Goal: Task Accomplishment & Management: Manage account settings

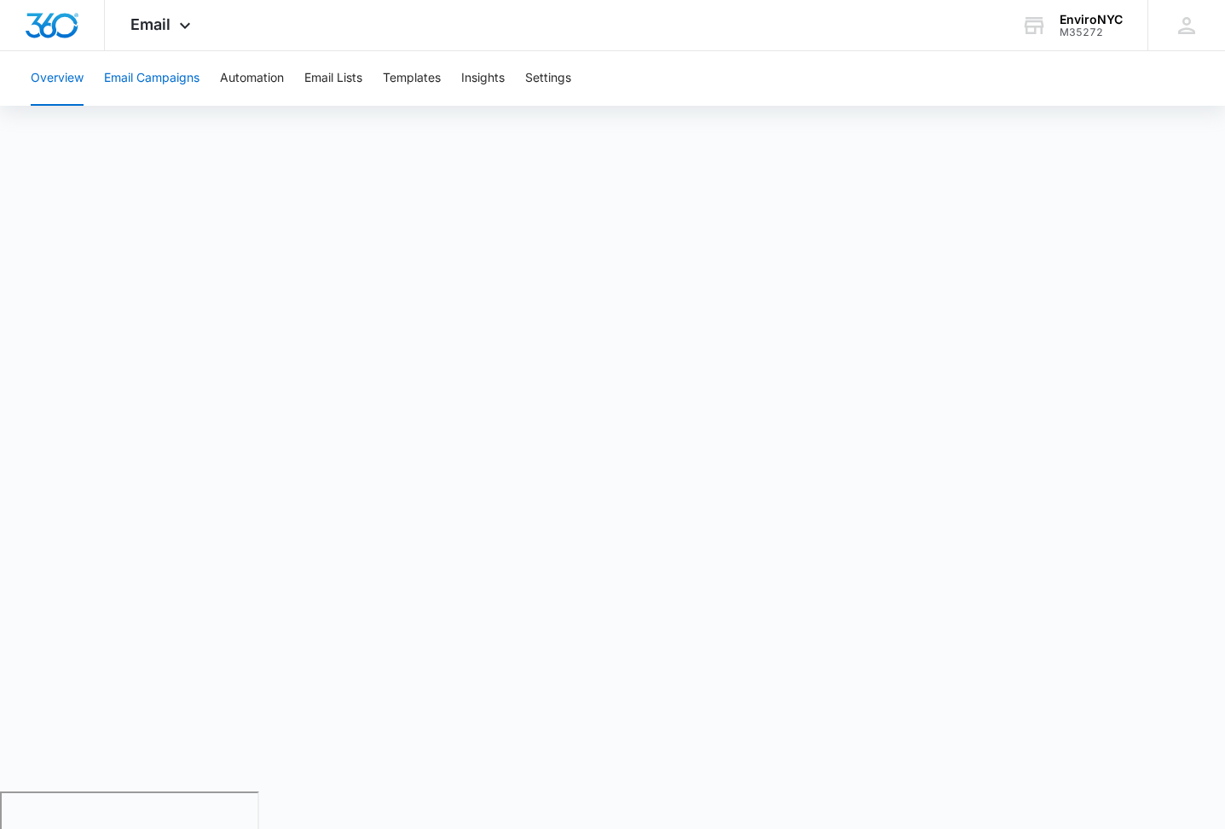
click at [141, 74] on button "Email Campaigns" at bounding box center [152, 78] width 96 height 55
click at [184, 26] on icon at bounding box center [185, 30] width 20 height 20
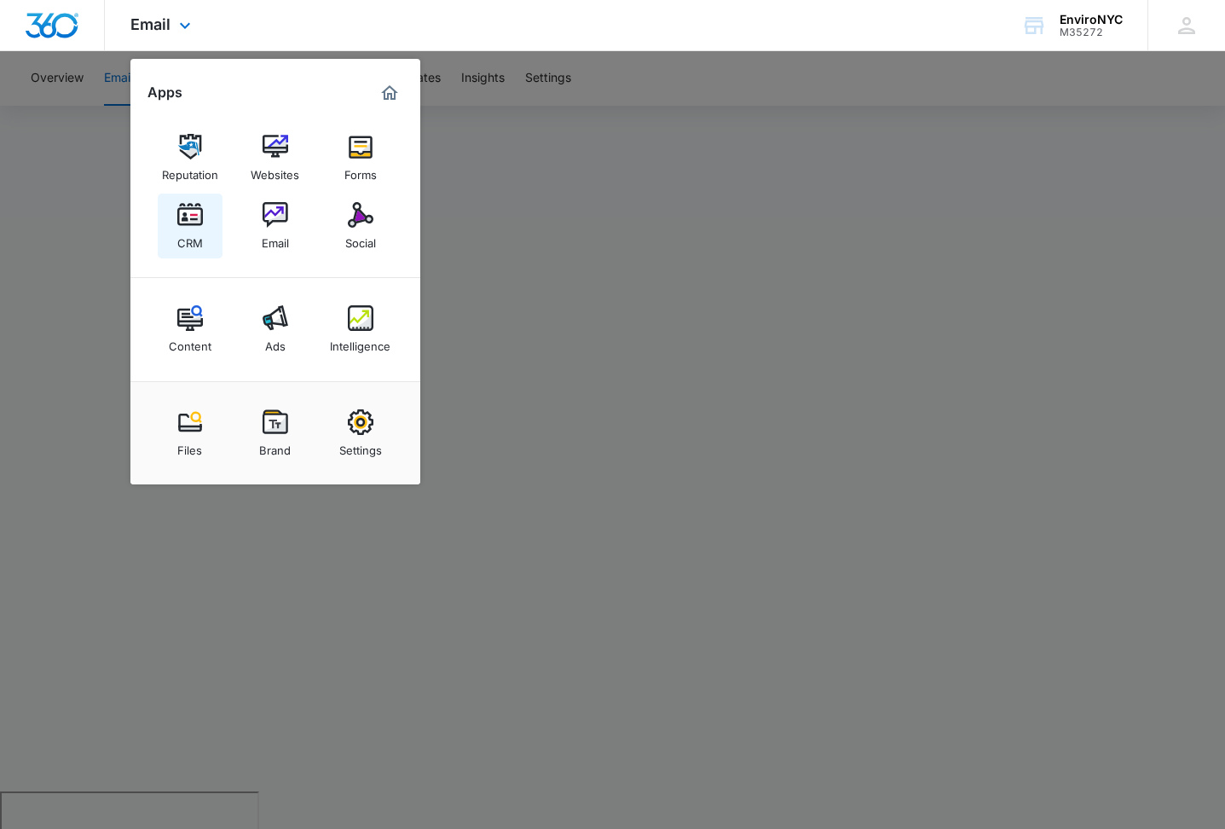
click at [202, 220] on img at bounding box center [190, 215] width 26 height 26
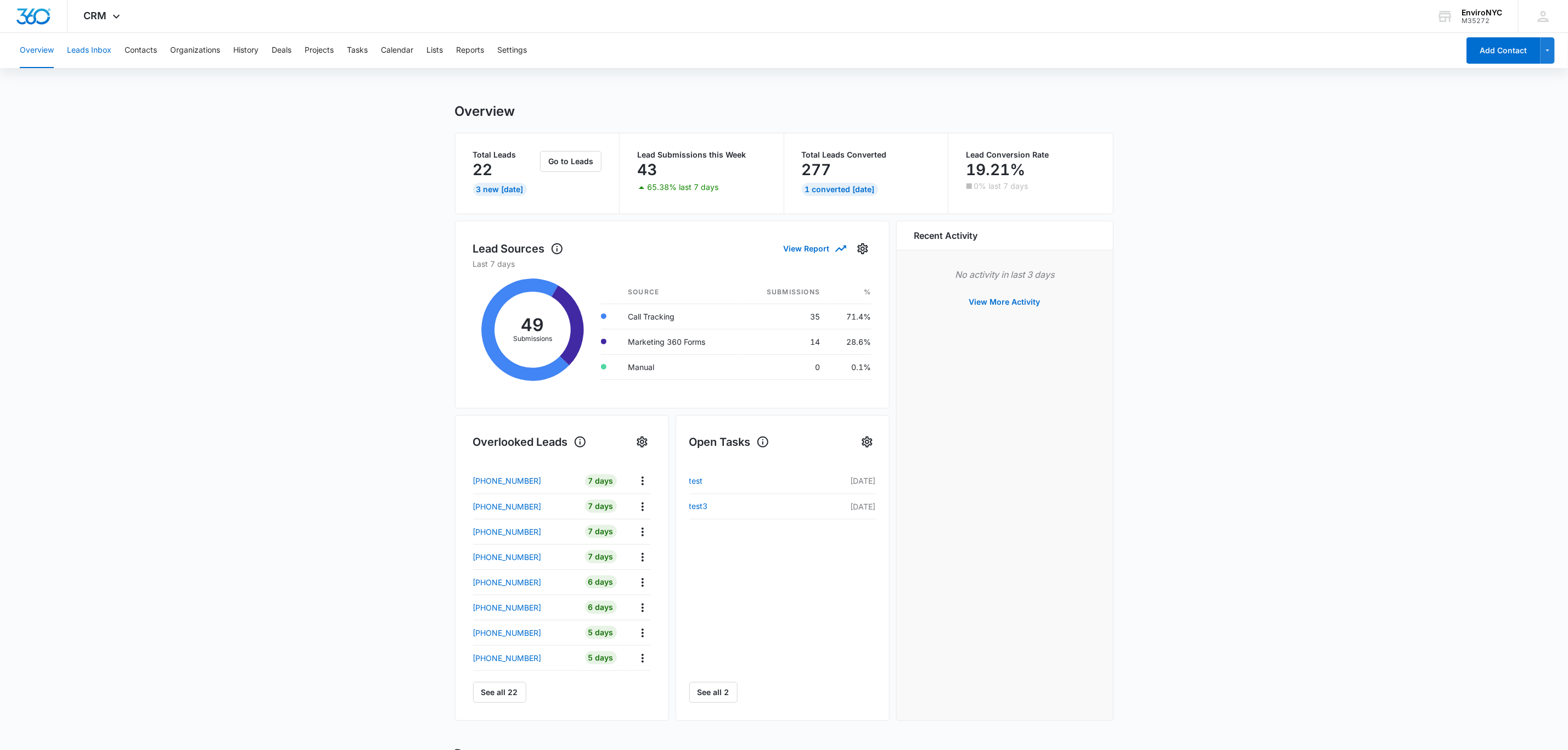
click at [100, 52] on button "Leads Inbox" at bounding box center [89, 50] width 44 height 35
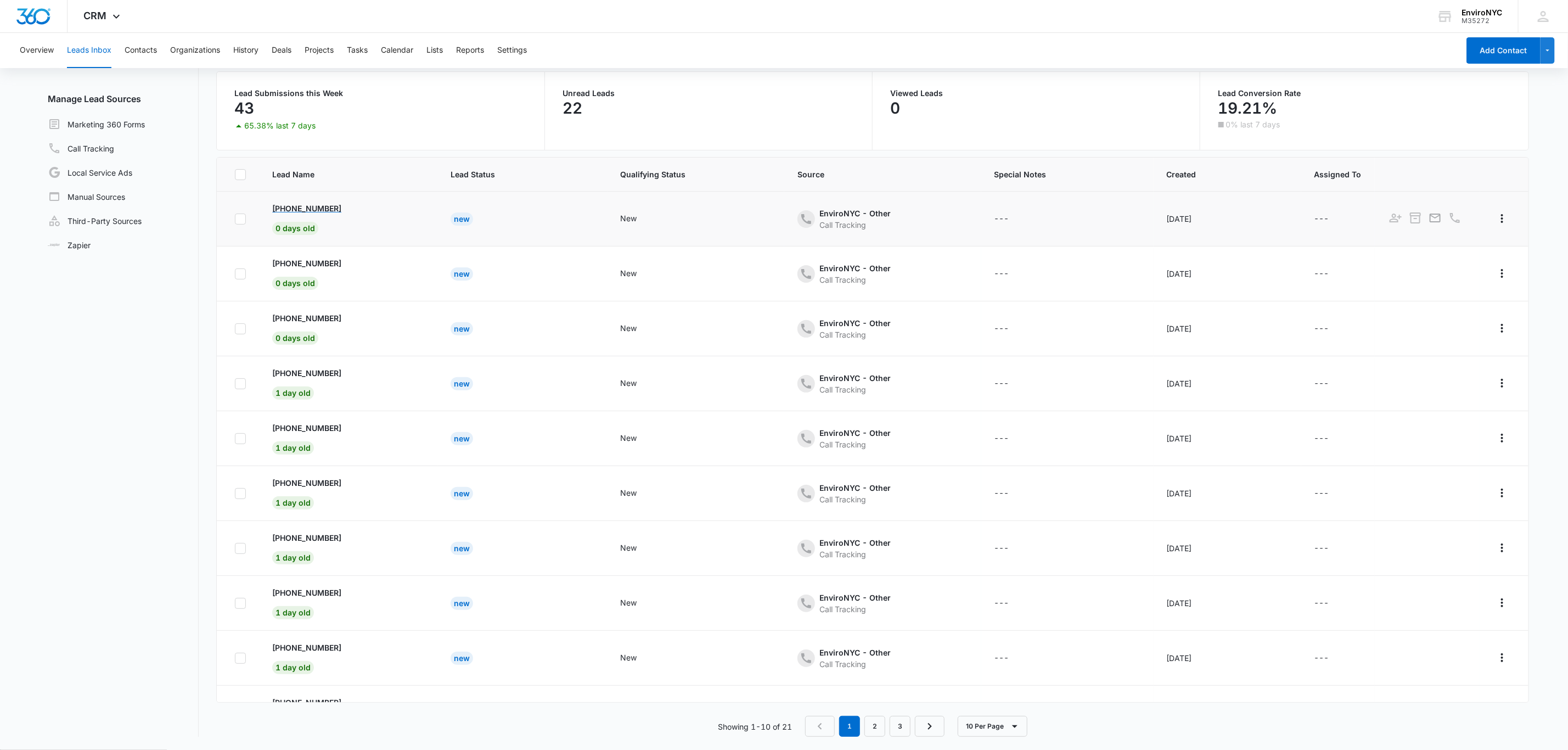
click at [312, 210] on p "[PHONE_NUMBER]" at bounding box center [306, 209] width 69 height 12
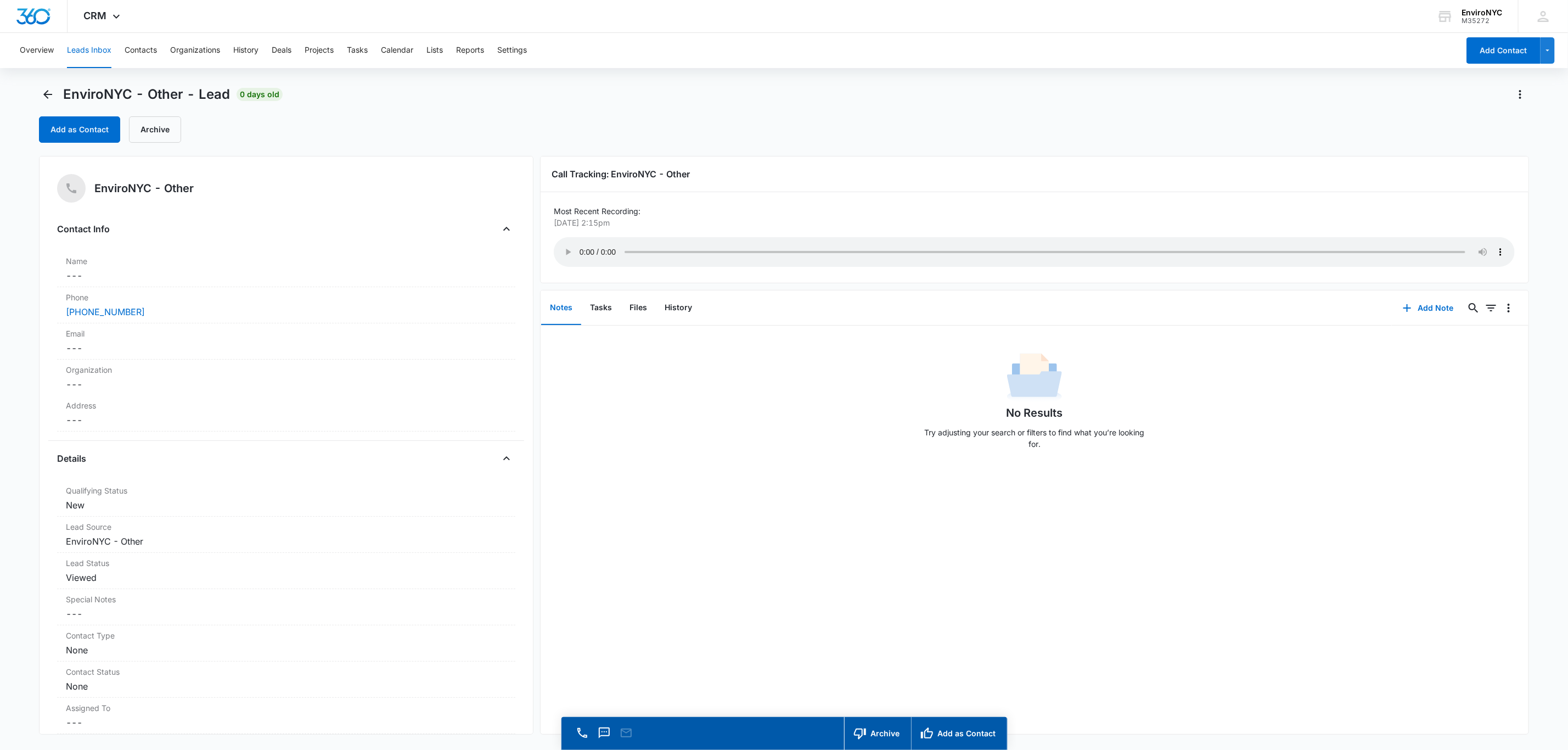
click at [17, 424] on main "EnviroNYC - Other - Lead 0 days old Add as Contact Archive EnviroNYC - Other Co…" at bounding box center [784, 433] width 1568 height 695
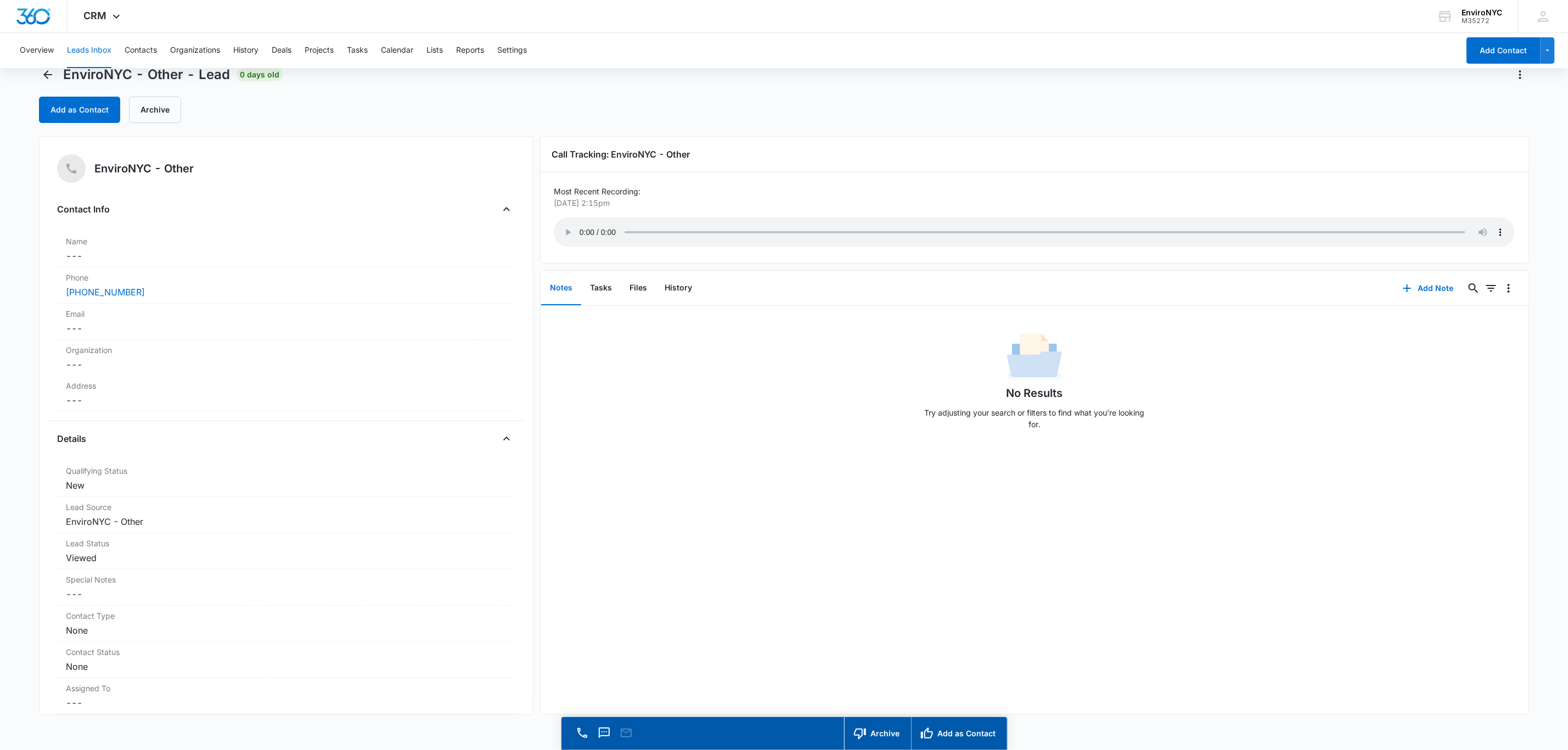
scroll to position [32, 0]
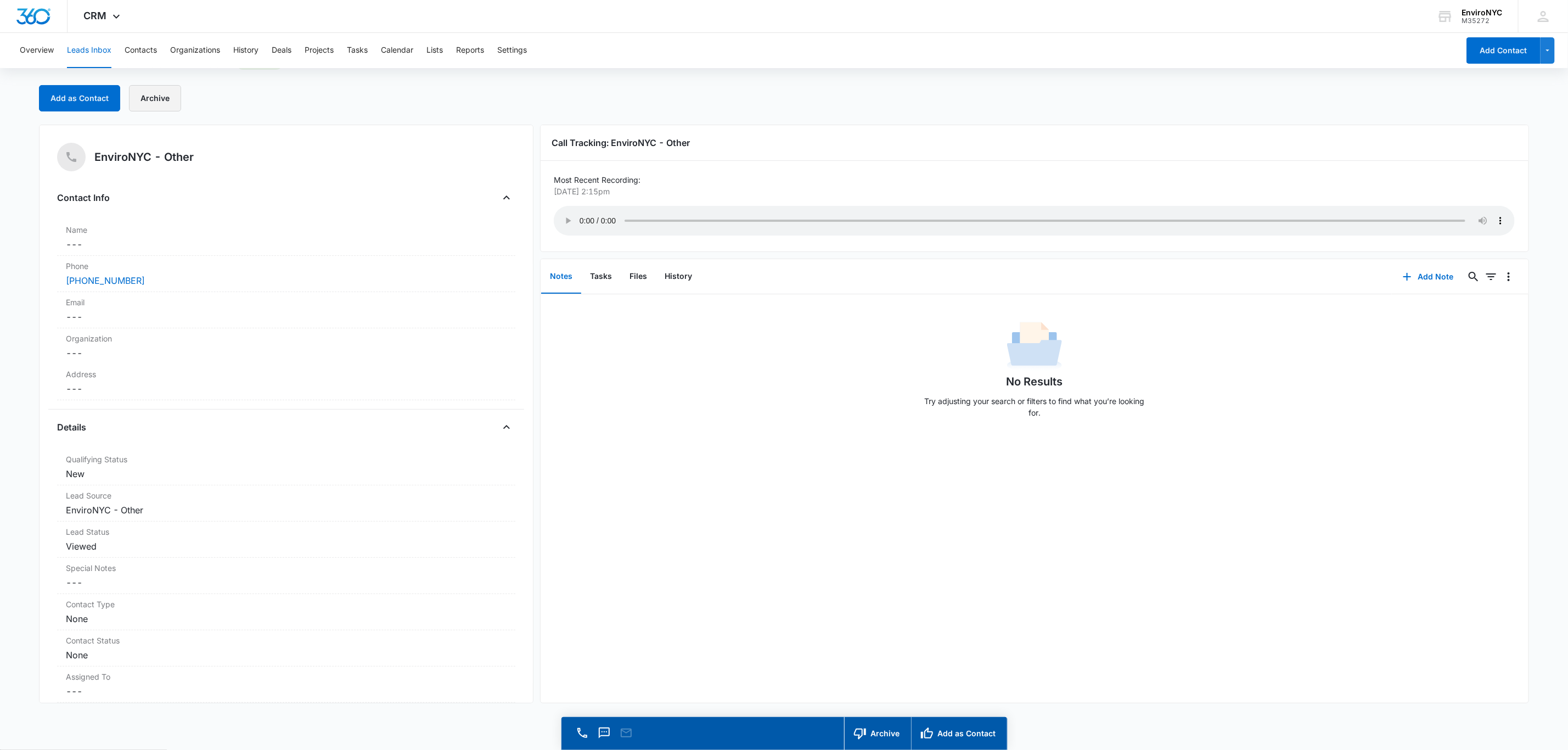
click at [140, 102] on button "Archive" at bounding box center [154, 98] width 52 height 26
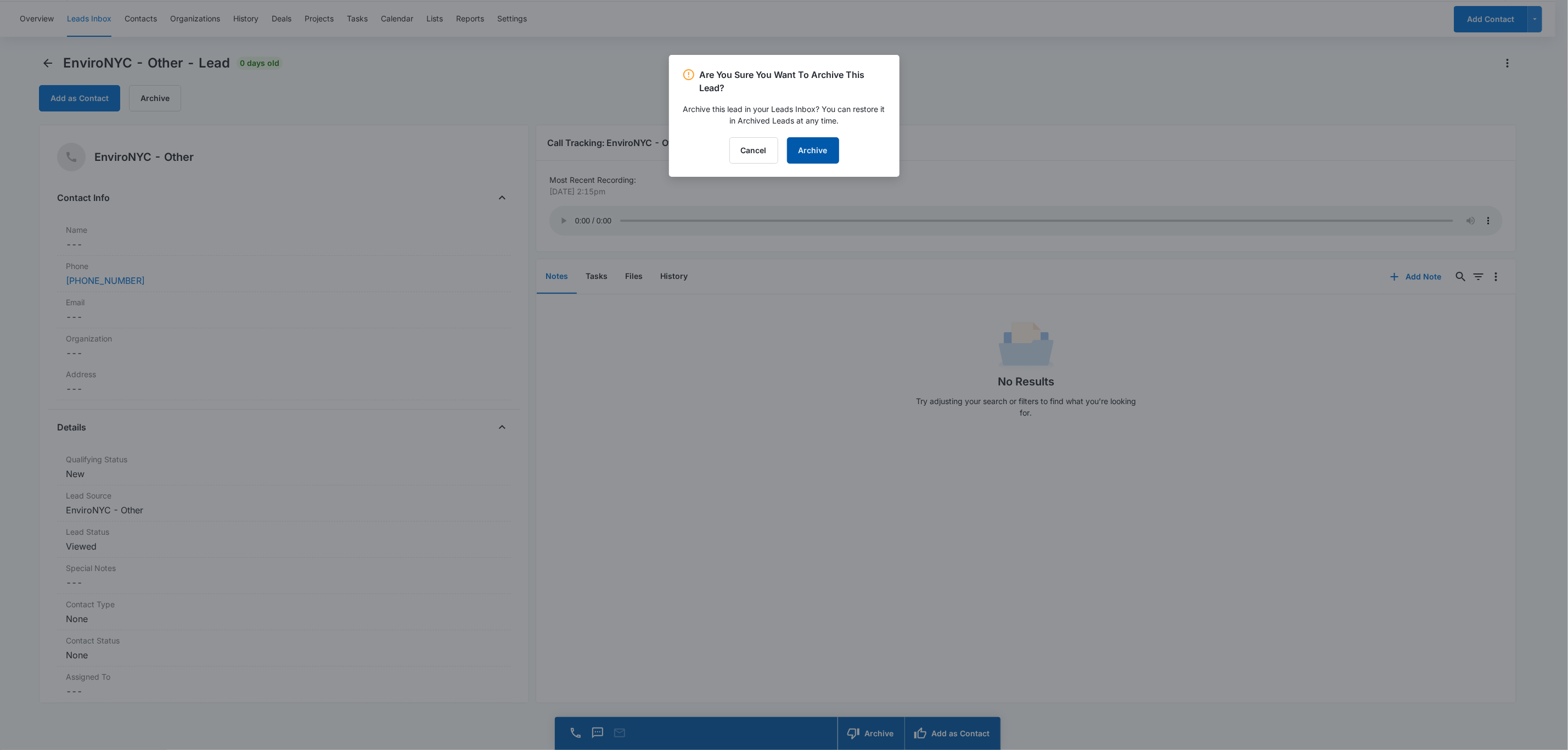
click at [789, 151] on button "Archive" at bounding box center [813, 150] width 52 height 26
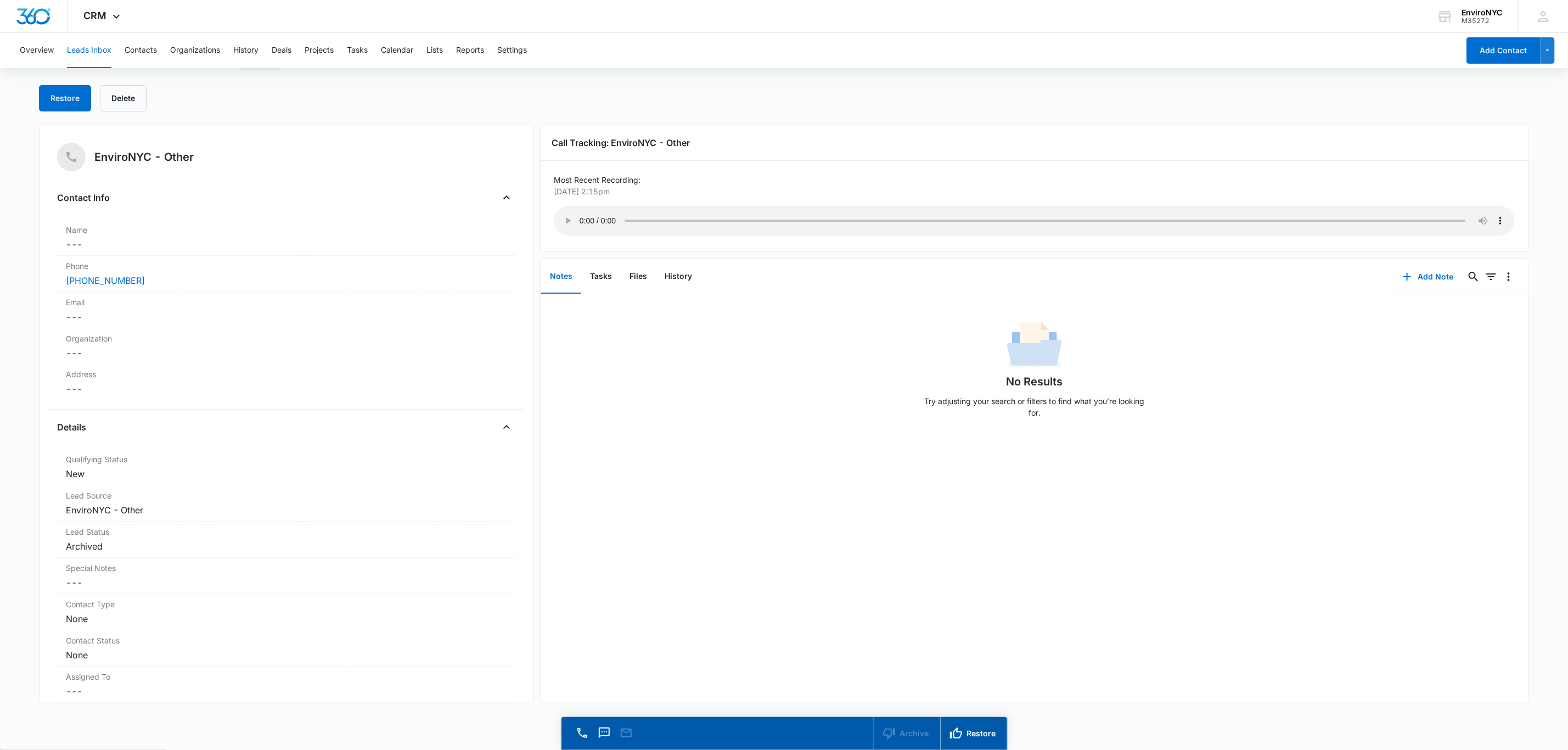
click at [89, 53] on button "Leads Inbox" at bounding box center [89, 50] width 44 height 35
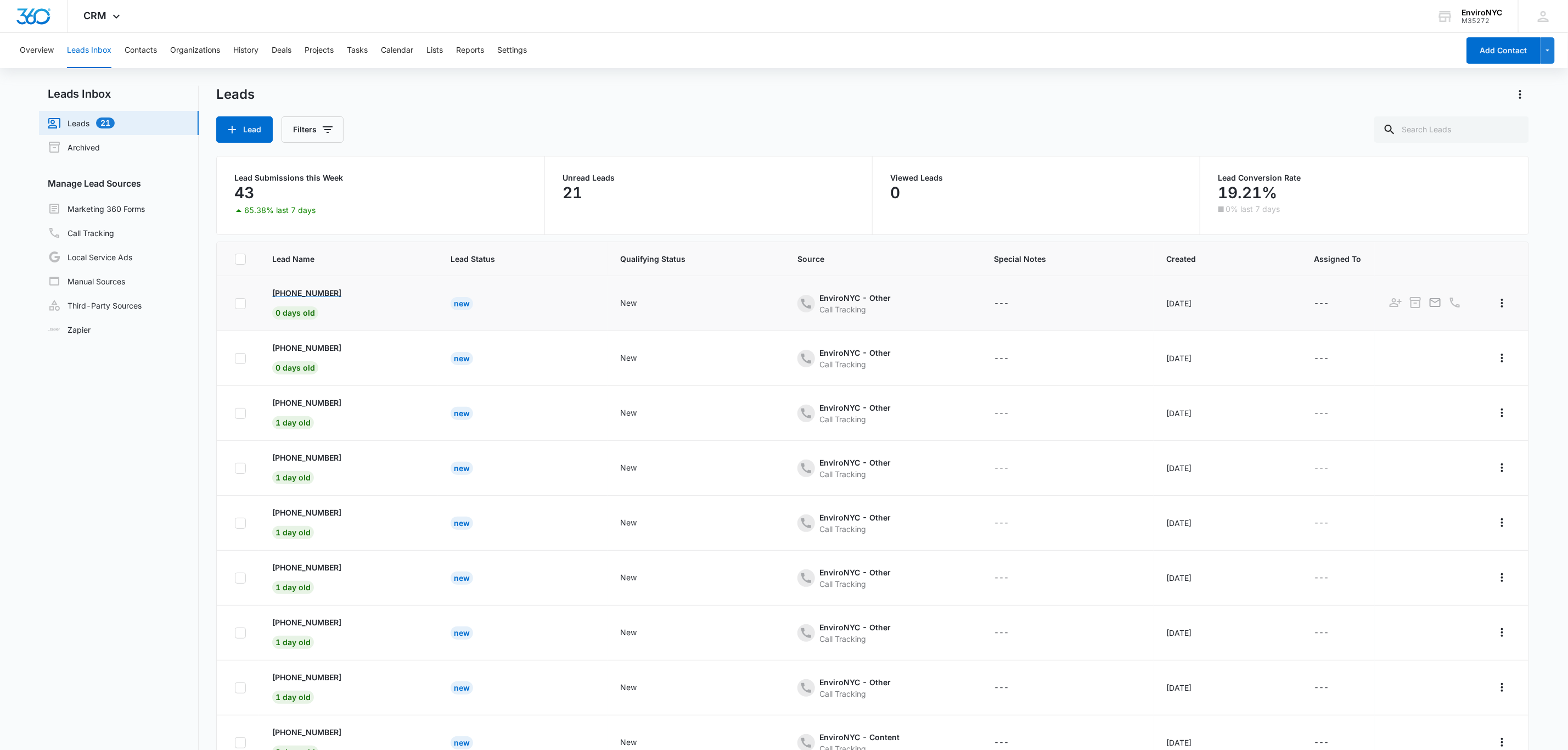
click at [338, 294] on p "[PHONE_NUMBER]" at bounding box center [306, 293] width 69 height 12
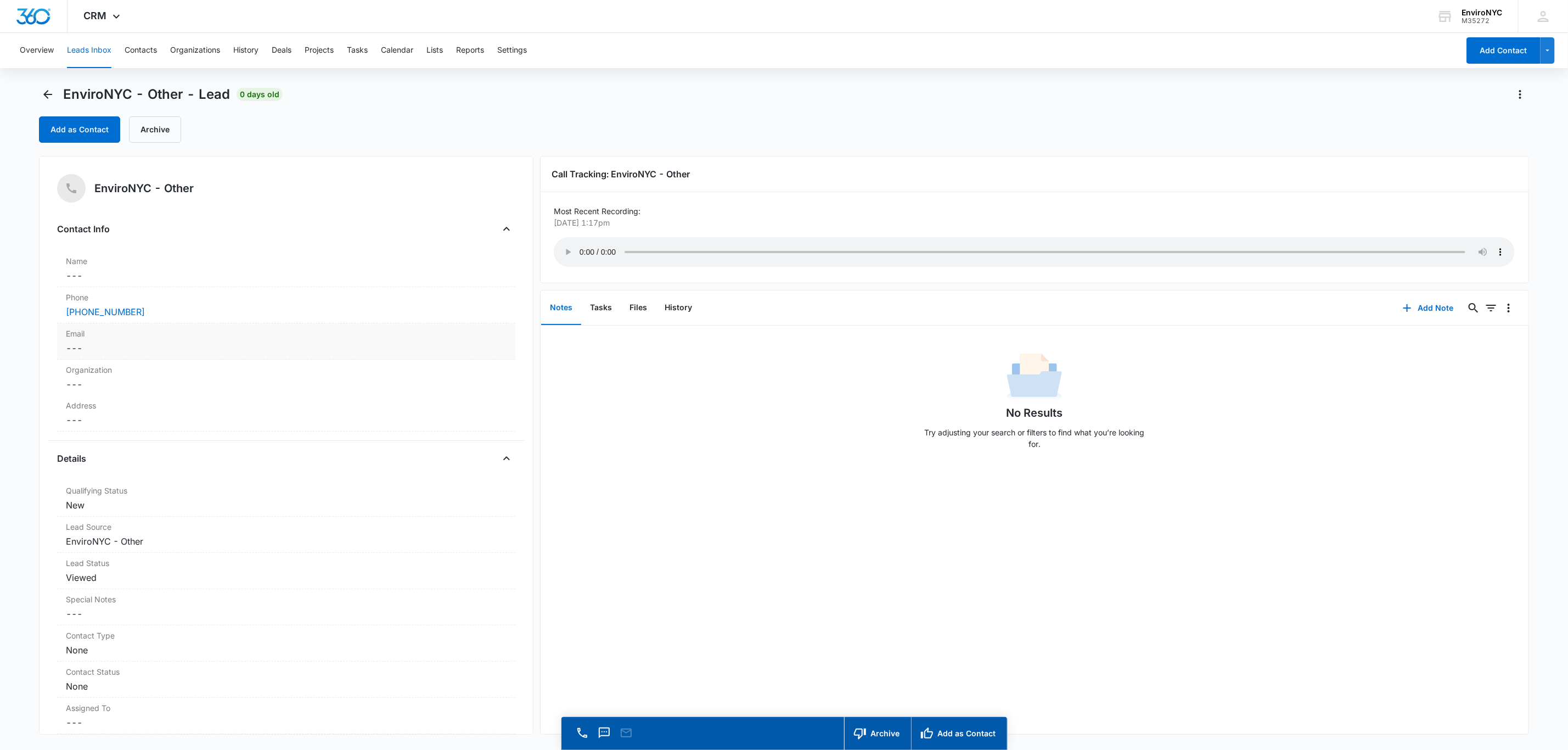
click at [144, 346] on dd "Cancel Save Changes ---" at bounding box center [286, 348] width 441 height 13
click at [216, 359] on input "Email" at bounding box center [286, 357] width 445 height 26
click at [463, 396] on button "Save Changes" at bounding box center [477, 389] width 62 height 21
click at [99, 356] on input "[DOMAIN_NAME]" at bounding box center [286, 357] width 445 height 26
click at [465, 389] on button "Save Changes" at bounding box center [477, 389] width 62 height 21
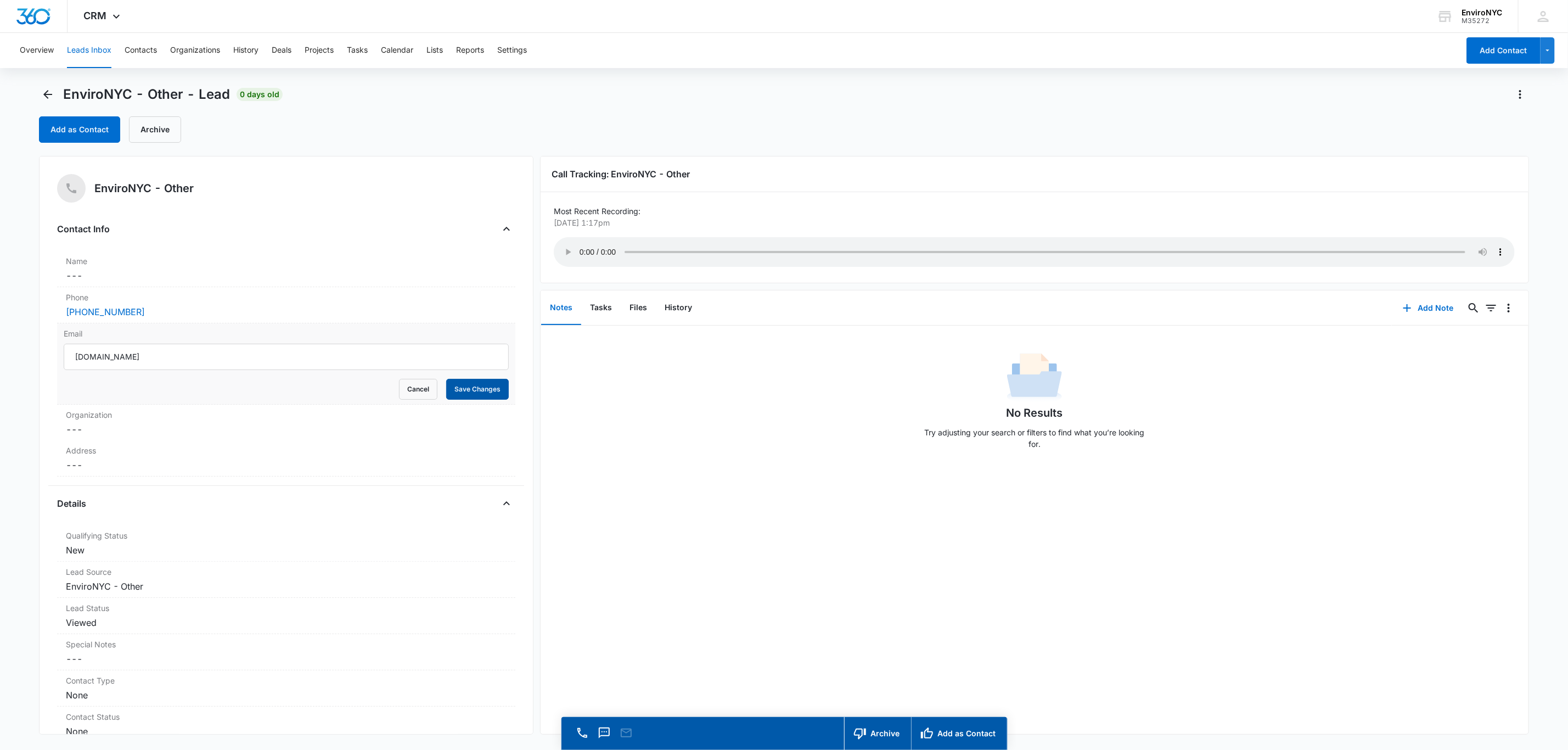
click at [465, 391] on button "Save Changes" at bounding box center [477, 389] width 62 height 21
click at [166, 358] on input "[DOMAIN_NAME]" at bounding box center [286, 357] width 445 height 26
drag, startPoint x: 191, startPoint y: 358, endPoint x: 0, endPoint y: 358, distance: 191.0
click at [0, 358] on main "EnviroNYC - Other - Lead 0 days old Add as Contact Archive EnviroNYC - Other Co…" at bounding box center [784, 433] width 1568 height 695
type input "[EMAIL_ADDRESS][DOMAIN_NAME]"
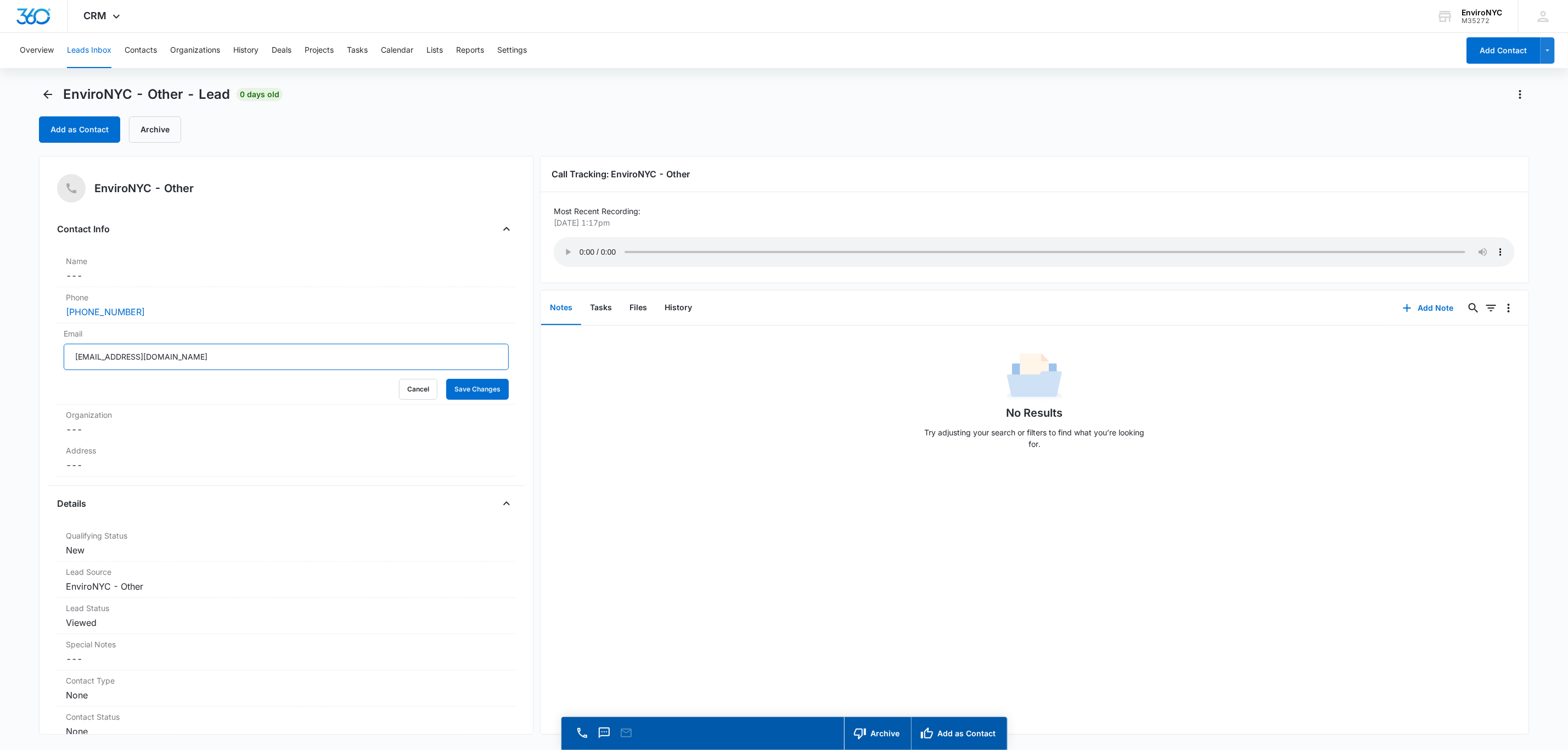
click at [446, 379] on button "Save Changes" at bounding box center [477, 389] width 62 height 21
click at [229, 341] on div "Email Cancel Save Changes [EMAIL_ADDRESS][DOMAIN_NAME]" at bounding box center [286, 341] width 458 height 36
drag, startPoint x: 264, startPoint y: 362, endPoint x: 0, endPoint y: 374, distance: 264.3
click at [0, 374] on main "EnviroNYC - Other - Lead 0 days old Add as Contact Archive EnviroNYC - Other Co…" at bounding box center [784, 433] width 1568 height 695
type input "[PERSON_NAME][EMAIL_ADDRESS][DOMAIN_NAME]"
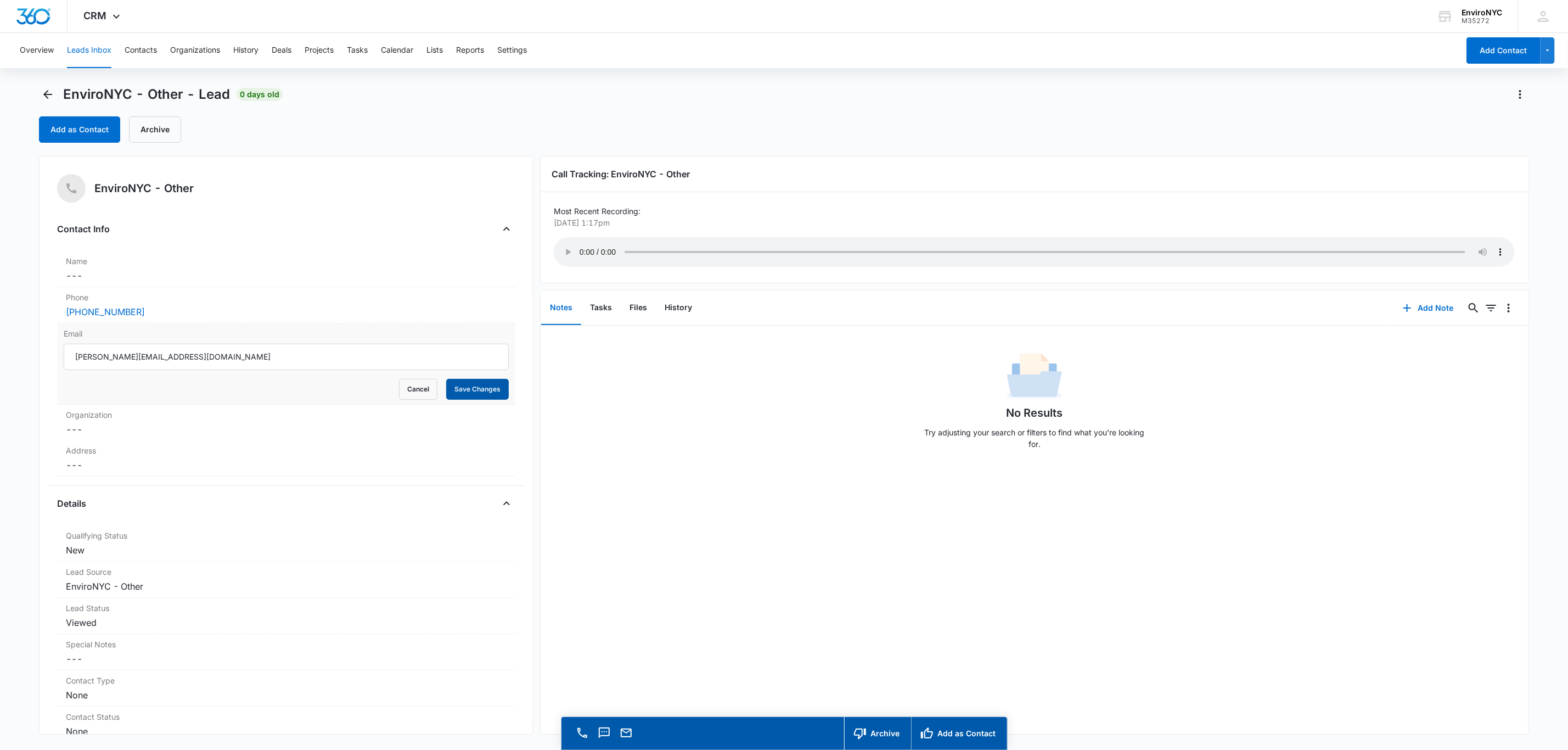
click at [462, 394] on button "Save Changes" at bounding box center [477, 389] width 62 height 21
click at [216, 274] on dd "Cancel Save Changes ---" at bounding box center [286, 276] width 441 height 13
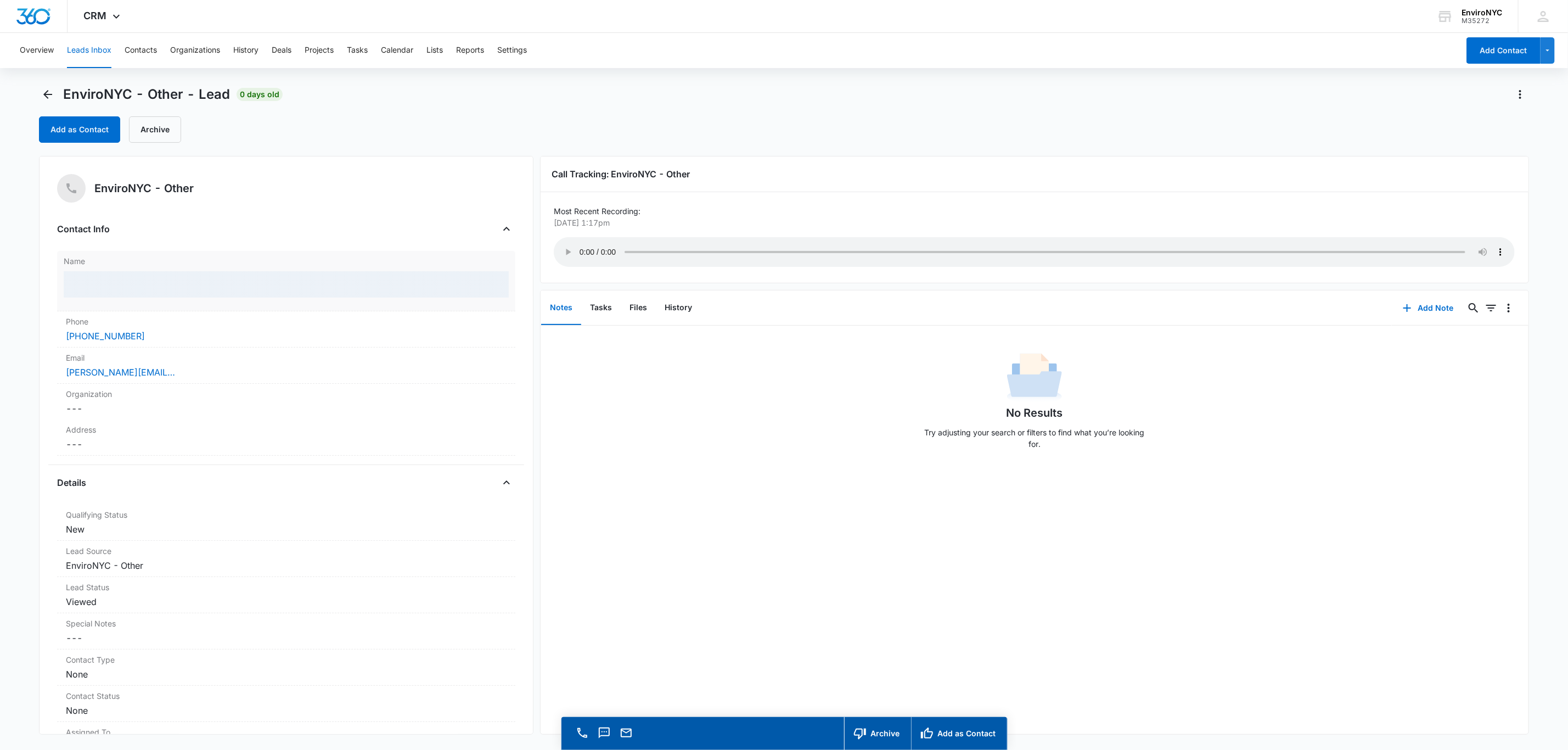
click at [183, 279] on div at bounding box center [286, 284] width 445 height 26
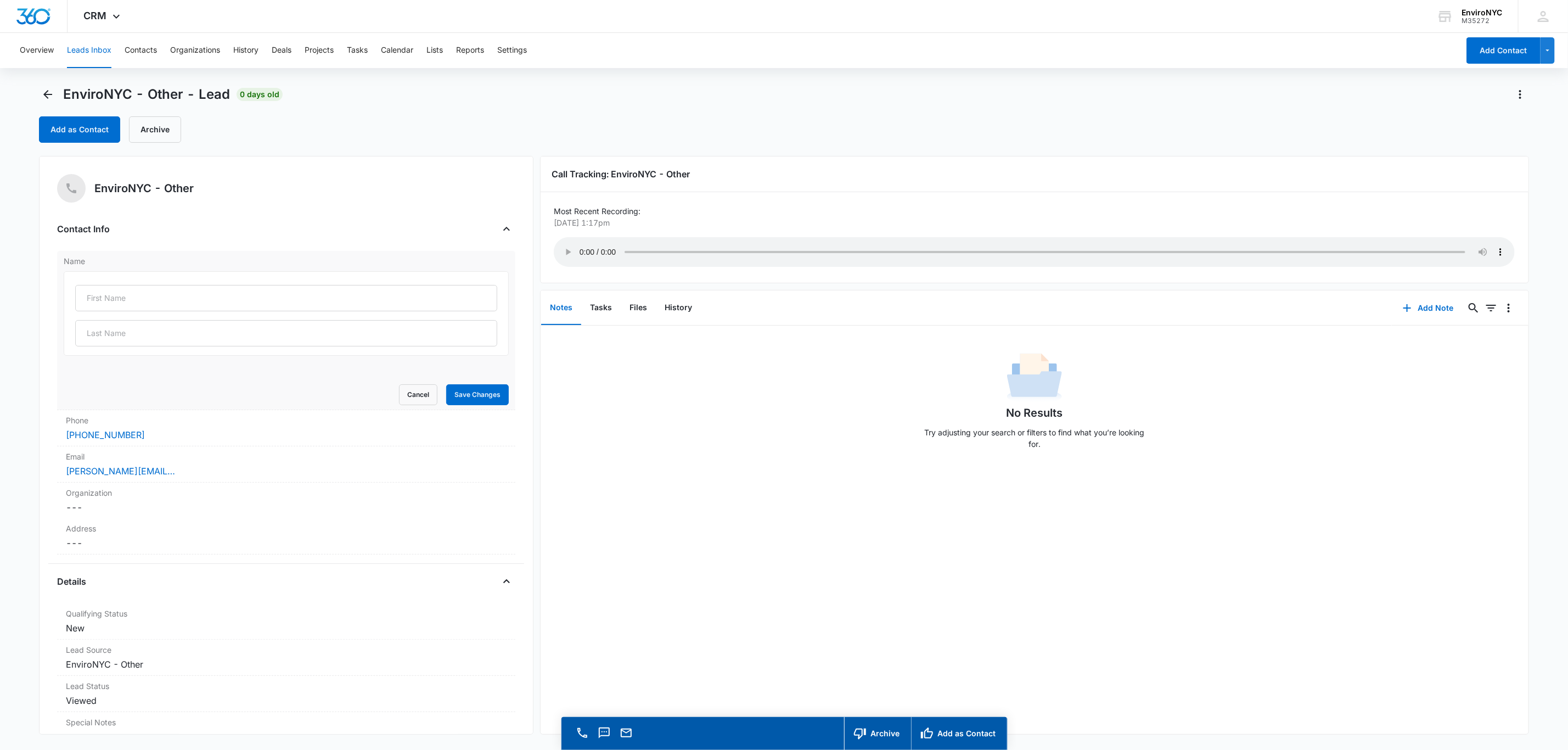
click at [163, 278] on div at bounding box center [286, 313] width 445 height 84
click at [160, 302] on input "text" at bounding box center [286, 298] width 422 height 26
click at [446, 384] on button "Save Changes" at bounding box center [477, 395] width 62 height 21
type input "j"
type input "[PERSON_NAME]"
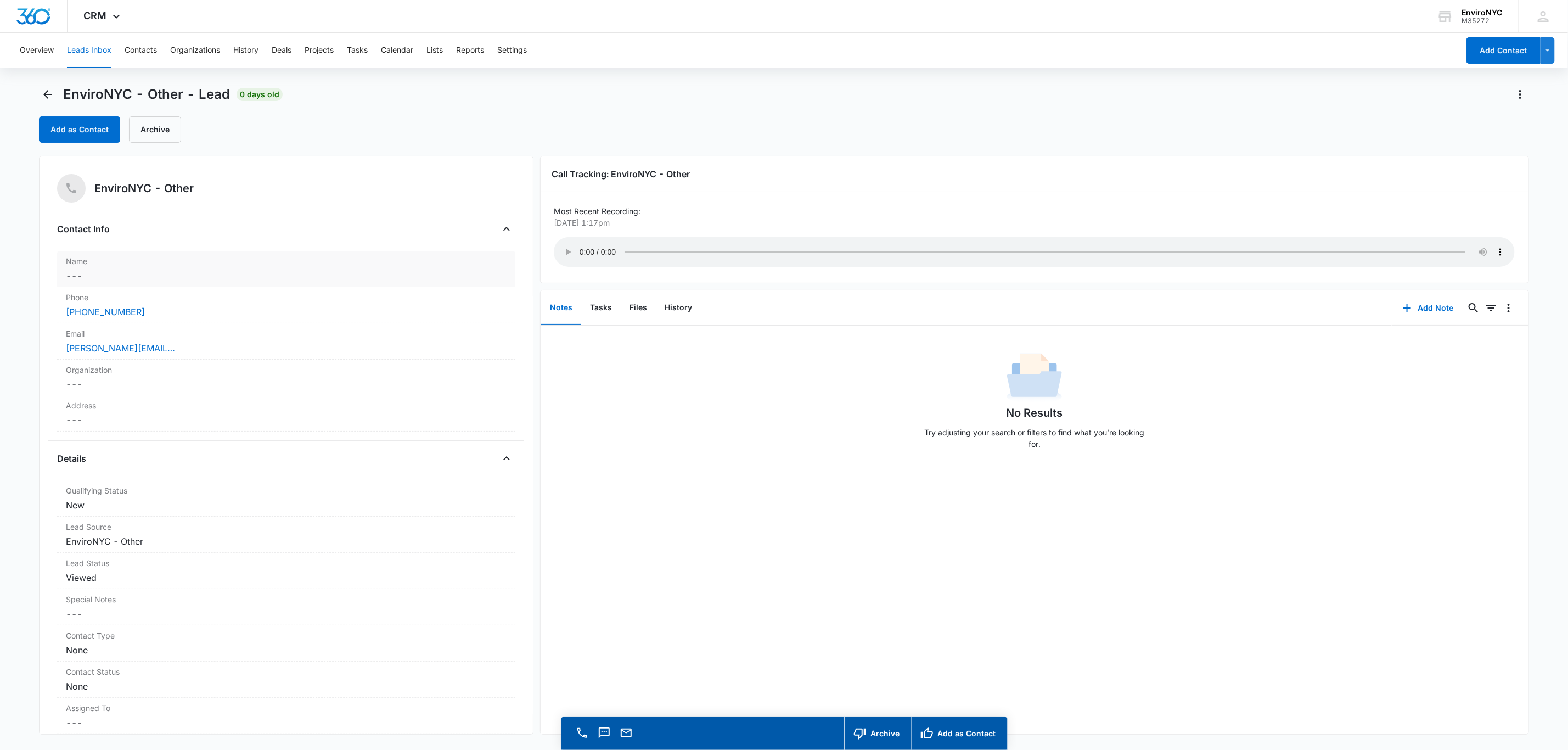
click at [167, 276] on dd "Cancel Save Changes ---" at bounding box center [286, 276] width 441 height 13
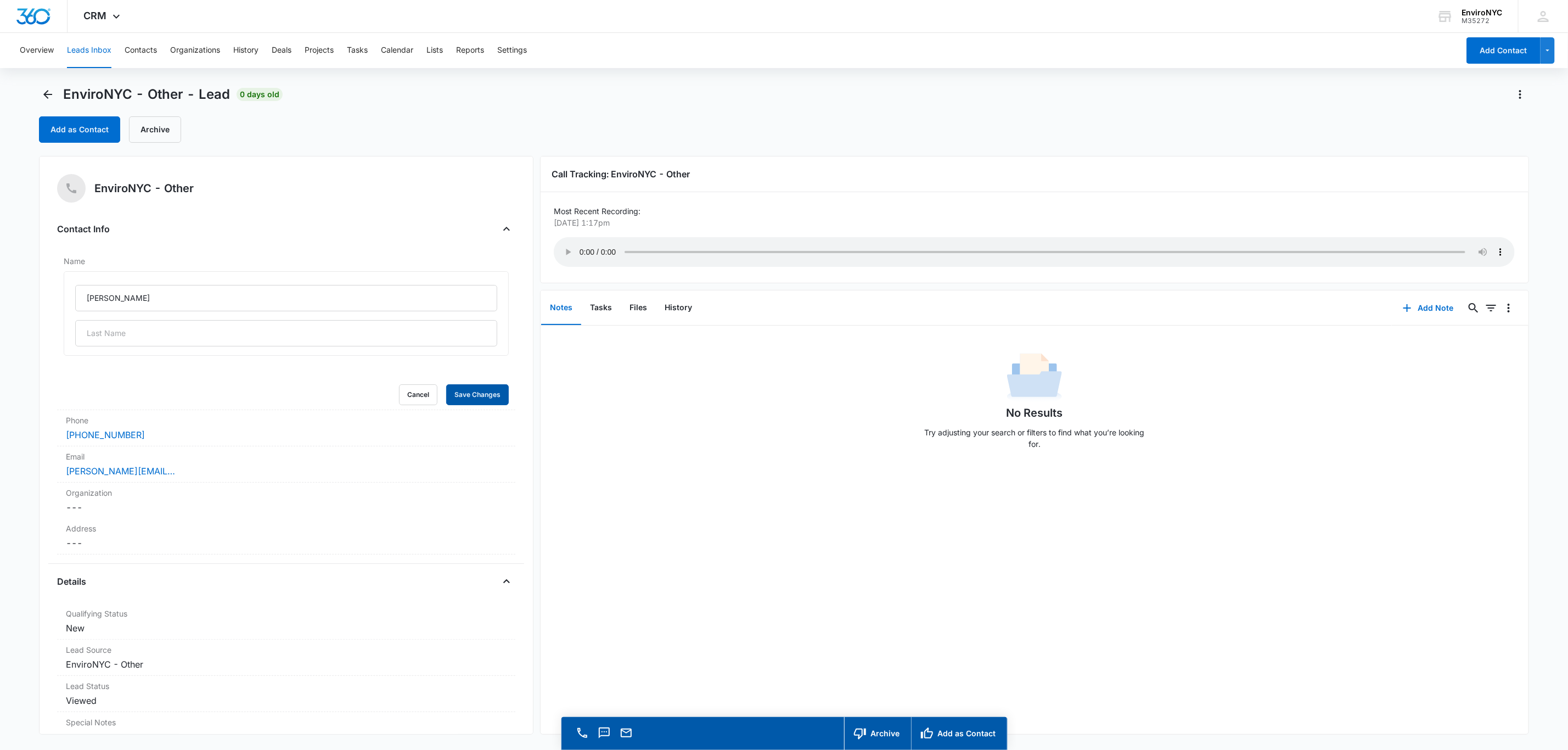
click at [460, 391] on button "Save Changes" at bounding box center [477, 395] width 62 height 21
click at [22, 379] on main "EnviroNYC - Other - Lead 0 days old Add as Contact Archive EnviroNYC - Other Co…" at bounding box center [784, 433] width 1568 height 695
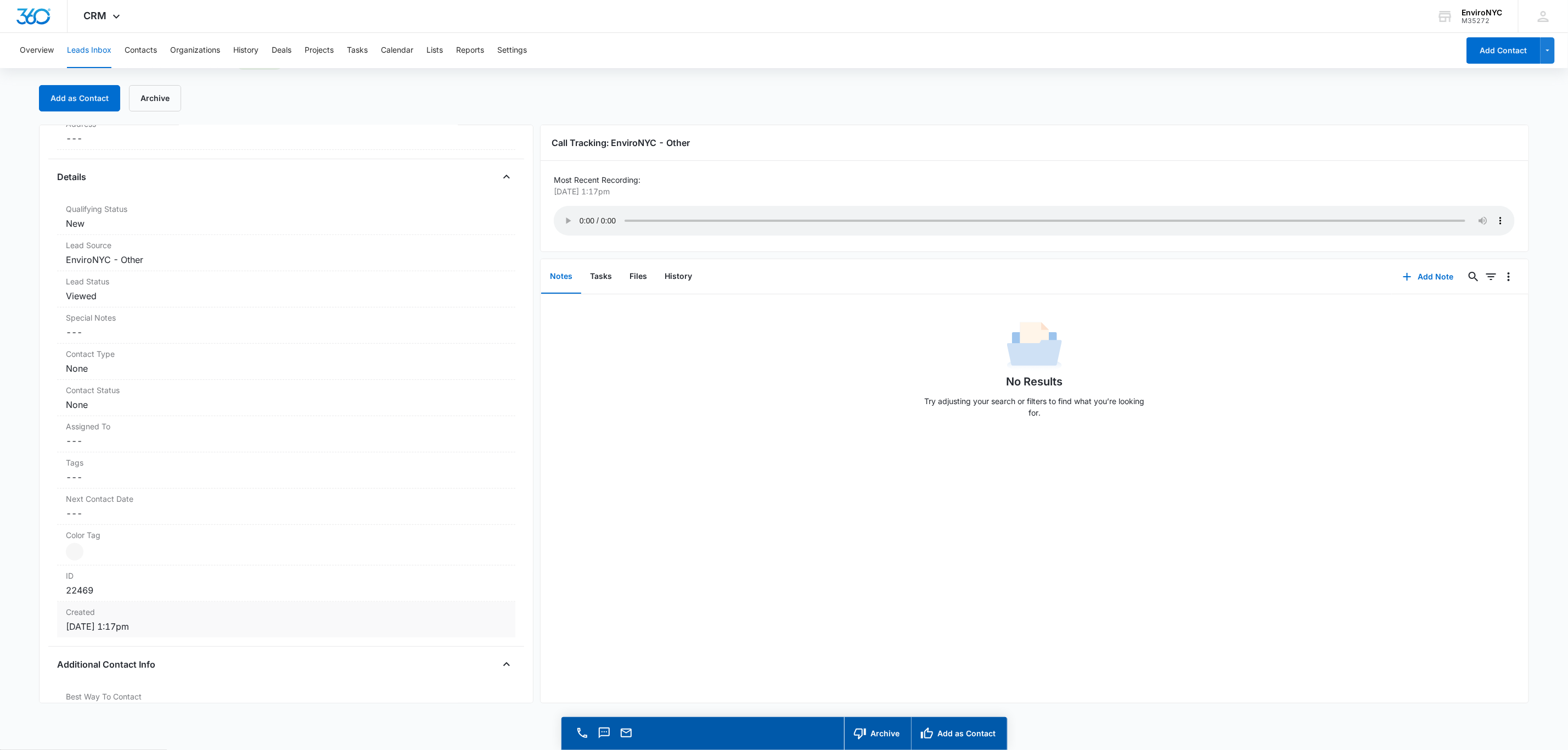
scroll to position [330, 0]
click at [165, 368] on dd "Cancel Save Changes ---" at bounding box center [286, 362] width 441 height 13
click at [142, 375] on div at bounding box center [273, 371] width 398 height 15
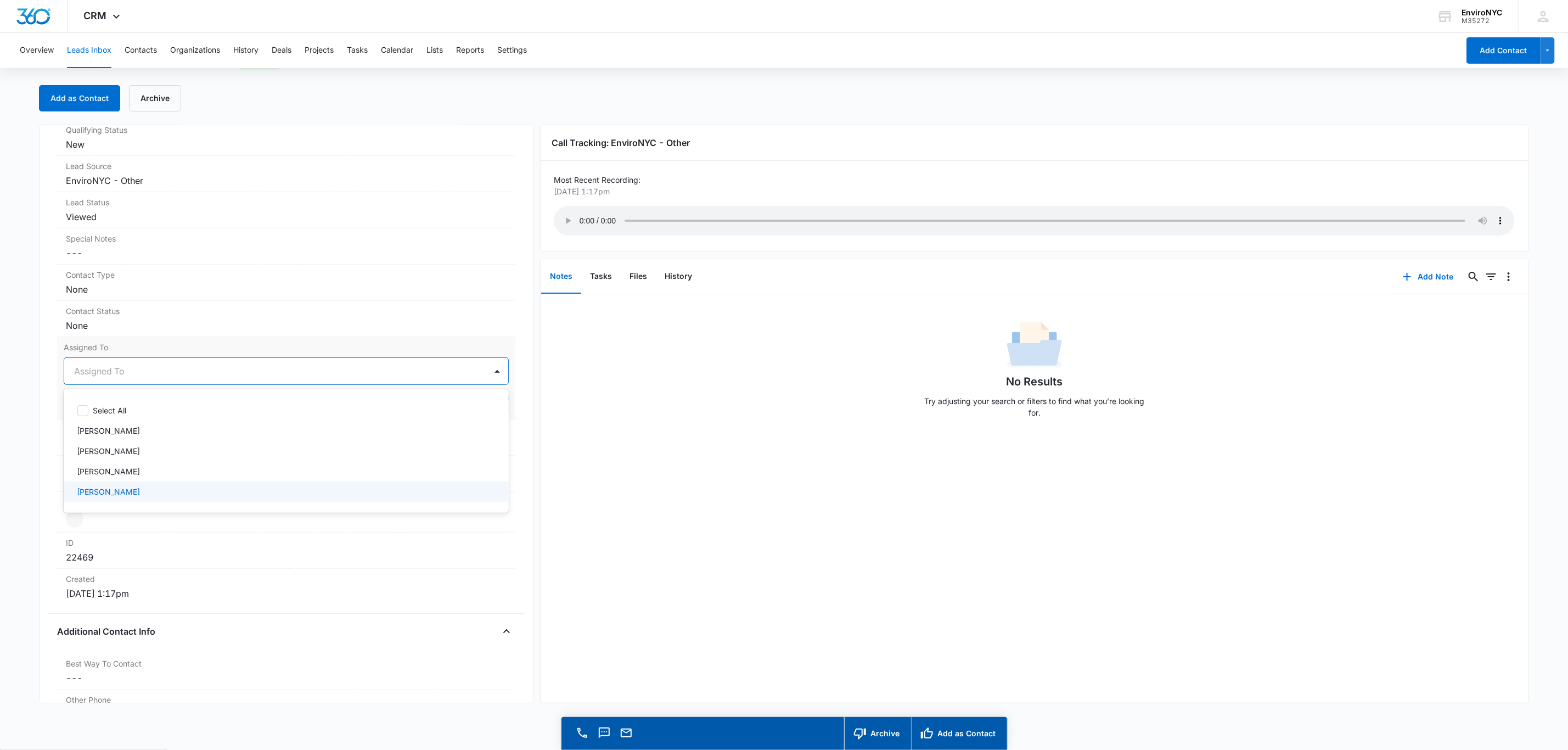
click at [135, 491] on div "[PERSON_NAME]" at bounding box center [285, 492] width 416 height 12
click at [489, 373] on div at bounding box center [497, 371] width 17 height 17
click at [454, 401] on button "Save Changes" at bounding box center [477, 404] width 62 height 21
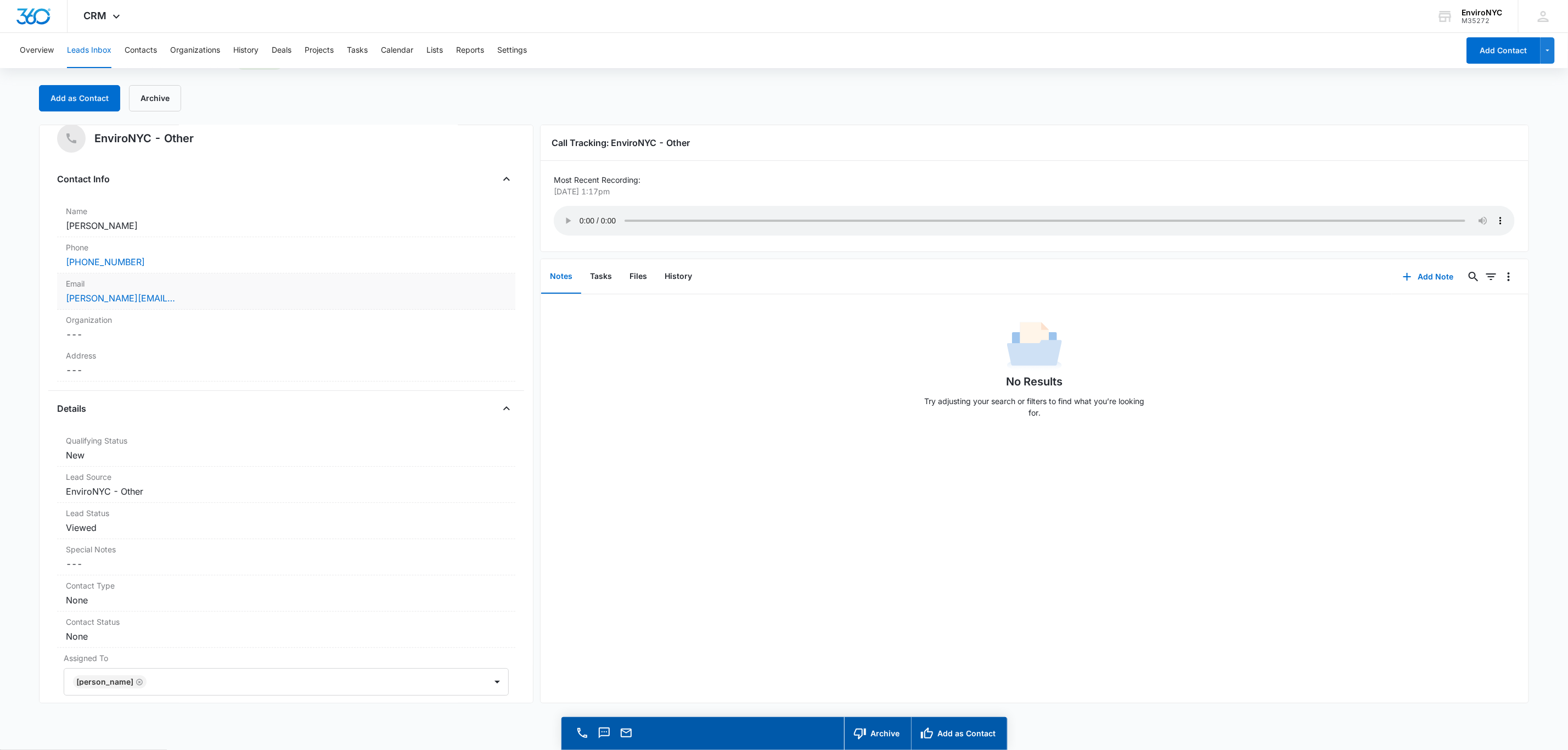
scroll to position [0, 0]
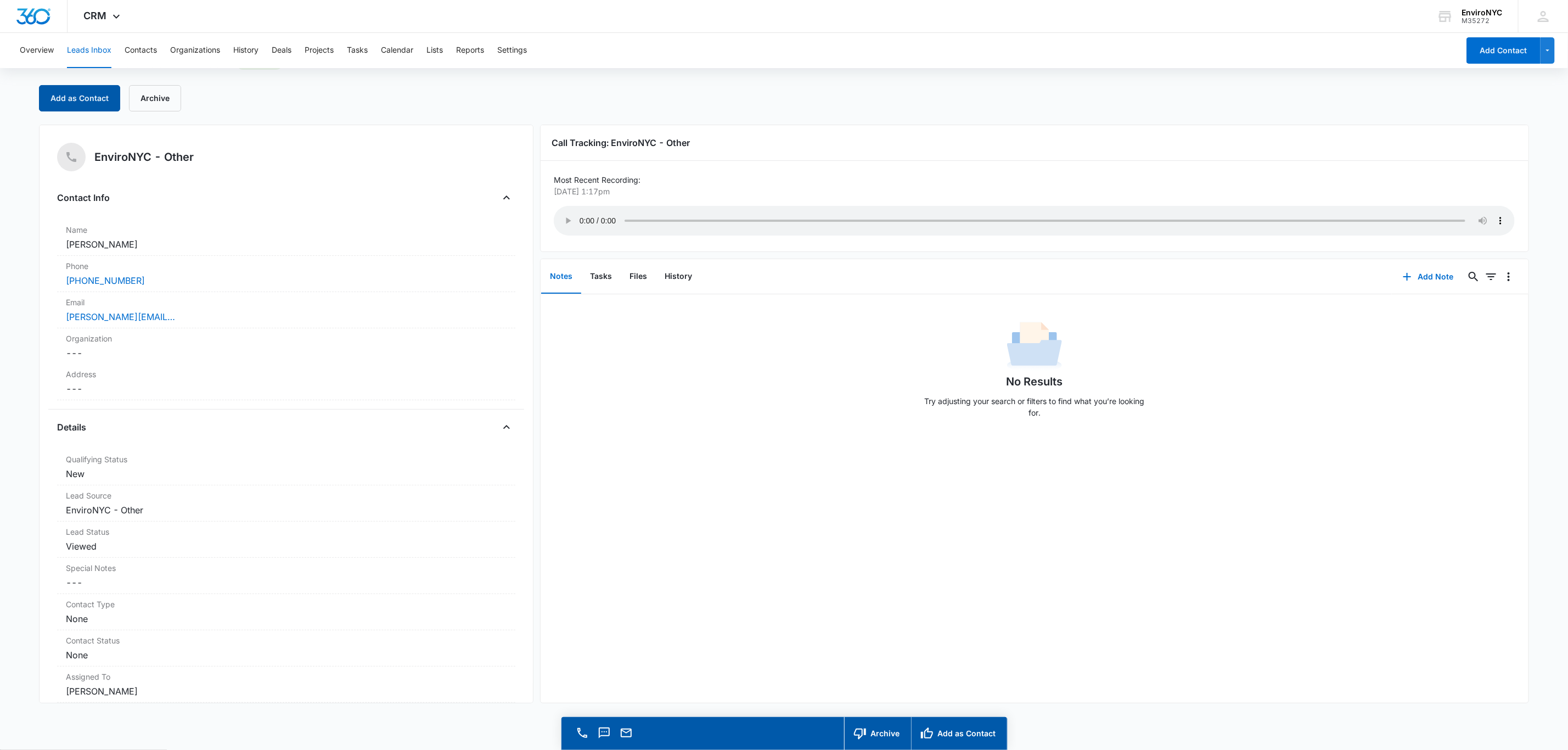
click at [99, 99] on button "Add as Contact" at bounding box center [80, 98] width 81 height 26
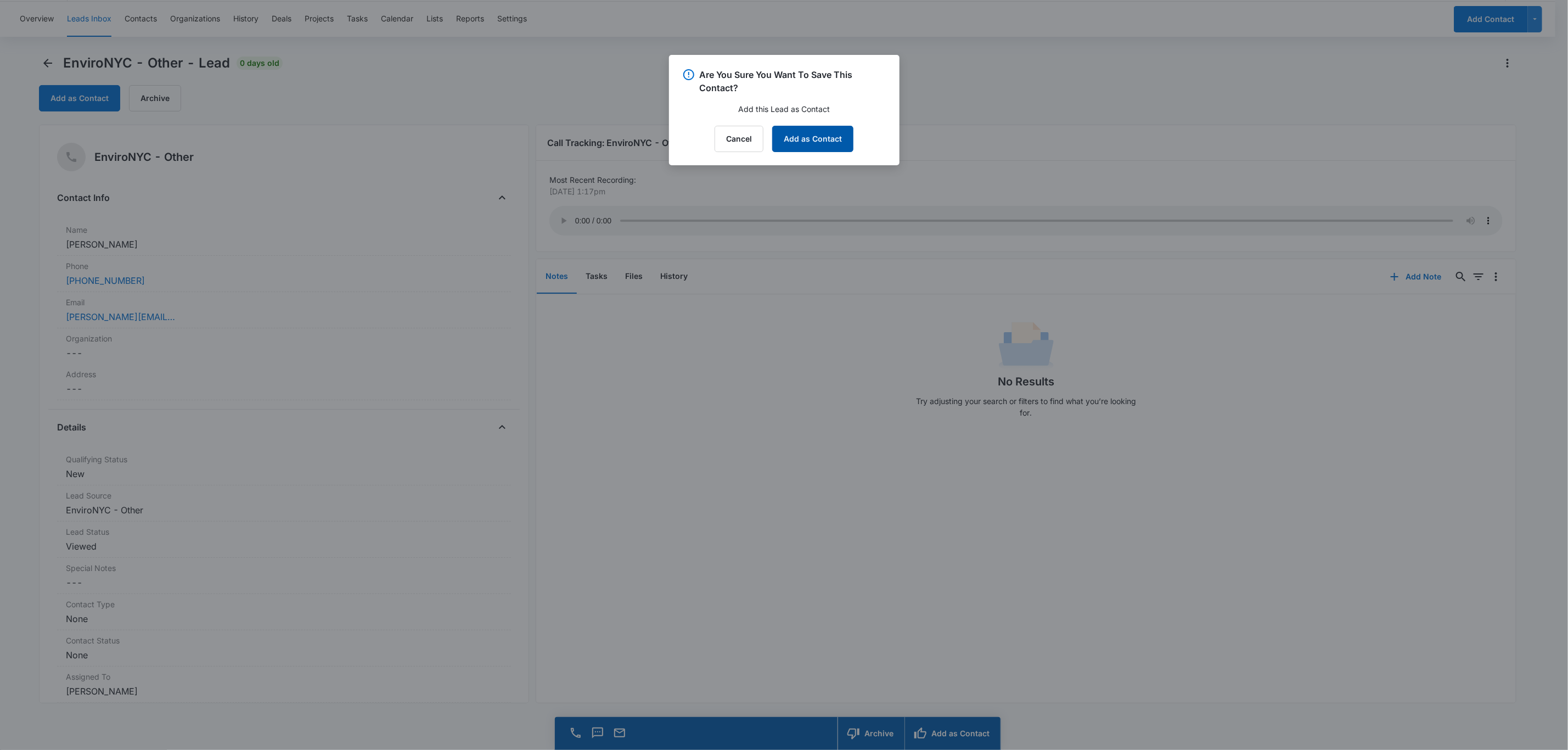
click at [789, 137] on button "Add as Contact" at bounding box center [813, 138] width 81 height 26
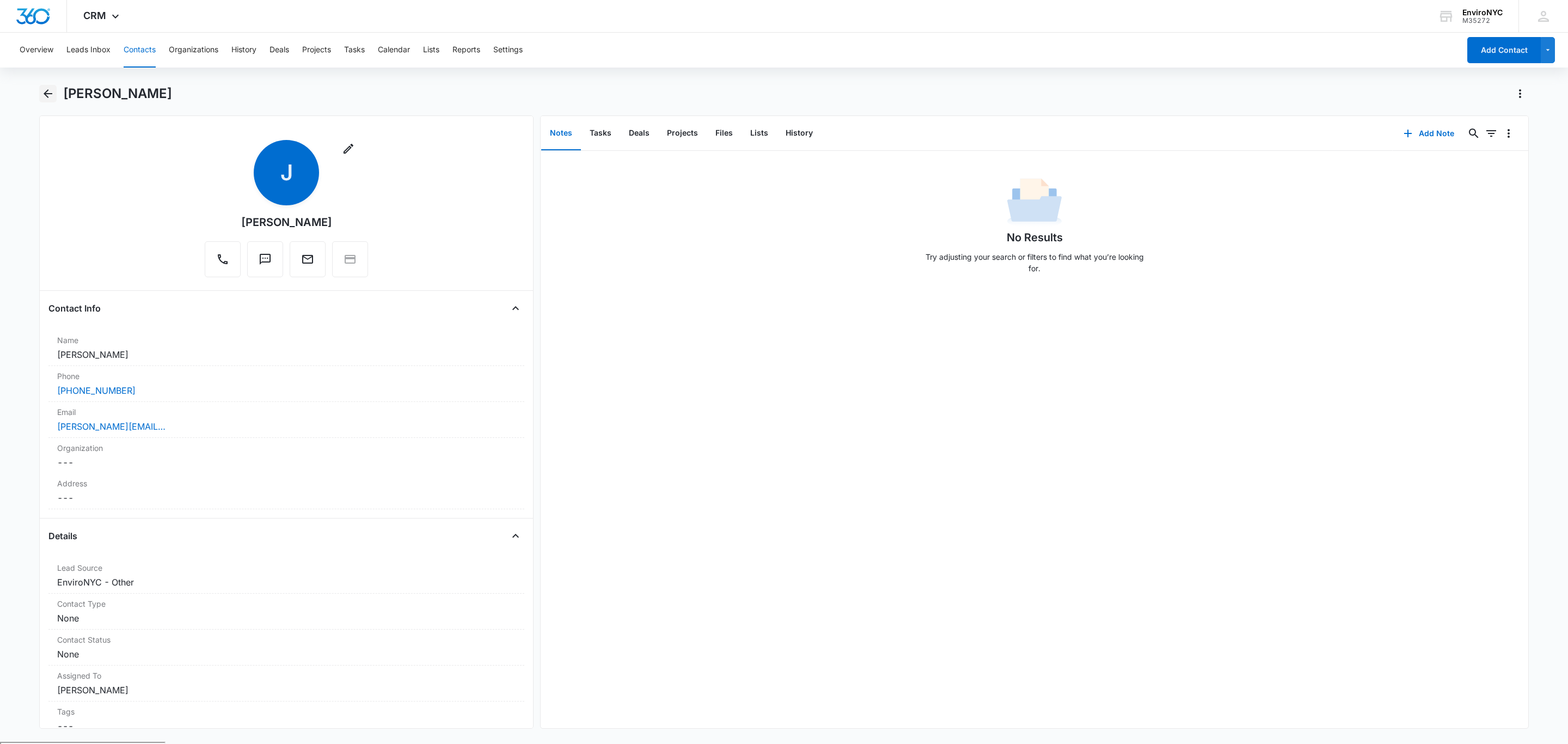
click at [47, 95] on icon "Back" at bounding box center [48, 93] width 13 height 13
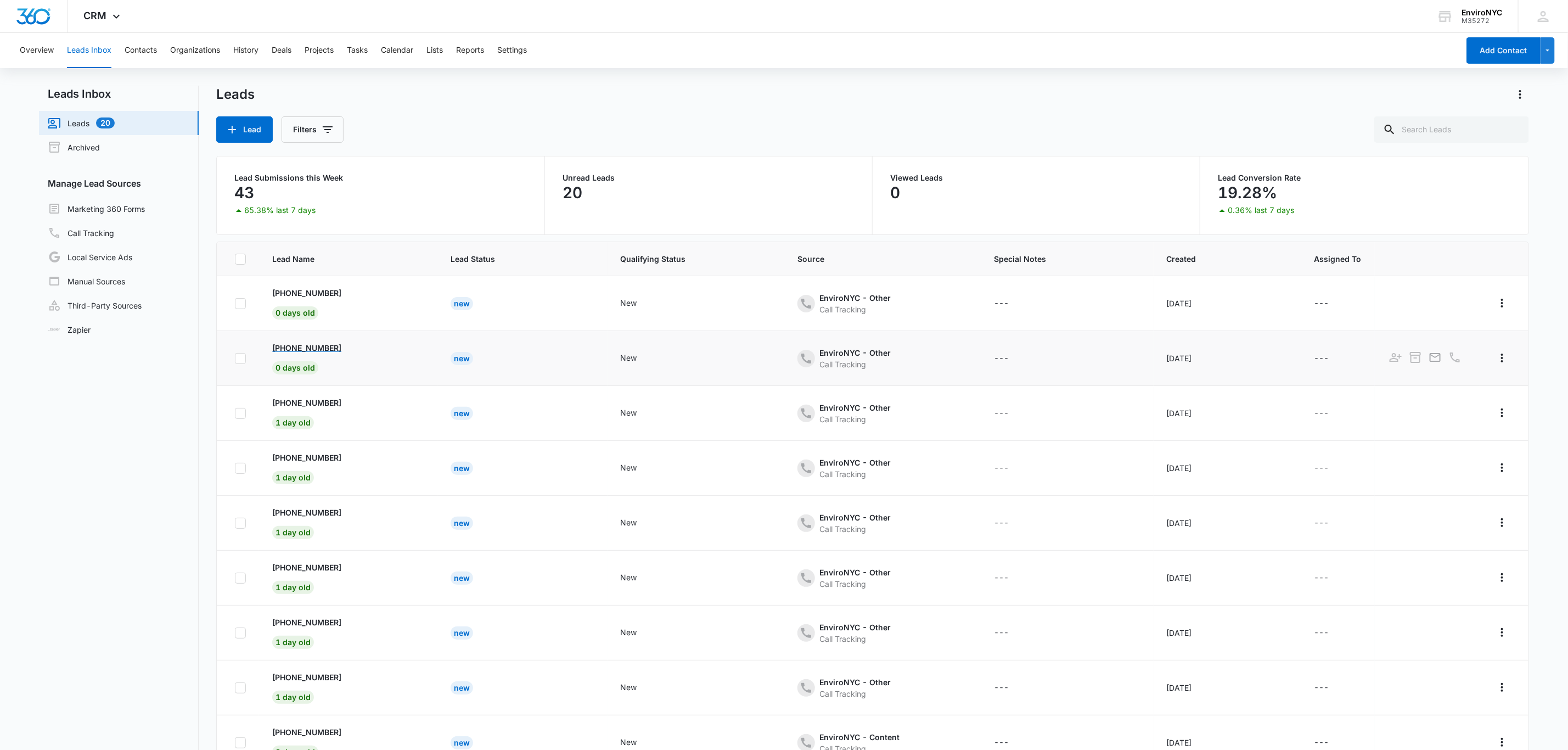
click at [335, 346] on p "[PHONE_NUMBER]" at bounding box center [306, 348] width 69 height 12
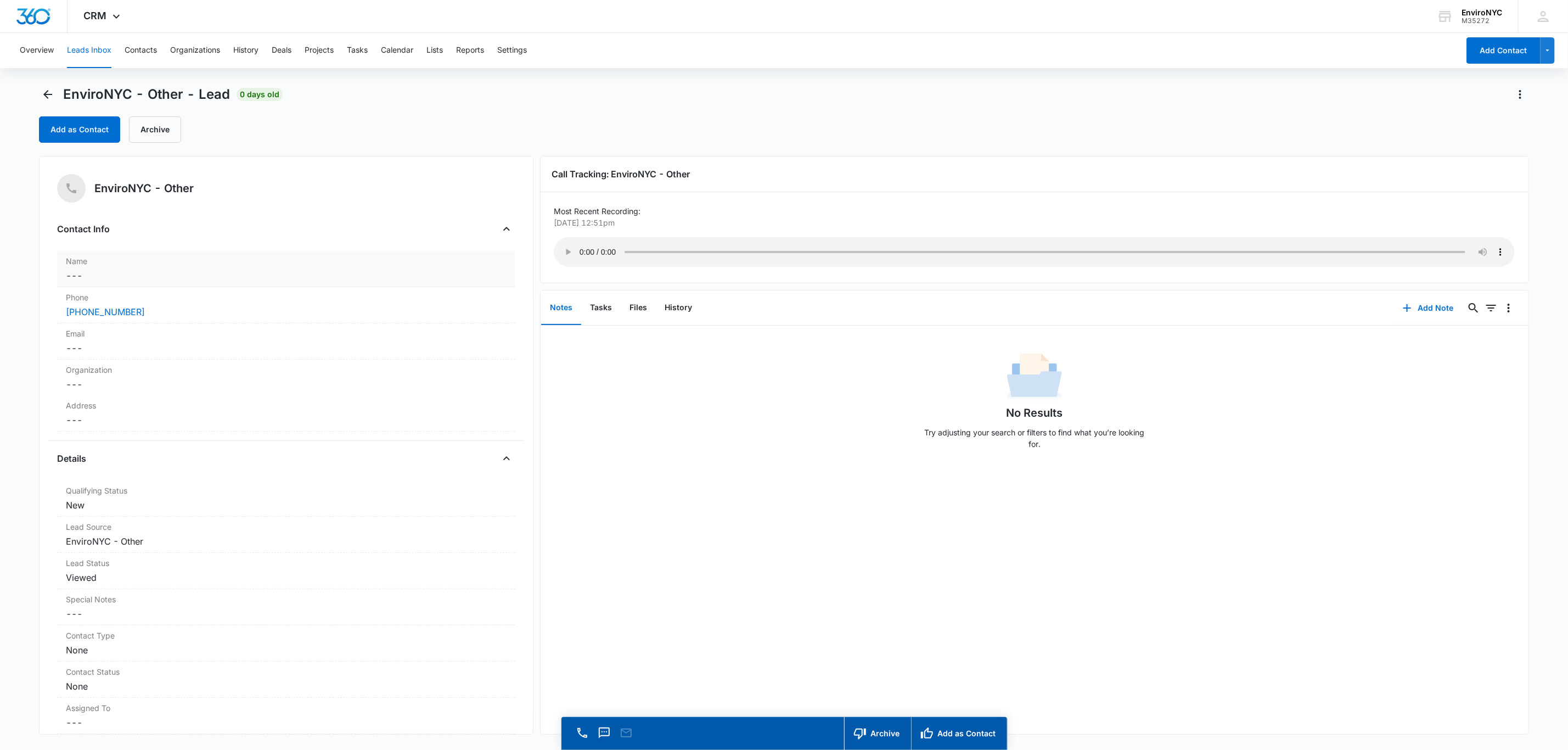
click at [145, 275] on dd "Cancel Save Changes ---" at bounding box center [286, 276] width 441 height 13
click at [131, 297] on input "text" at bounding box center [286, 298] width 422 height 26
type input "No name given"
click at [470, 389] on button "Save Changes" at bounding box center [477, 395] width 62 height 21
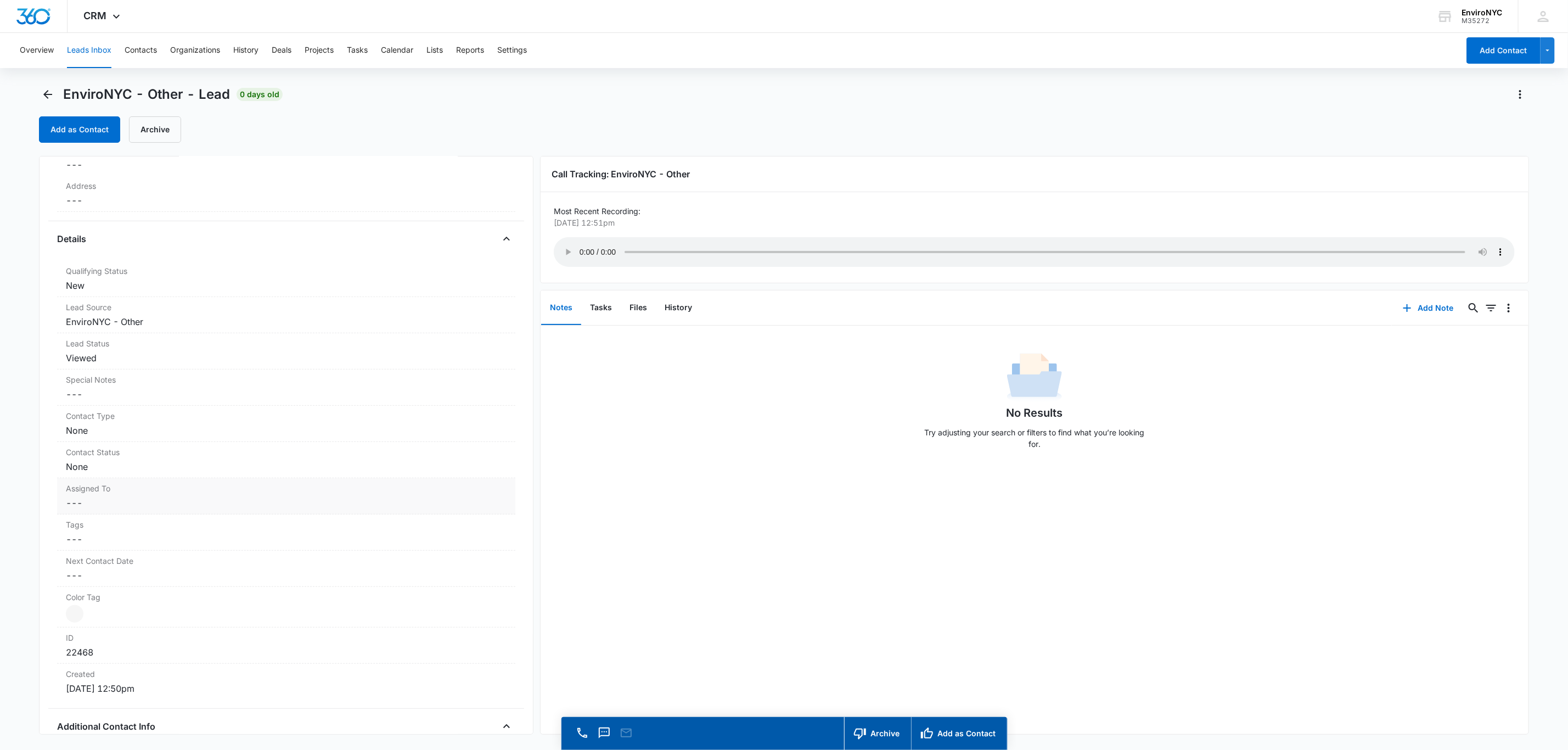
click at [167, 494] on label "Assigned To" at bounding box center [286, 489] width 441 height 12
click at [489, 516] on div at bounding box center [497, 512] width 17 height 17
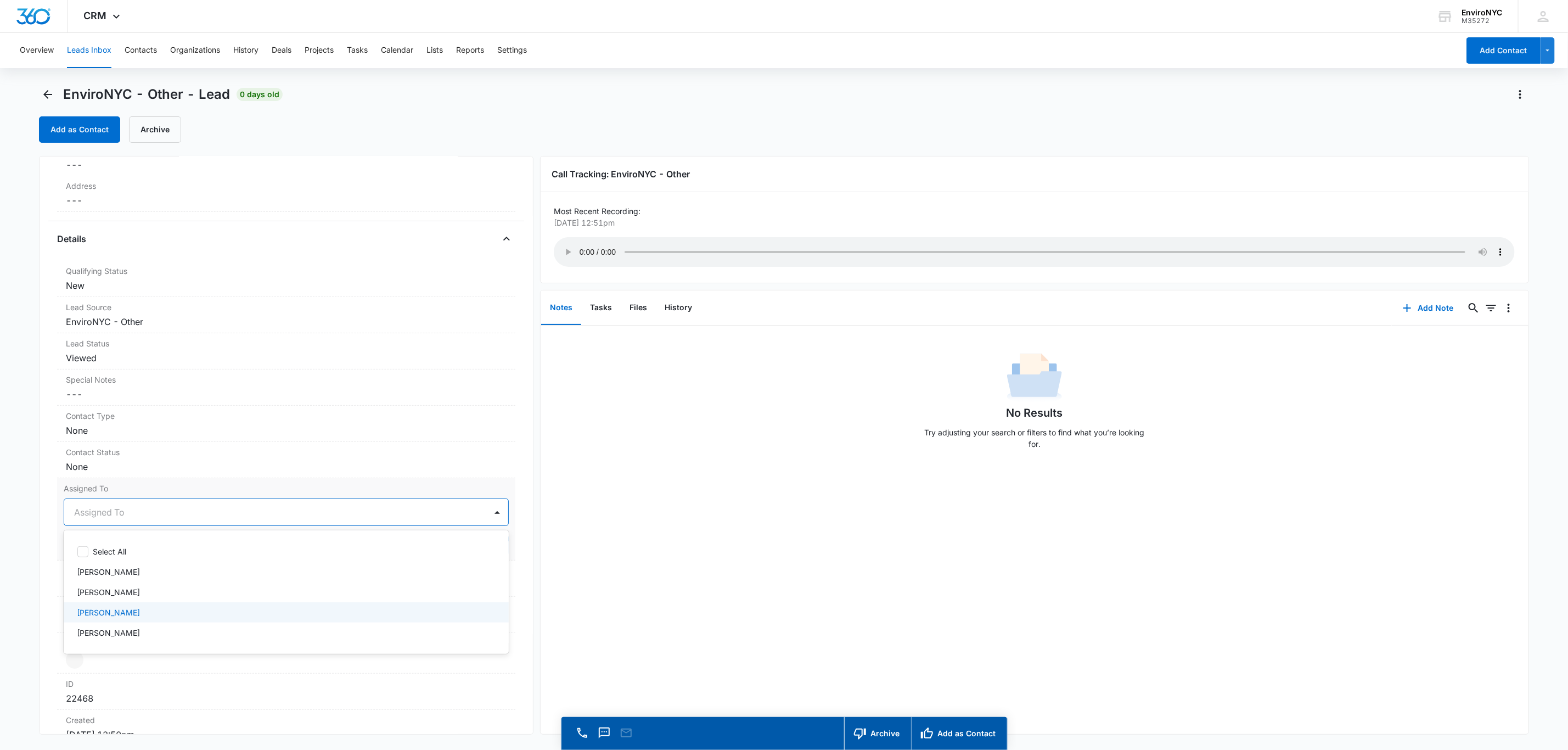
click at [148, 533] on div "[PERSON_NAME]" at bounding box center [286, 612] width 445 height 21
click at [489, 512] on div at bounding box center [497, 512] width 17 height 17
click at [460, 533] on button "Save Changes" at bounding box center [477, 545] width 62 height 21
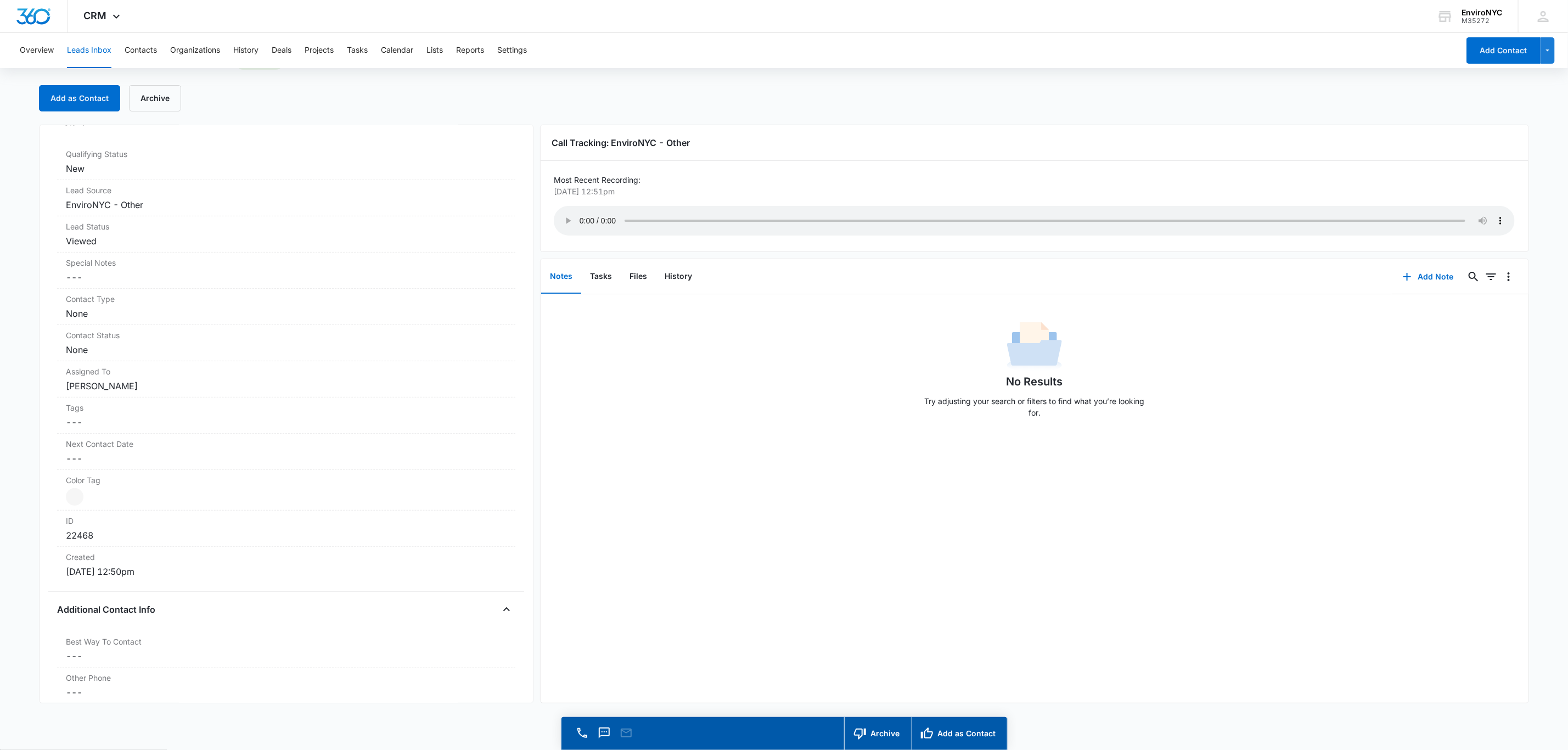
scroll to position [305, 0]
click at [77, 100] on button "Add as Contact" at bounding box center [80, 98] width 81 height 26
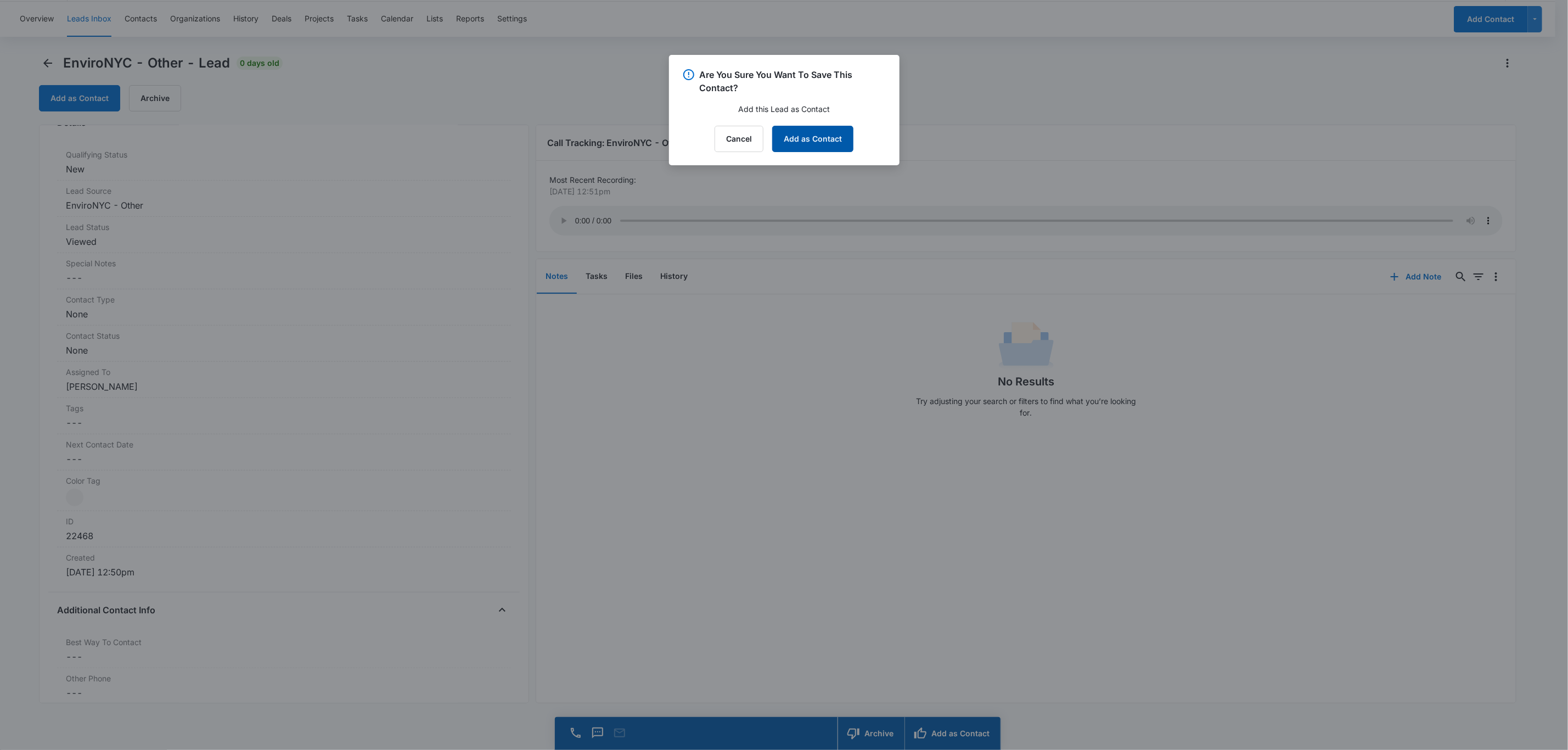
click at [789, 135] on button "Add as Contact" at bounding box center [813, 138] width 81 height 26
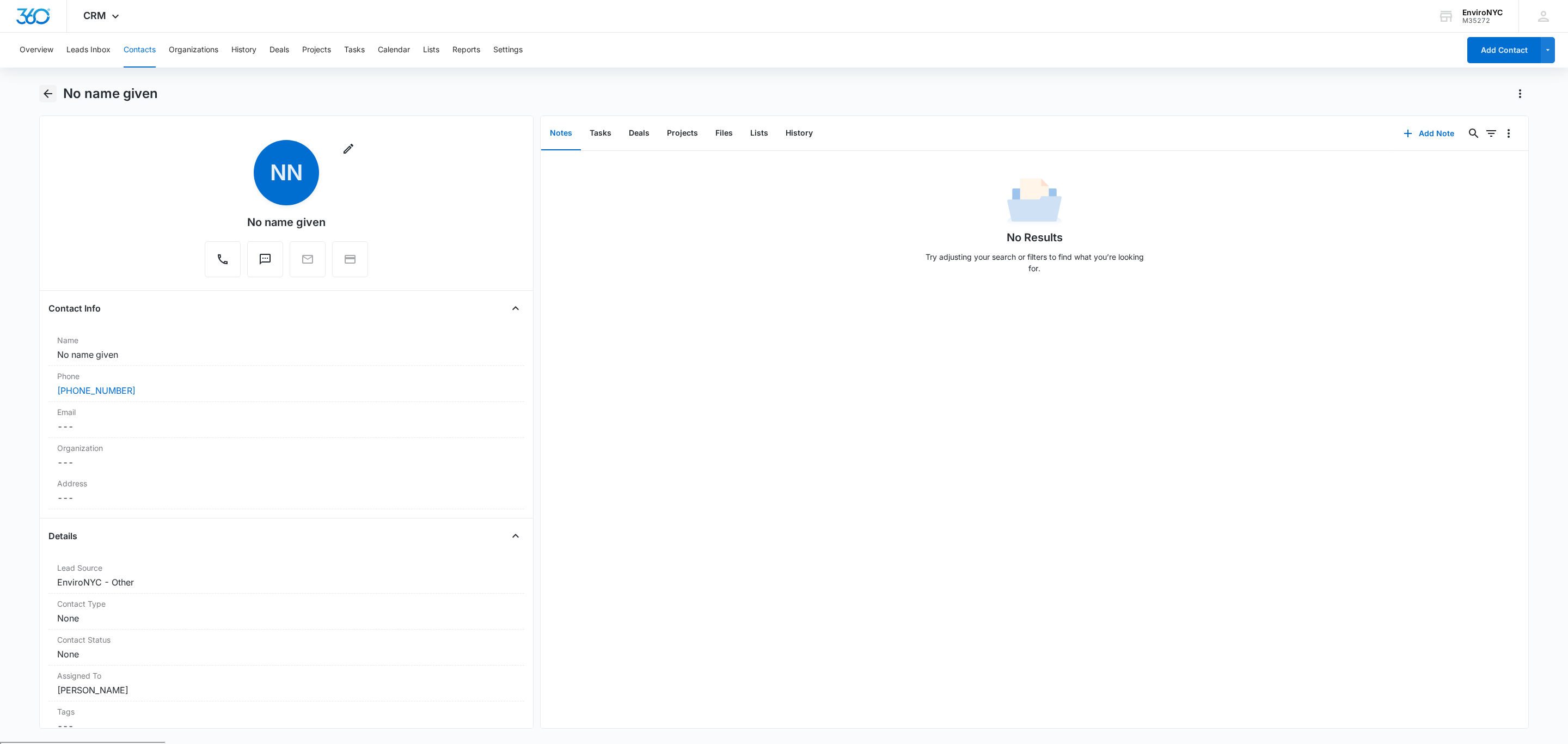
click at [48, 96] on icon "Back" at bounding box center [48, 93] width 13 height 13
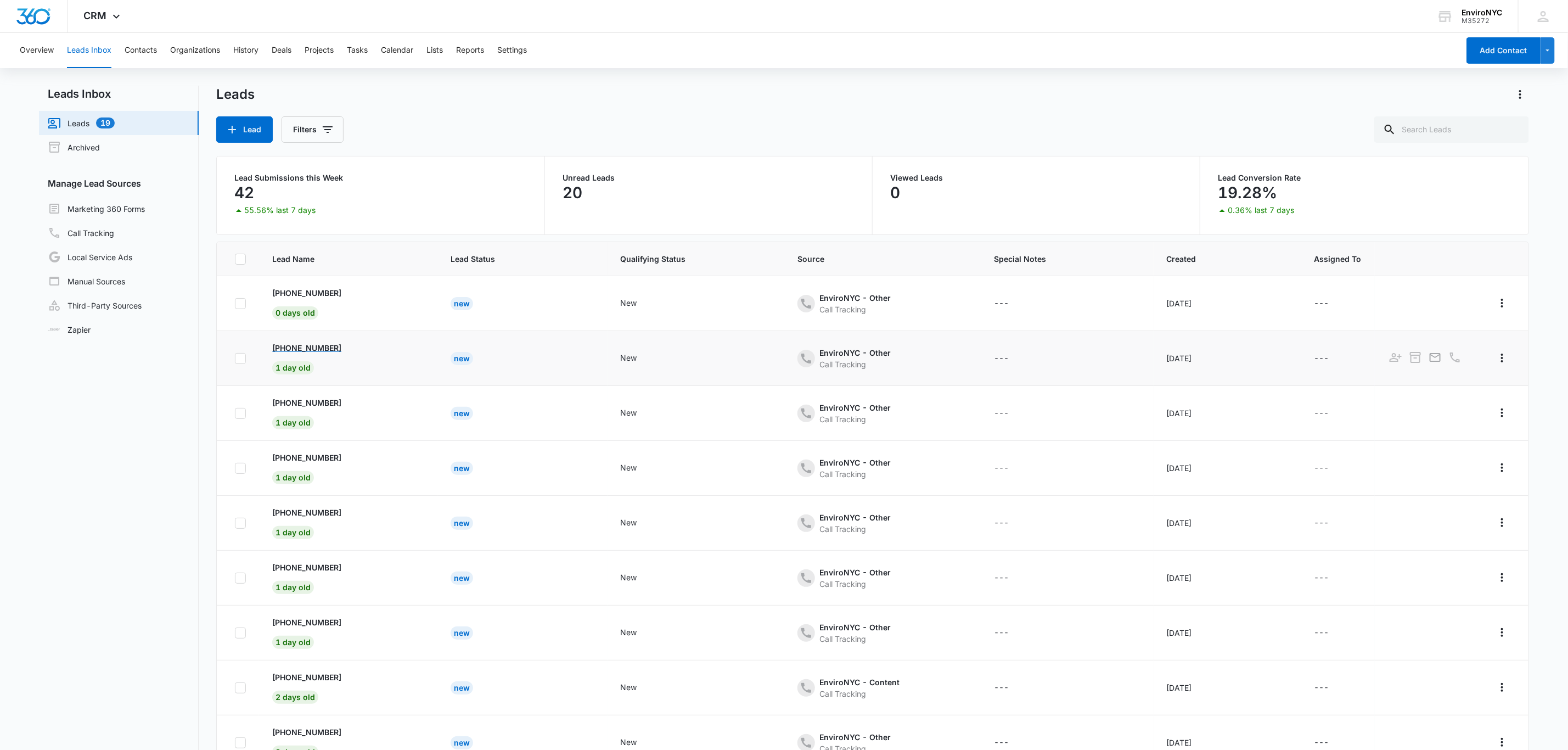
click at [312, 345] on p "[PHONE_NUMBER]" at bounding box center [306, 348] width 69 height 12
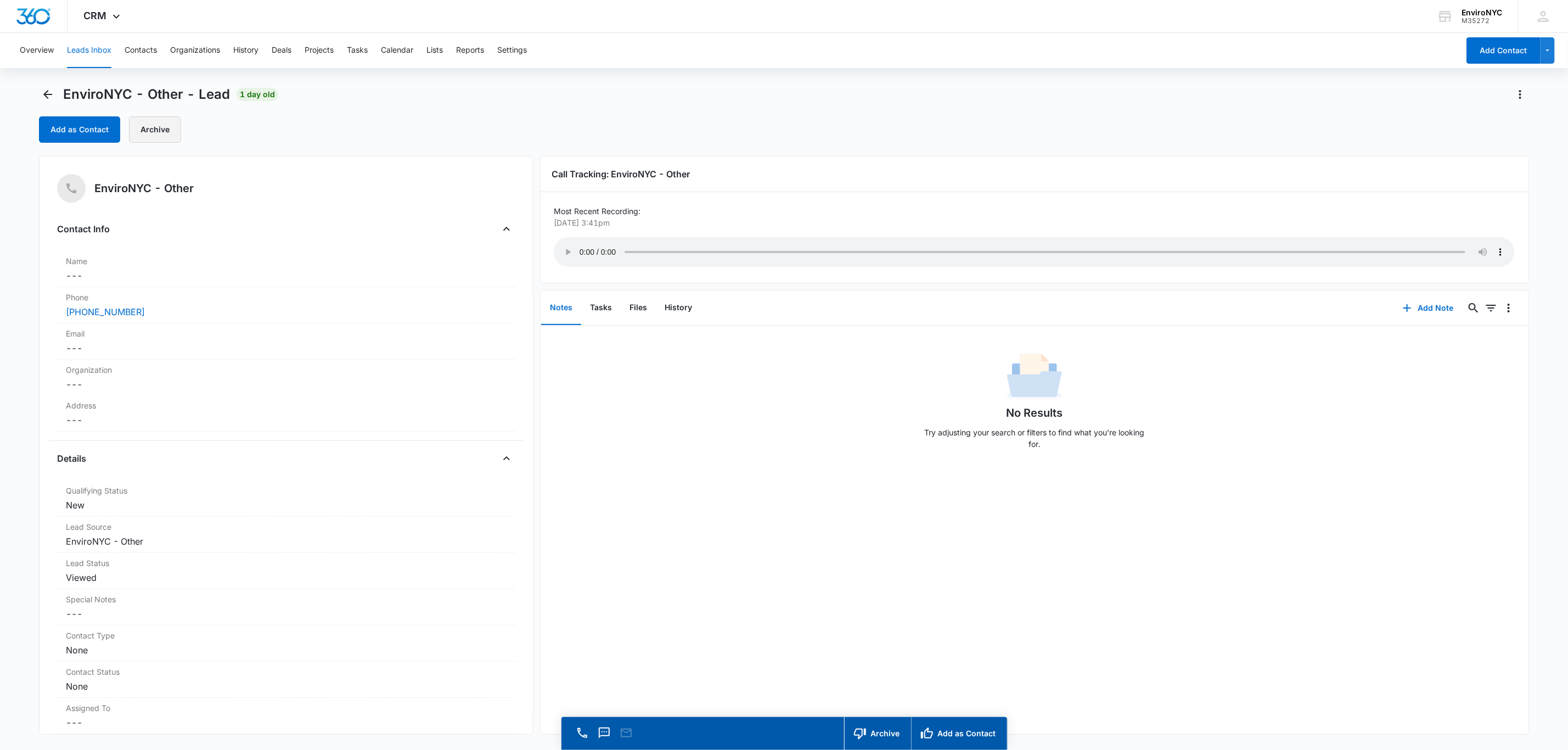
click at [147, 130] on button "Archive" at bounding box center [154, 129] width 52 height 26
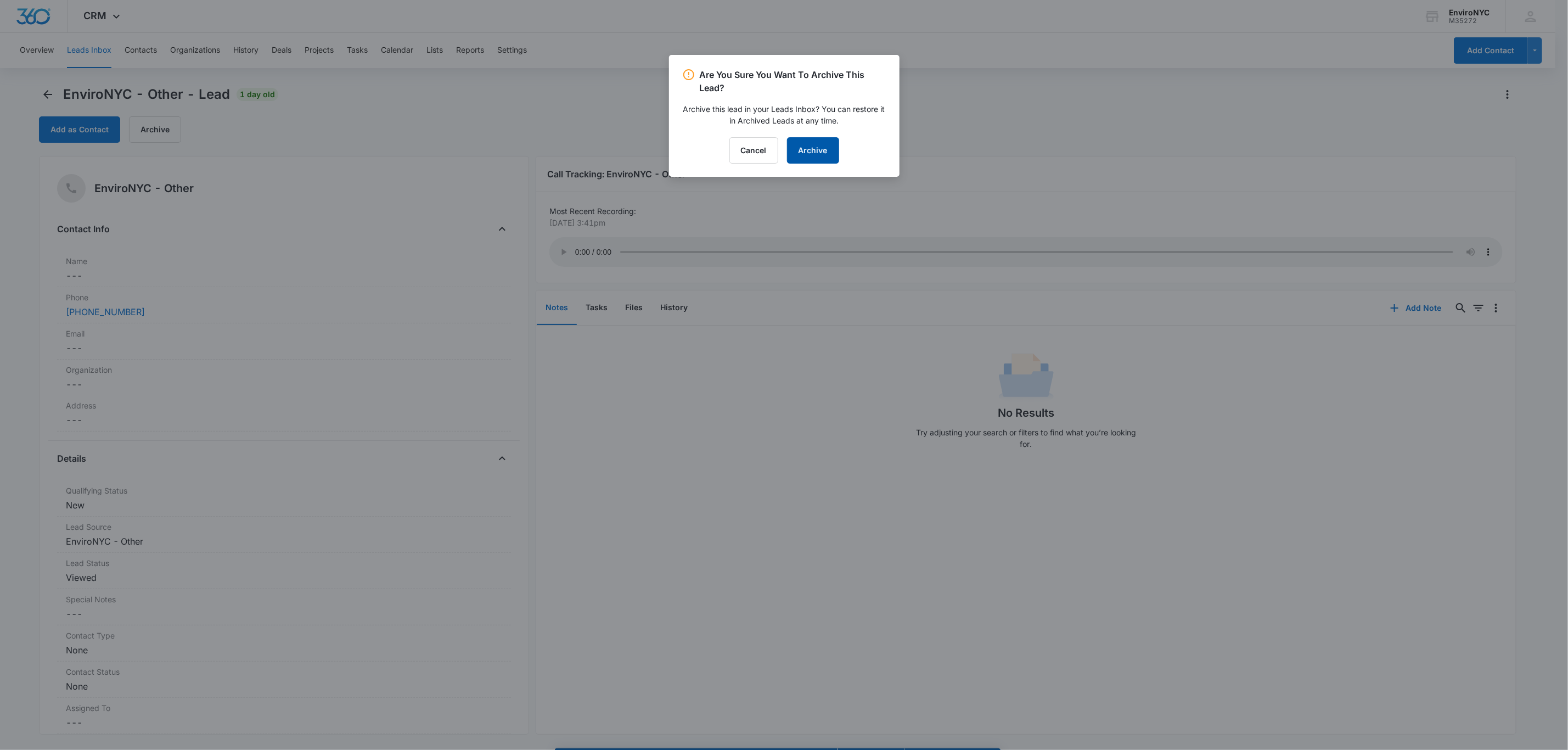
click at [789, 148] on button "Archive" at bounding box center [813, 150] width 52 height 26
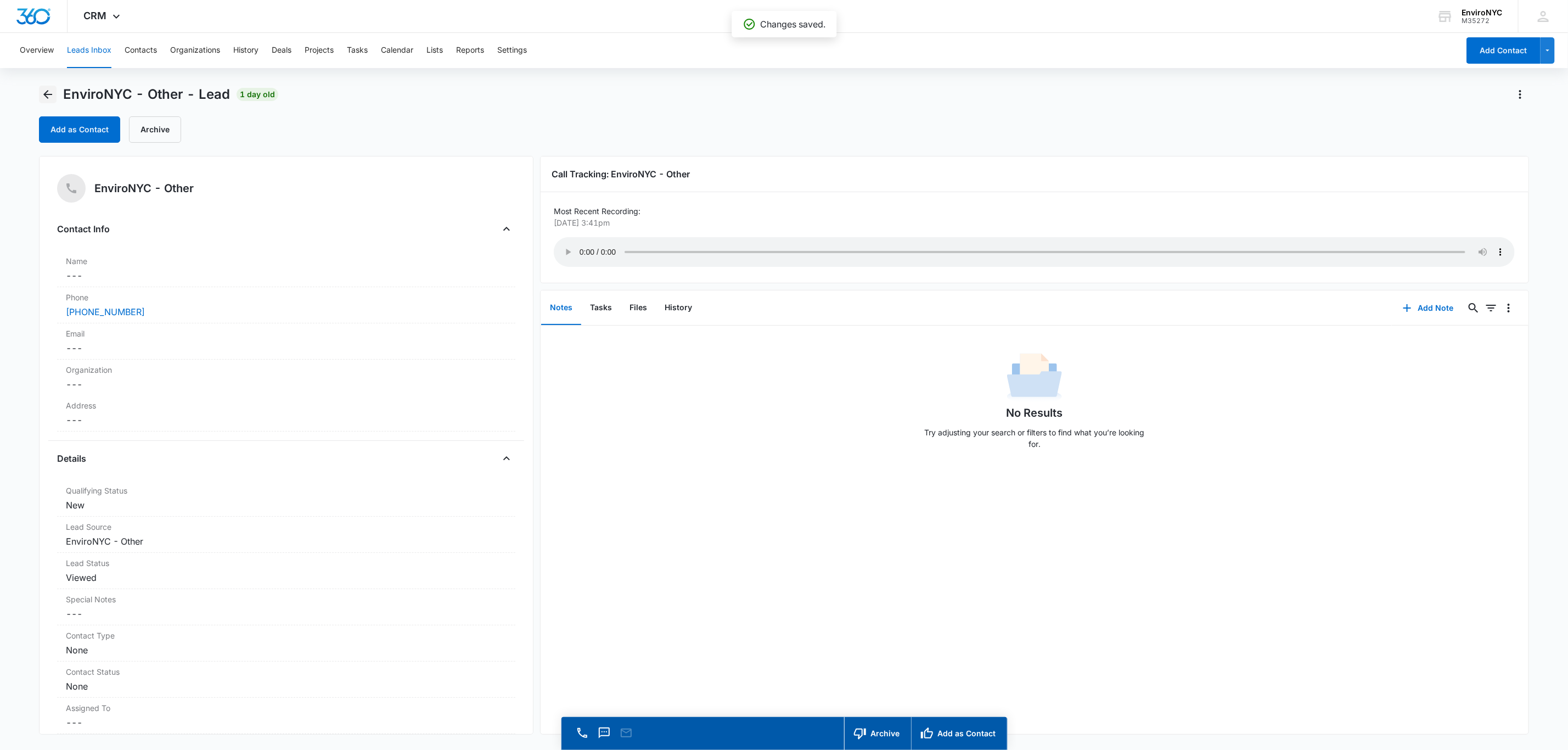
click at [45, 92] on icon "Back" at bounding box center [48, 94] width 13 height 13
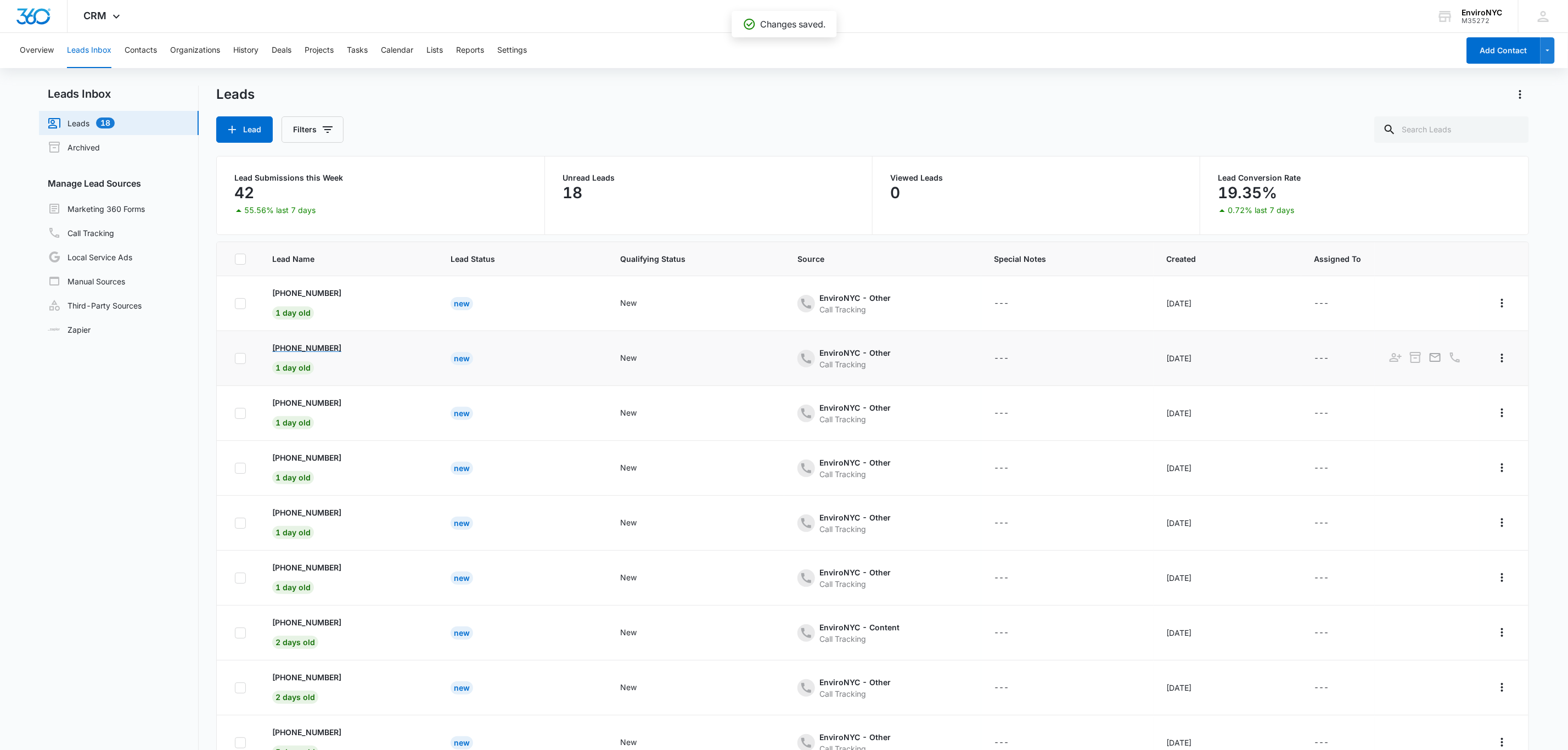
click at [337, 346] on p "[PHONE_NUMBER]" at bounding box center [306, 348] width 69 height 12
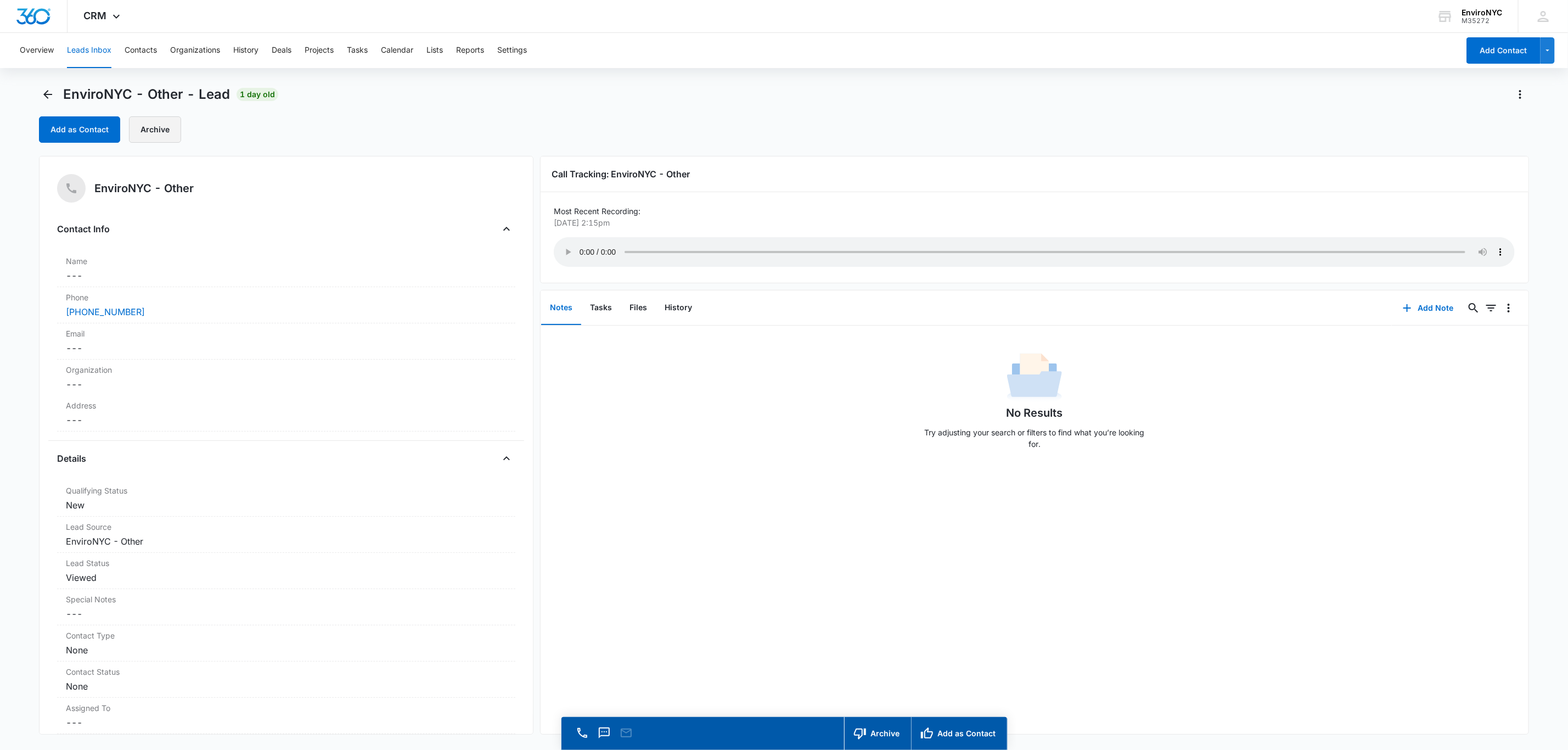
click at [153, 124] on button "Archive" at bounding box center [154, 129] width 52 height 26
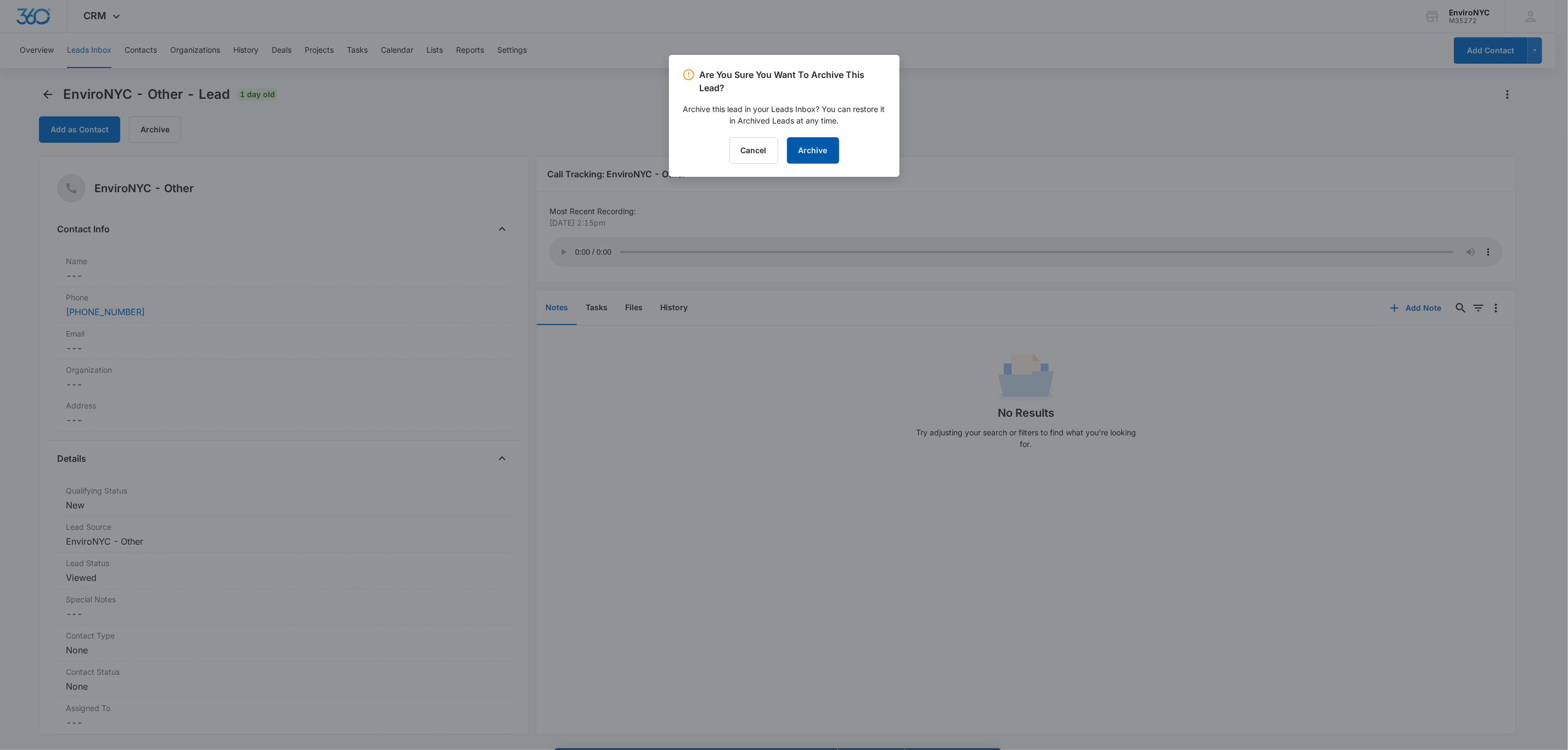
click at [789, 147] on button "Archive" at bounding box center [813, 150] width 52 height 26
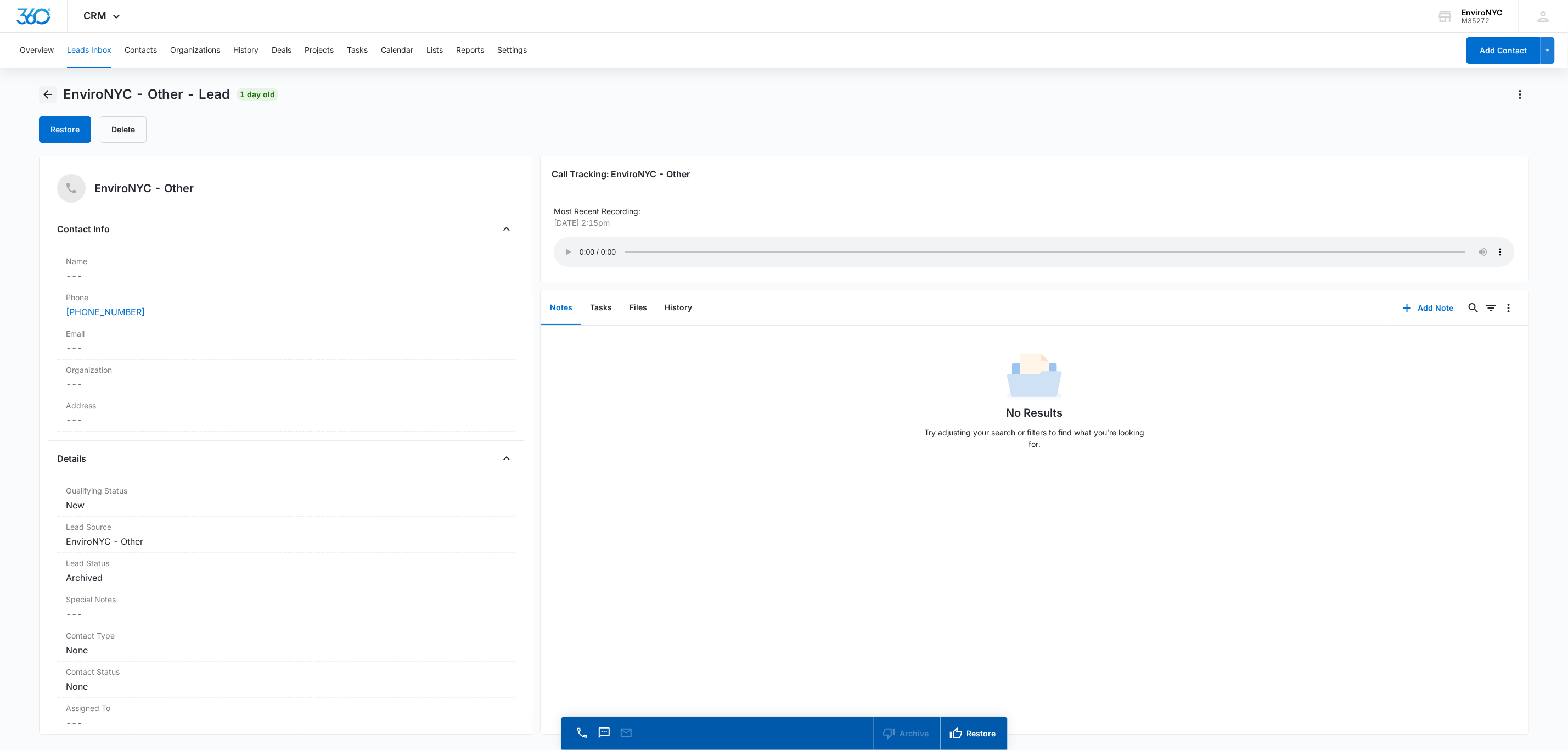
click at [50, 98] on icon "Back" at bounding box center [48, 94] width 13 height 13
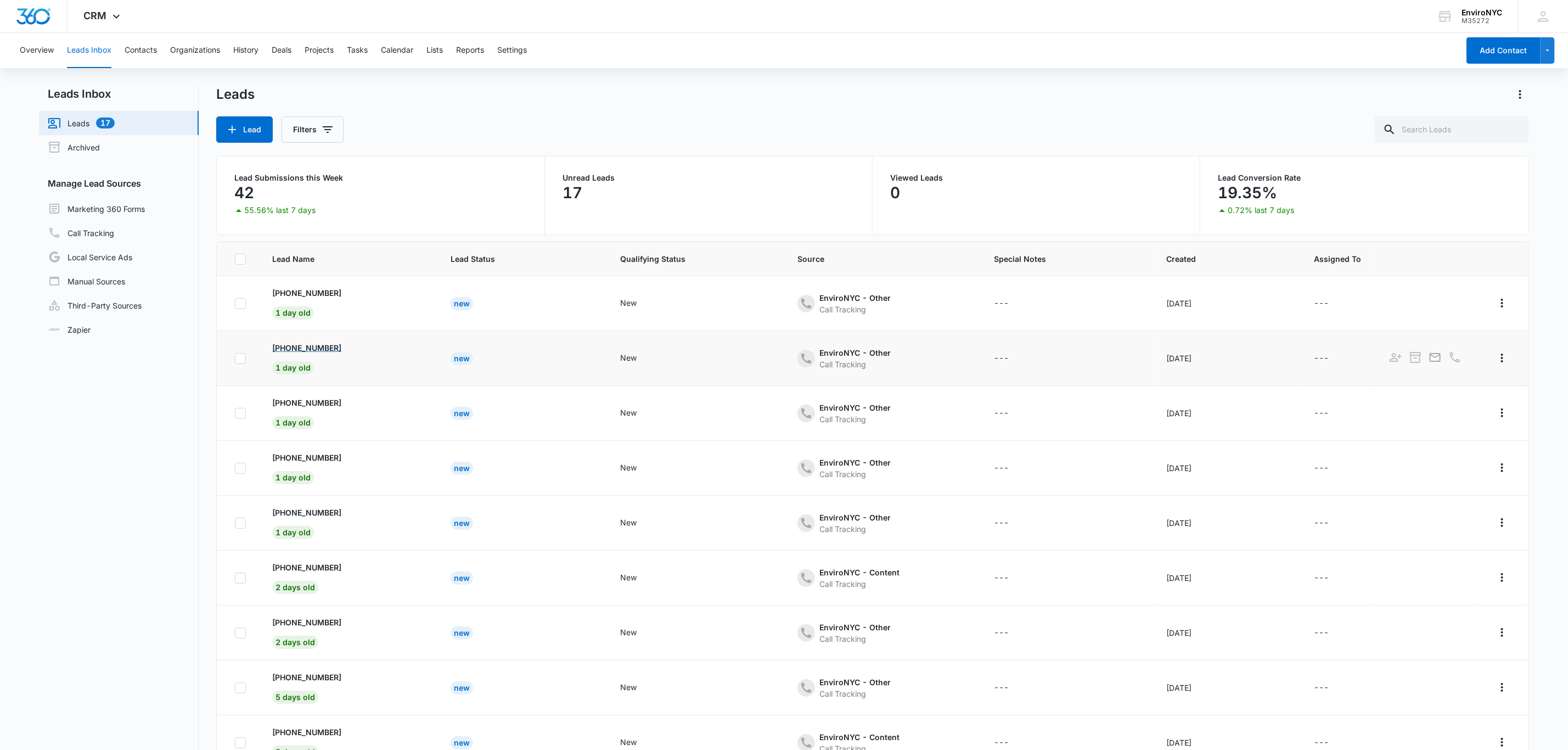
click at [331, 349] on p "[PHONE_NUMBER]" at bounding box center [306, 348] width 69 height 12
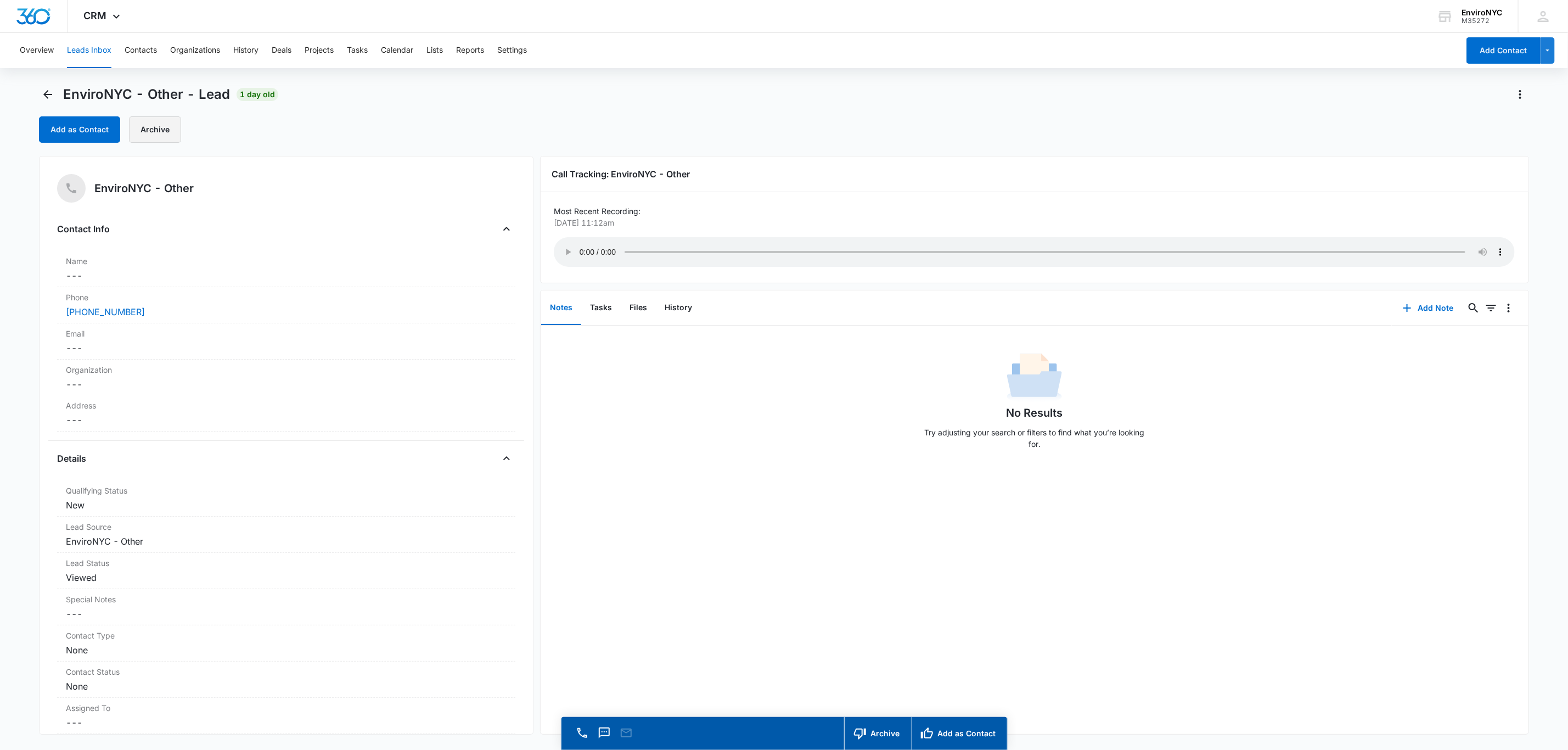
click at [154, 127] on button "Archive" at bounding box center [154, 129] width 52 height 26
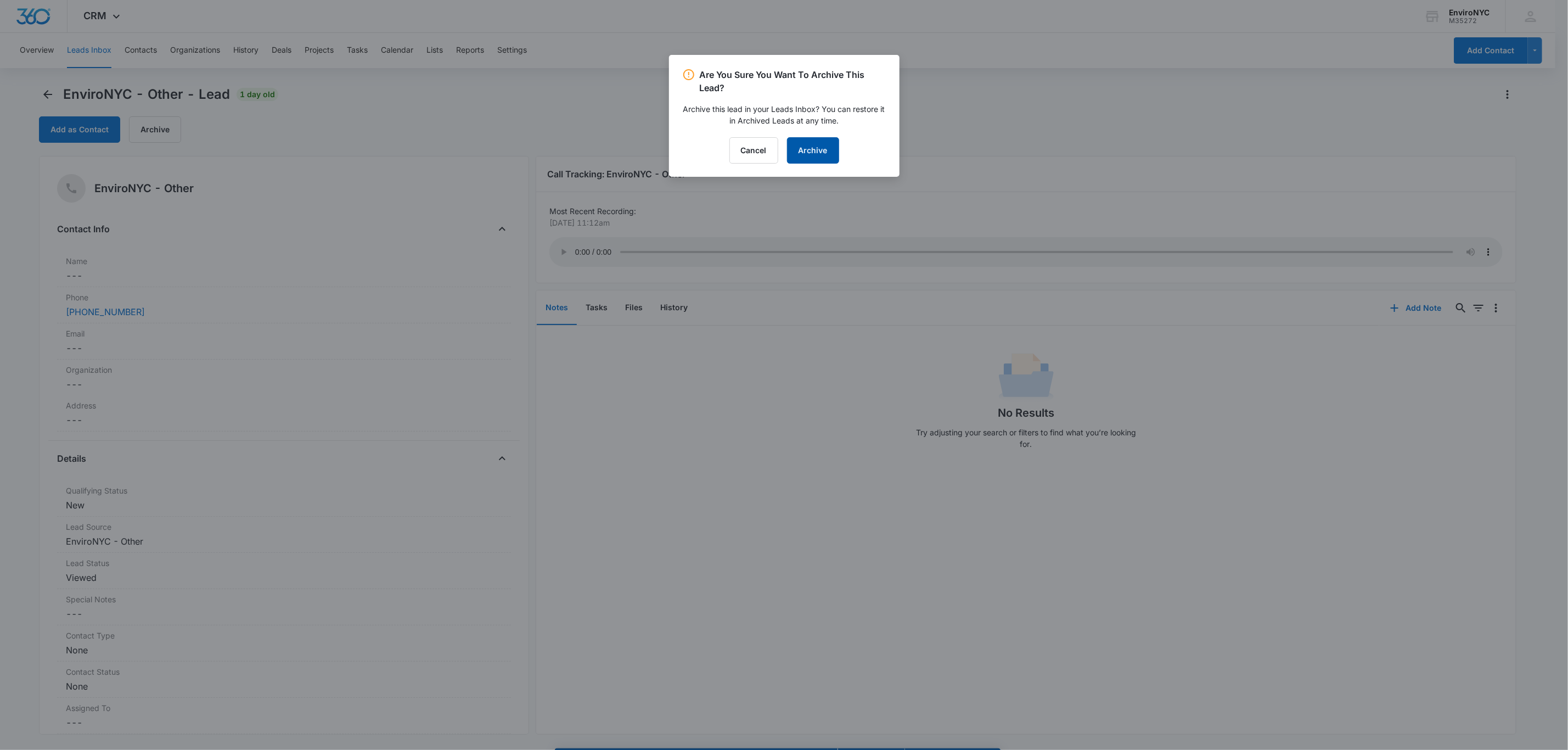
click at [789, 155] on button "Archive" at bounding box center [813, 150] width 52 height 26
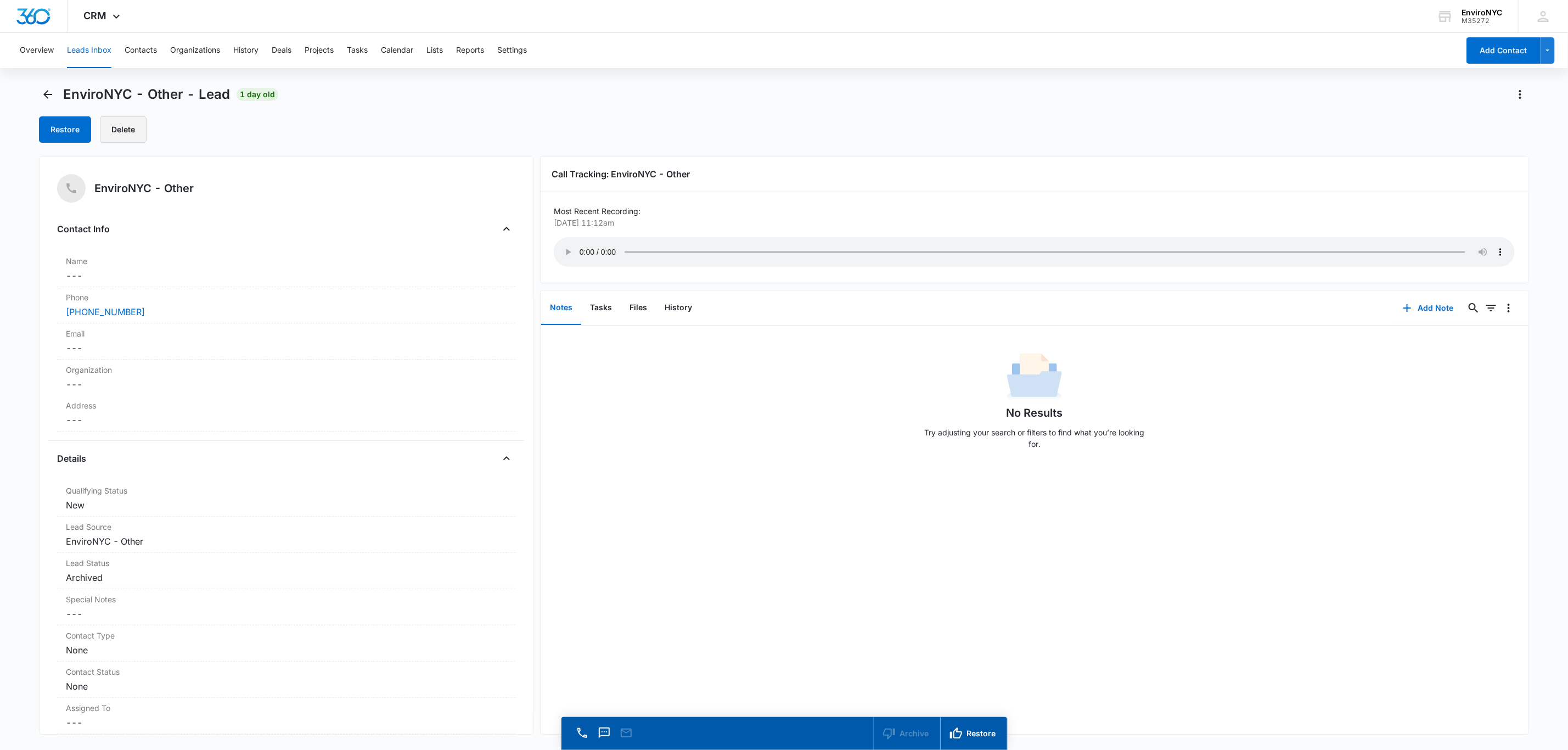
click at [121, 124] on button "Delete" at bounding box center [123, 129] width 46 height 26
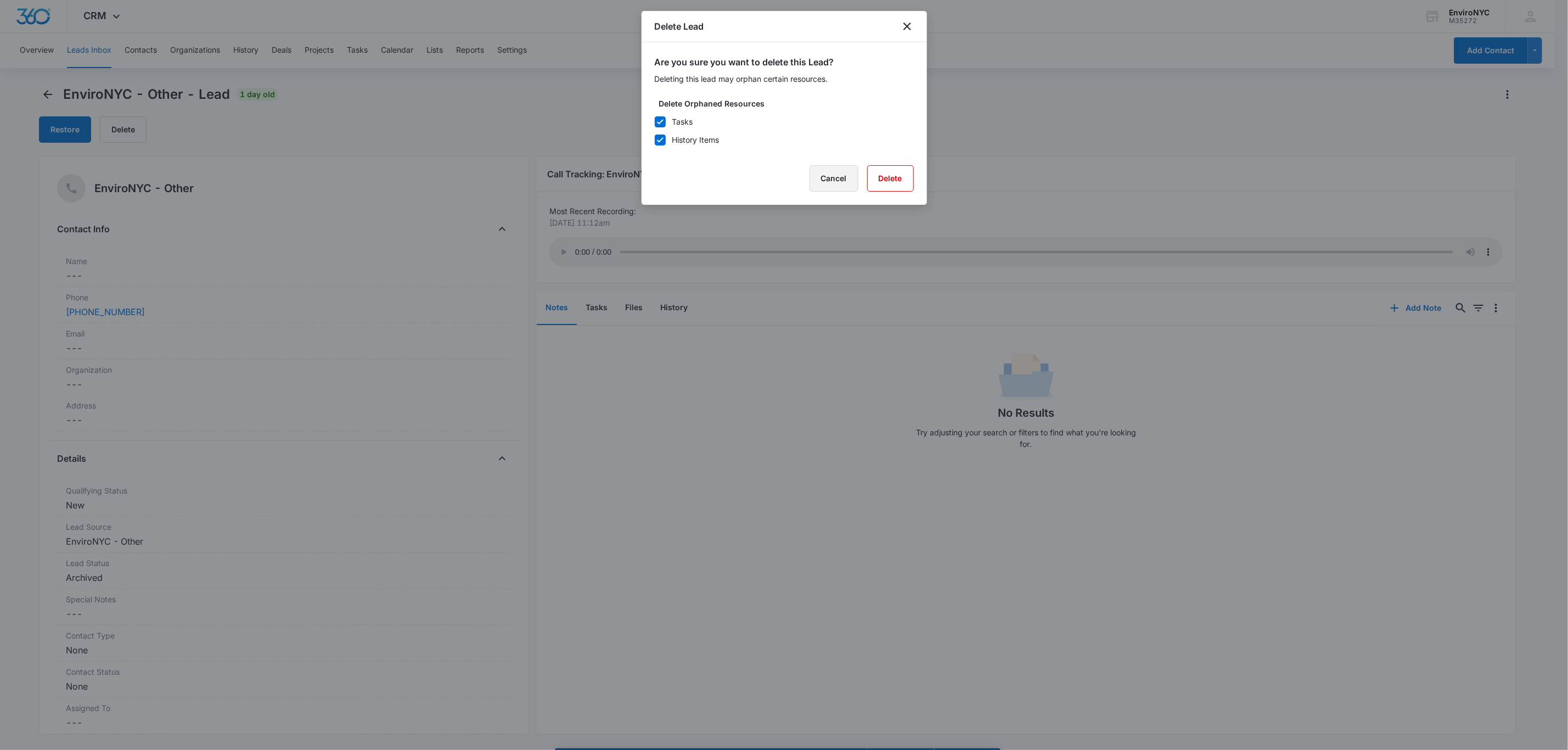
click at [789, 186] on button "Cancel" at bounding box center [834, 178] width 49 height 26
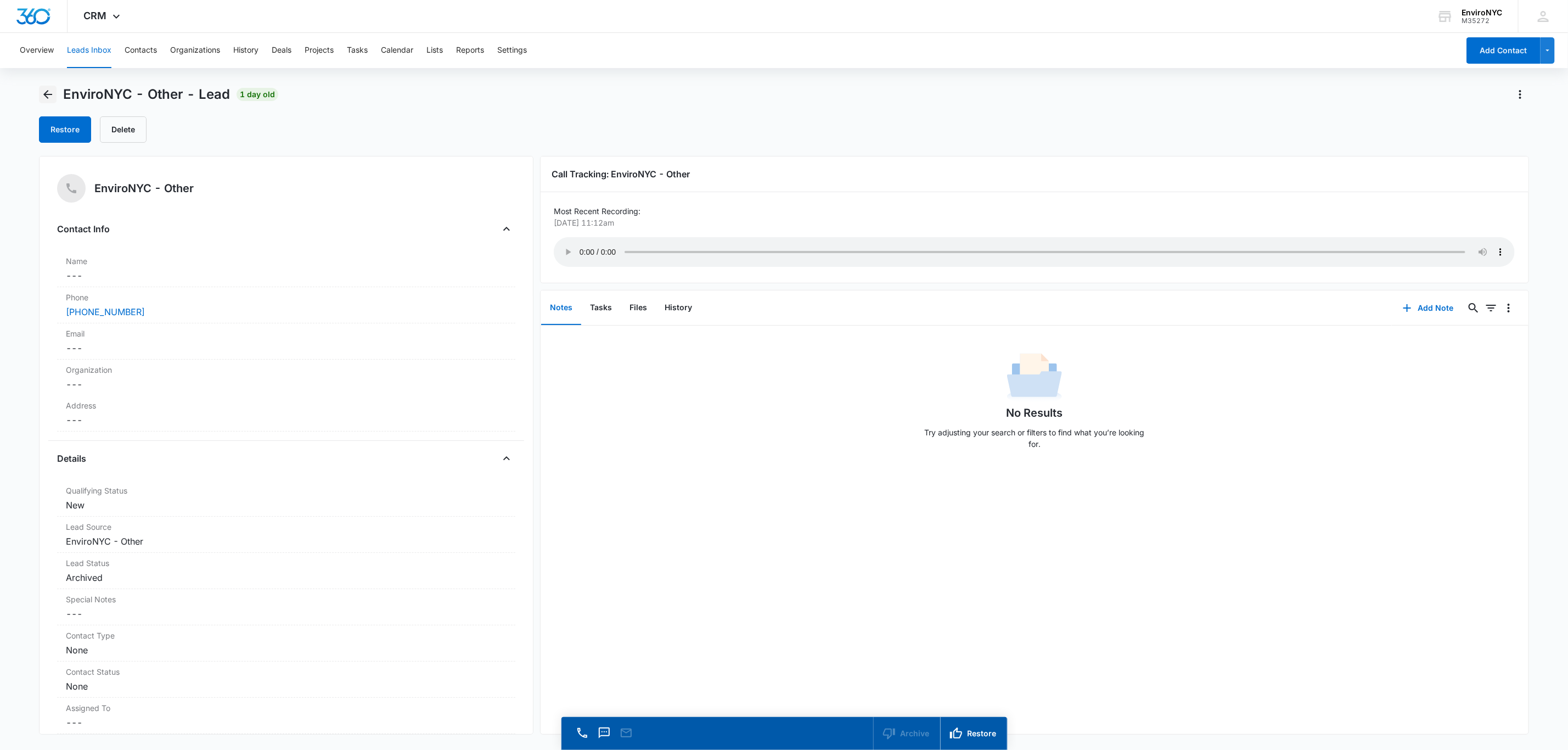
click at [39, 91] on main "EnviroNYC - Other - Lead 1 day old Restore Delete EnviroNYC - Other Contact Inf…" at bounding box center [784, 433] width 1568 height 695
click at [43, 94] on icon "Back" at bounding box center [48, 94] width 13 height 13
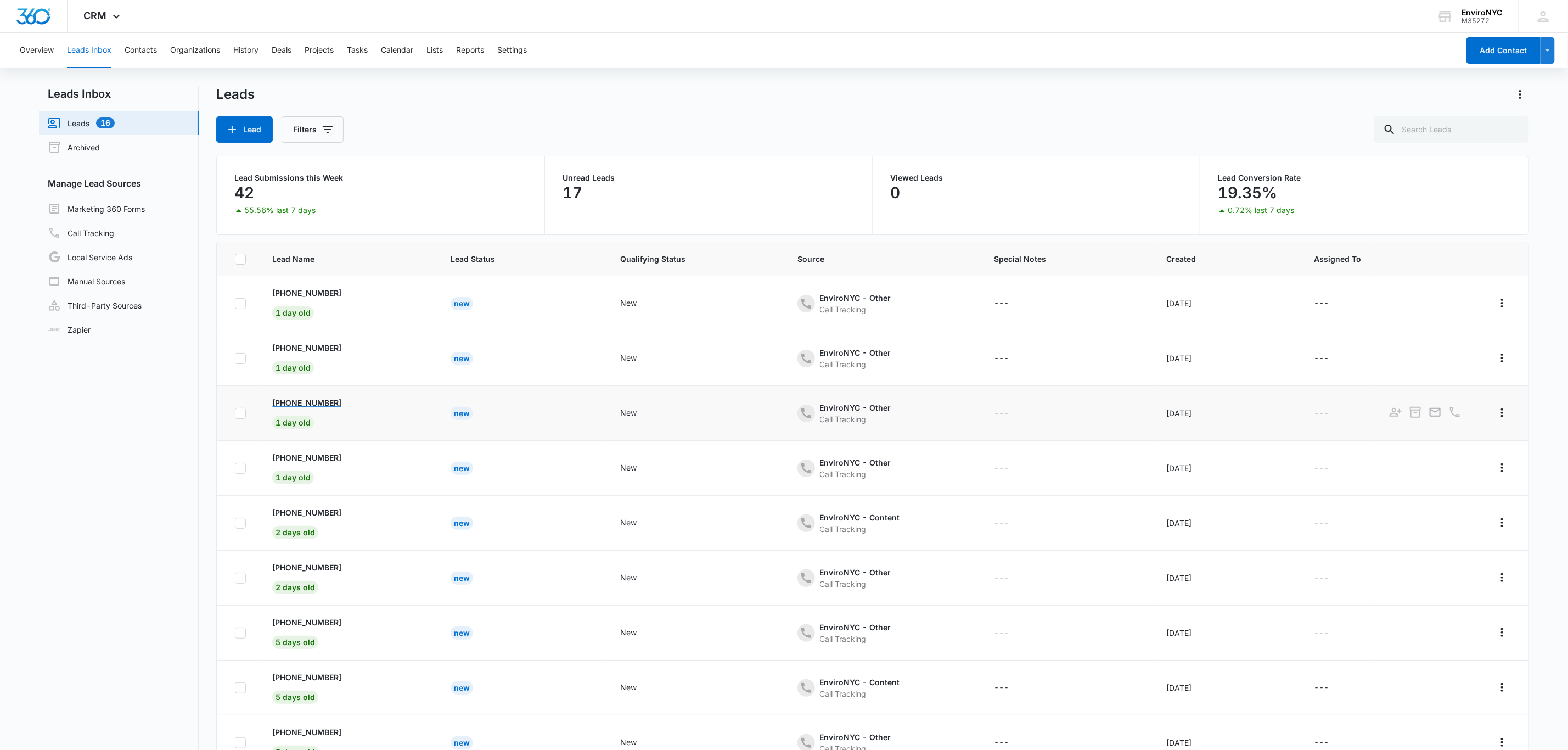
click at [322, 405] on p "[PHONE_NUMBER]" at bounding box center [306, 403] width 69 height 12
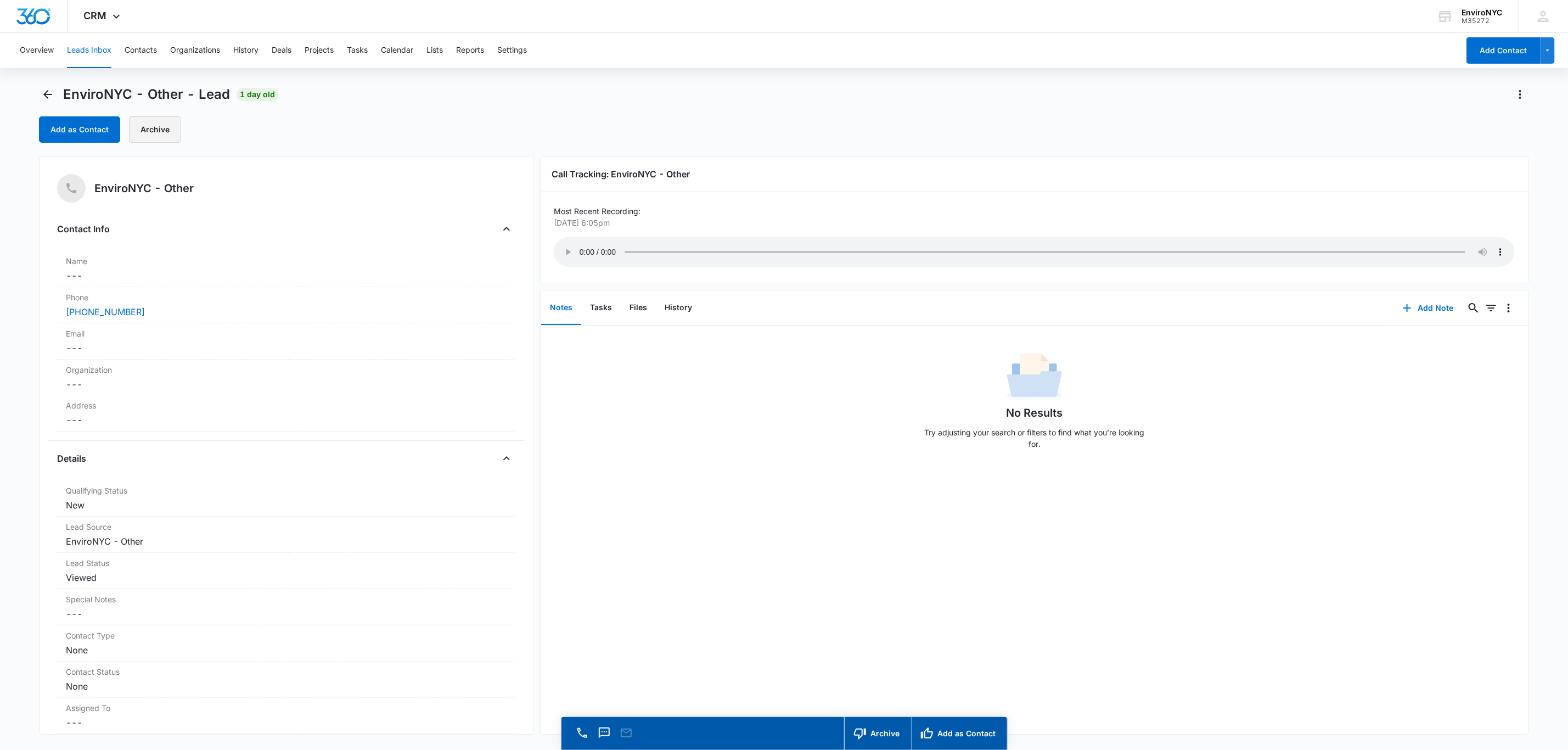
click at [140, 129] on button "Archive" at bounding box center [154, 129] width 52 height 26
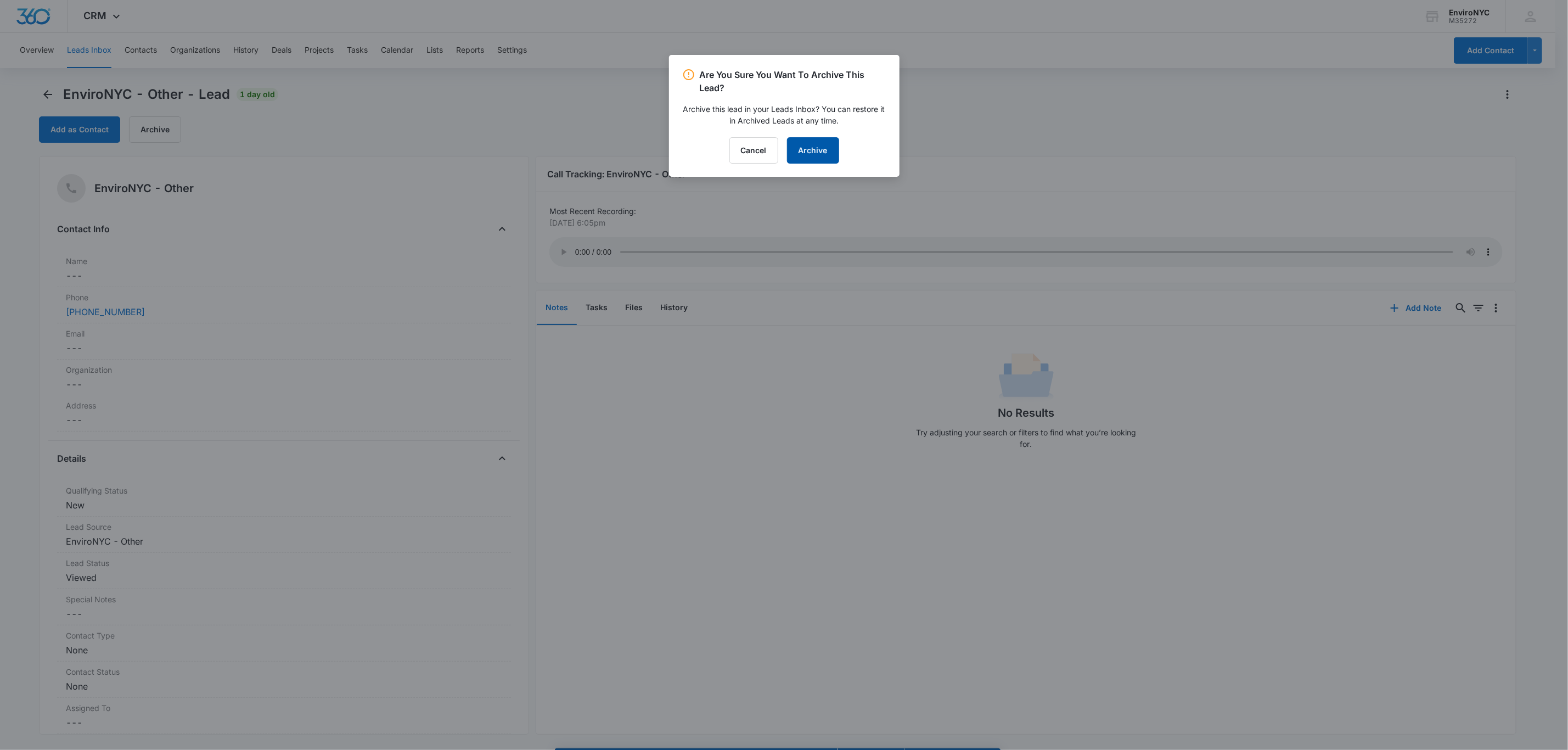
click at [789, 151] on button "Archive" at bounding box center [813, 150] width 52 height 26
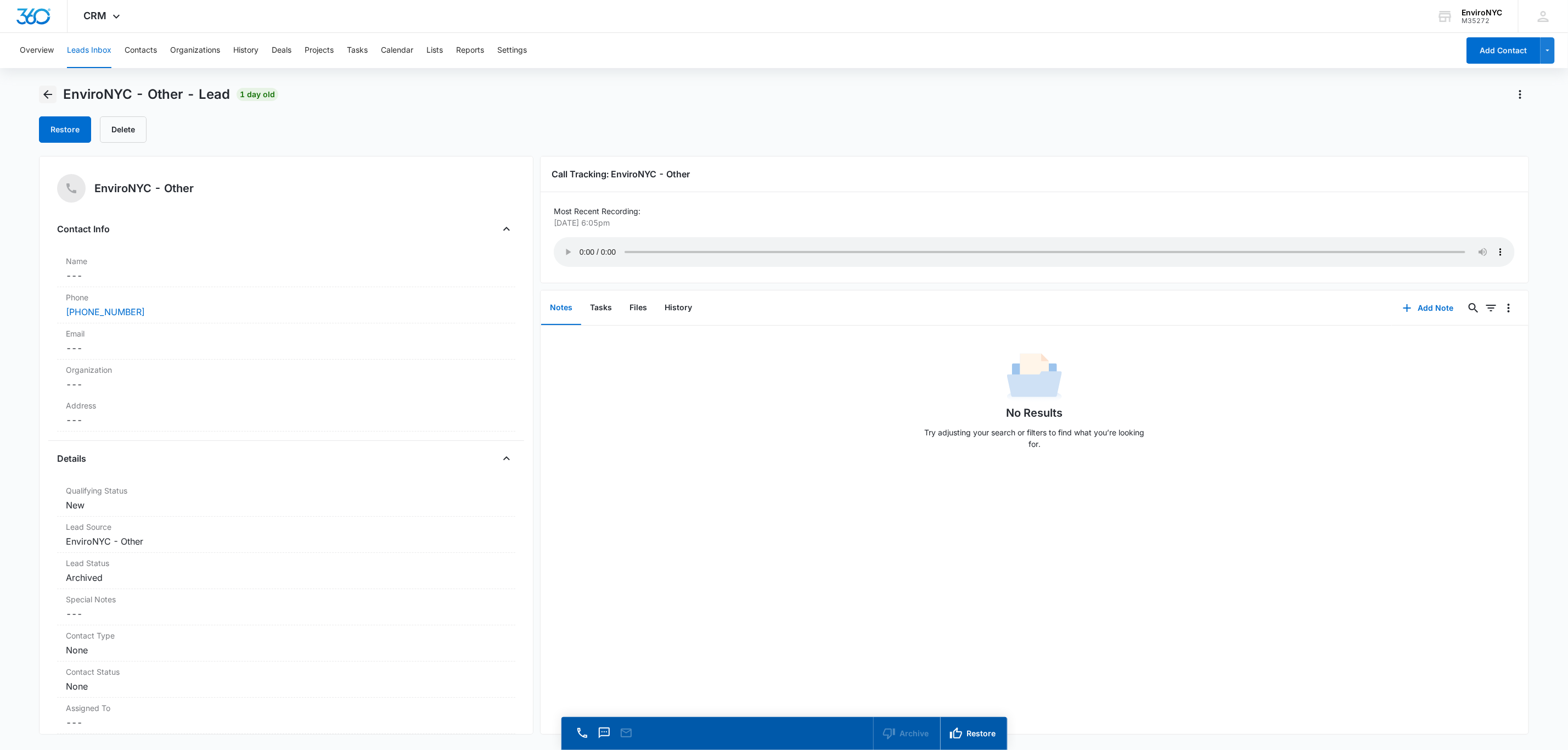
click at [43, 95] on icon "Back" at bounding box center [48, 94] width 13 height 13
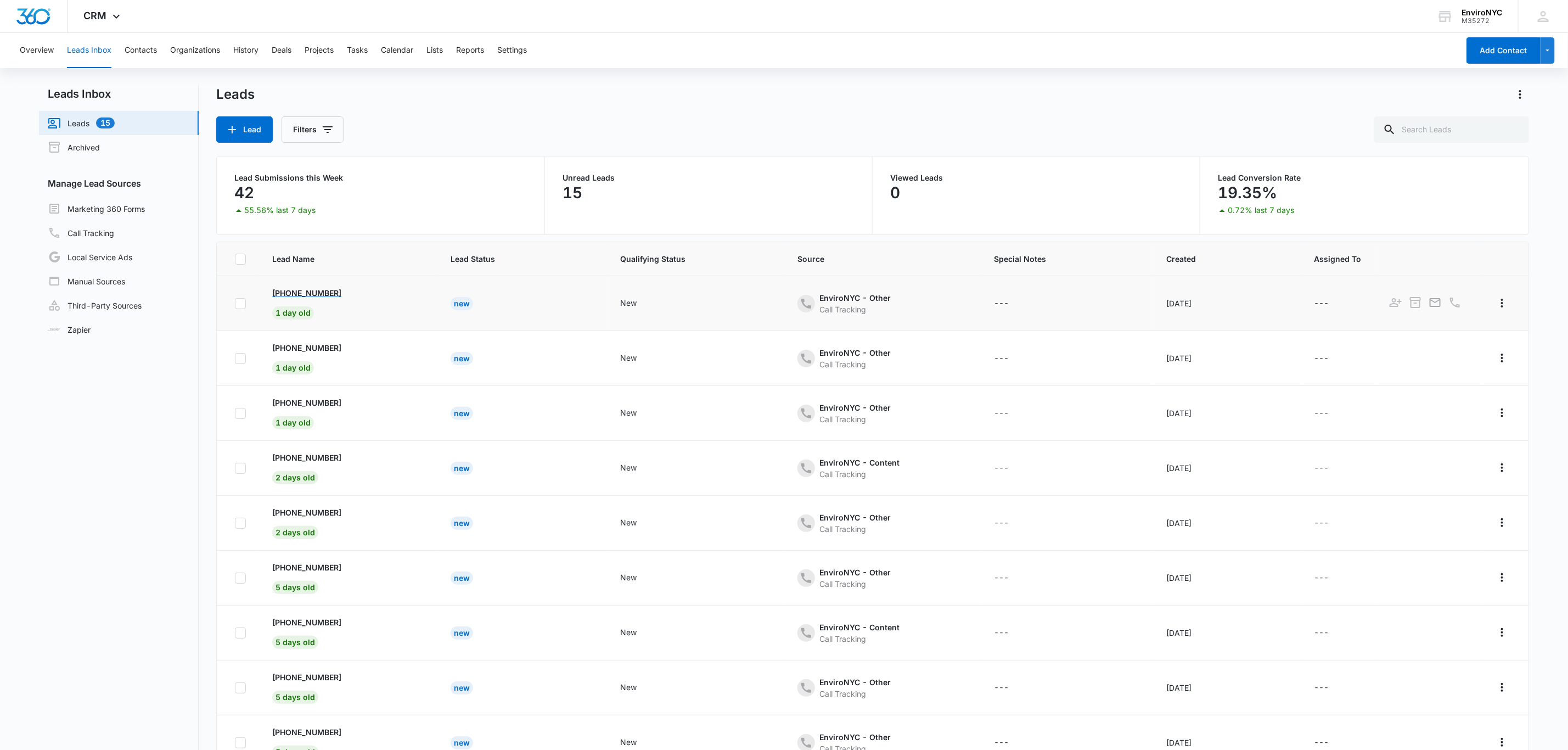
click at [317, 287] on p "[PHONE_NUMBER]" at bounding box center [306, 293] width 69 height 12
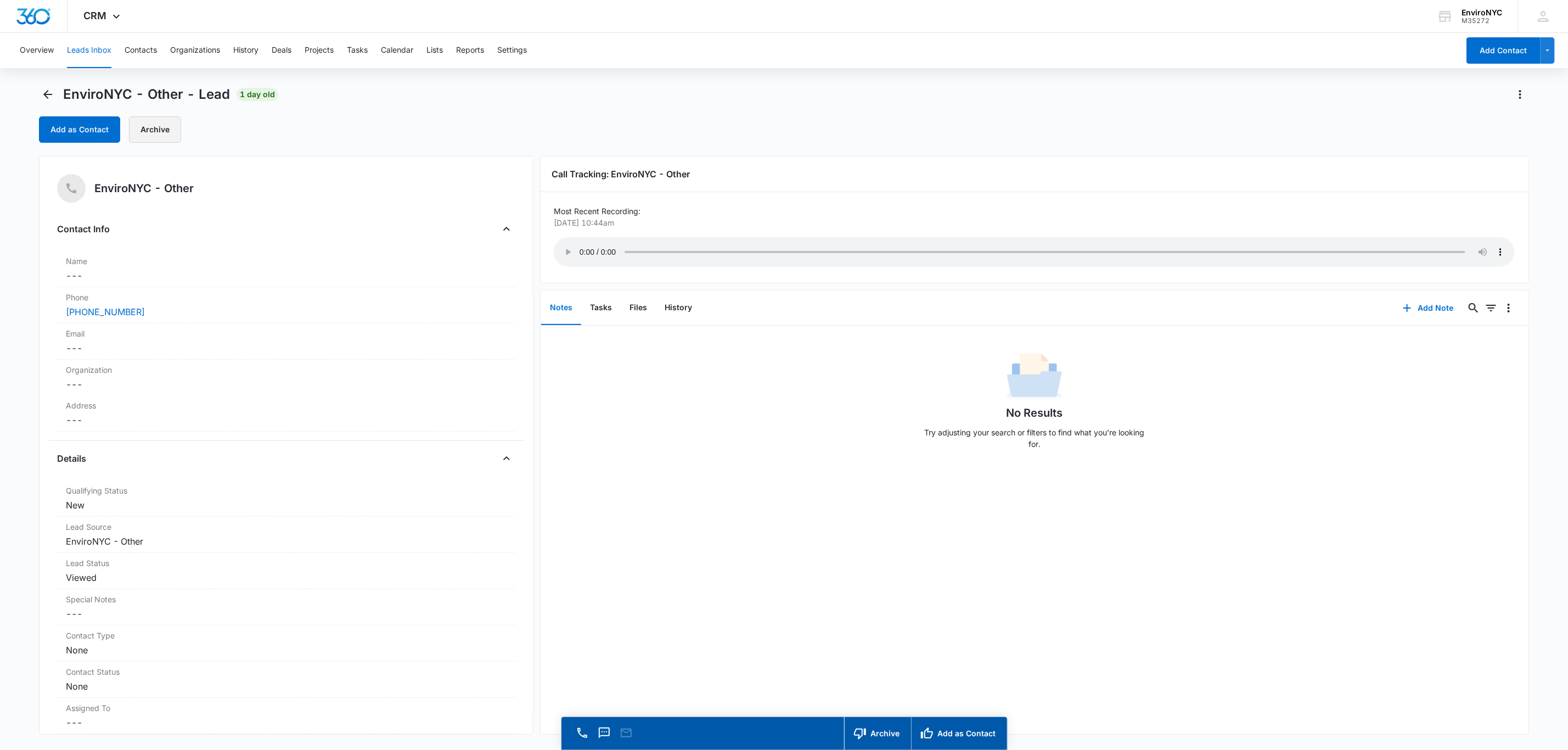
click at [163, 132] on button "Archive" at bounding box center [154, 129] width 52 height 26
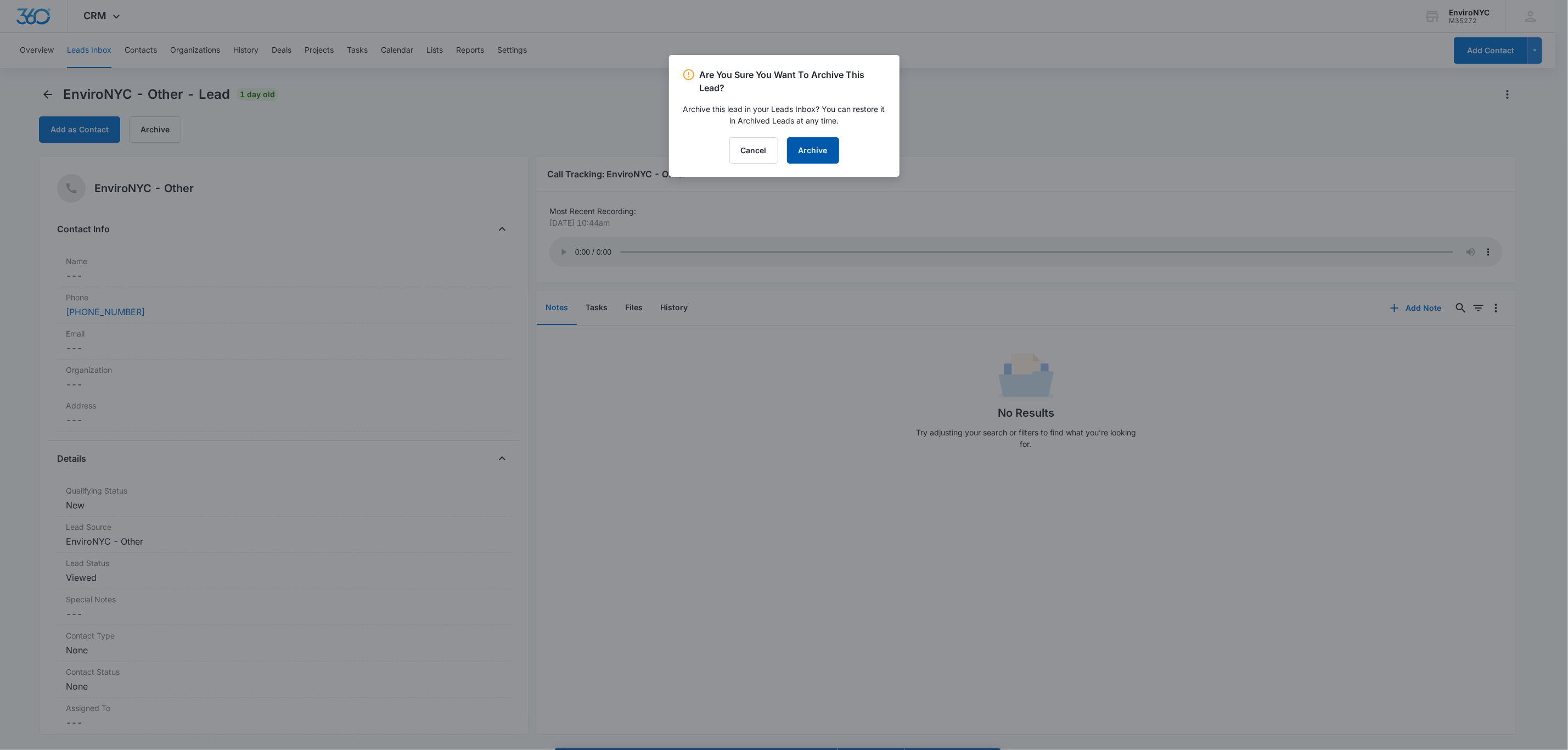
drag, startPoint x: 810, startPoint y: 148, endPoint x: 816, endPoint y: 147, distance: 6.1
click at [789, 148] on button "Archive" at bounding box center [813, 150] width 52 height 26
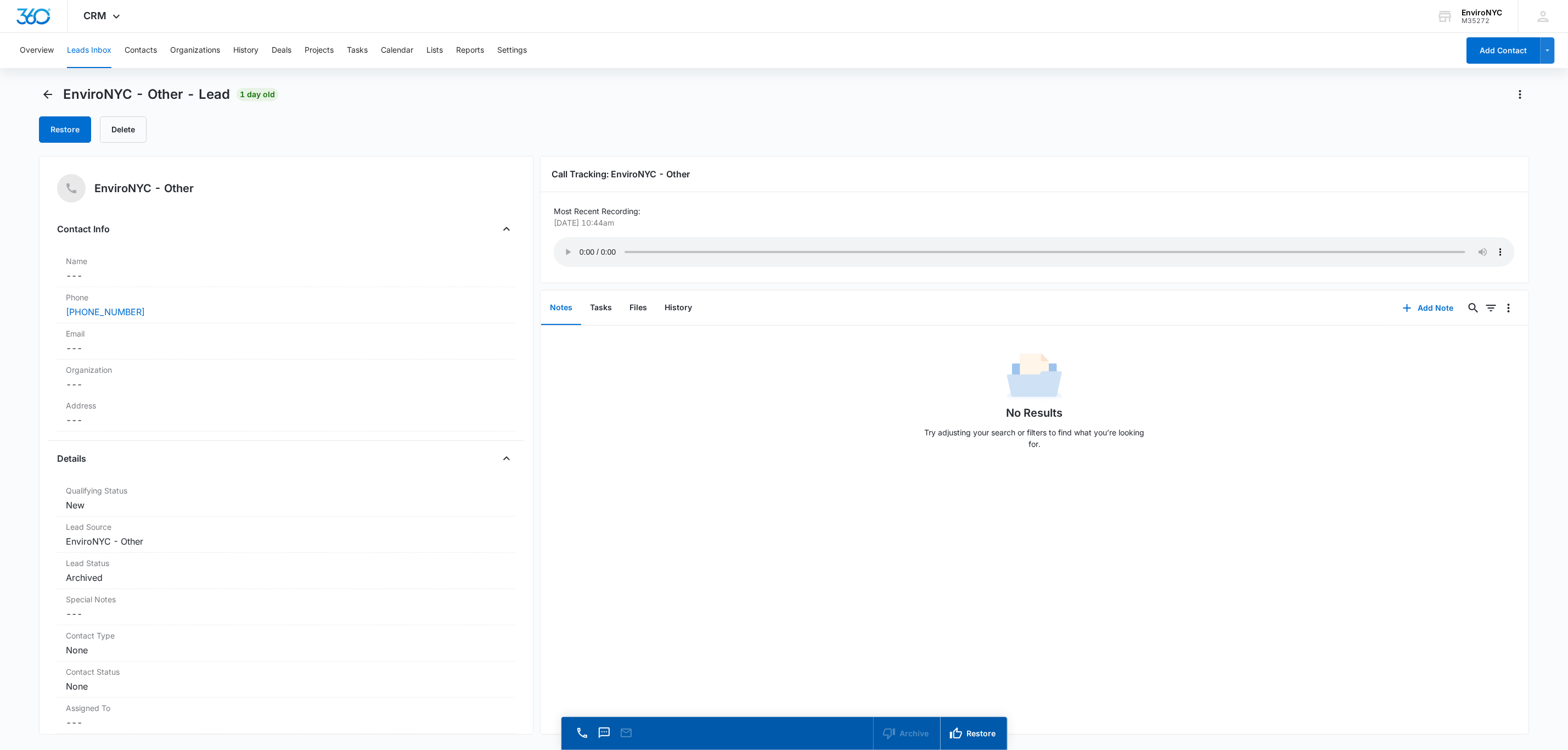
click at [48, 84] on div "Overview Leads Inbox Contacts Organizations History Deals Projects Tasks Calend…" at bounding box center [784, 407] width 1568 height 748
click at [48, 89] on icon "Back" at bounding box center [48, 94] width 13 height 13
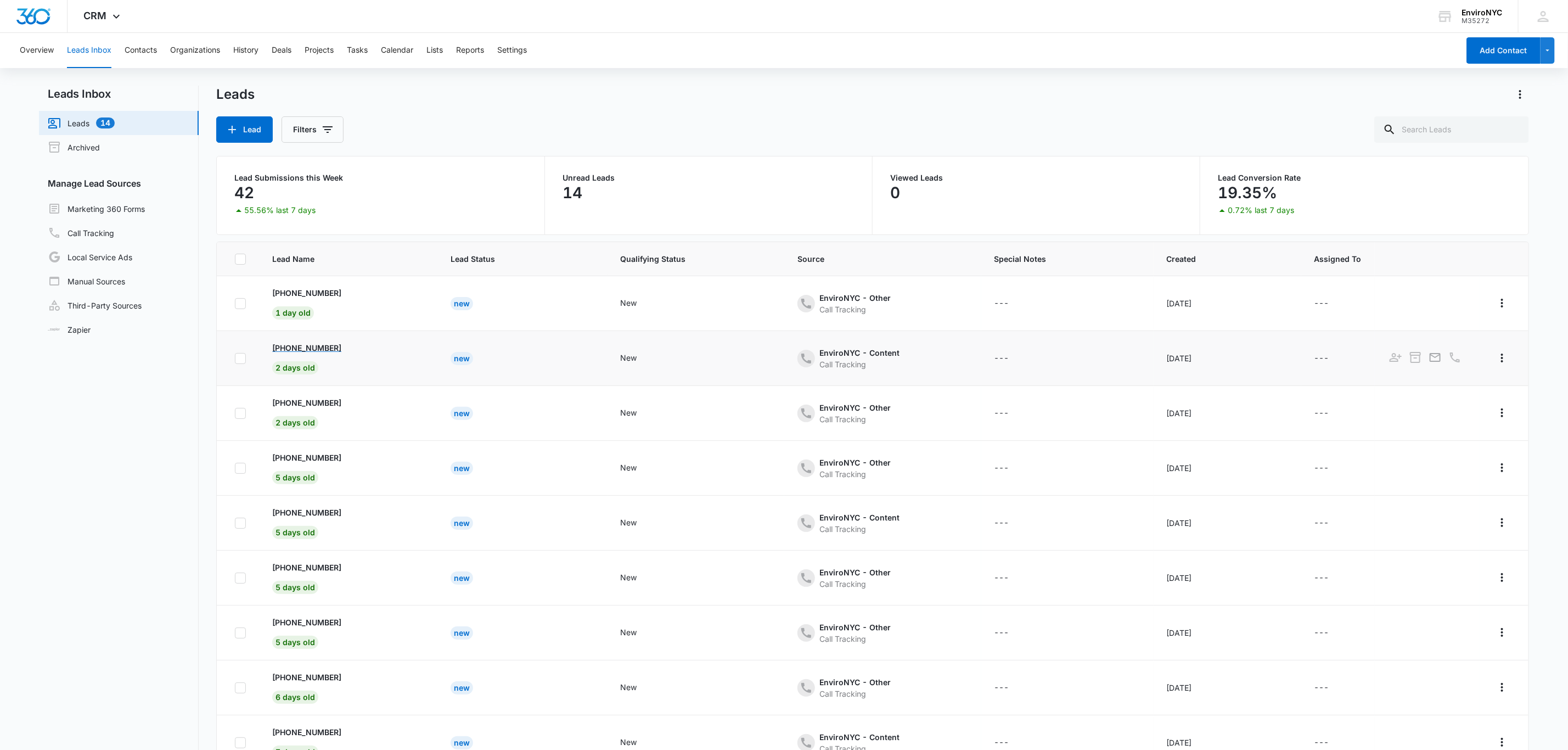
click at [322, 349] on p "[PHONE_NUMBER]" at bounding box center [306, 348] width 69 height 12
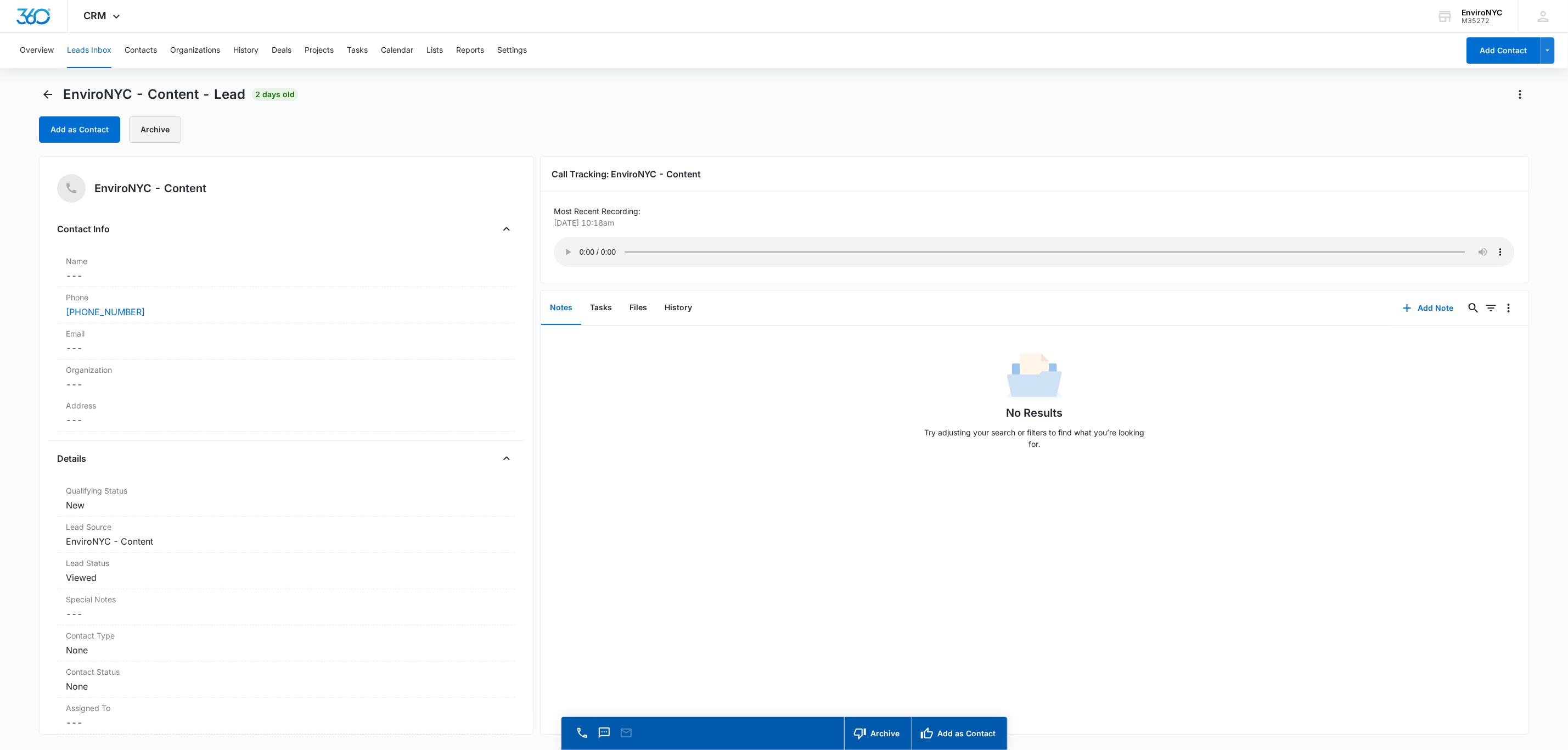
click at [145, 124] on button "Archive" at bounding box center [154, 129] width 52 height 26
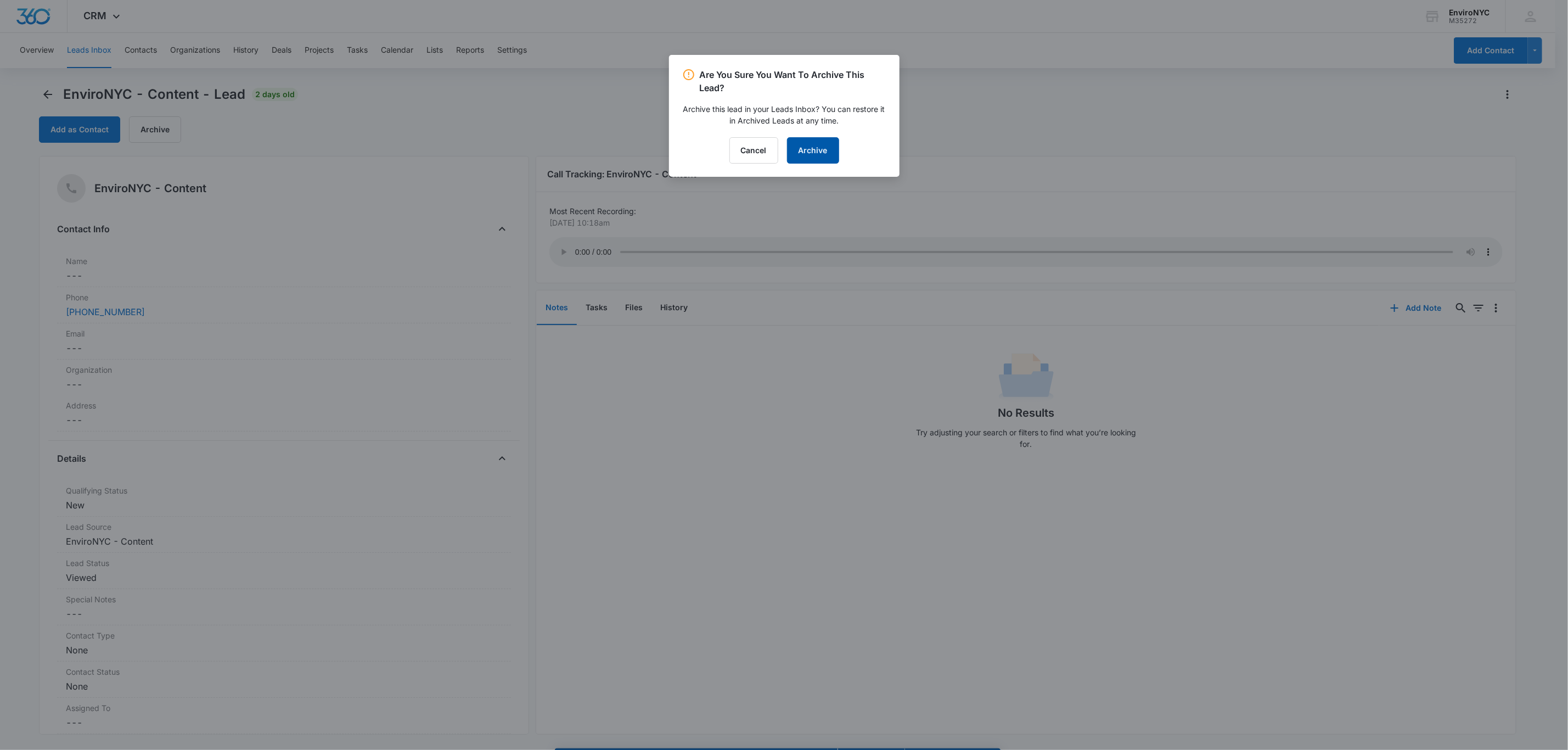
click at [789, 157] on button "Archive" at bounding box center [813, 150] width 52 height 26
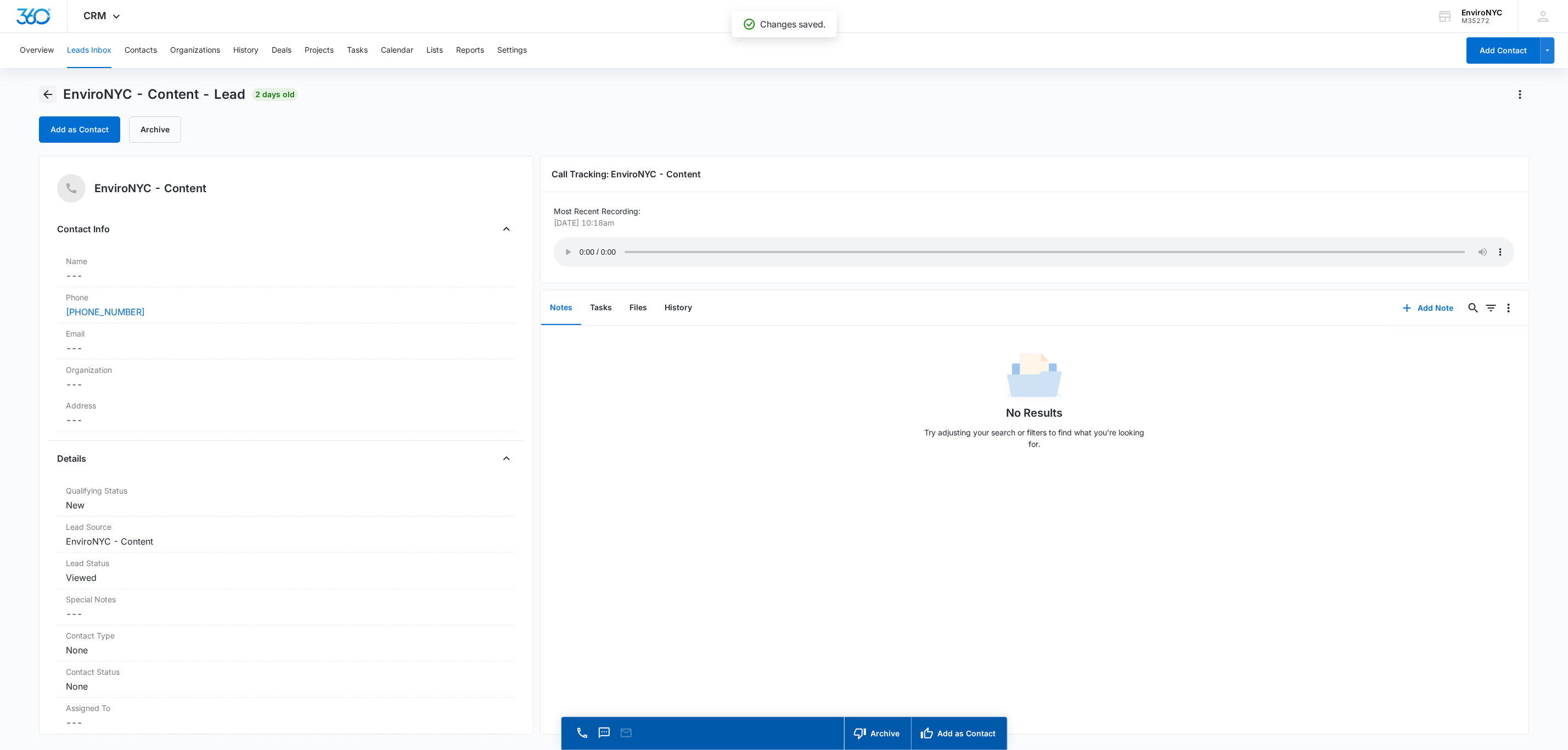
click at [43, 99] on icon "Back" at bounding box center [48, 94] width 13 height 13
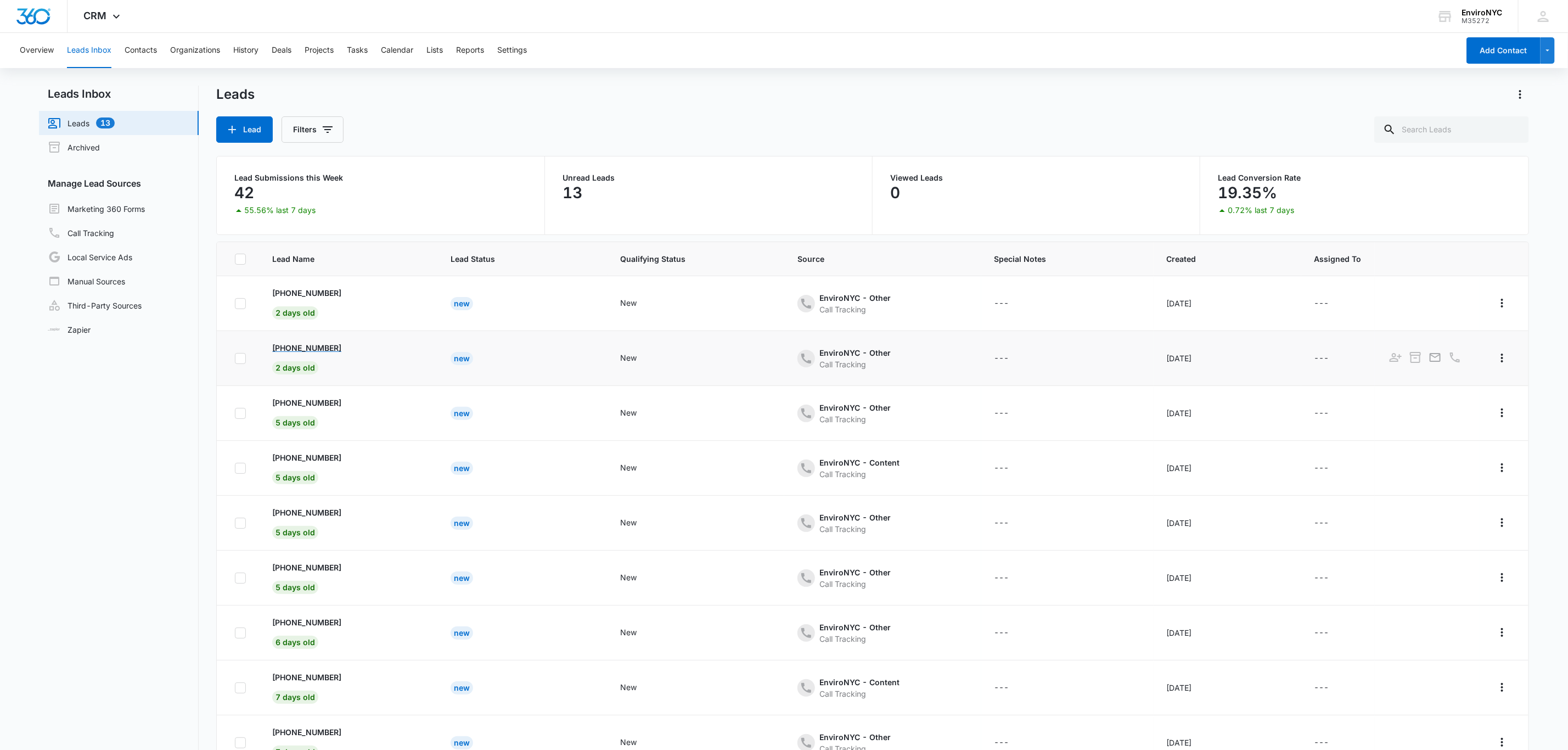
click at [328, 342] on p "[PHONE_NUMBER]" at bounding box center [306, 348] width 69 height 12
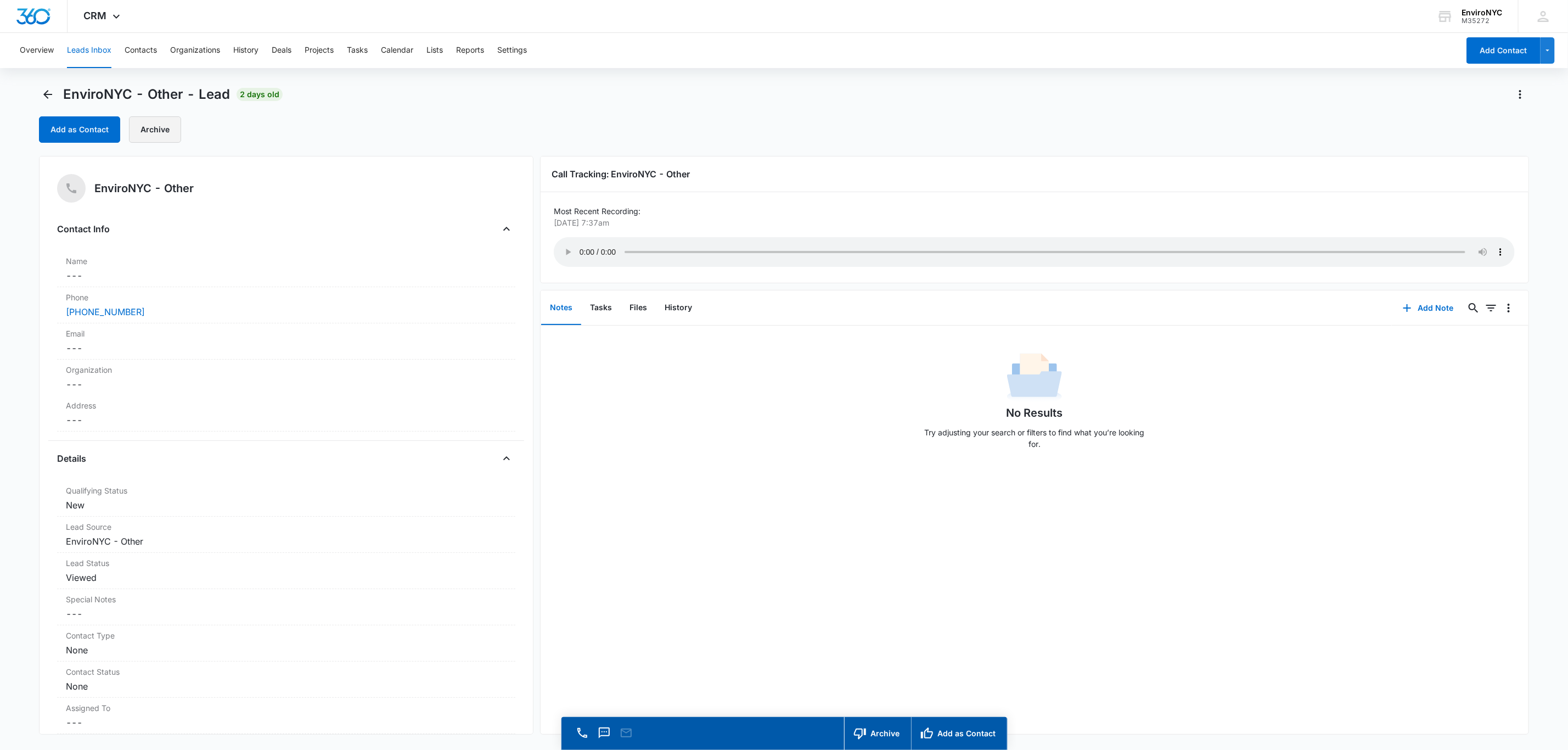
click at [142, 124] on button "Archive" at bounding box center [154, 129] width 52 height 26
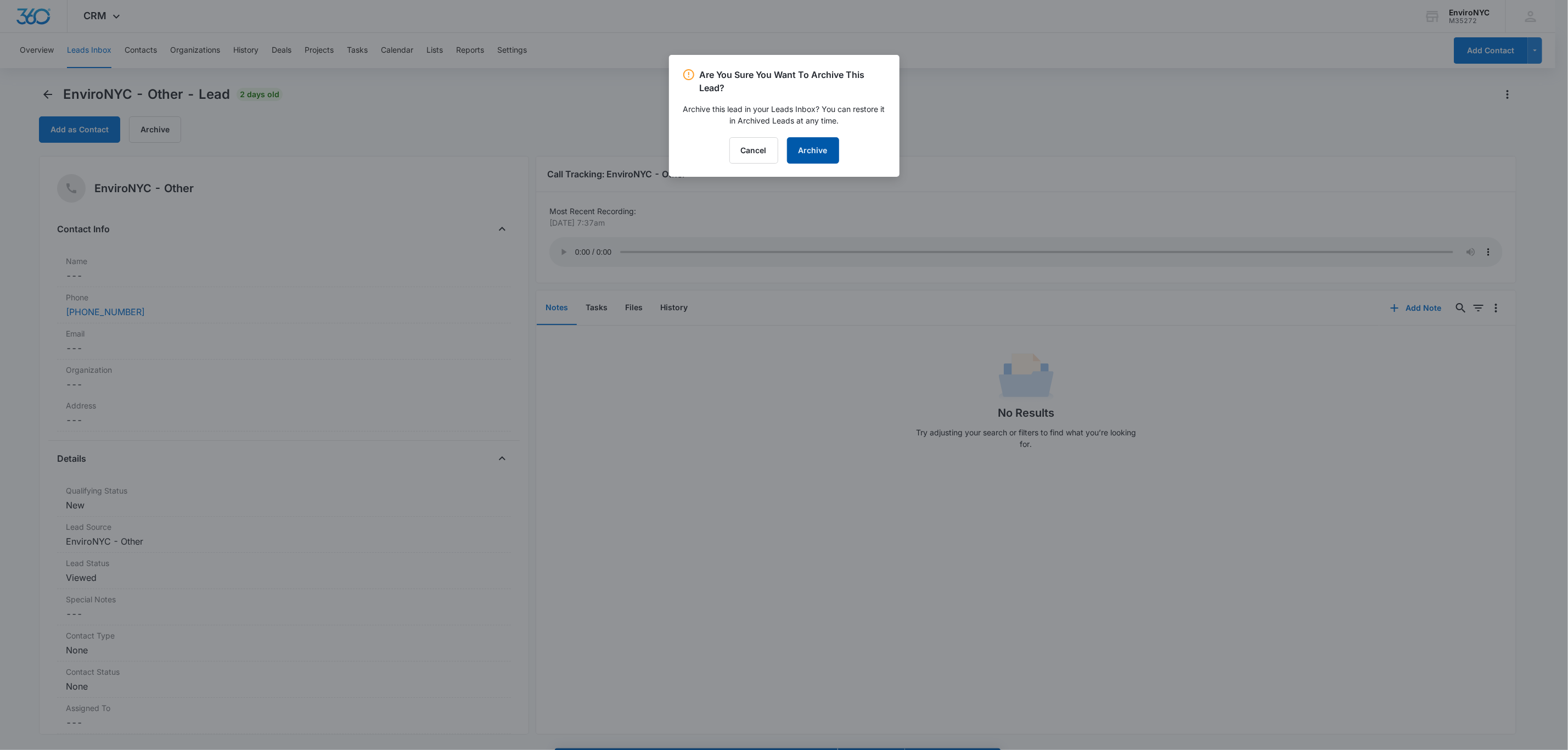
click at [789, 153] on button "Archive" at bounding box center [813, 150] width 52 height 26
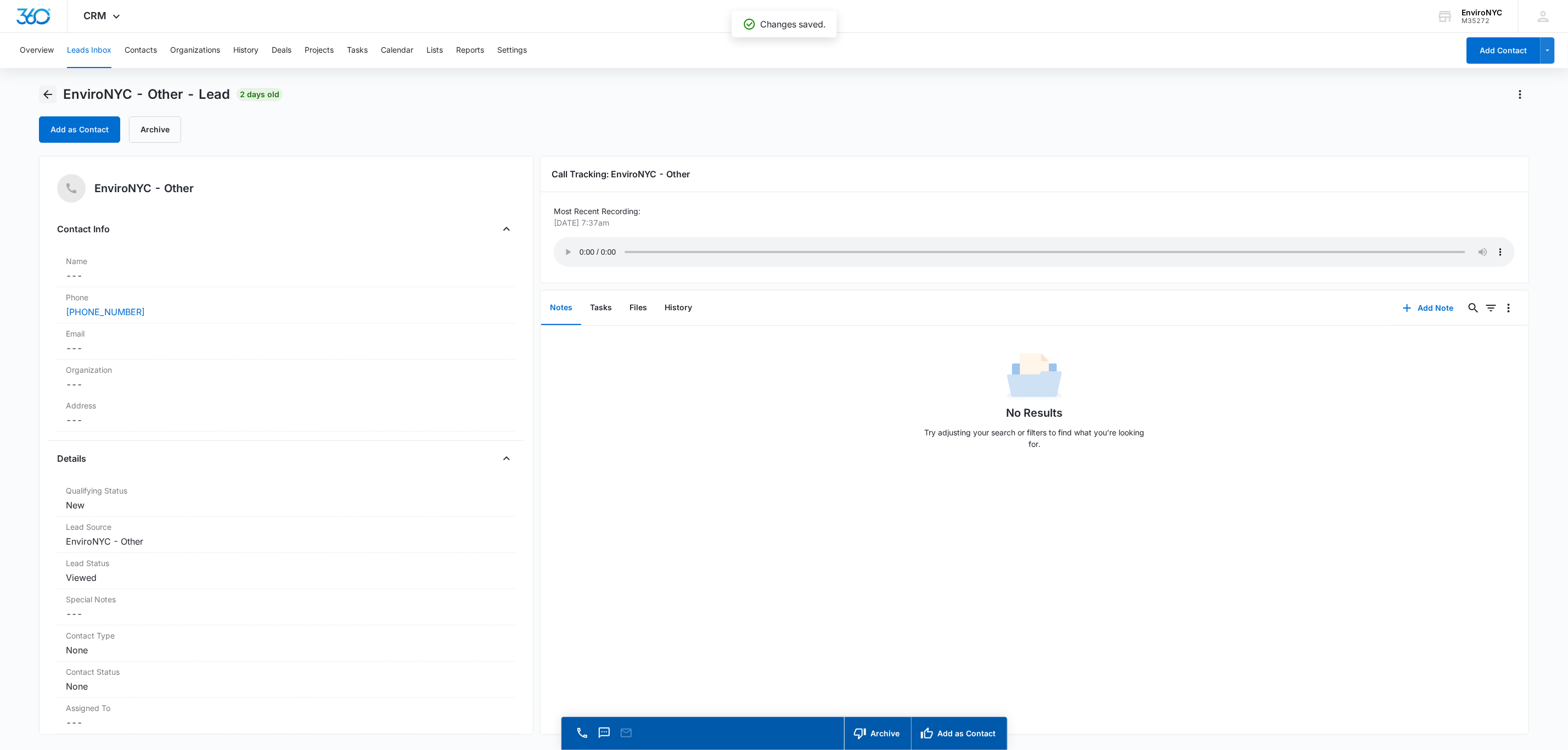
click at [46, 92] on icon "Back" at bounding box center [48, 95] width 9 height 9
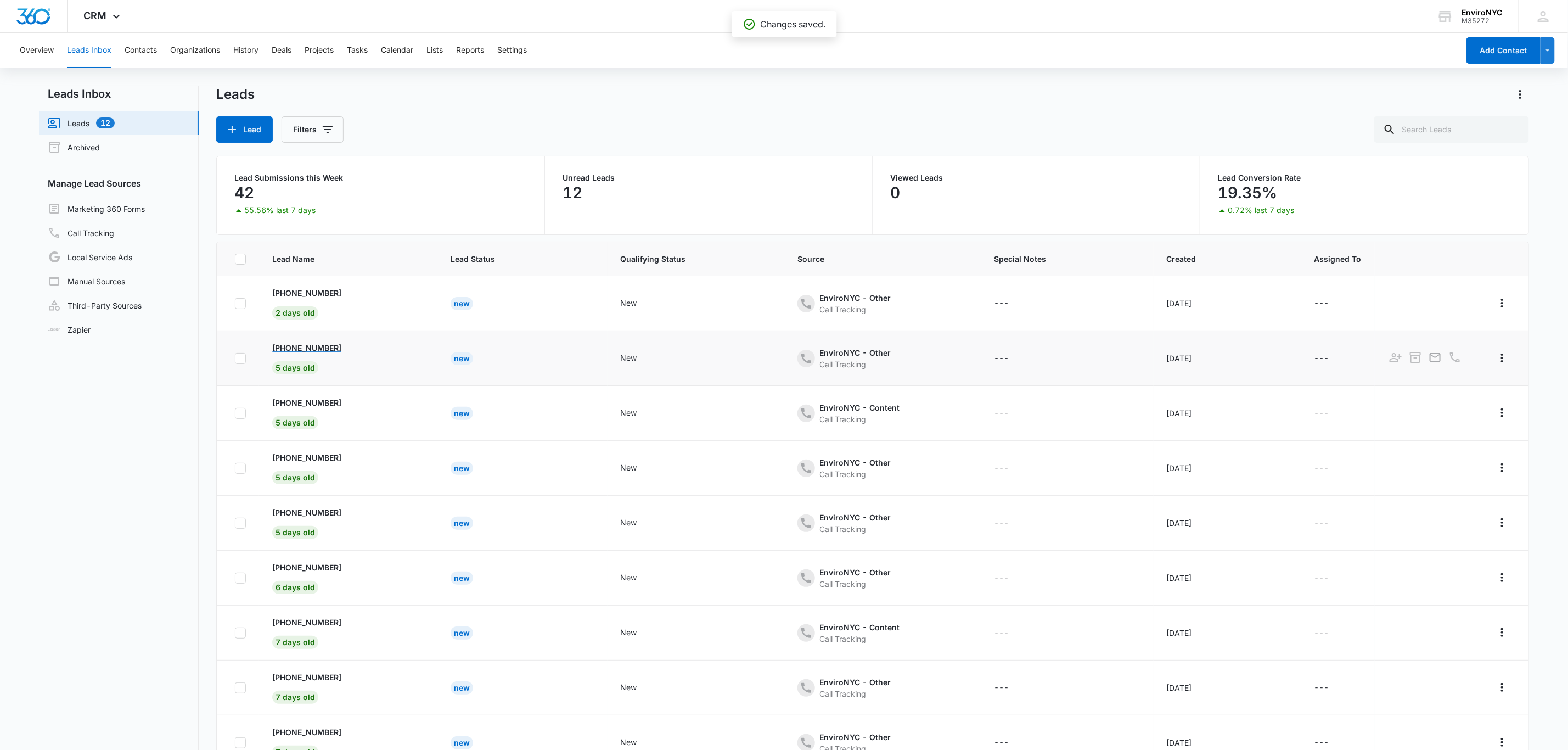
click at [340, 350] on p "[PHONE_NUMBER]" at bounding box center [306, 348] width 69 height 12
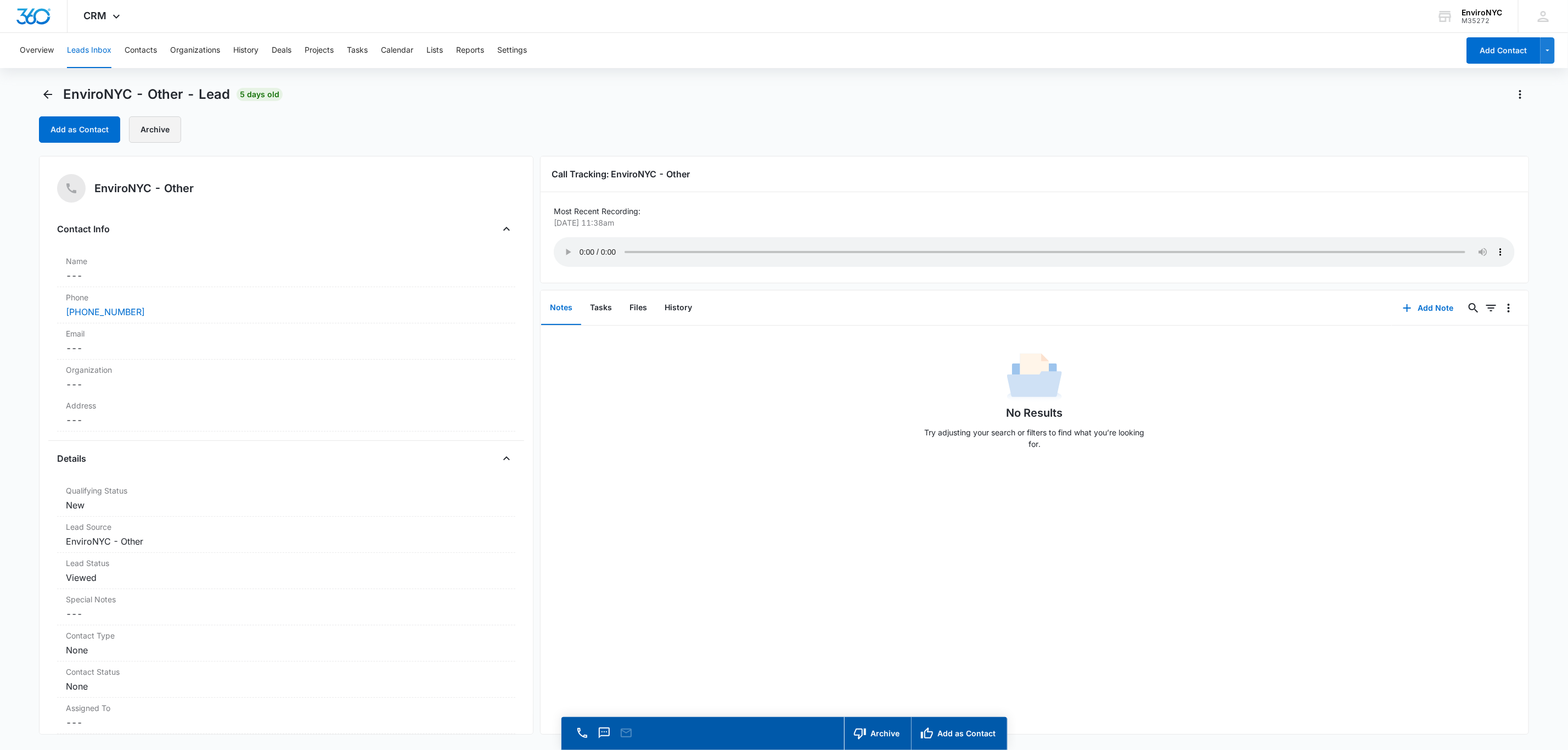
click at [163, 129] on button "Archive" at bounding box center [154, 129] width 52 height 26
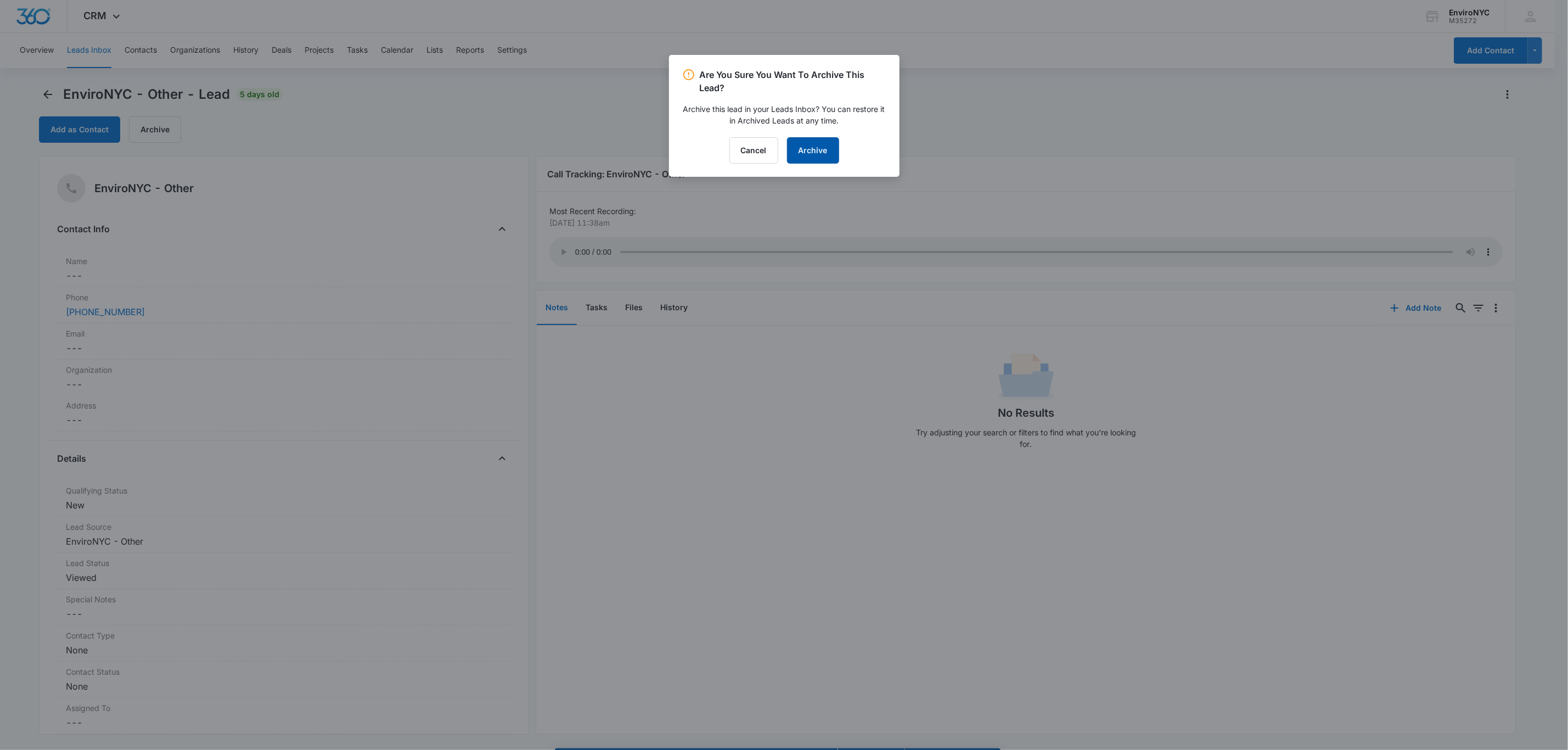
click at [789, 151] on button "Archive" at bounding box center [813, 150] width 52 height 26
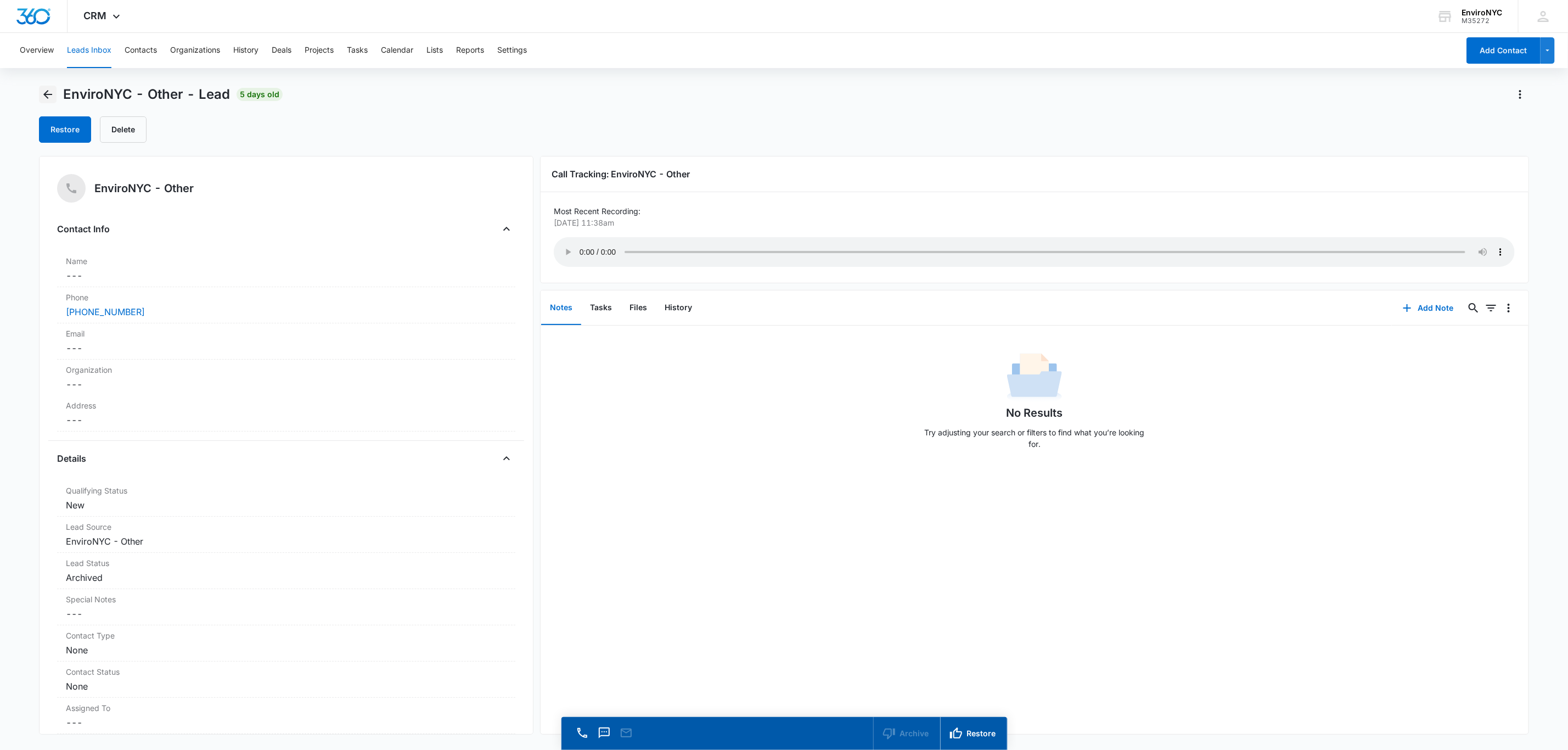
click at [46, 89] on icon "Back" at bounding box center [48, 94] width 13 height 13
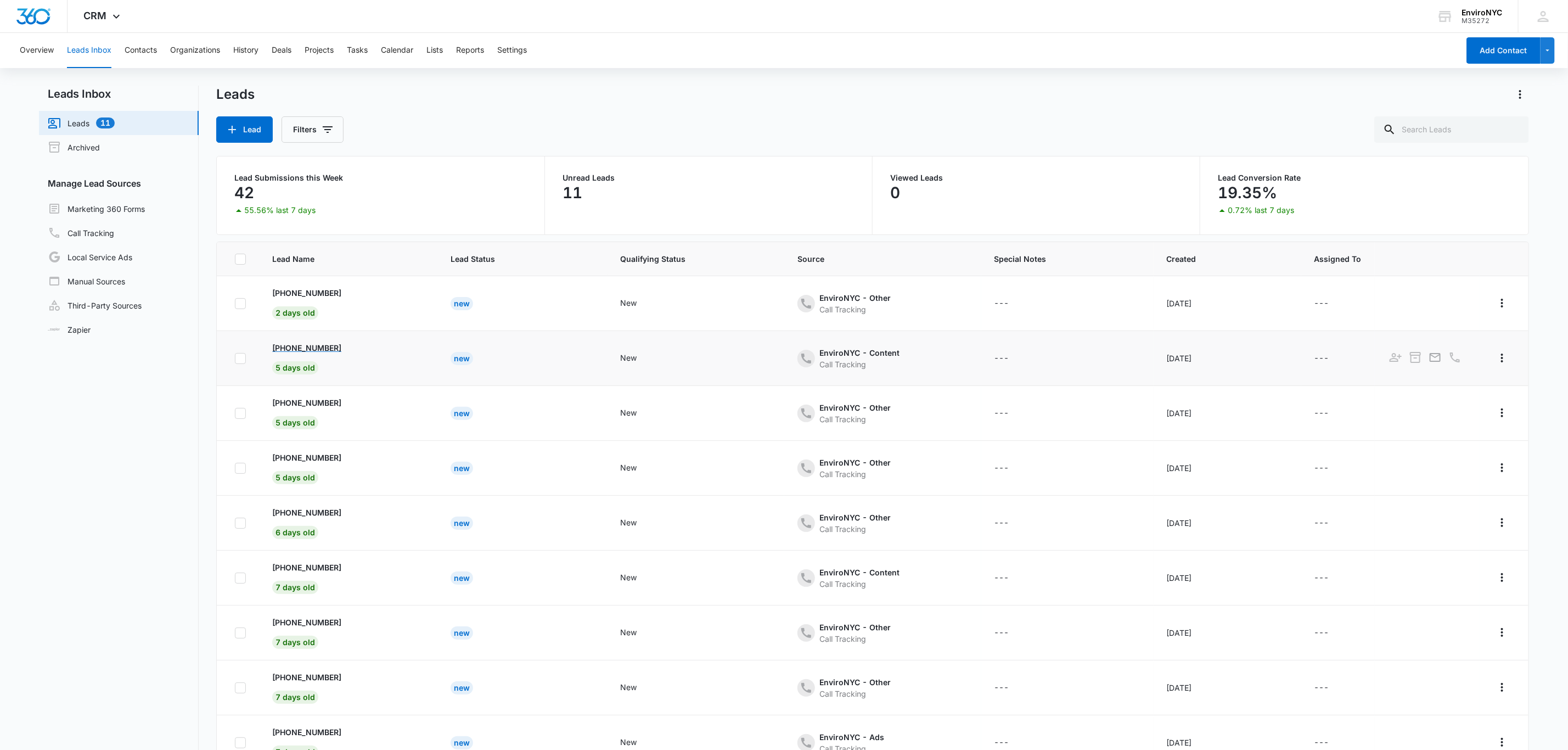
click at [322, 350] on p "[PHONE_NUMBER]" at bounding box center [306, 348] width 69 height 12
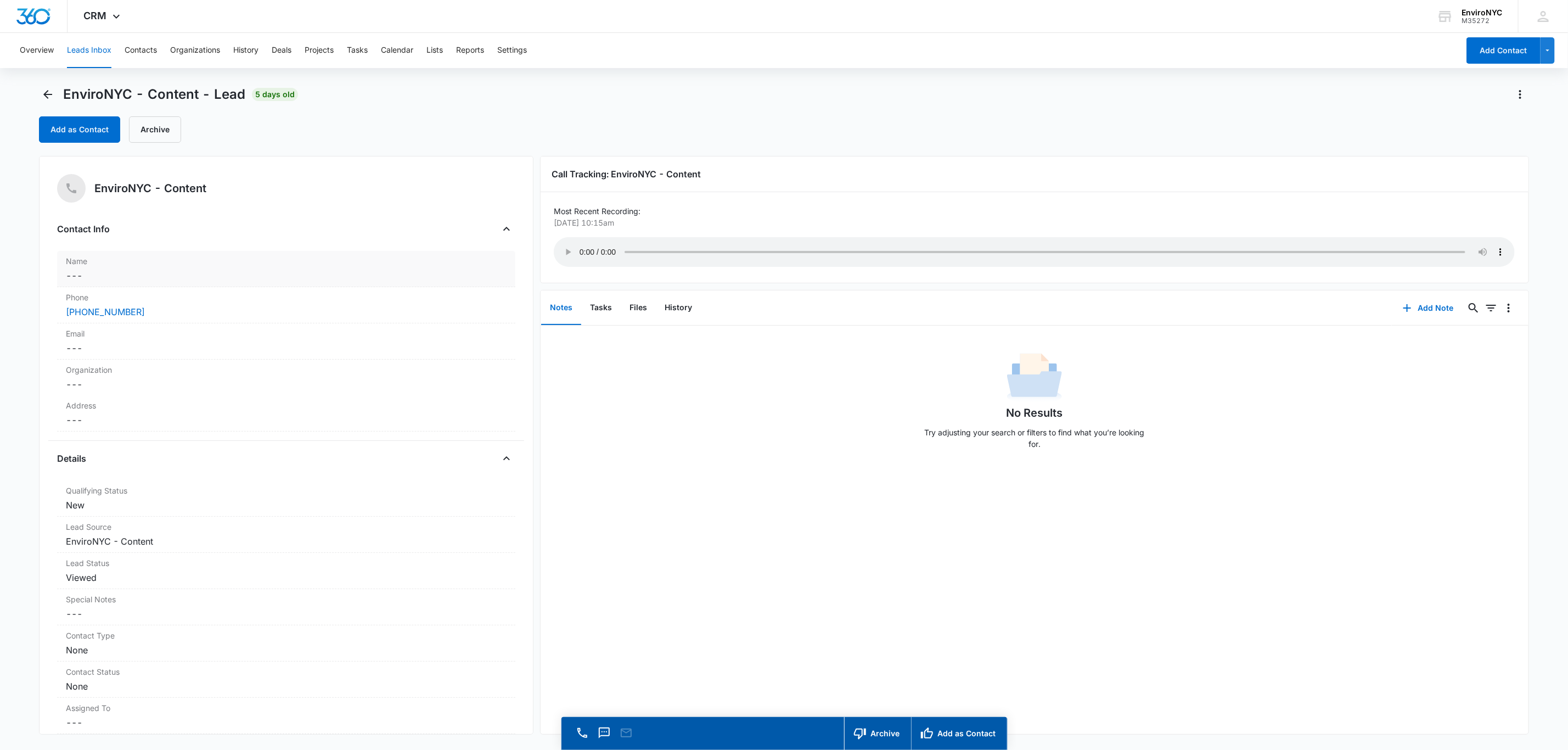
click at [266, 277] on dd "Cancel Save Changes ---" at bounding box center [286, 276] width 441 height 13
click at [214, 304] on input "text" at bounding box center [286, 298] width 422 height 26
type input "j"
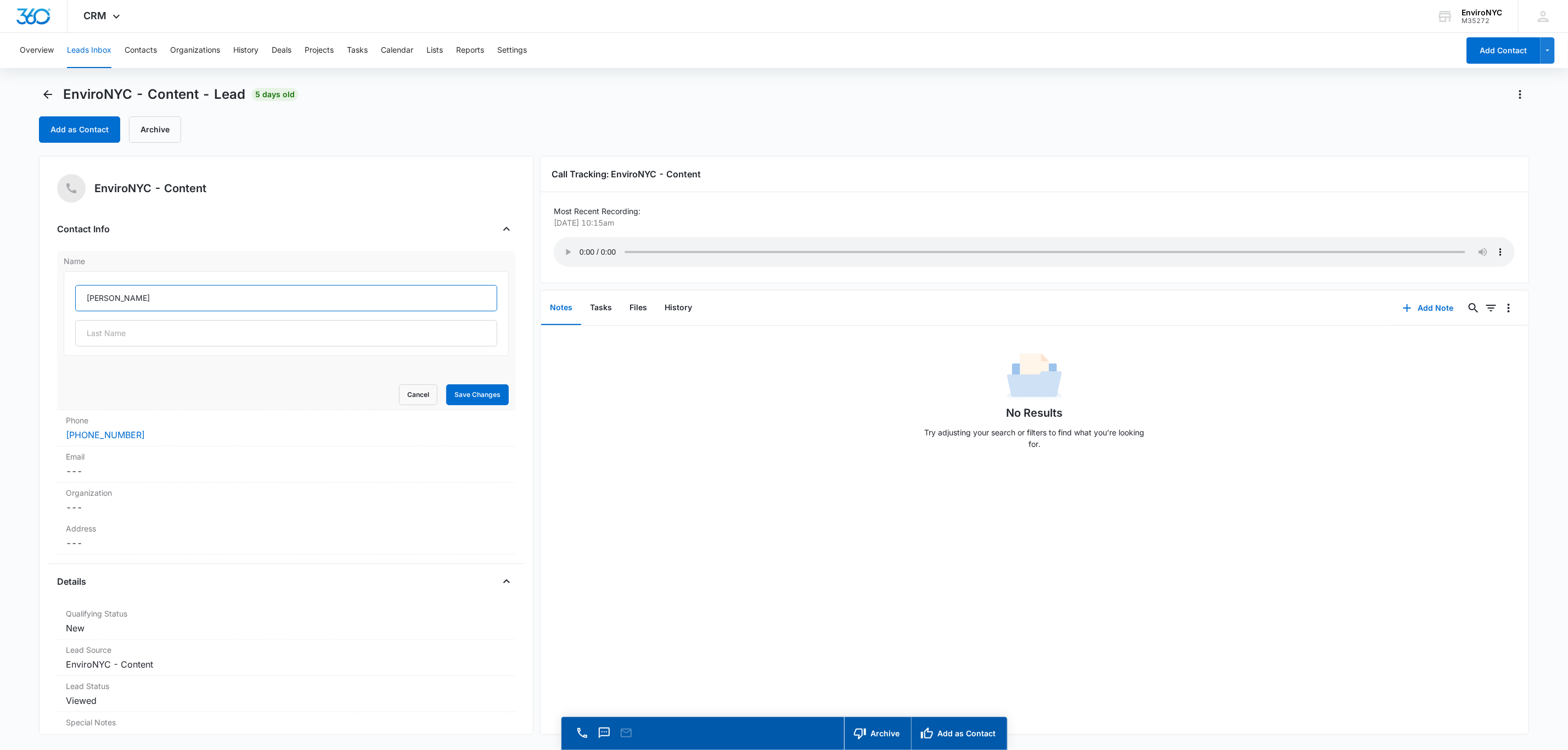
type input "[PERSON_NAME]"
type input "Empire state property management"
click at [475, 390] on button "Save Changes" at bounding box center [477, 395] width 62 height 21
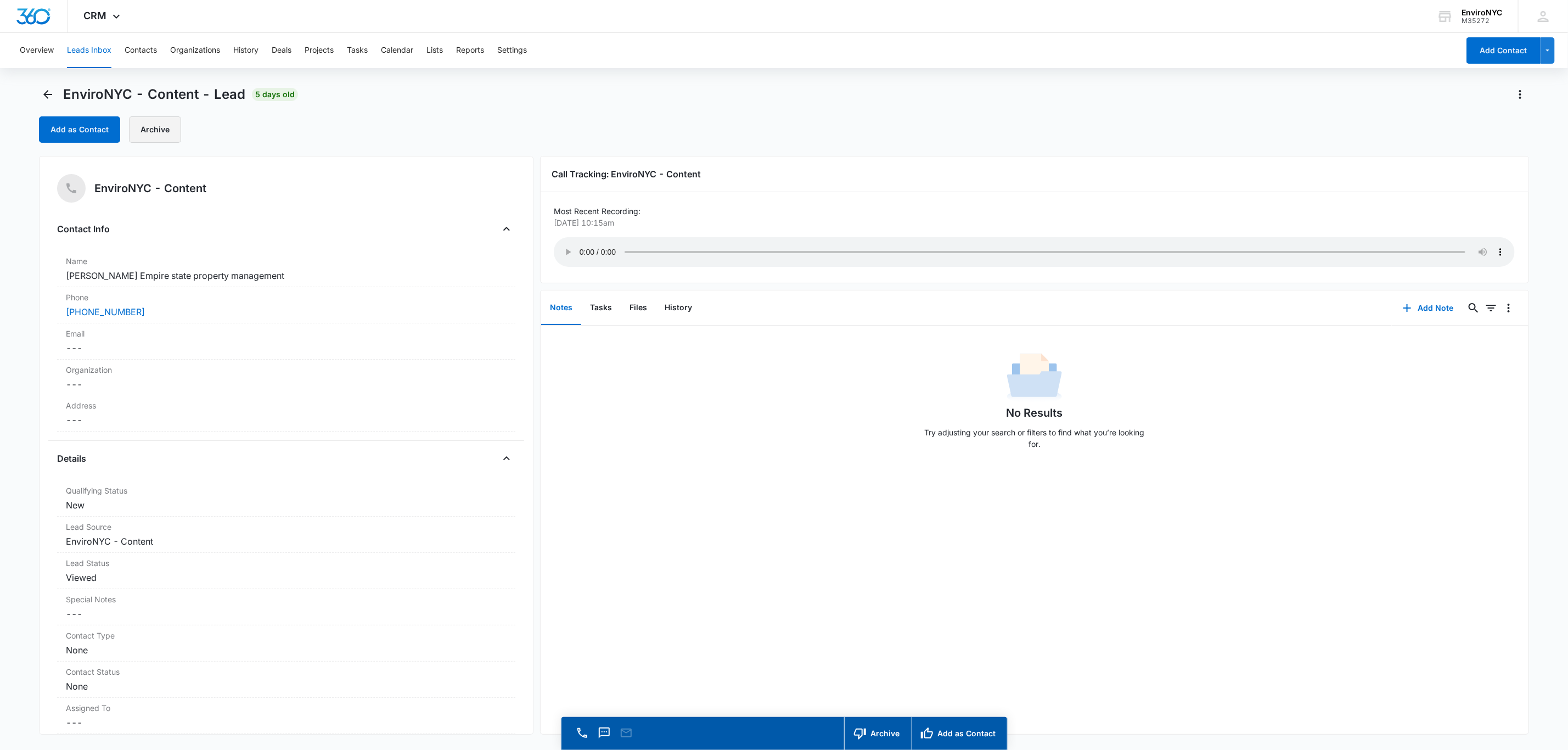
click at [162, 129] on button "Archive" at bounding box center [154, 129] width 52 height 26
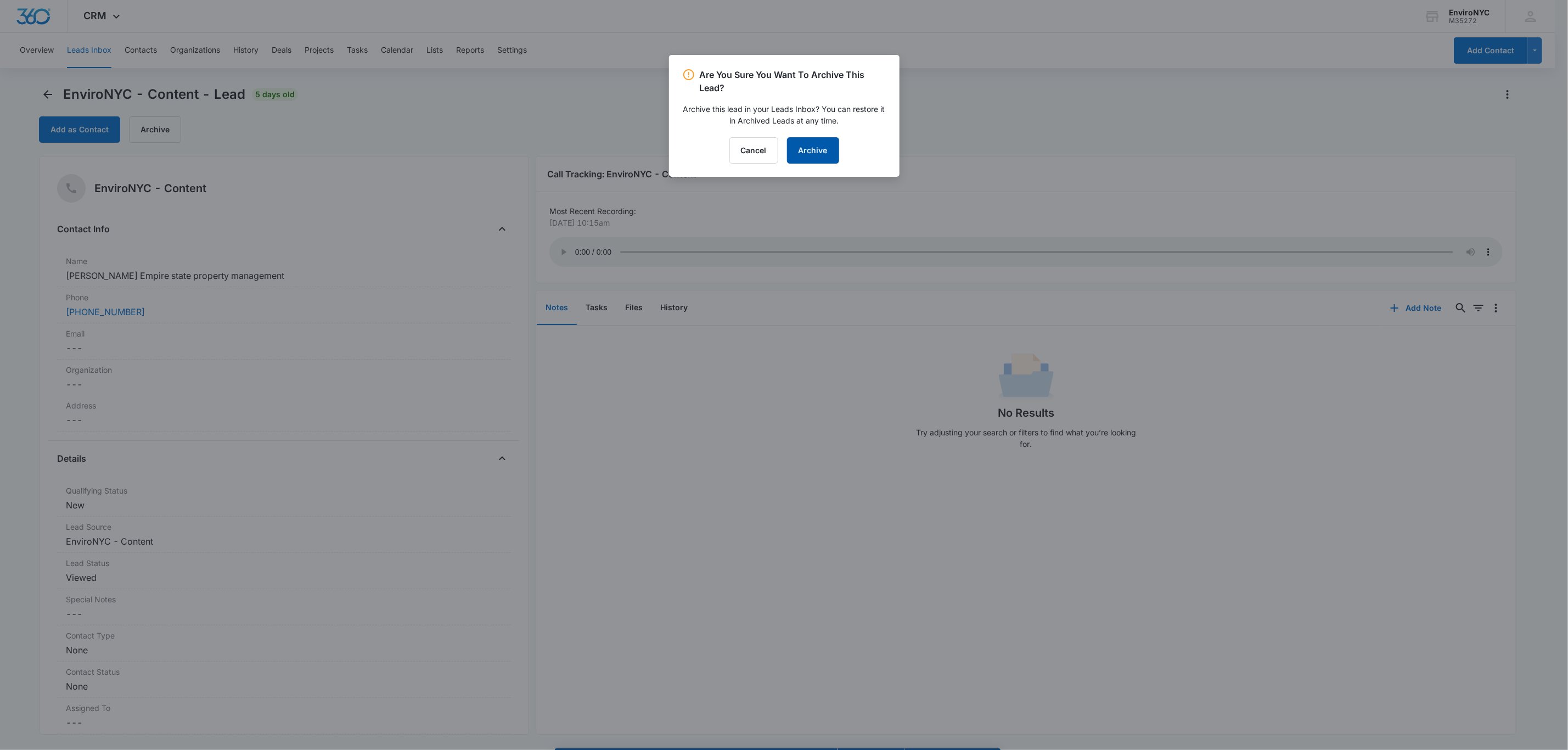
click at [789, 151] on button "Archive" at bounding box center [813, 150] width 52 height 26
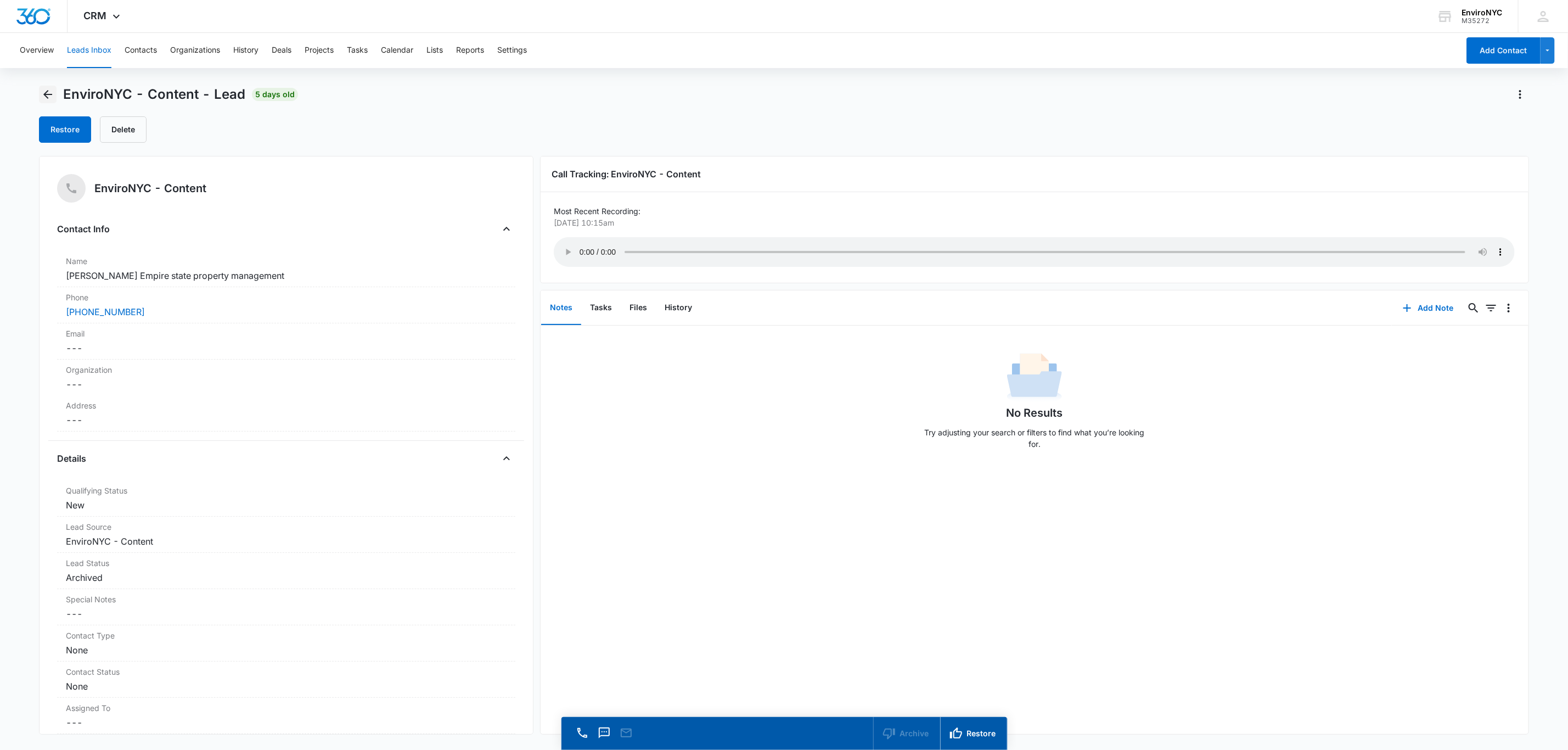
click at [50, 92] on icon "Back" at bounding box center [48, 94] width 13 height 13
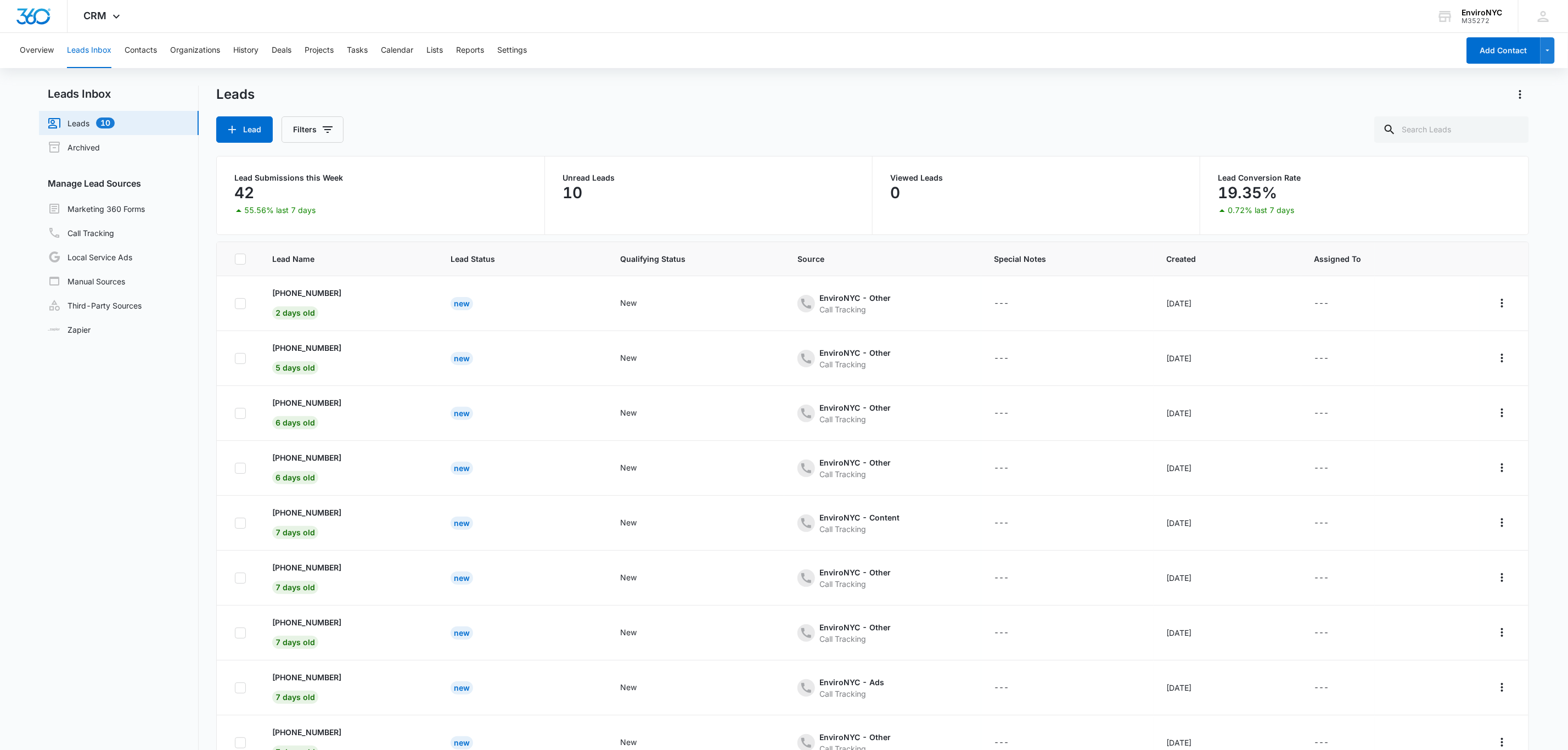
click at [331, 346] on p "[PHONE_NUMBER]" at bounding box center [306, 348] width 69 height 12
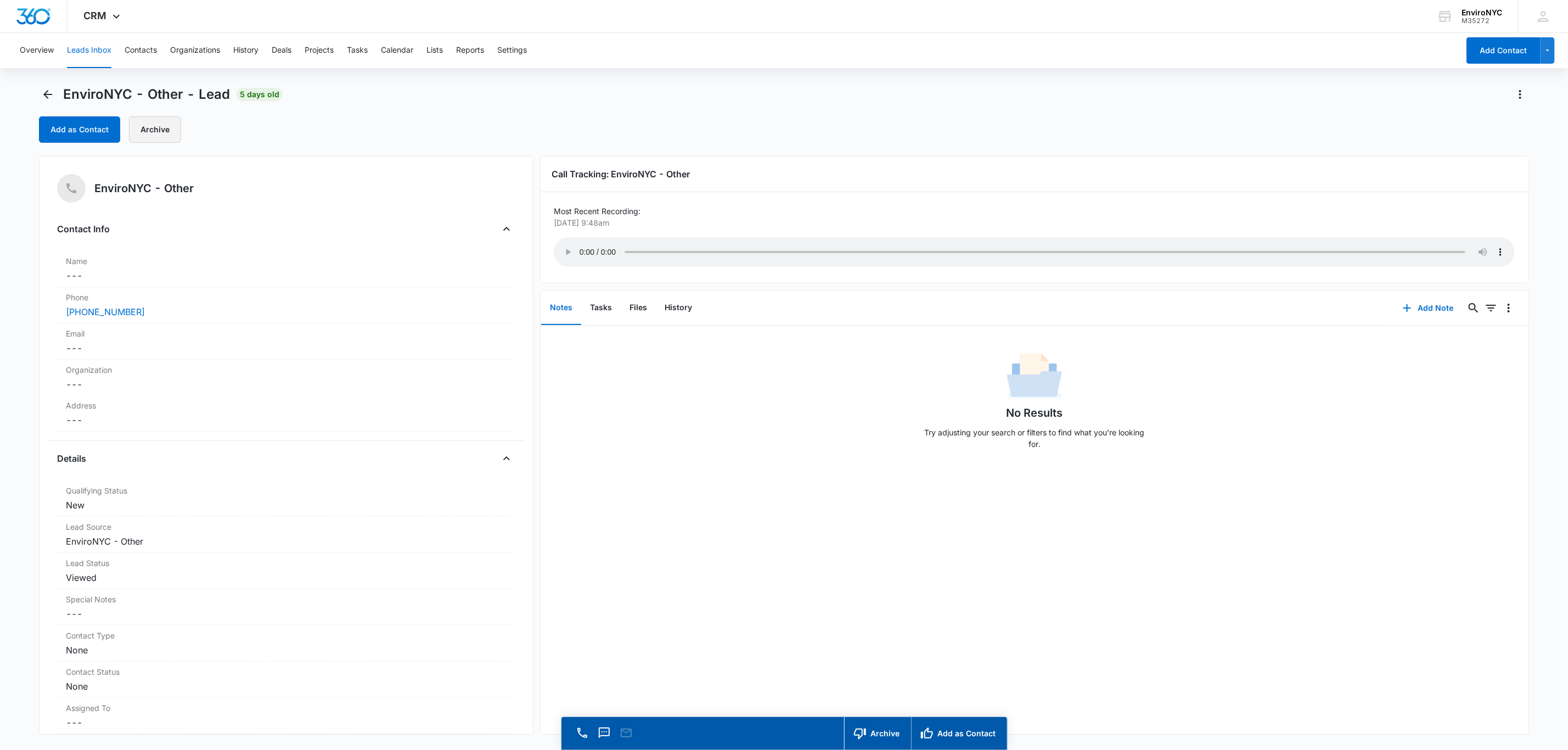
drag, startPoint x: 147, startPoint y: 125, endPoint x: 147, endPoint y: 117, distance: 8.0
click at [147, 117] on button "Archive" at bounding box center [154, 129] width 52 height 26
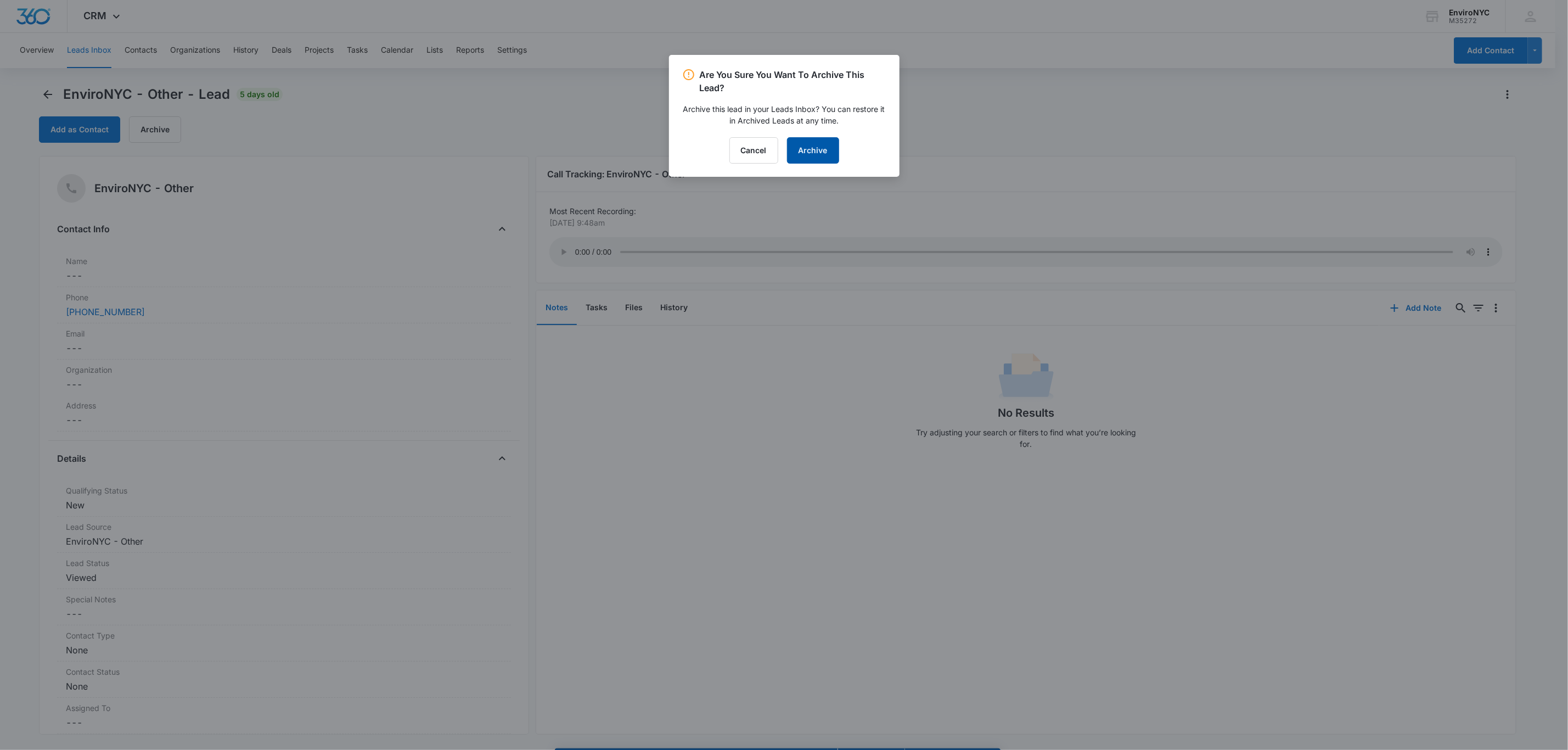
click at [789, 144] on button "Archive" at bounding box center [813, 150] width 52 height 26
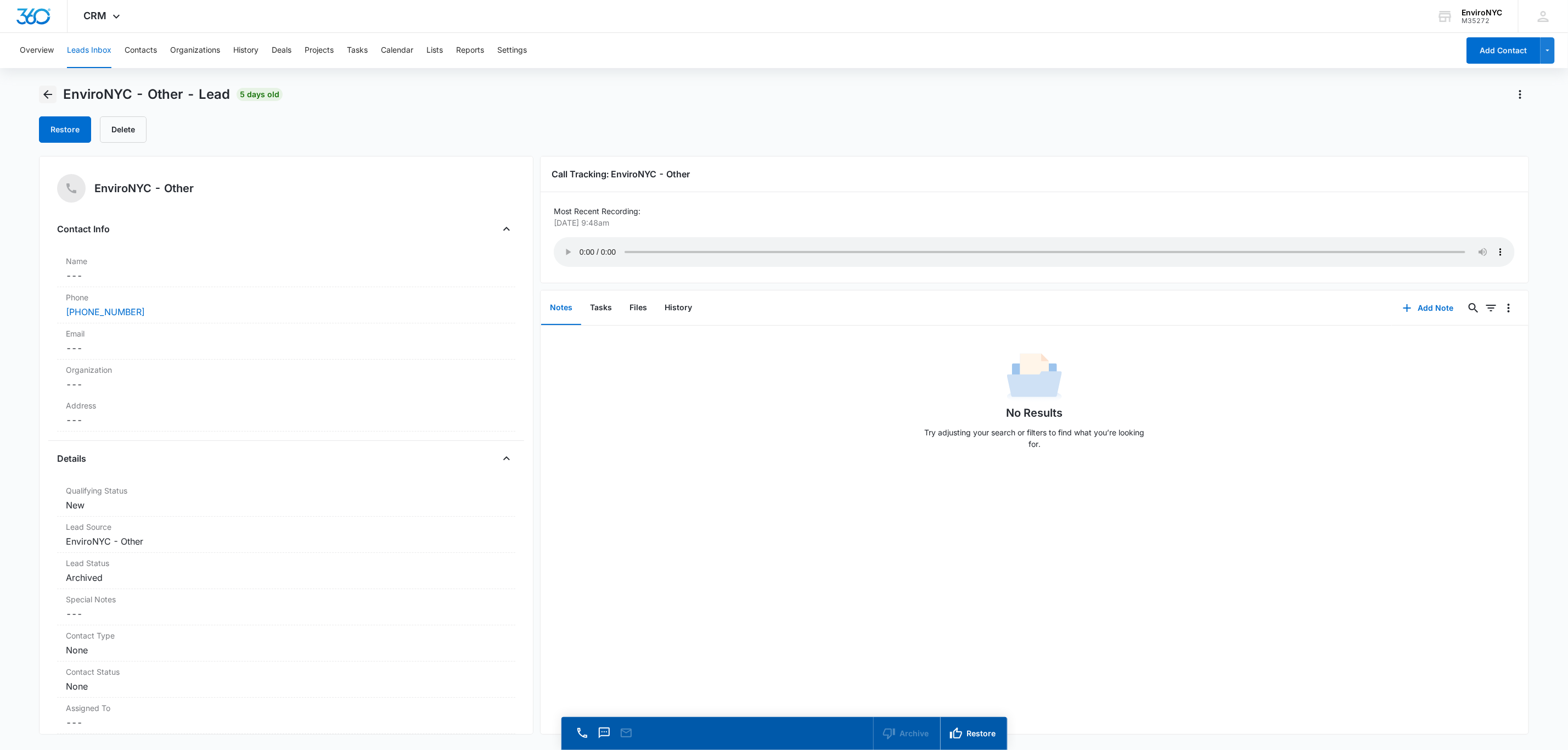
click at [48, 96] on icon "Back" at bounding box center [48, 94] width 13 height 13
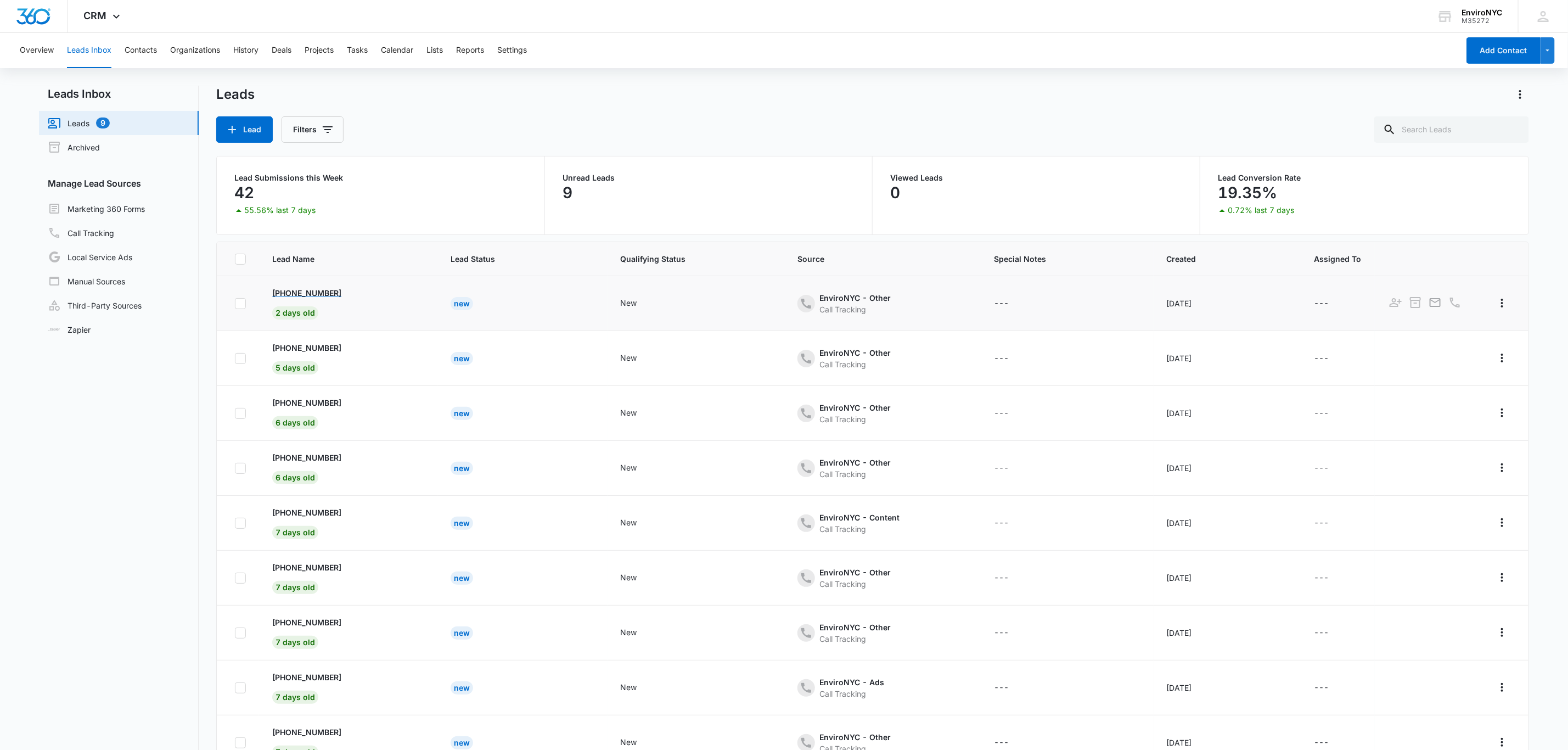
click at [337, 295] on p "[PHONE_NUMBER]" at bounding box center [306, 293] width 69 height 12
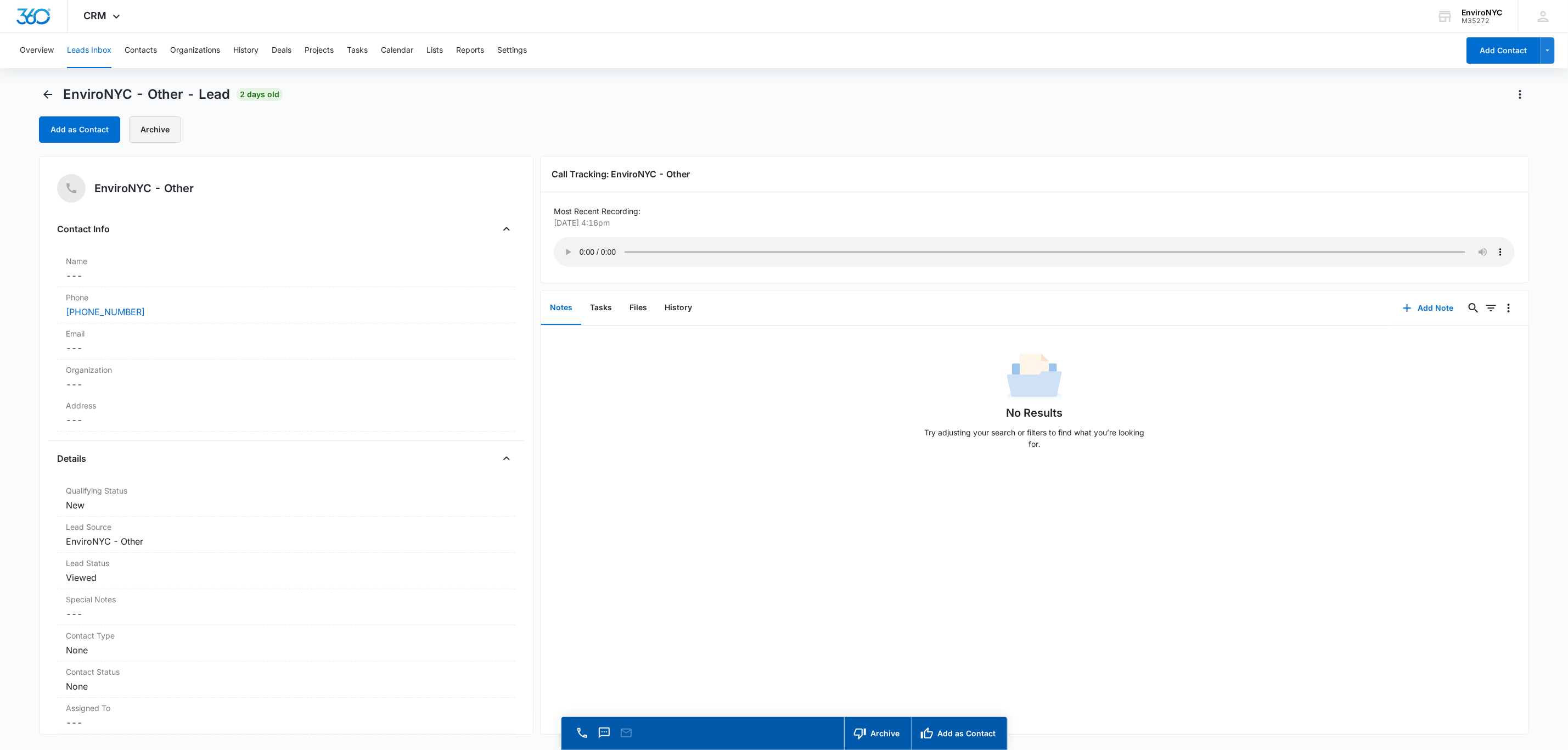
click at [165, 130] on button "Archive" at bounding box center [154, 129] width 52 height 26
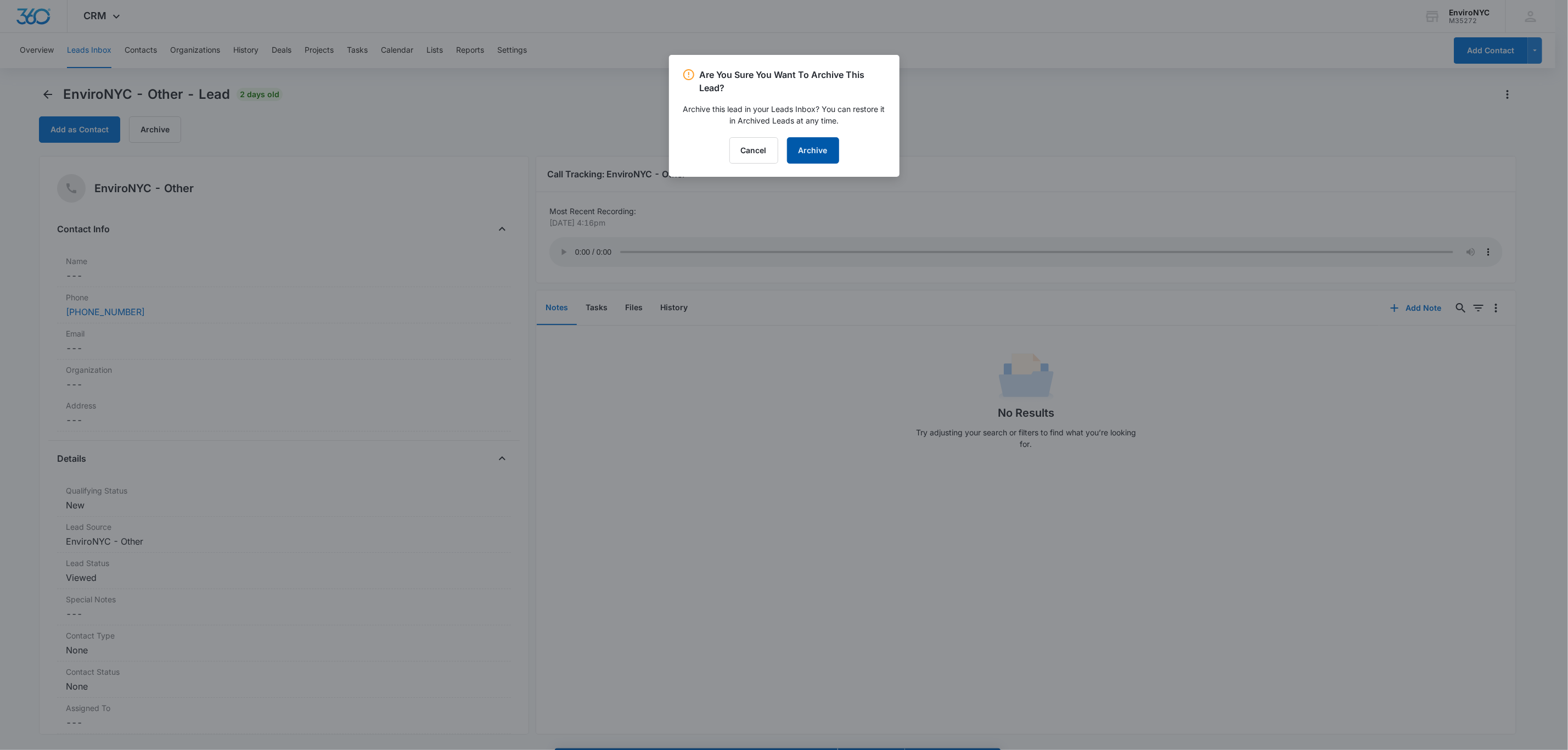
click at [789, 144] on button "Archive" at bounding box center [813, 150] width 52 height 26
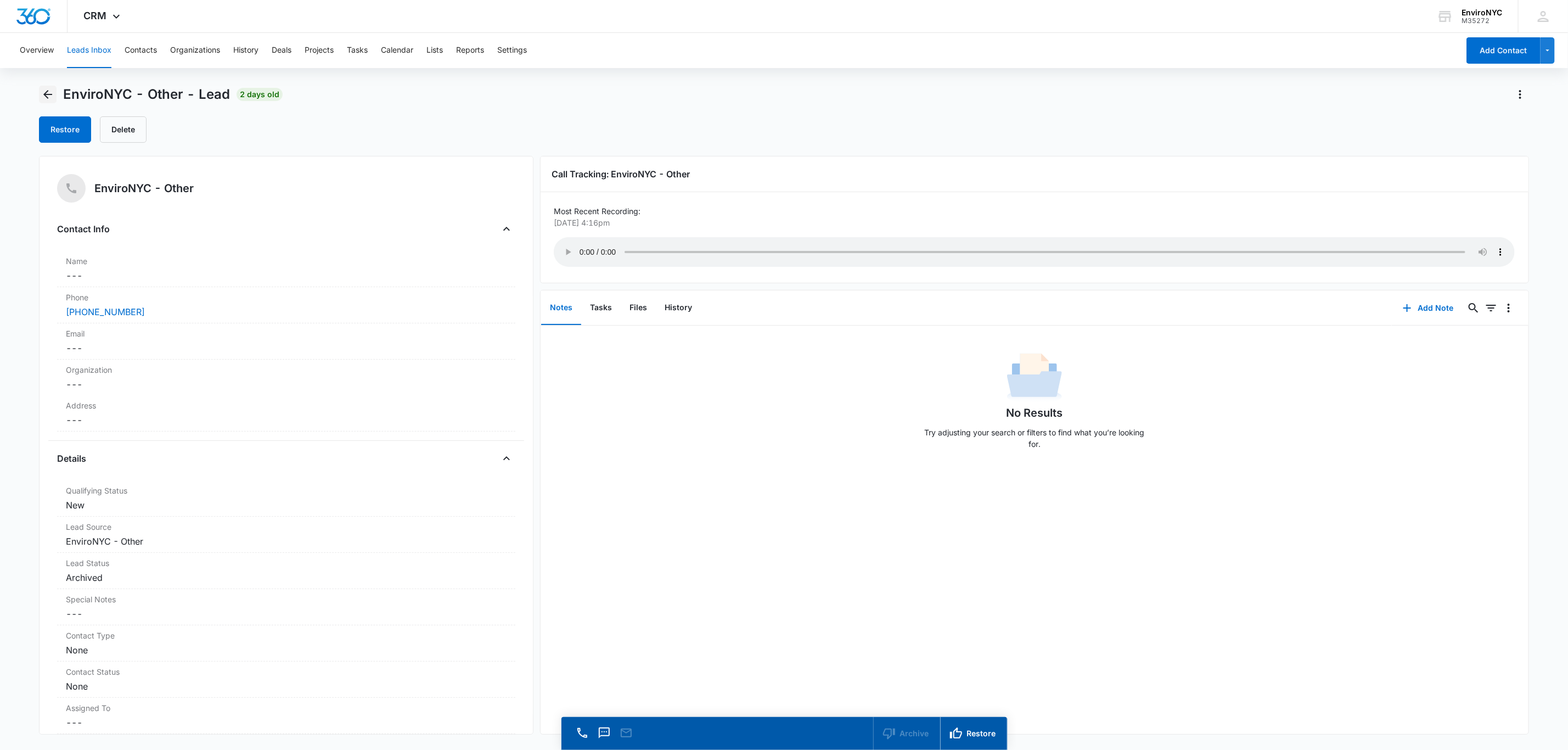
click at [48, 93] on icon "Back" at bounding box center [48, 94] width 13 height 13
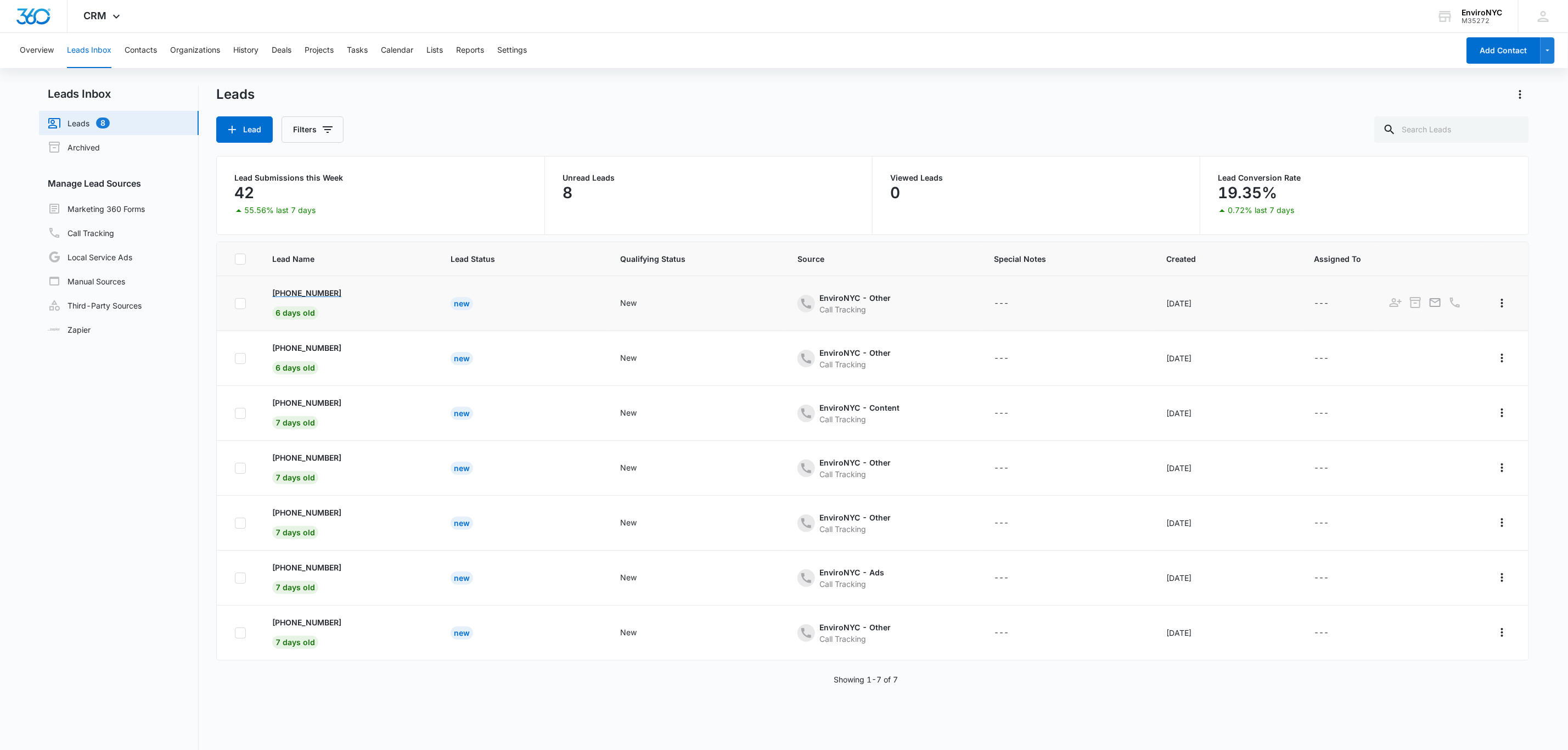
click at [331, 297] on p "[PHONE_NUMBER]" at bounding box center [306, 293] width 69 height 12
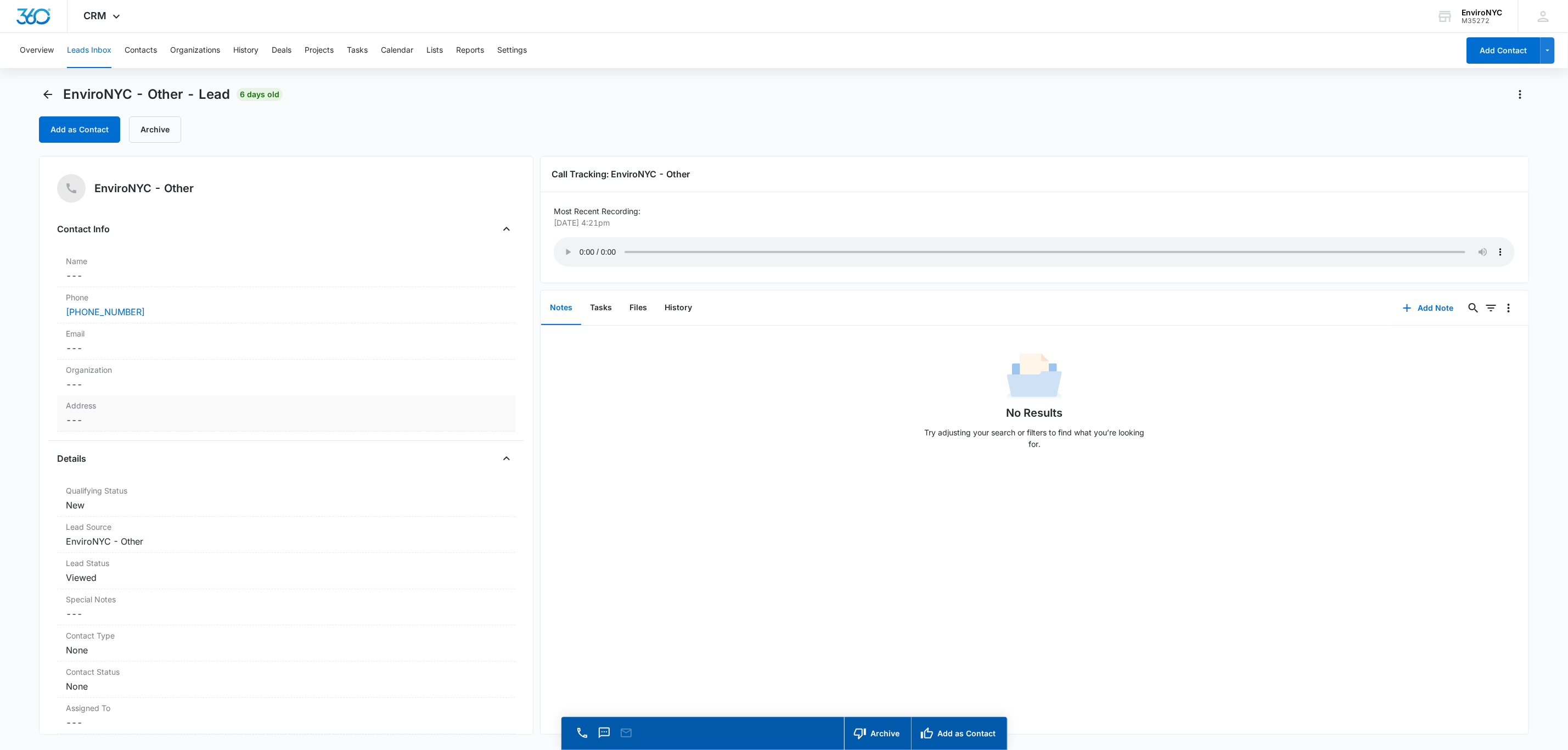
click at [152, 402] on label "Address" at bounding box center [286, 406] width 441 height 12
click at [155, 352] on dd "Cancel Save Changes ---" at bounding box center [286, 348] width 441 height 13
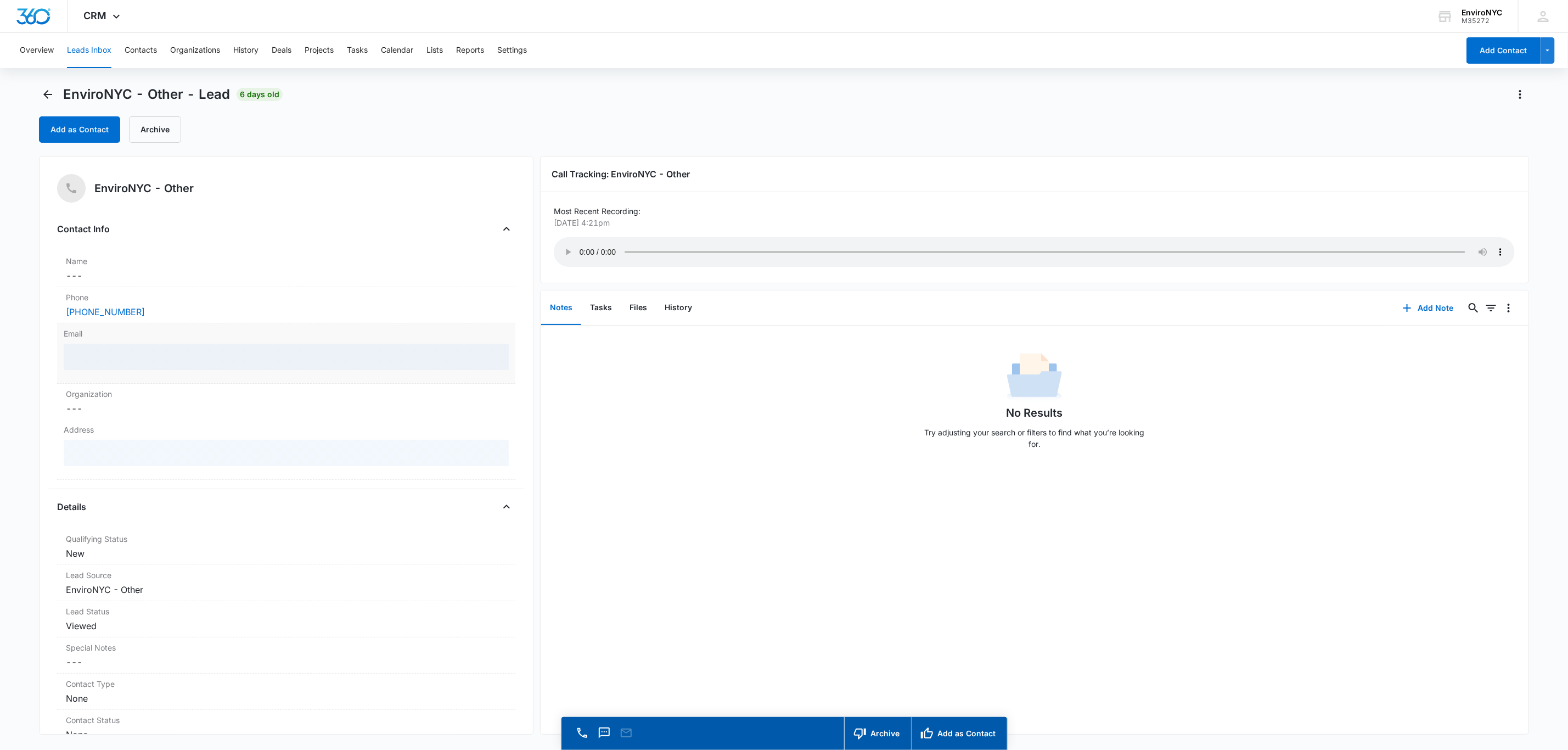
click at [154, 357] on div at bounding box center [286, 357] width 445 height 26
click at [153, 355] on div at bounding box center [286, 357] width 445 height 26
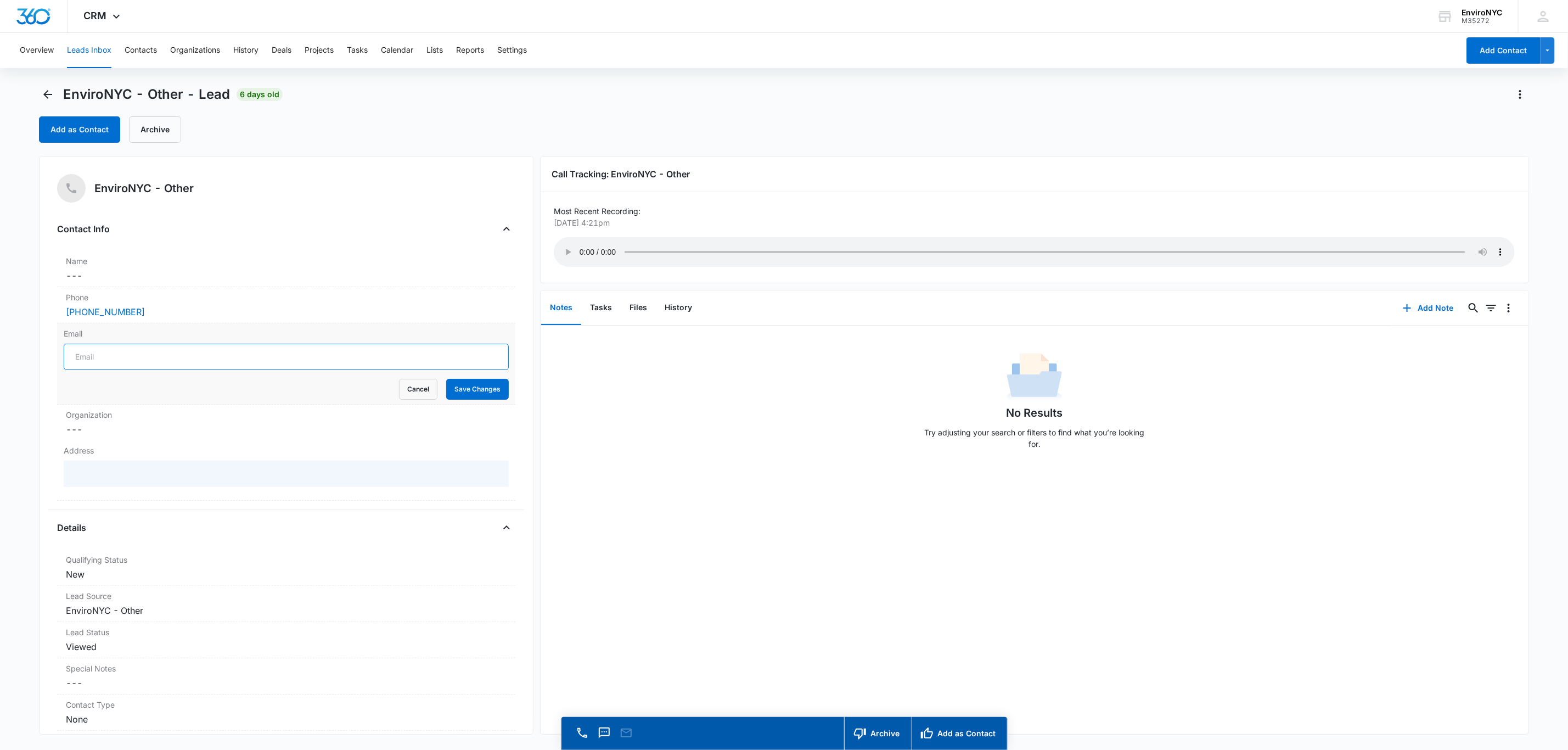
drag, startPoint x: 165, startPoint y: 357, endPoint x: 170, endPoint y: 356, distance: 5.1
click at [168, 356] on input "Email" at bounding box center [286, 357] width 445 height 26
type input "[DOMAIN_NAME]"
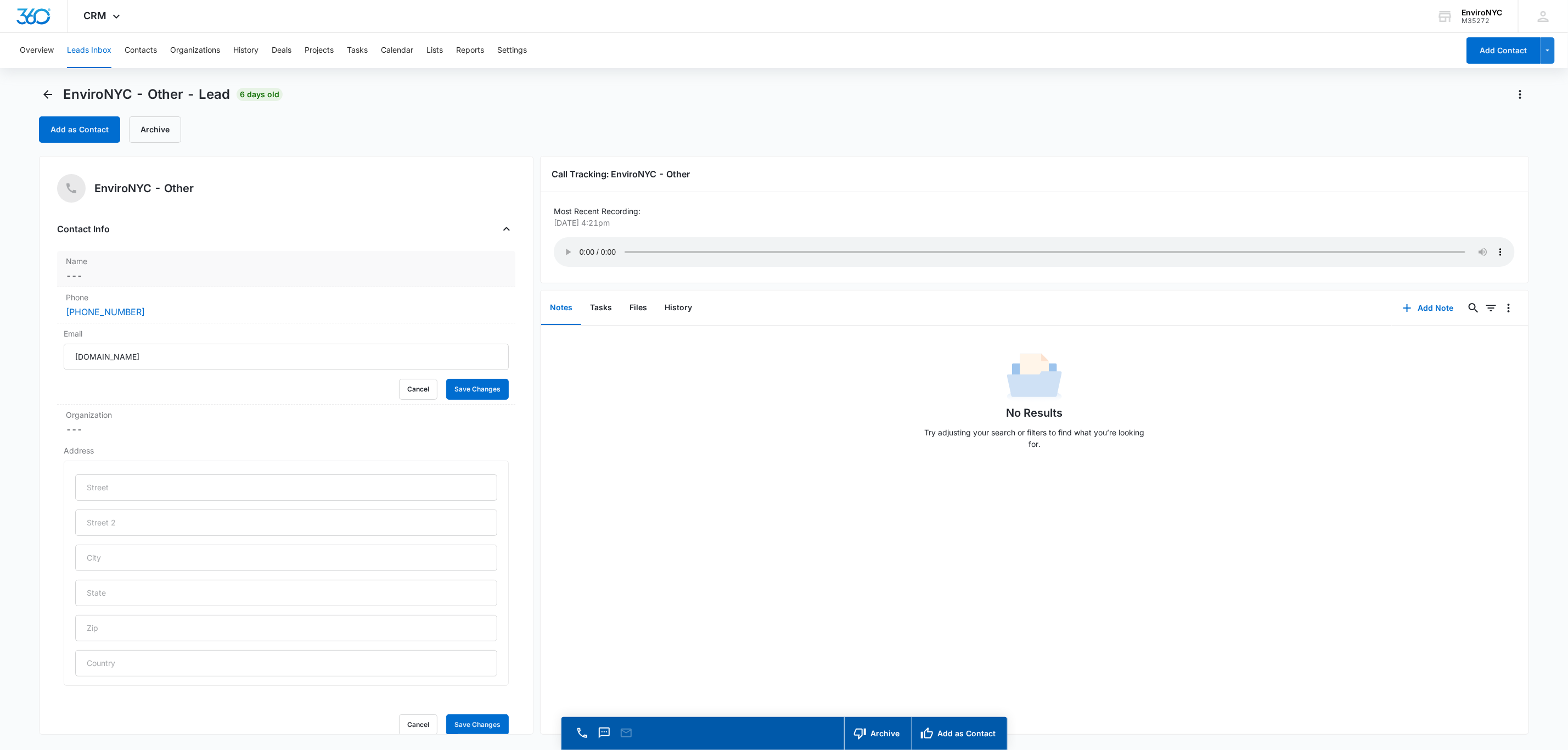
click at [121, 263] on label "Name" at bounding box center [286, 261] width 441 height 12
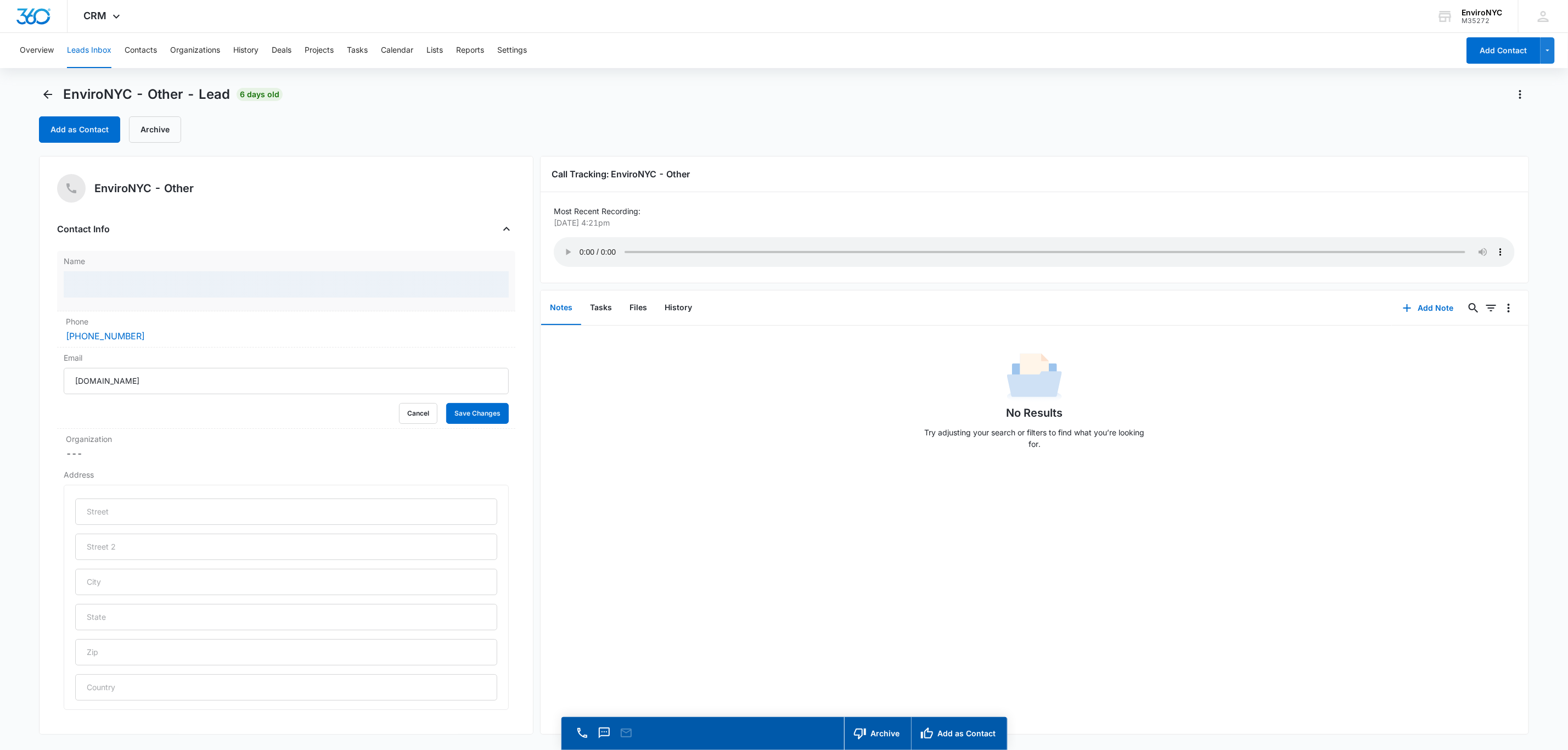
click at [131, 288] on div at bounding box center [286, 284] width 445 height 26
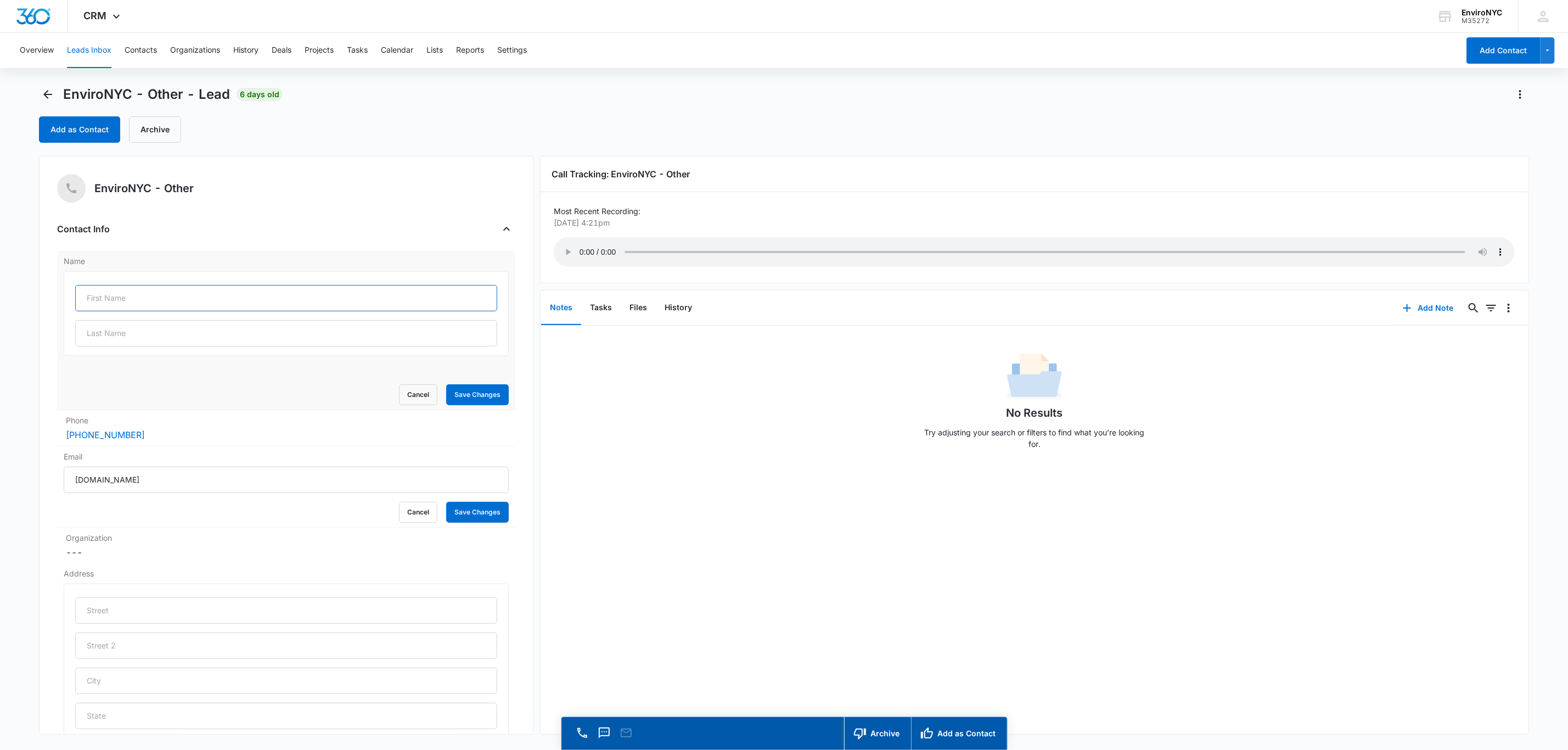
click at [140, 304] on input "text" at bounding box center [286, 298] width 422 height 26
type input "[PERSON_NAME]"
click at [467, 397] on button "Save Changes" at bounding box center [477, 395] width 62 height 21
click at [469, 521] on button "Save Changes" at bounding box center [477, 512] width 62 height 21
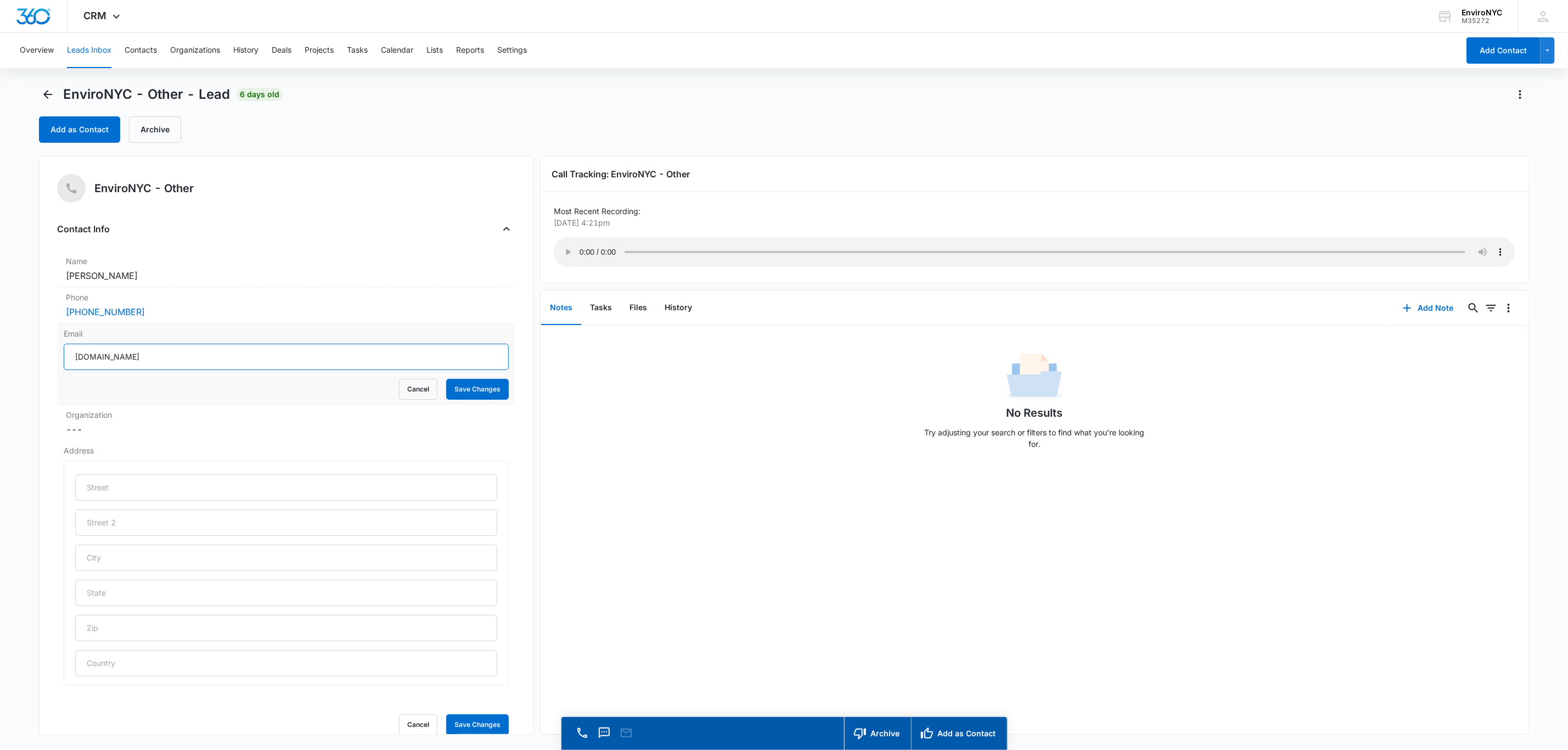
click at [127, 357] on input "[DOMAIN_NAME]" at bounding box center [286, 357] width 445 height 26
type input "[EMAIL_ADDRESS][DOMAIN_NAME]"
click at [478, 384] on button "Save Changes" at bounding box center [477, 389] width 62 height 21
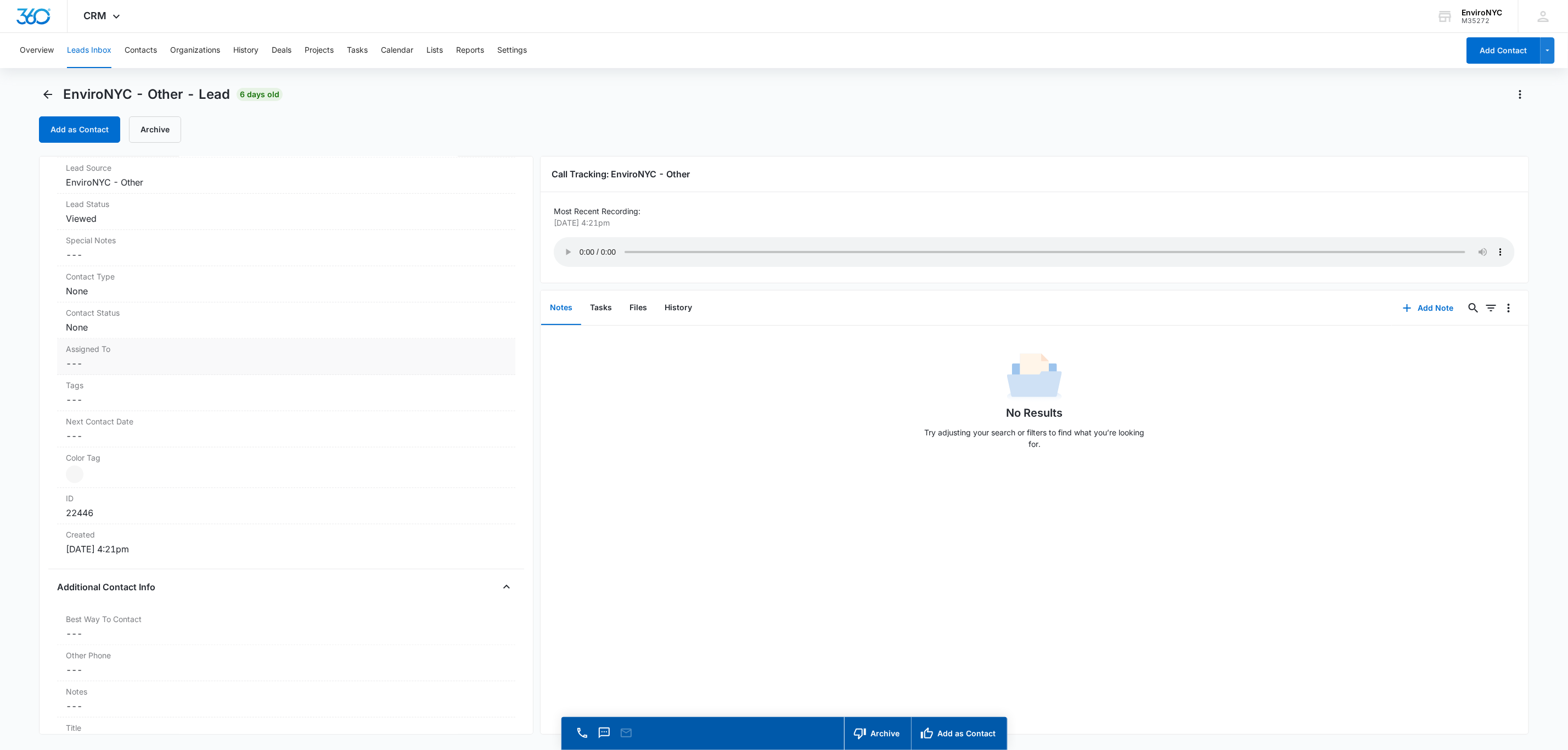
scroll to position [614, 0]
click at [160, 370] on dd "Cancel Save Changes ---" at bounding box center [286, 373] width 441 height 13
click at [185, 387] on div at bounding box center [273, 382] width 398 height 15
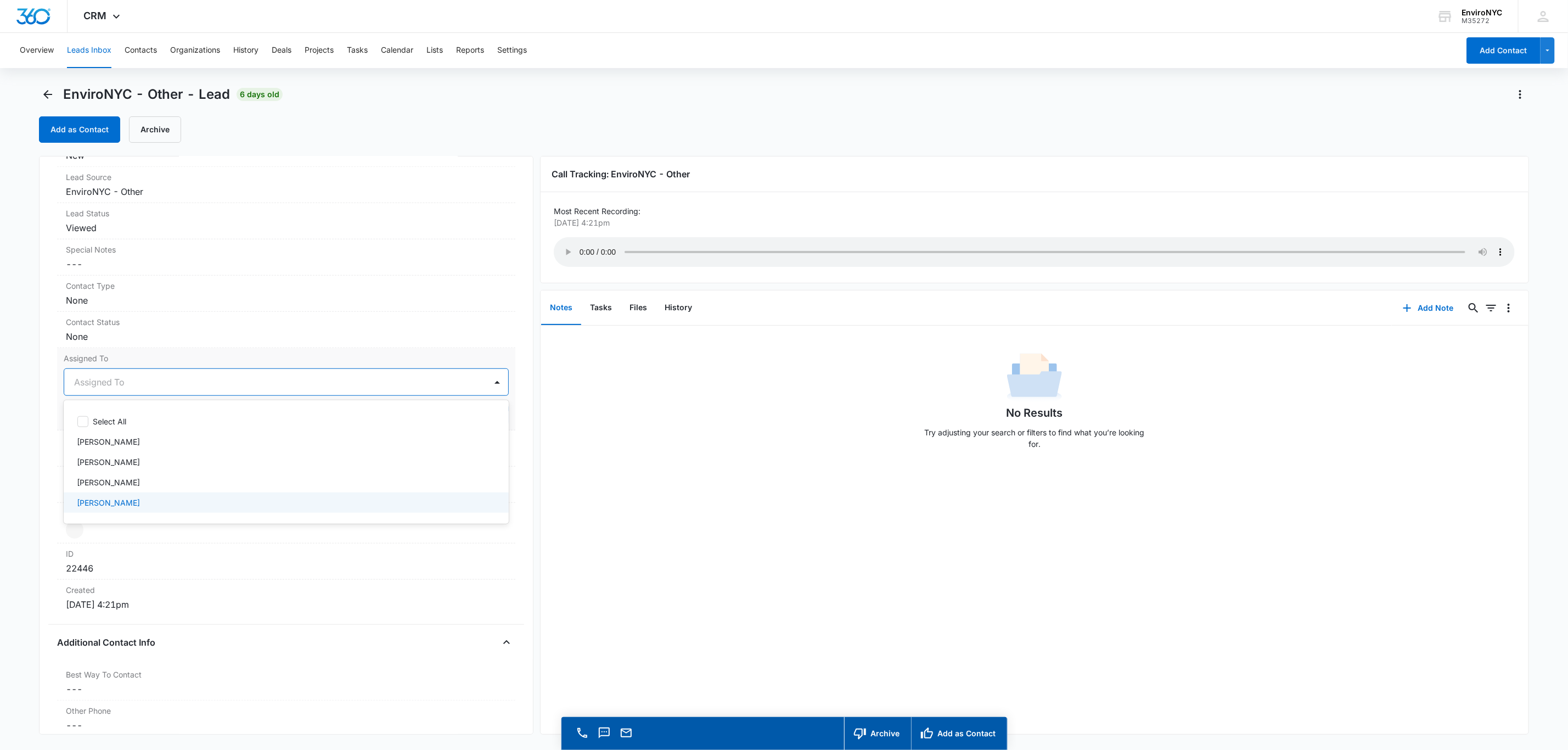
click at [136, 509] on div "[PERSON_NAME]" at bounding box center [285, 503] width 416 height 12
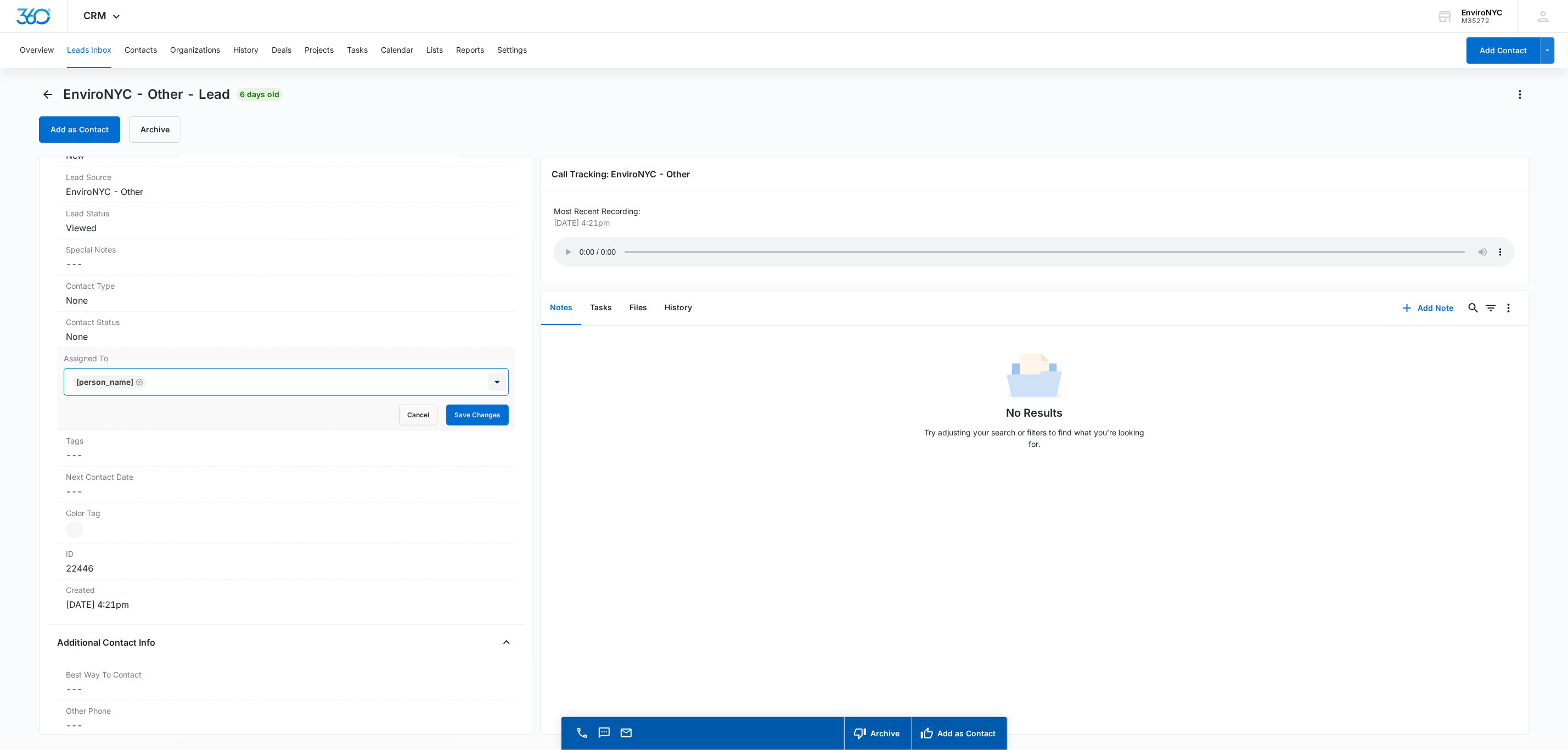
click at [489, 386] on div at bounding box center [497, 382] width 17 height 17
click at [467, 414] on button "Save Changes" at bounding box center [477, 415] width 62 height 21
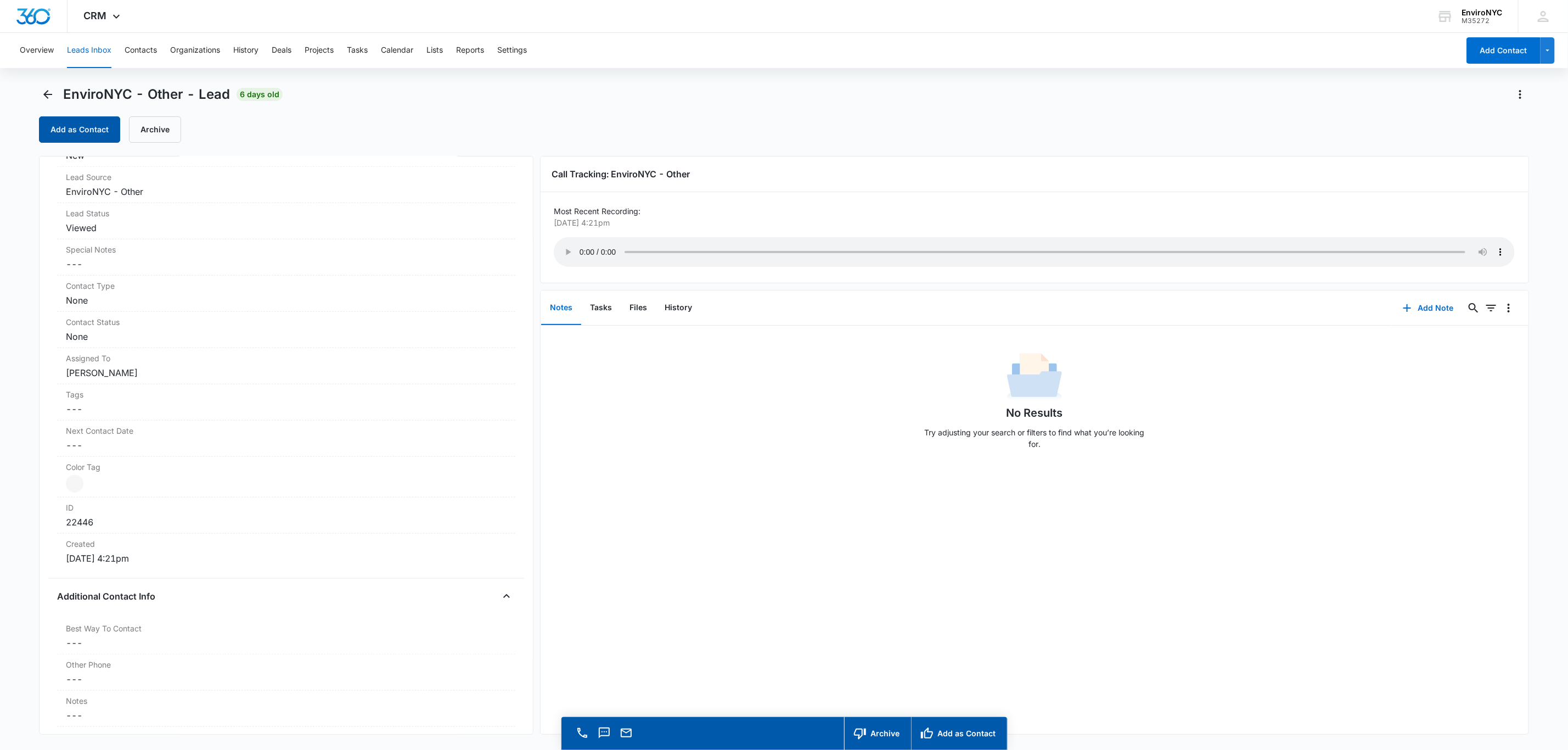
click at [71, 130] on button "Add as Contact" at bounding box center [80, 129] width 81 height 26
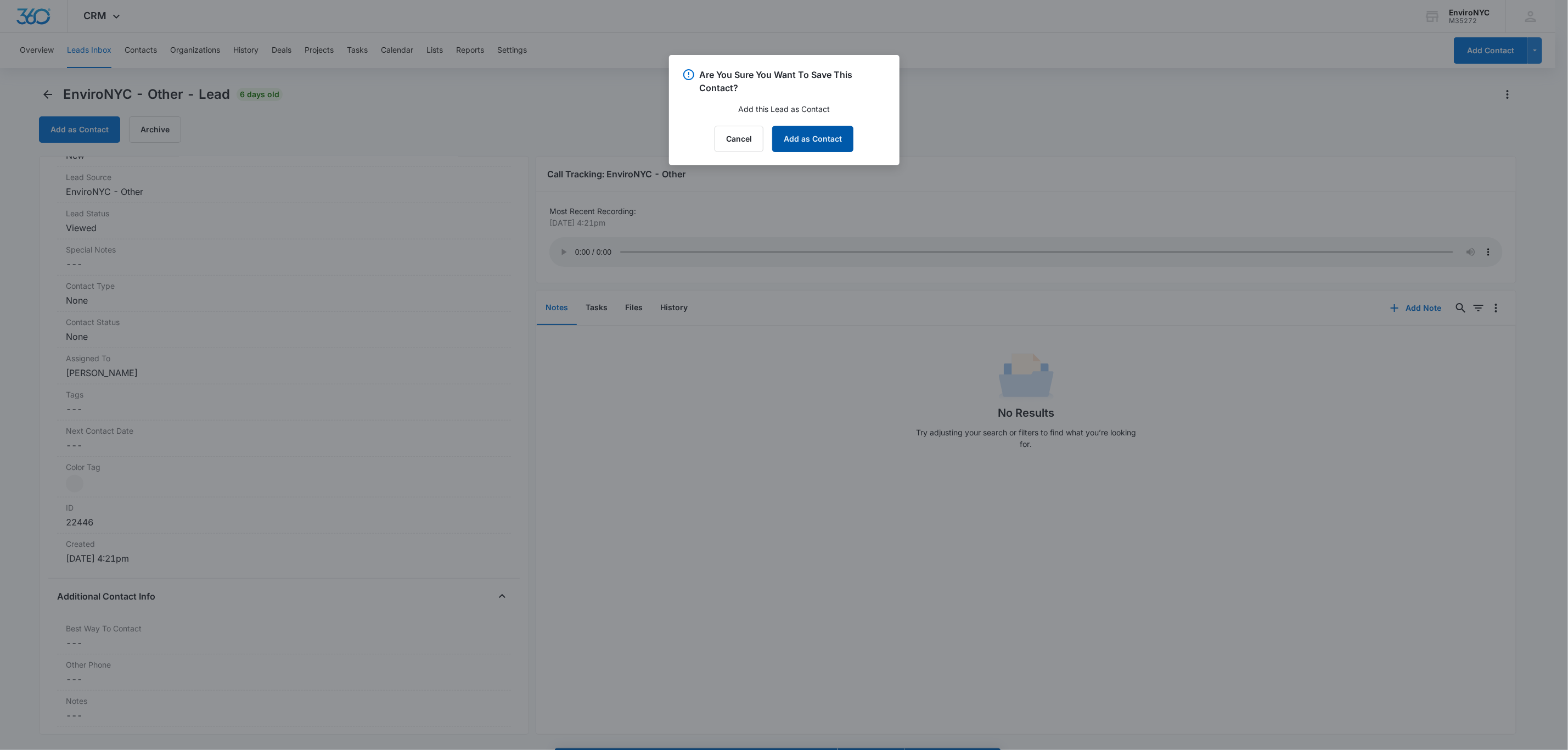
click at [789, 149] on button "Add as Contact" at bounding box center [813, 138] width 81 height 26
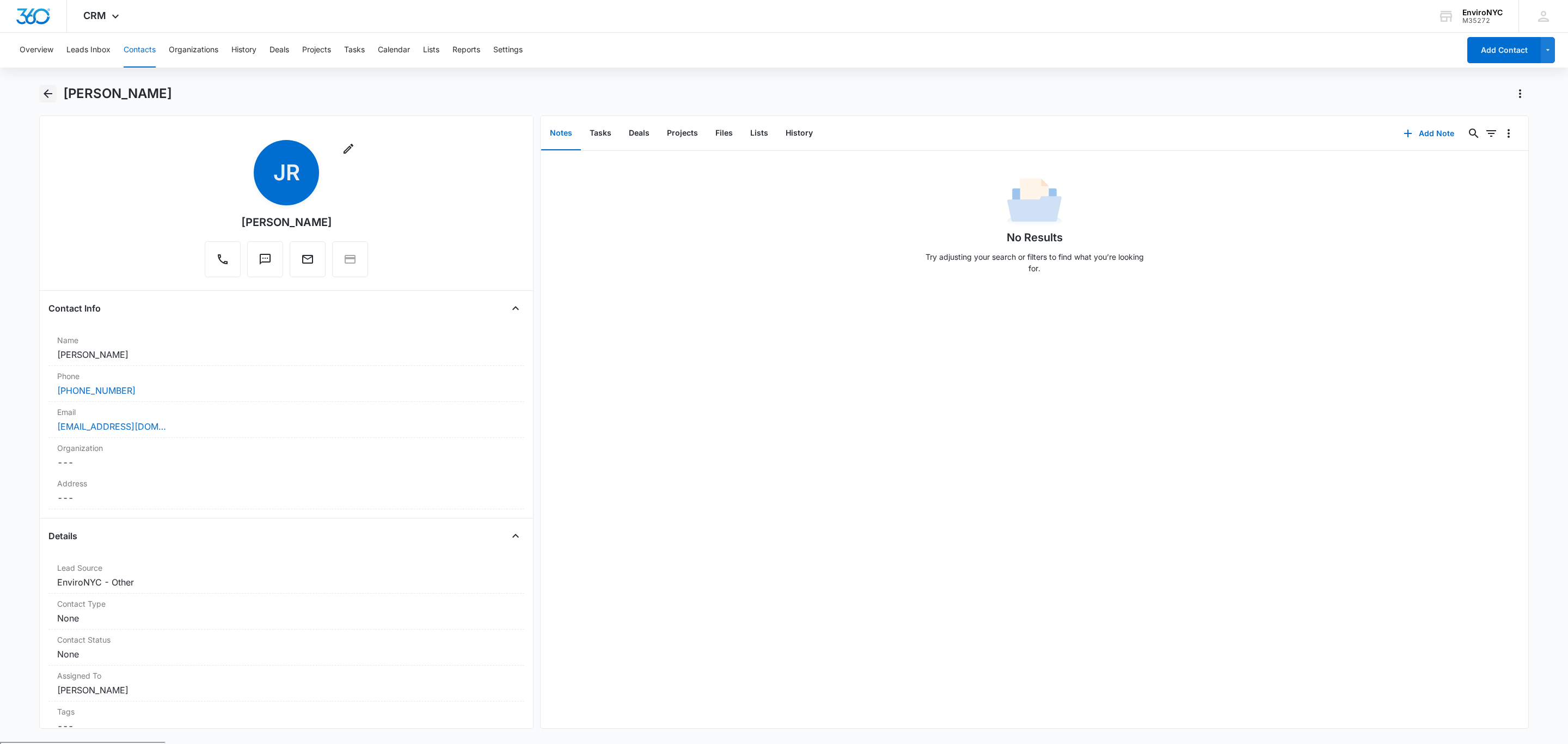
click at [49, 91] on icon "Back" at bounding box center [48, 93] width 13 height 13
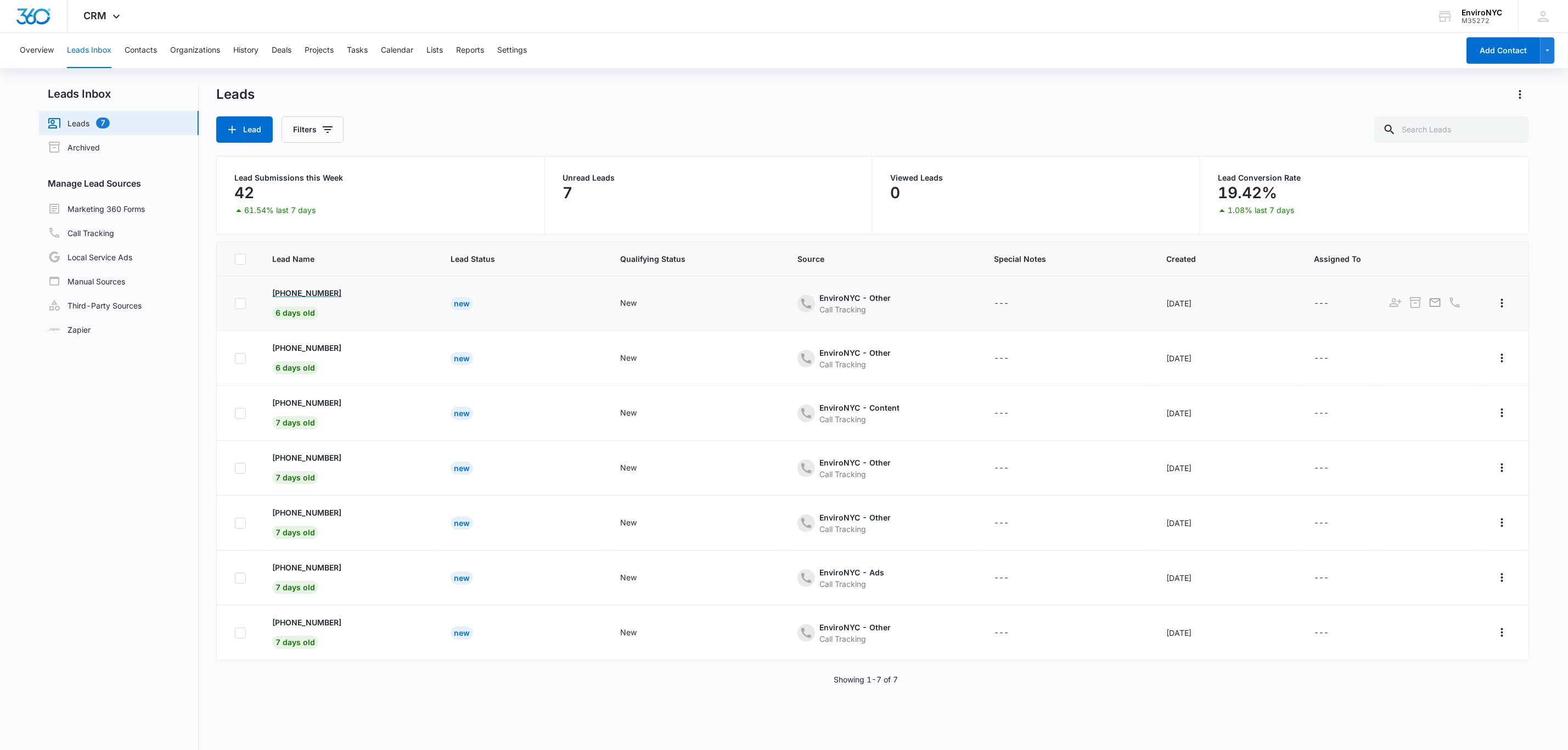
click at [323, 289] on p "[PHONE_NUMBER]" at bounding box center [306, 293] width 69 height 12
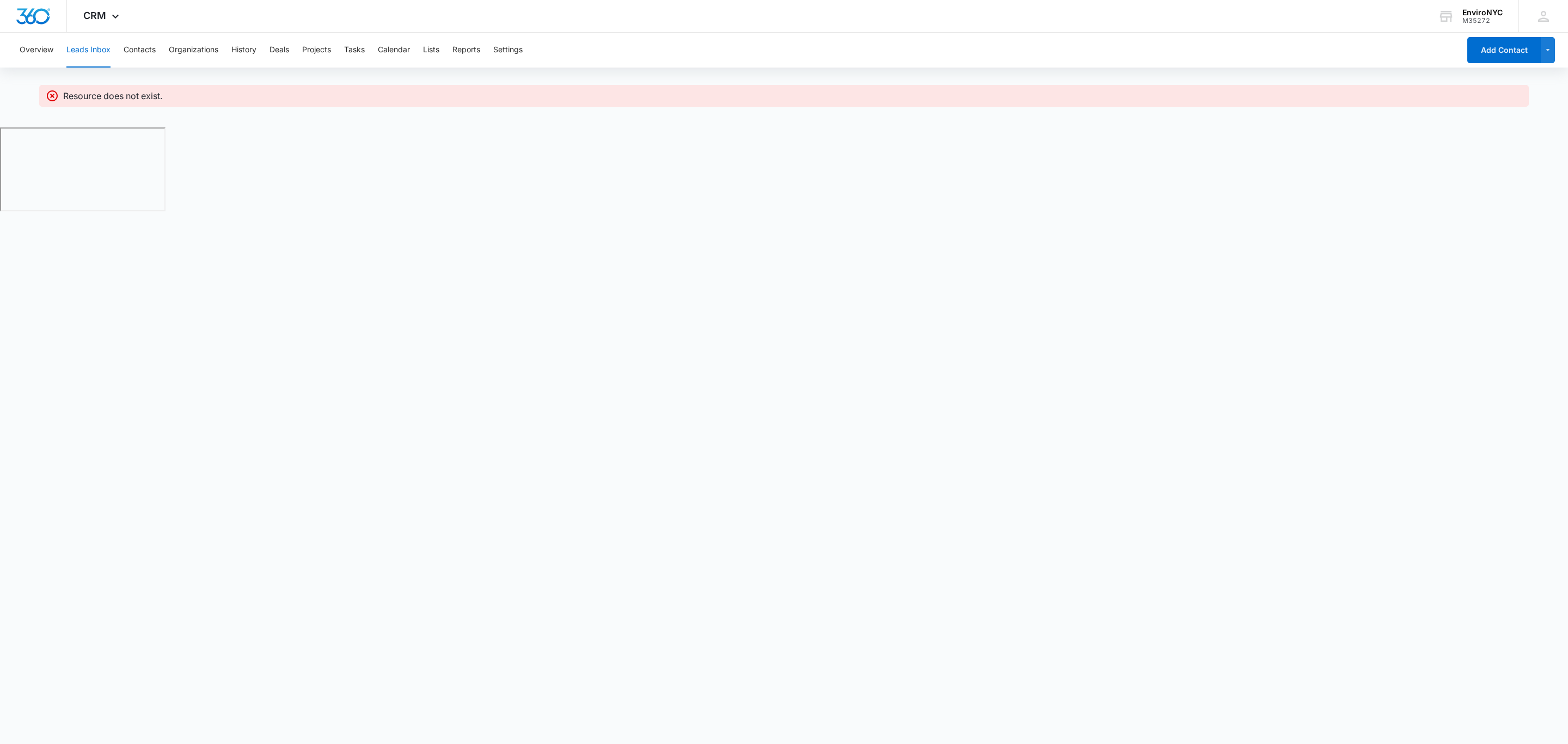
click at [88, 56] on button "Leads Inbox" at bounding box center [88, 50] width 44 height 35
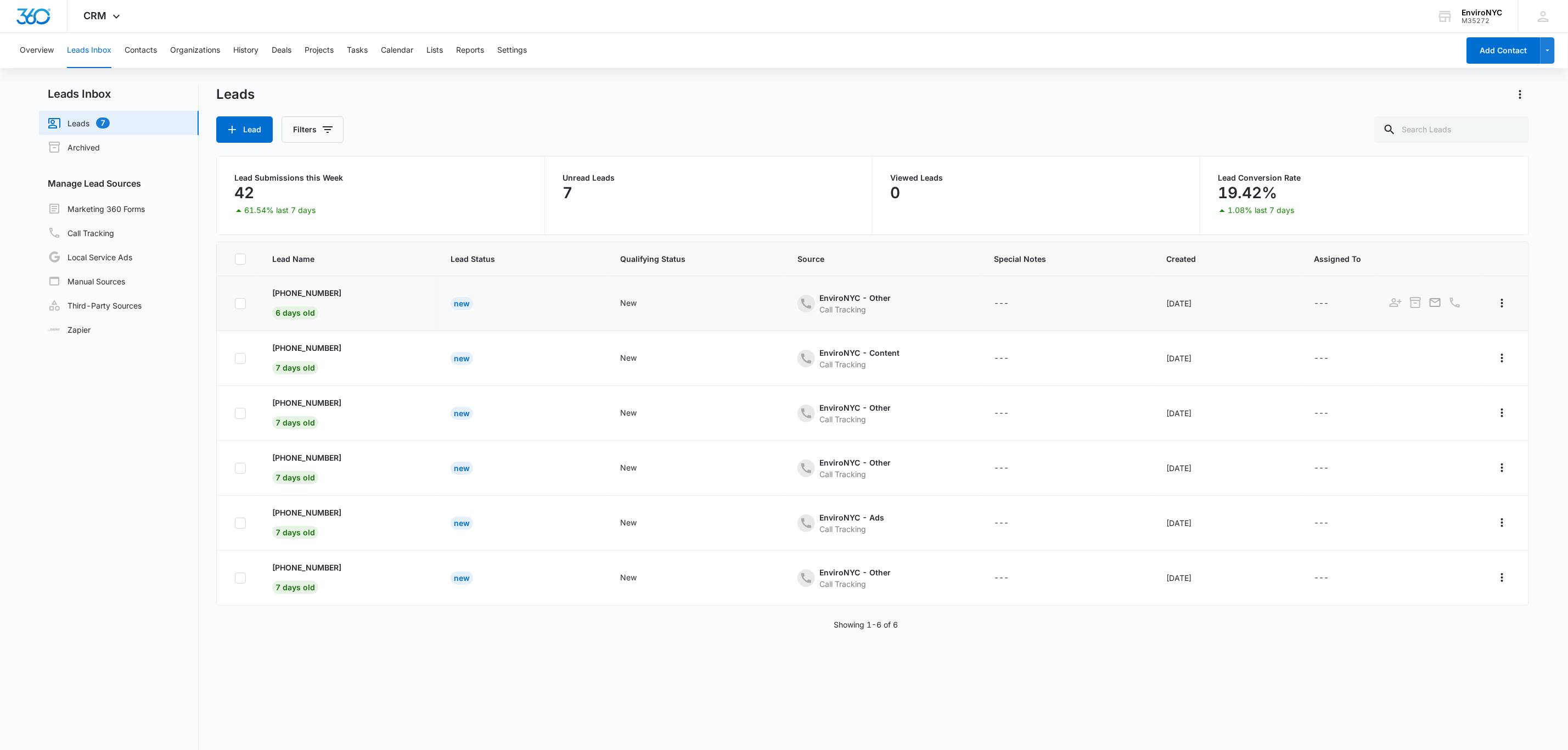
drag, startPoint x: 302, startPoint y: 305, endPoint x: 304, endPoint y: 299, distance: 6.3
click at [303, 300] on td "[PHONE_NUMBER] 6 days old" at bounding box center [348, 303] width 178 height 55
click at [308, 292] on p "[PHONE_NUMBER]" at bounding box center [306, 293] width 69 height 12
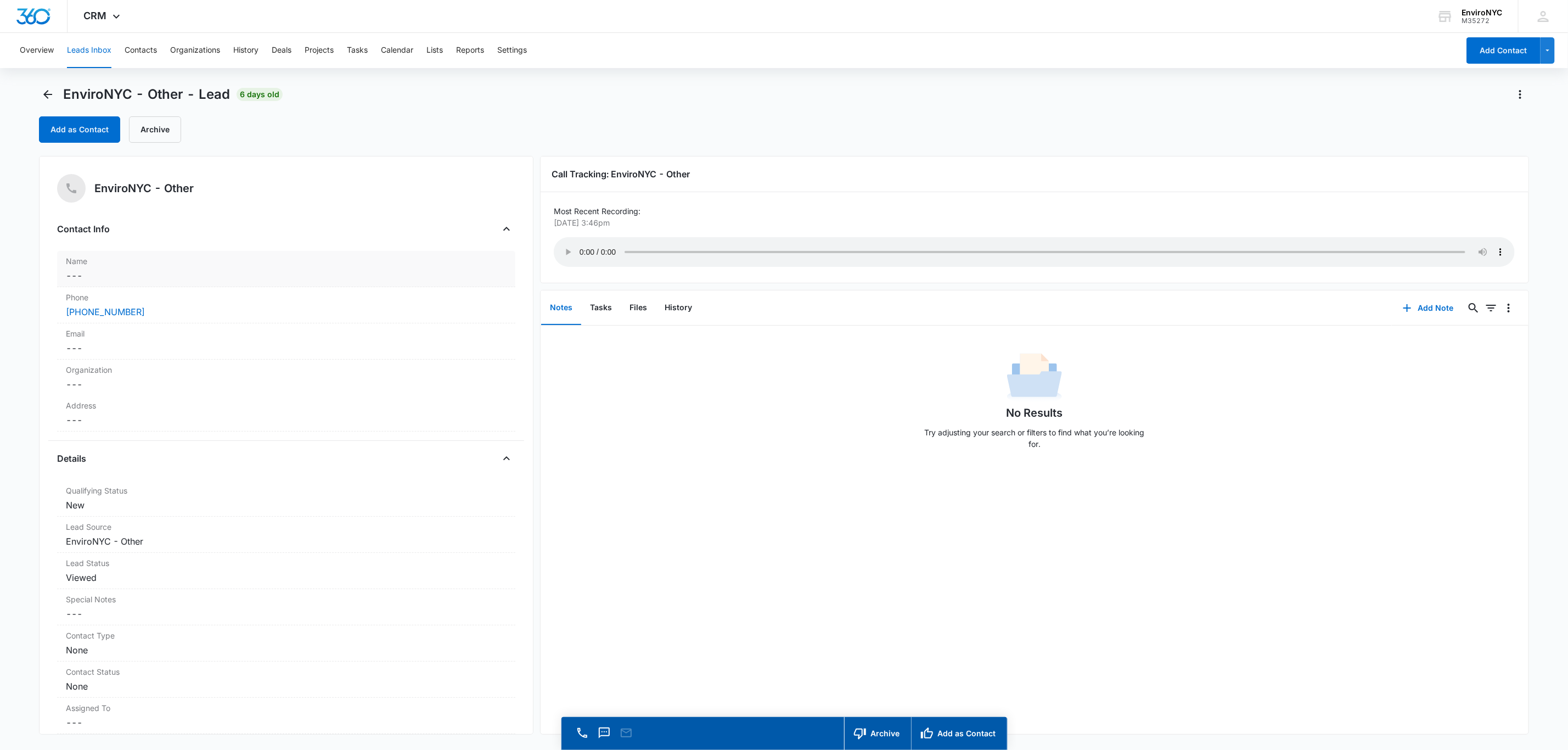
click at [133, 277] on dd "Cancel Save Changes ---" at bounding box center [286, 276] width 441 height 13
click at [208, 299] on input "text" at bounding box center [286, 298] width 422 height 26
click at [201, 305] on input "text" at bounding box center [286, 298] width 422 height 26
type input "n"
type input "[PERSON_NAME]"
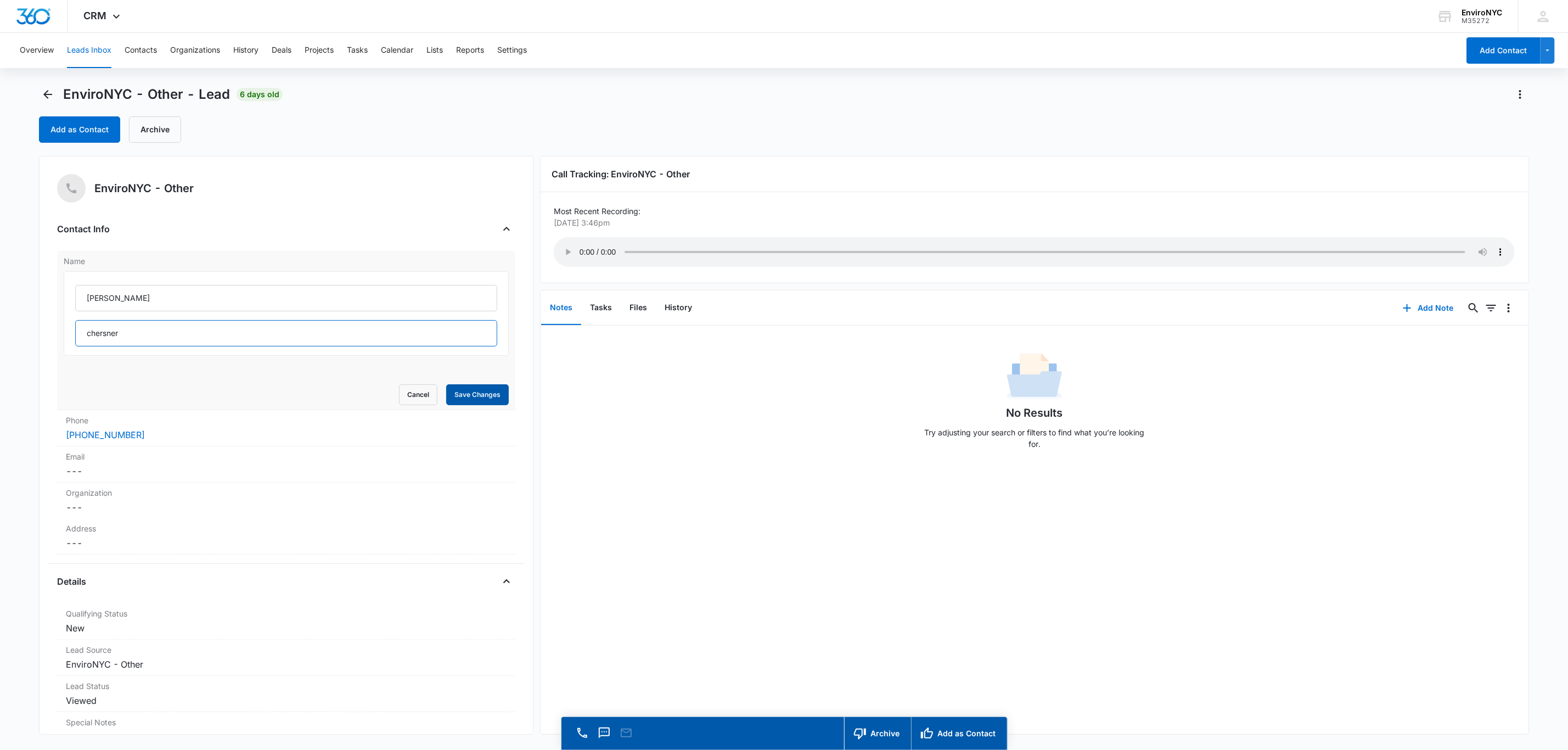
type input "chersner"
click at [466, 399] on button "Save Changes" at bounding box center [477, 395] width 62 height 21
click at [317, 346] on dd "Cancel Save Changes ---" at bounding box center [286, 348] width 441 height 13
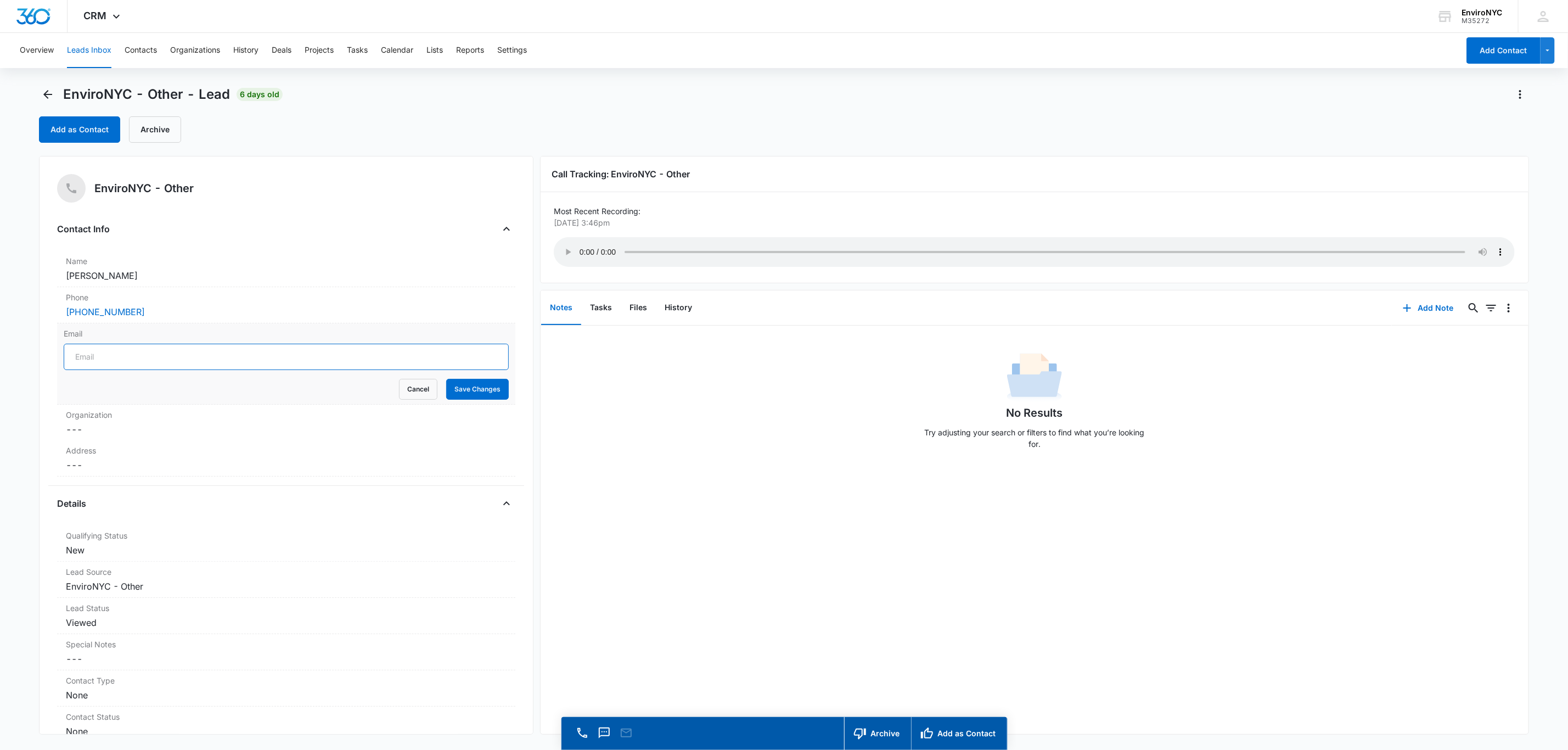
click at [212, 354] on input "Email" at bounding box center [286, 357] width 445 height 26
click at [124, 354] on input "Email" at bounding box center [286, 357] width 445 height 26
type input "[EMAIL_ADDRESS][DOMAIN_NAME]"
click at [468, 389] on button "Save Changes" at bounding box center [477, 389] width 62 height 21
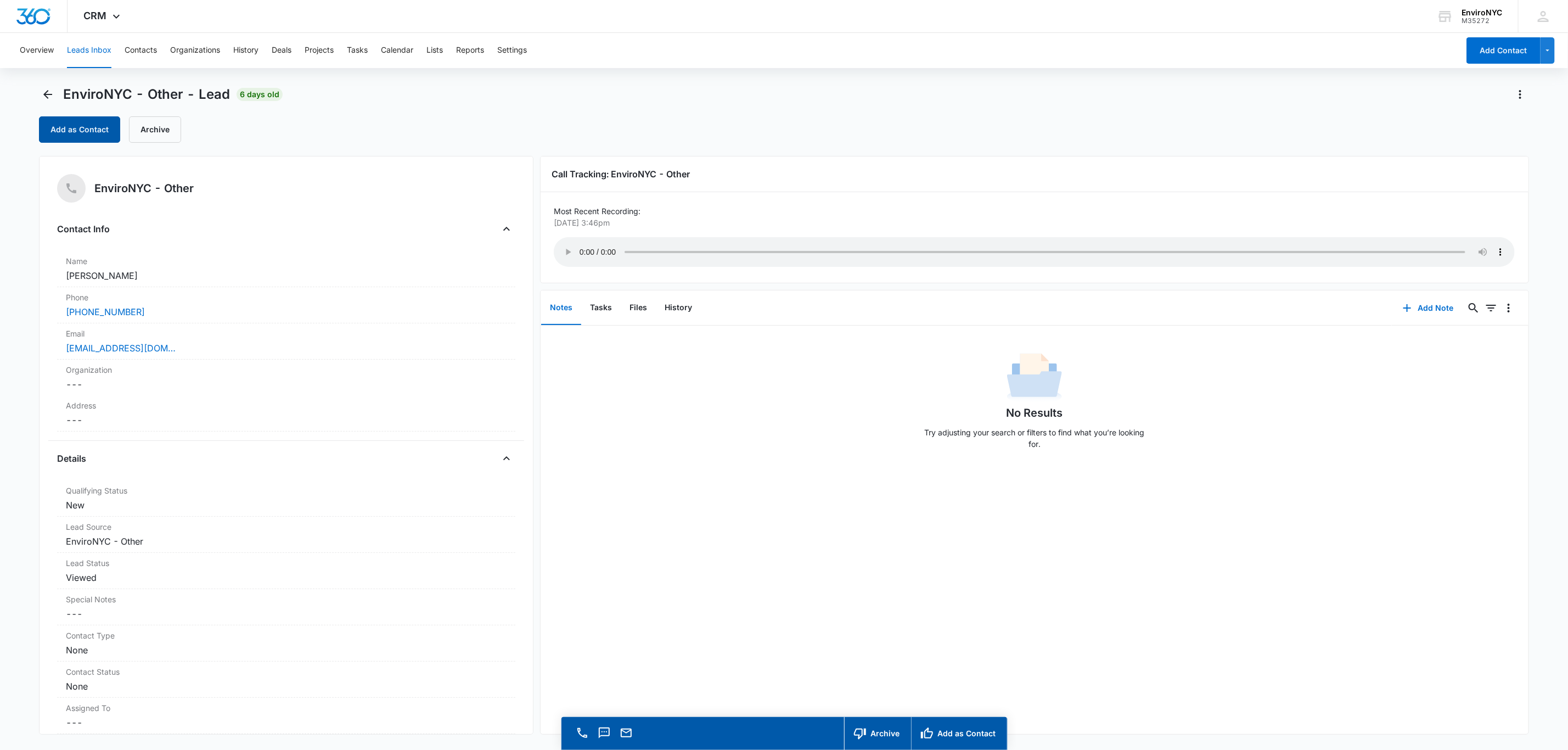
click at [89, 125] on button "Add as Contact" at bounding box center [80, 129] width 81 height 26
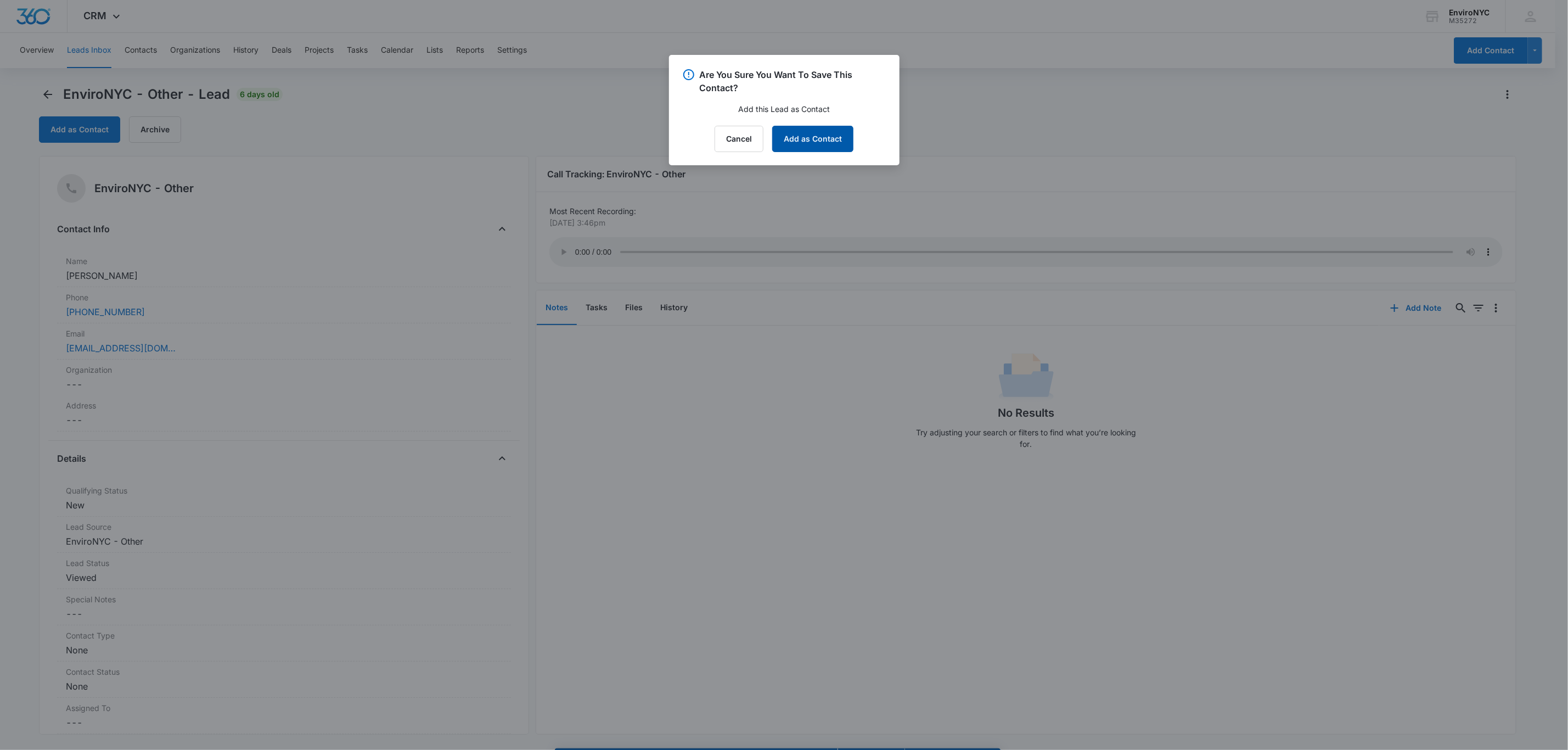
click at [789, 134] on button "Add as Contact" at bounding box center [813, 138] width 81 height 26
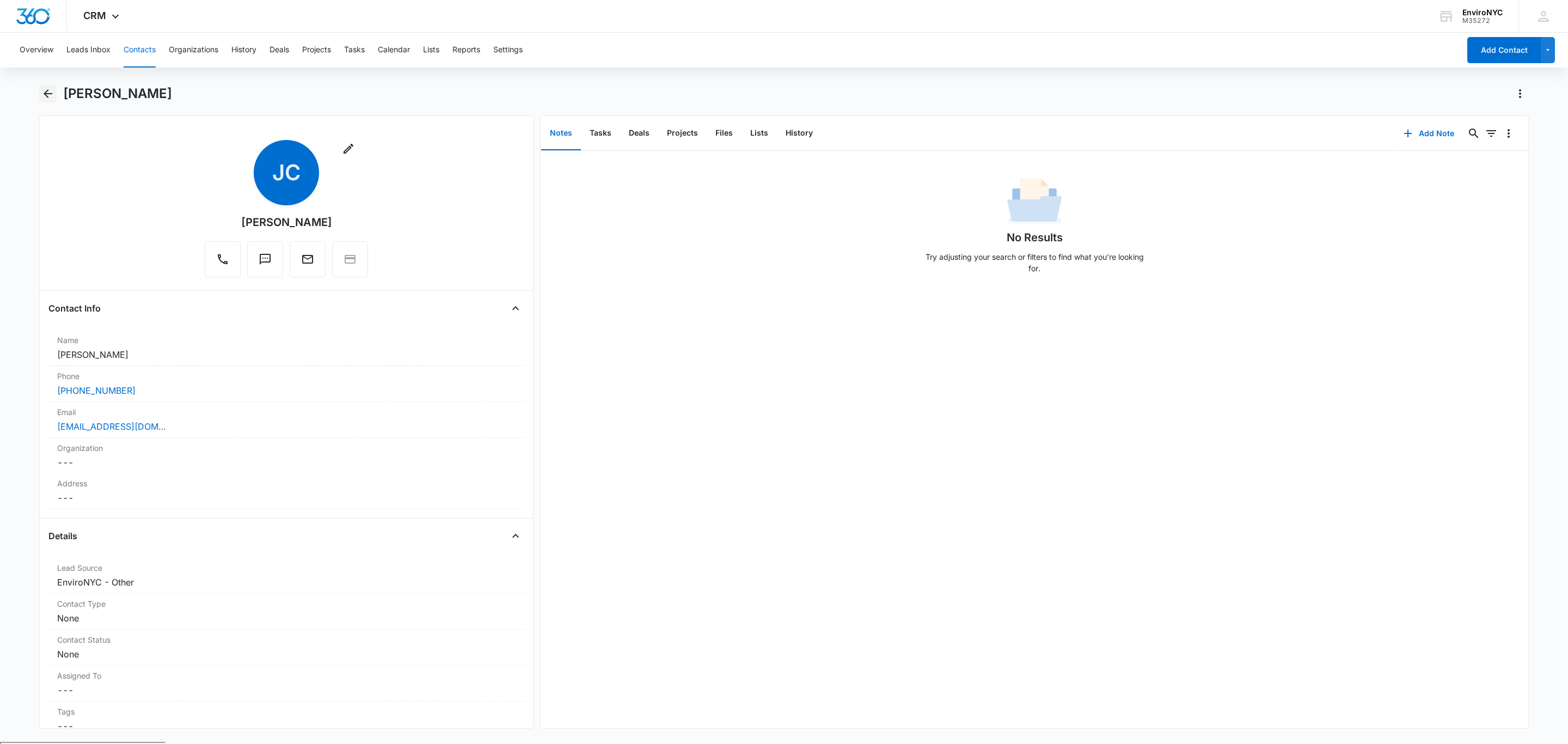
click at [48, 93] on icon "Back" at bounding box center [48, 94] width 9 height 9
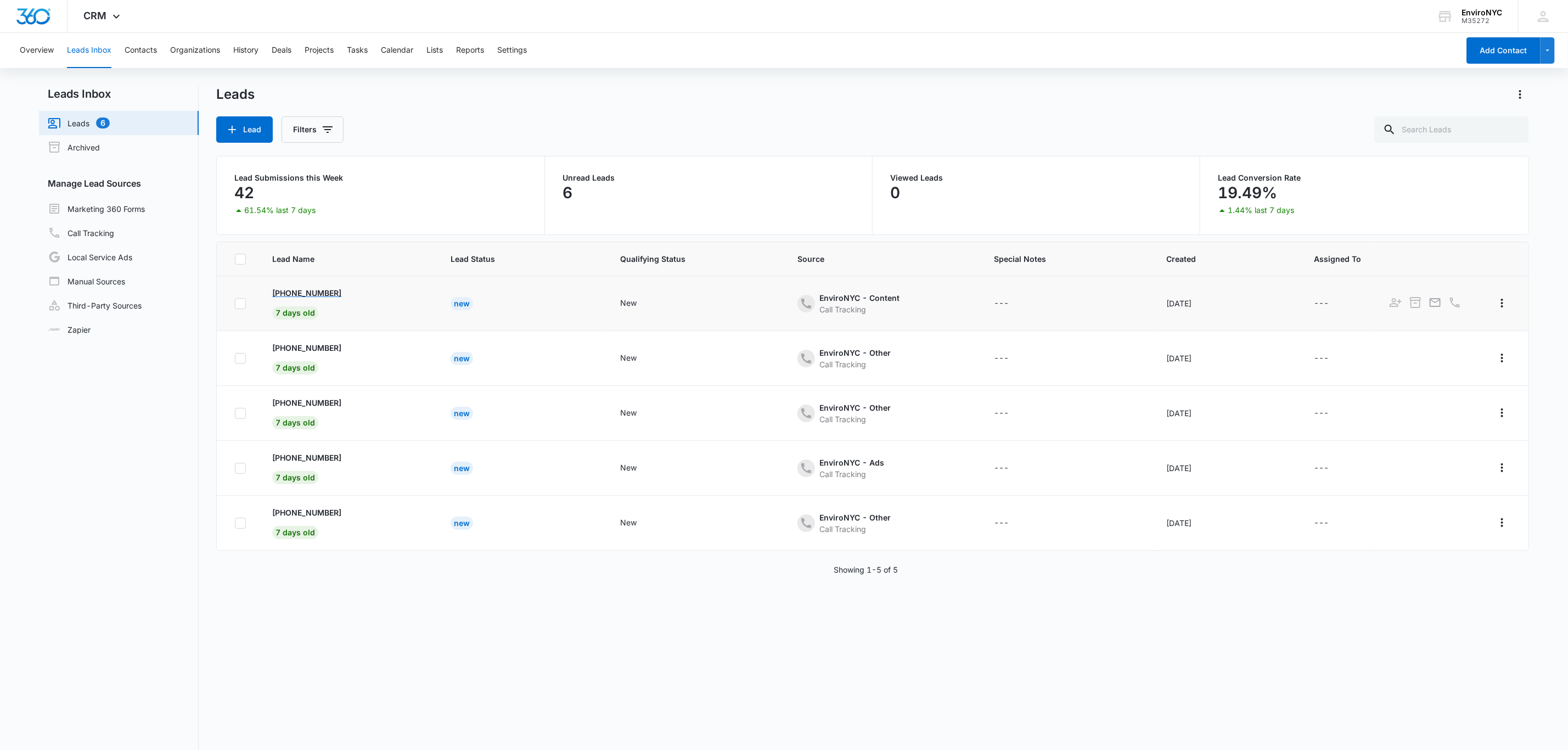
click at [319, 293] on p "[PHONE_NUMBER]" at bounding box center [306, 293] width 69 height 12
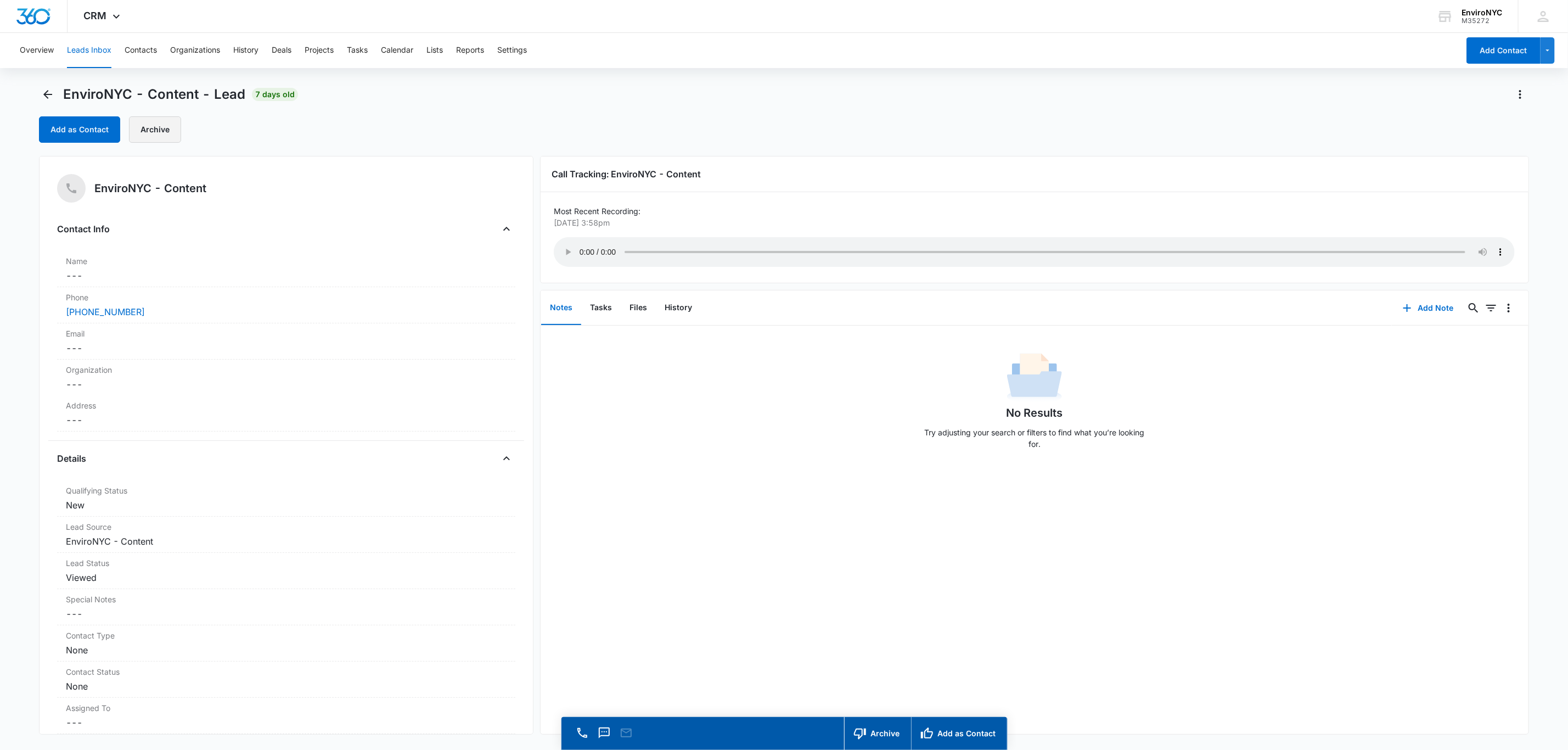
click at [162, 129] on button "Archive" at bounding box center [154, 129] width 52 height 26
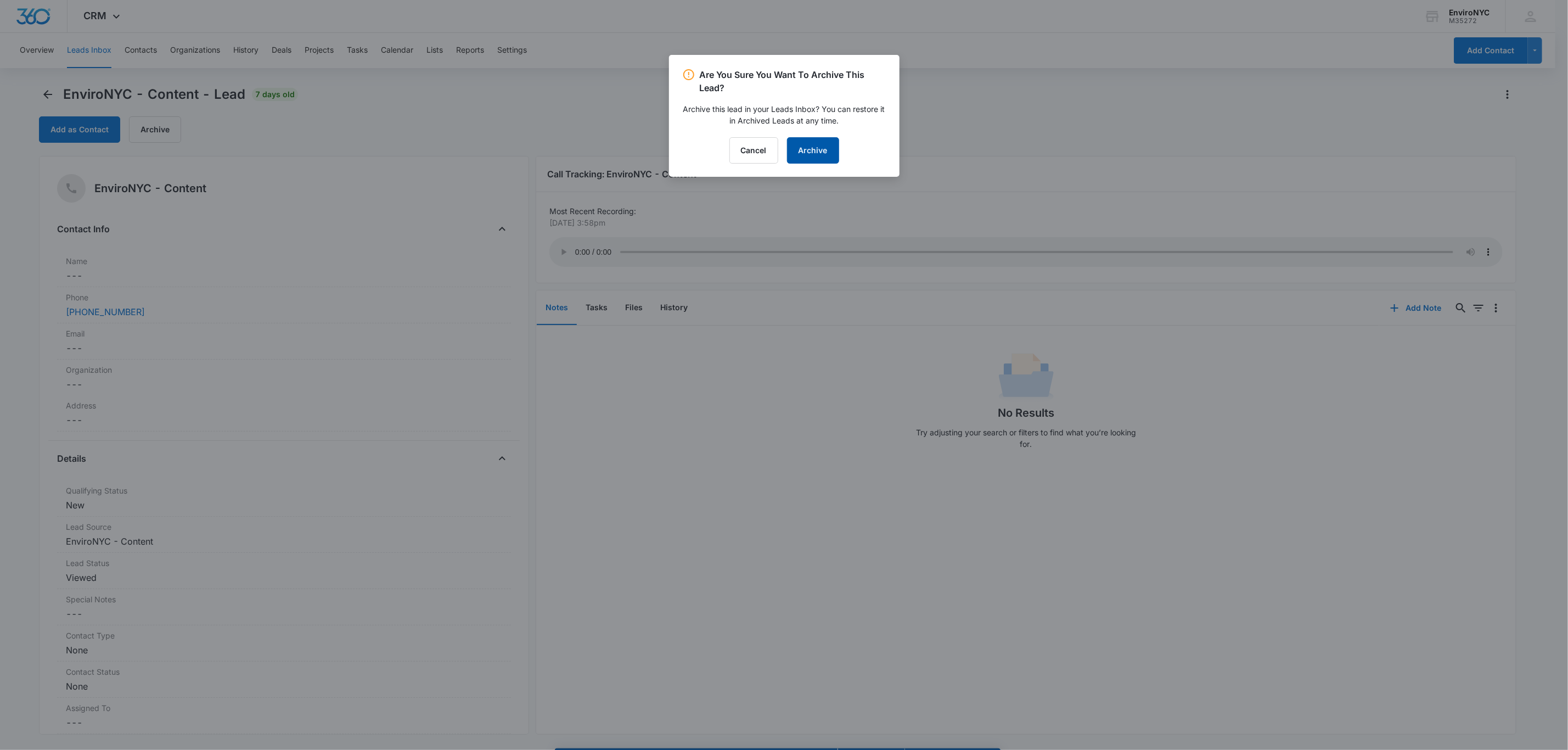
click at [789, 151] on button "Archive" at bounding box center [813, 150] width 52 height 26
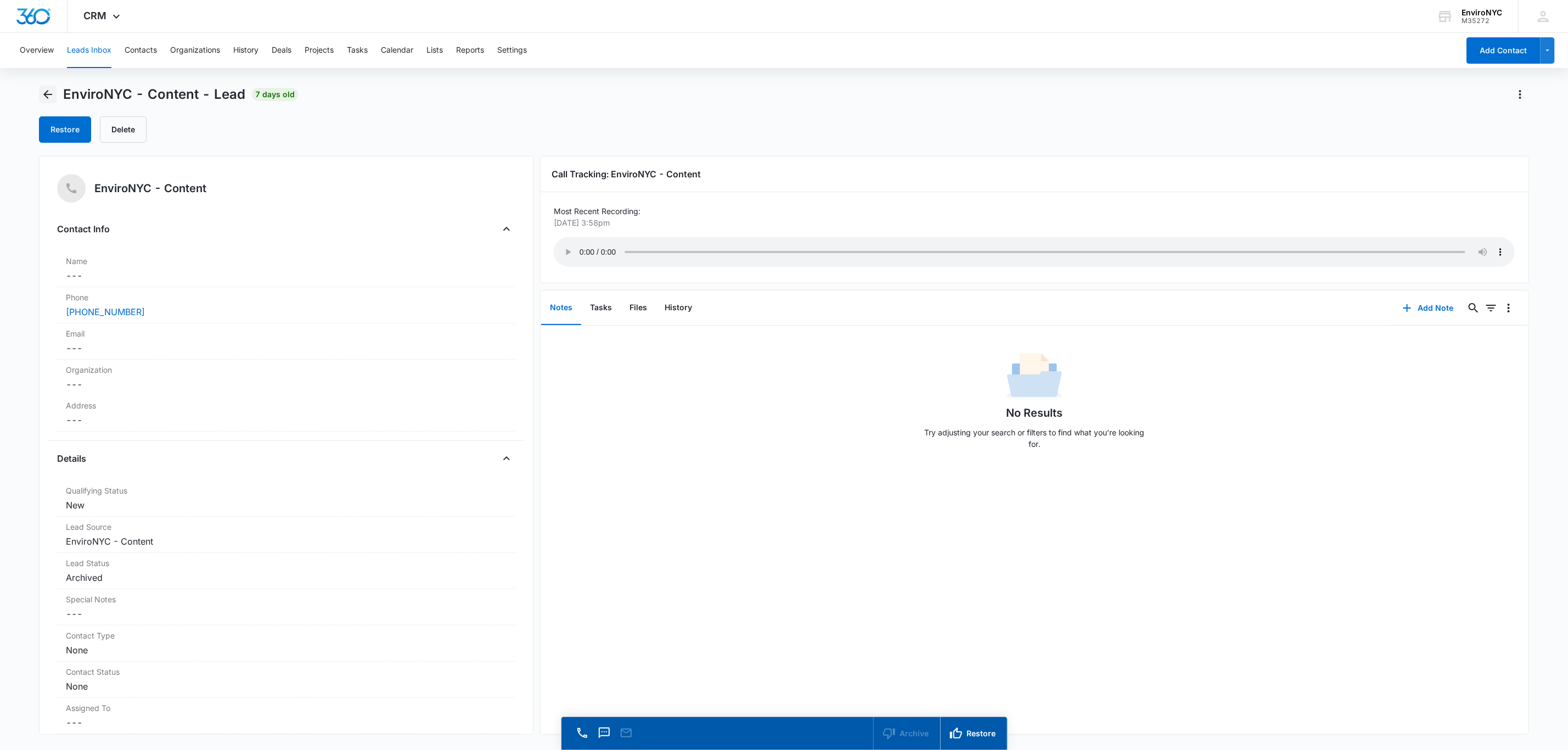
click at [51, 96] on icon "Back" at bounding box center [48, 94] width 13 height 13
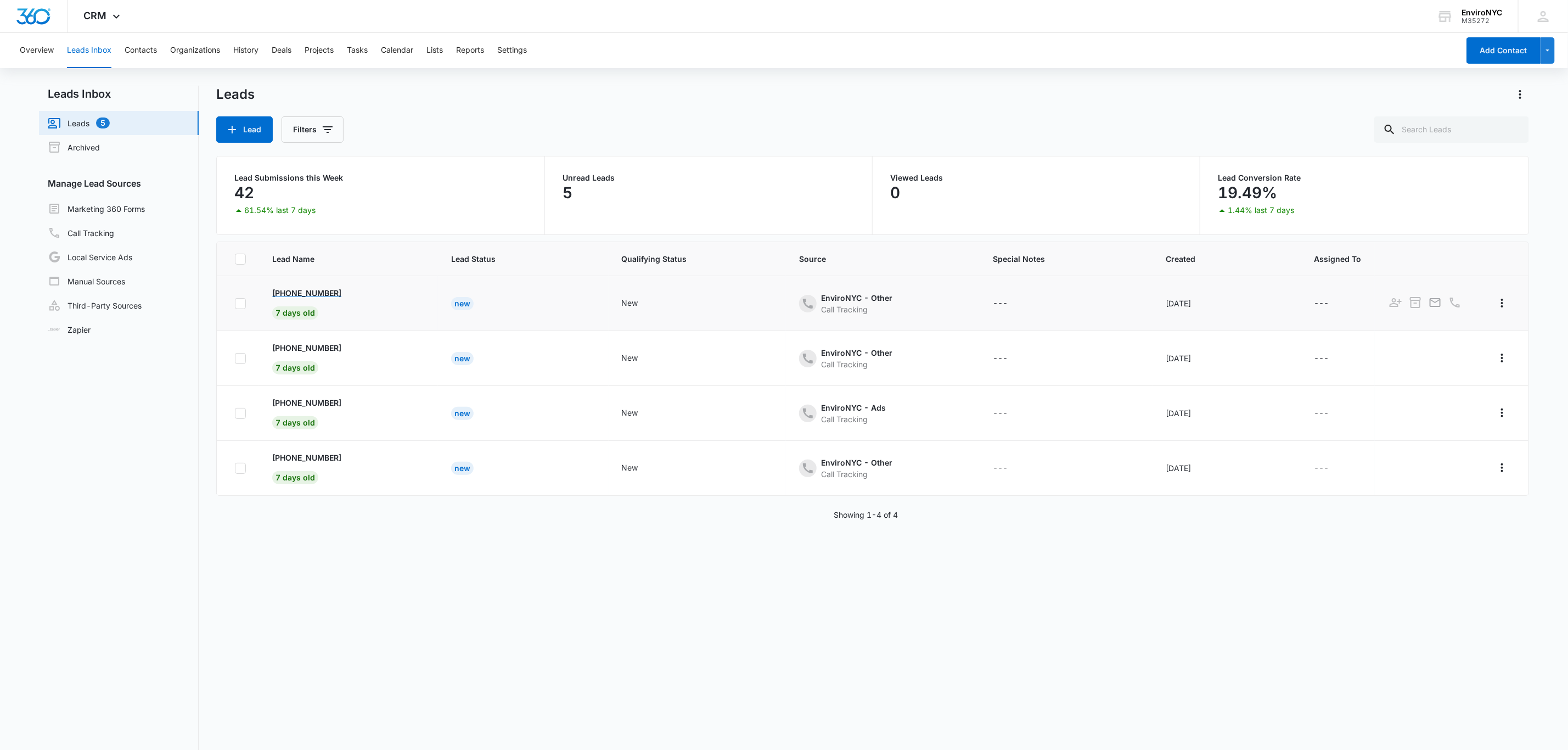
click at [308, 297] on p "[PHONE_NUMBER]" at bounding box center [306, 293] width 69 height 12
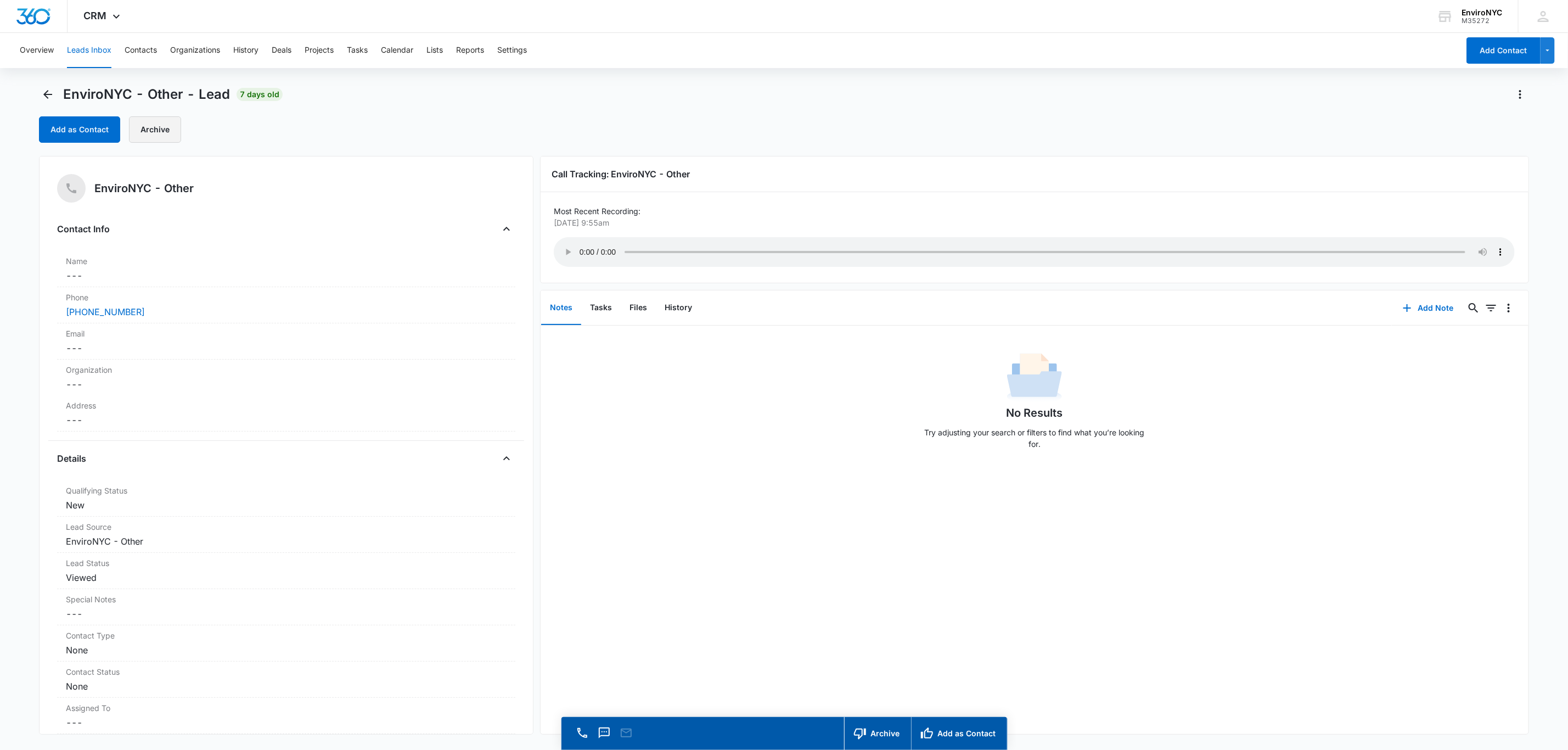
click at [150, 132] on button "Archive" at bounding box center [154, 129] width 52 height 26
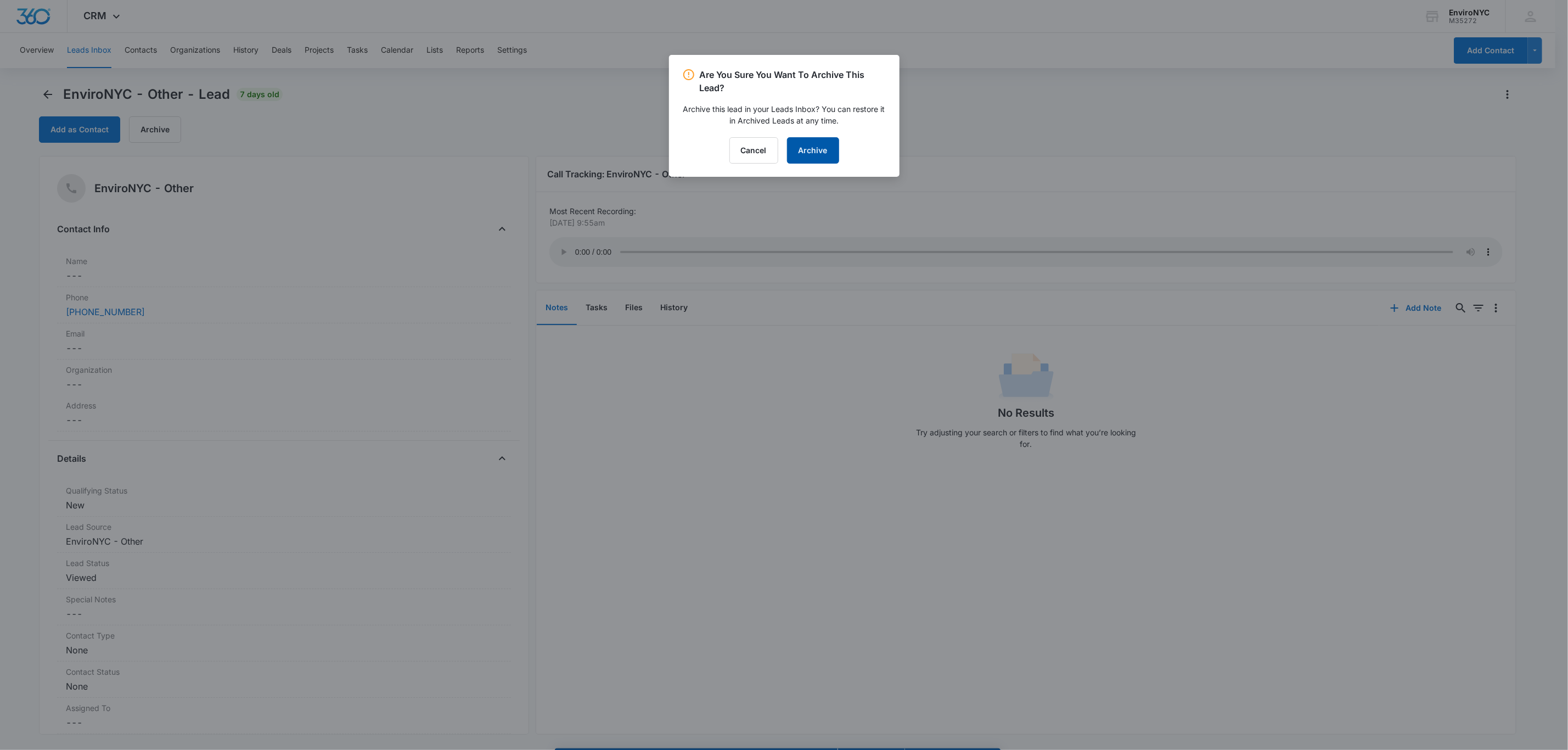
click at [789, 151] on button "Archive" at bounding box center [813, 150] width 52 height 26
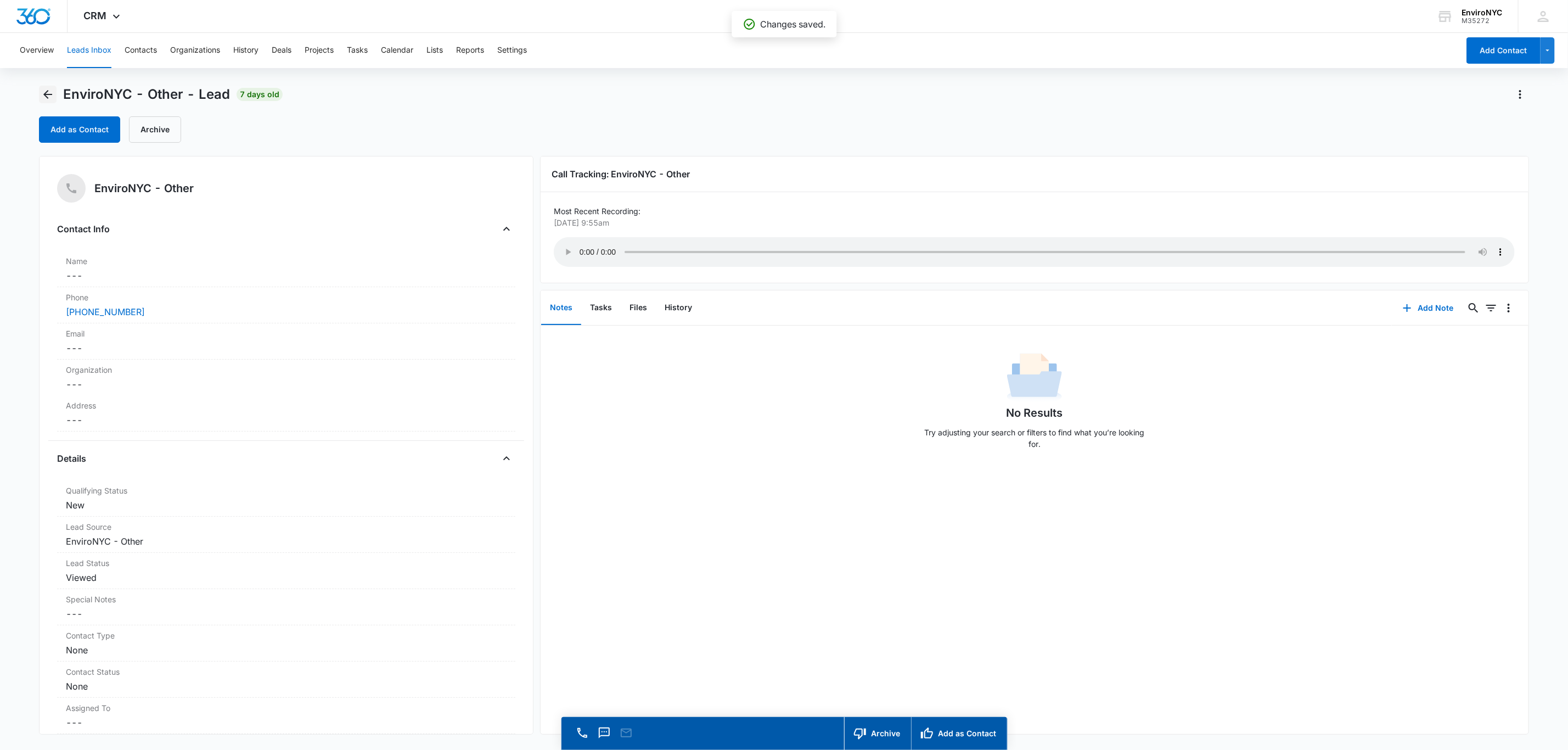
click at [46, 94] on icon "Back" at bounding box center [48, 95] width 9 height 9
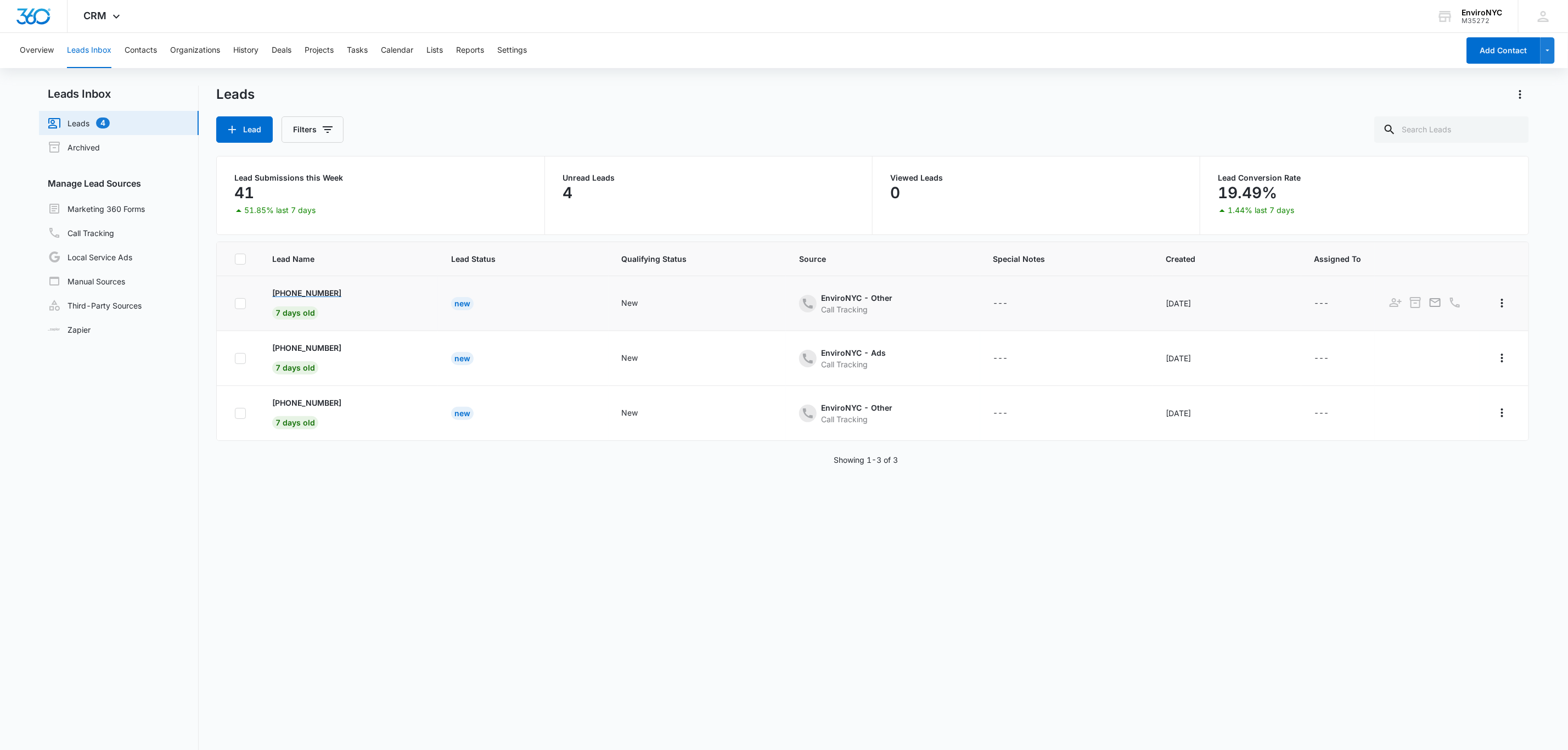
click at [307, 297] on p "[PHONE_NUMBER]" at bounding box center [306, 293] width 69 height 12
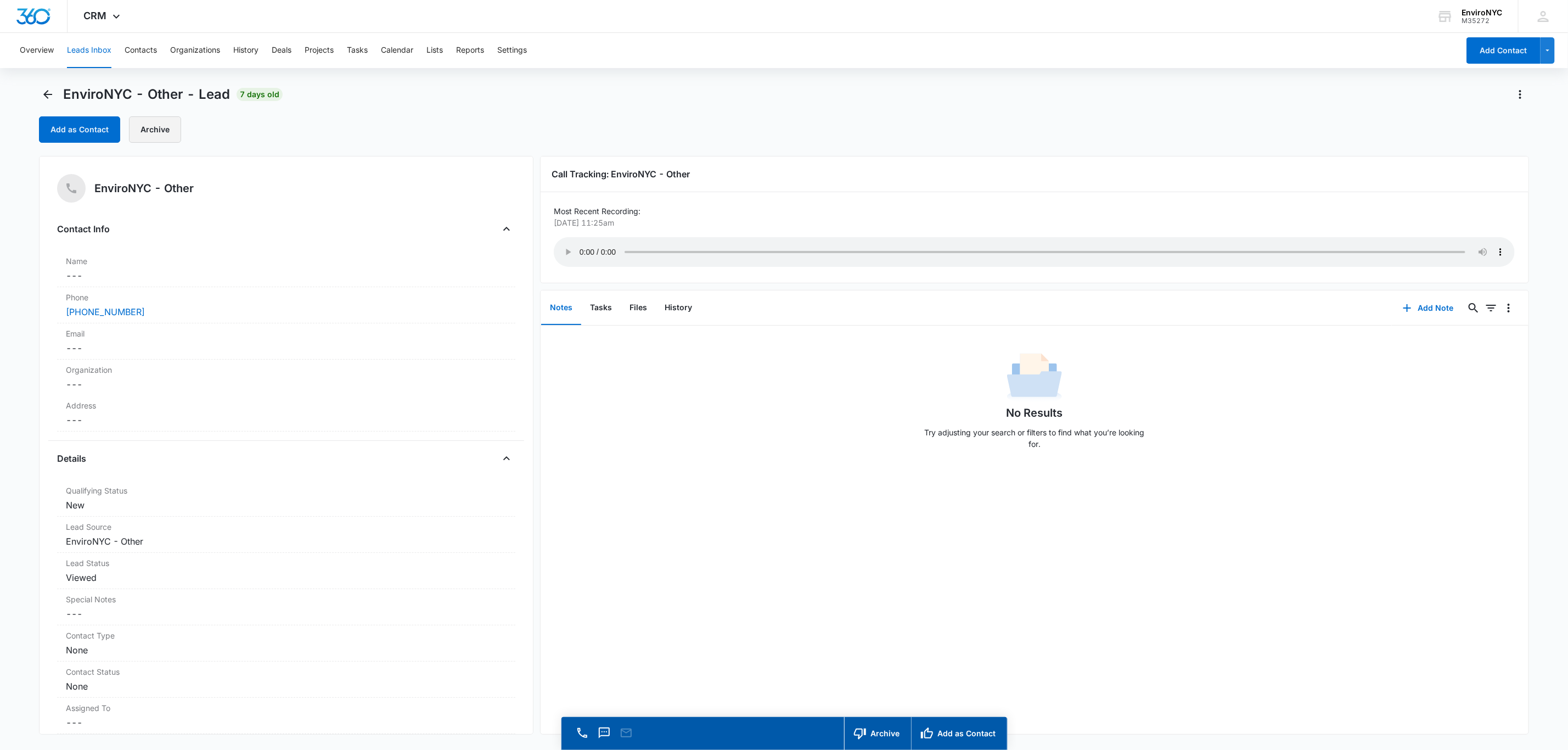
click at [175, 124] on button "Archive" at bounding box center [154, 129] width 52 height 26
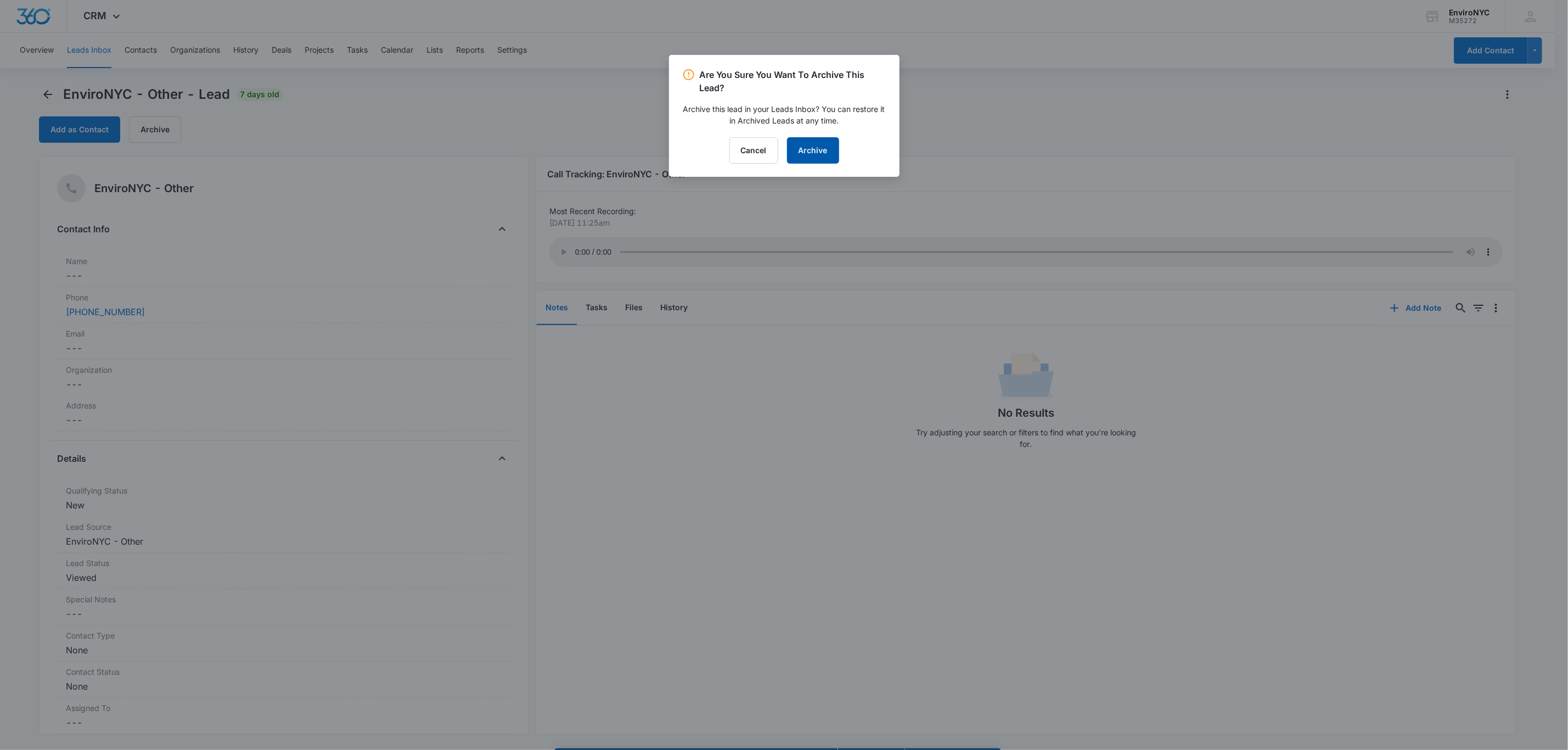
click at [789, 155] on button "Archive" at bounding box center [813, 150] width 52 height 26
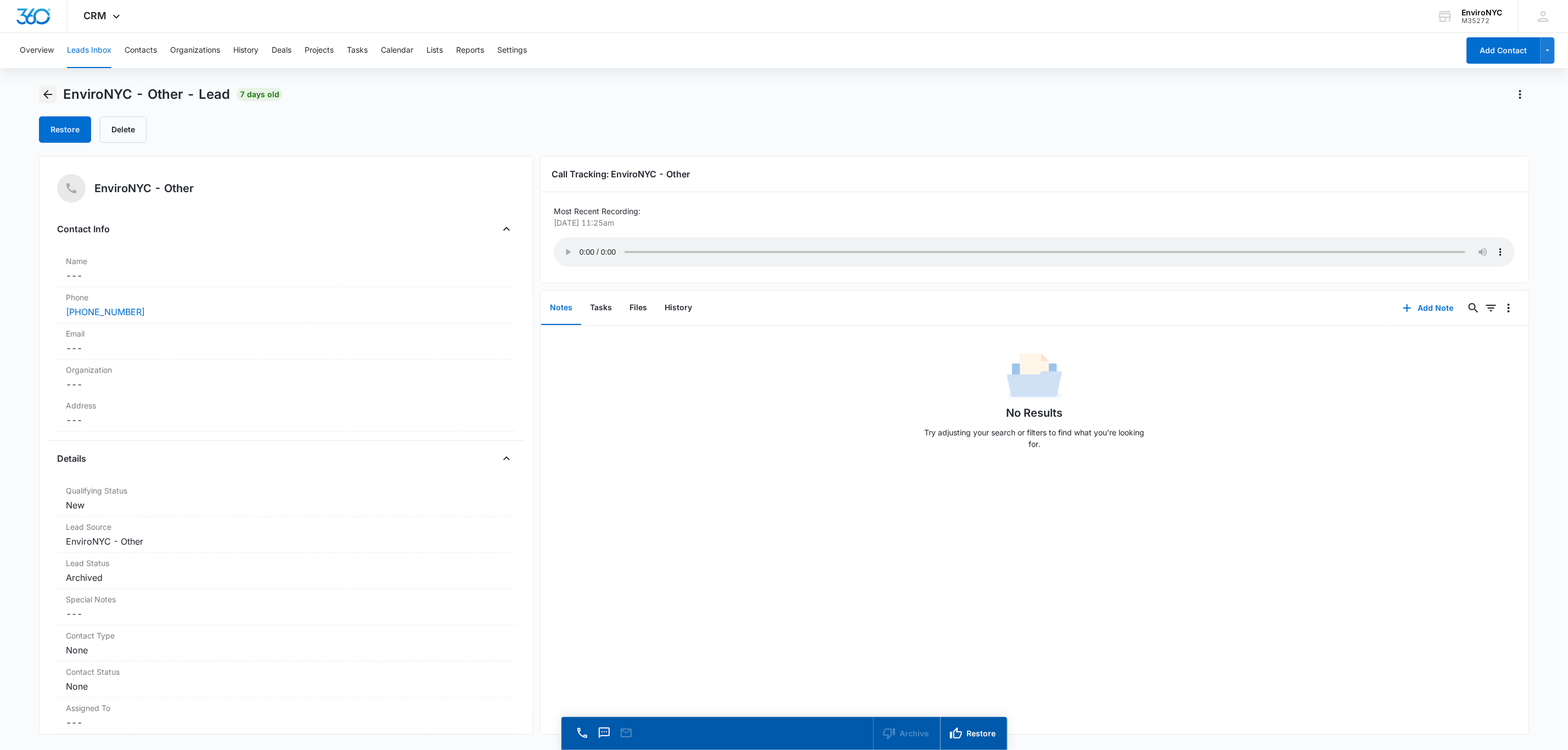
click at [46, 96] on icon "Back" at bounding box center [48, 95] width 9 height 9
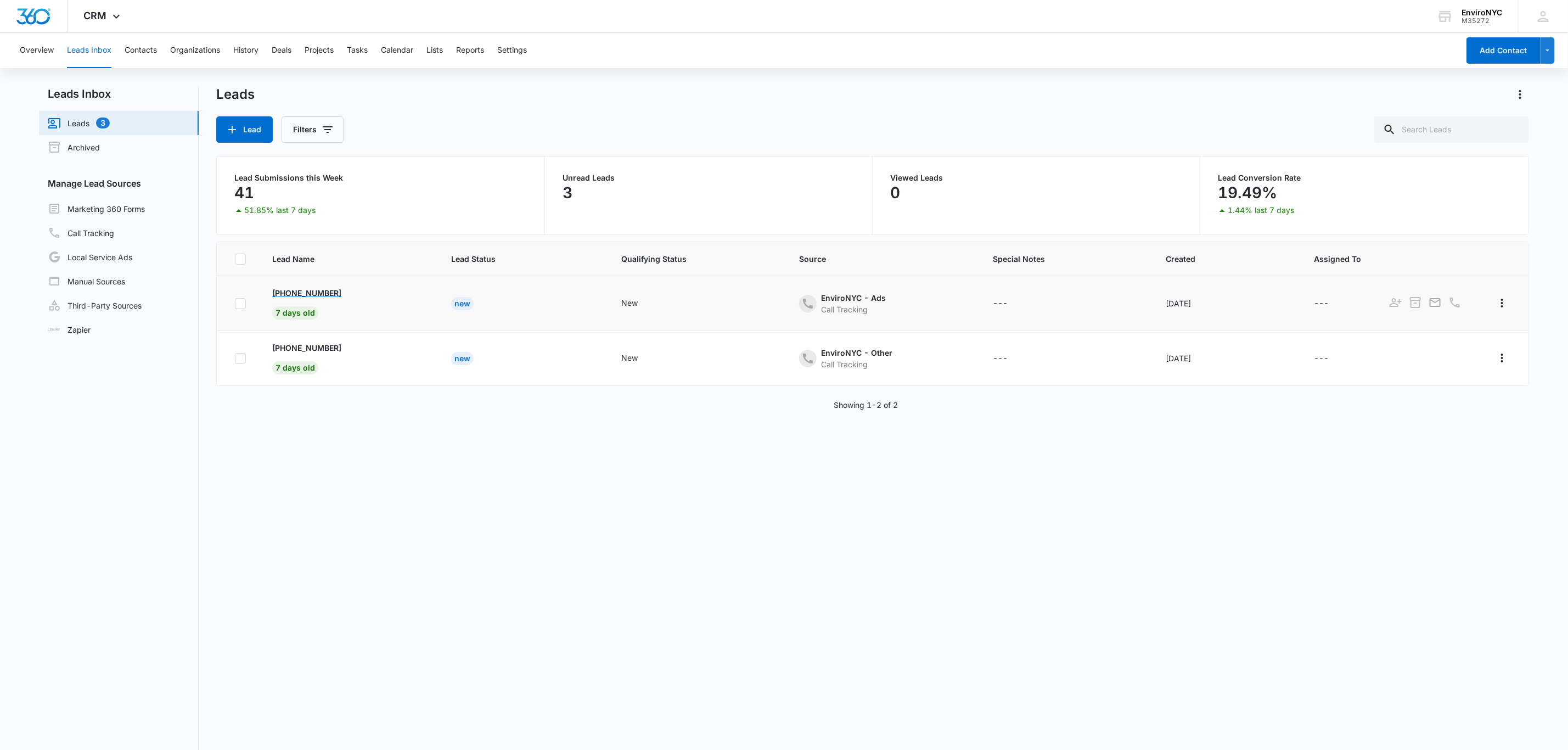
click at [310, 293] on p "[PHONE_NUMBER]" at bounding box center [306, 293] width 69 height 12
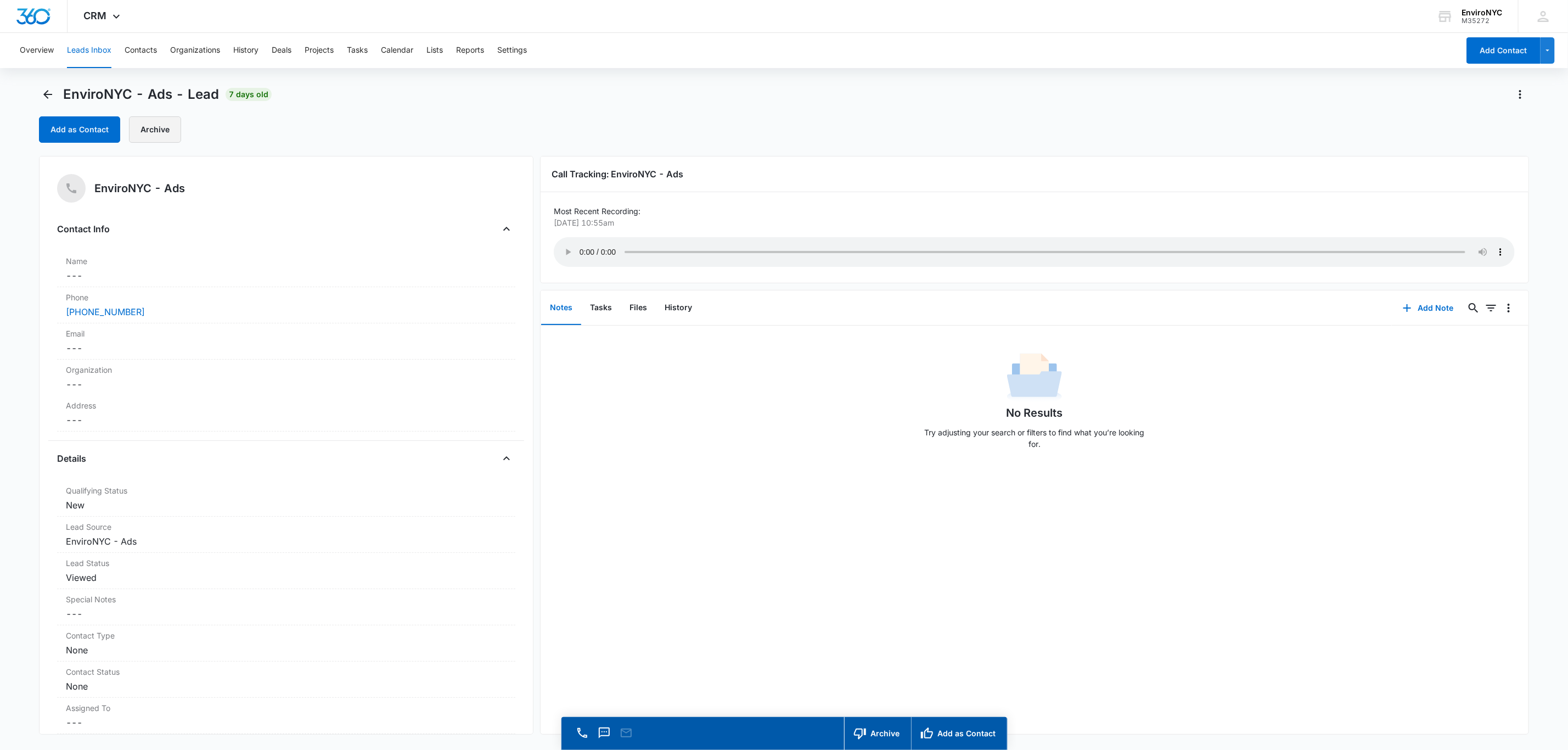
click at [160, 137] on button "Archive" at bounding box center [154, 129] width 52 height 26
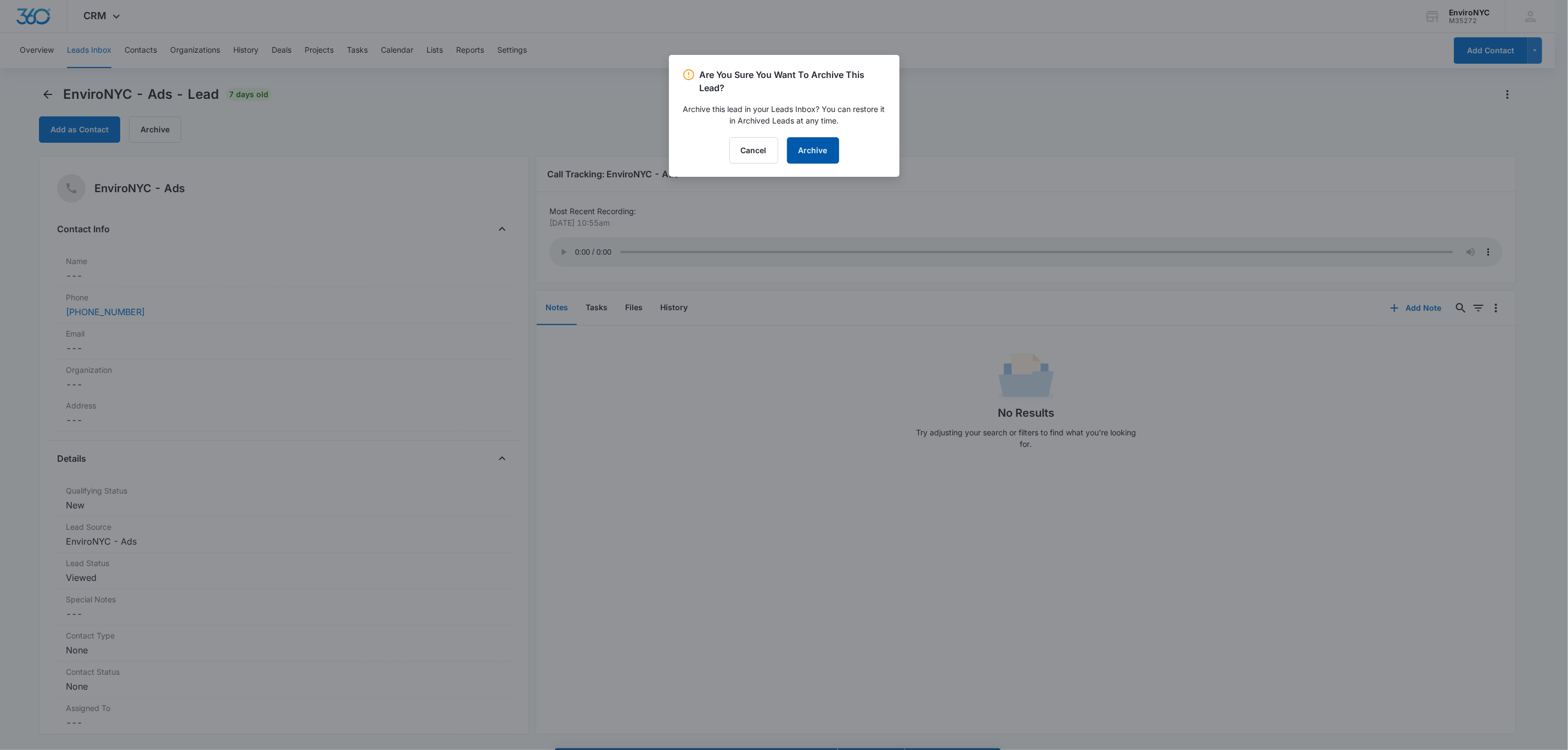
click at [789, 155] on button "Archive" at bounding box center [813, 150] width 52 height 26
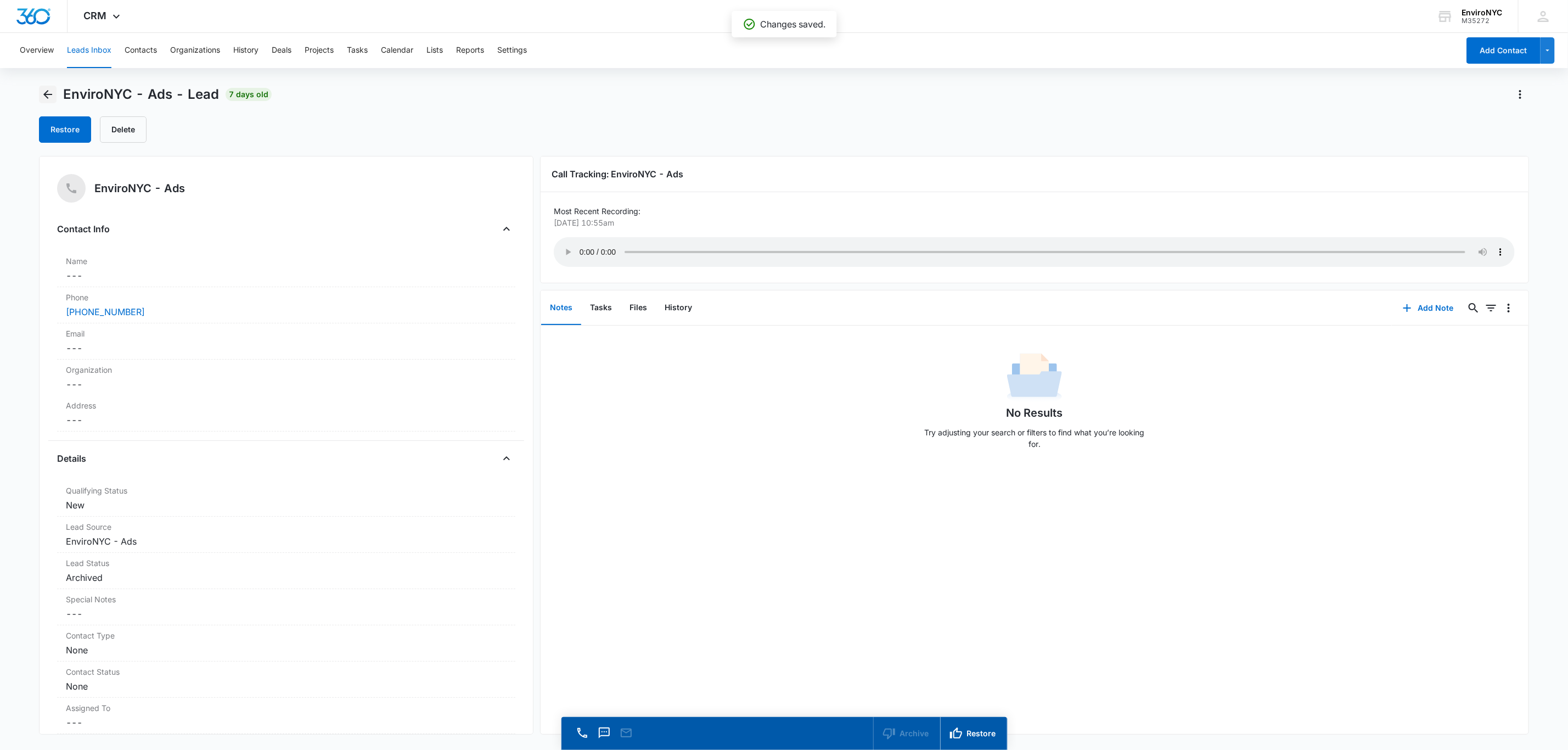
click at [44, 86] on button "Back" at bounding box center [48, 94] width 17 height 17
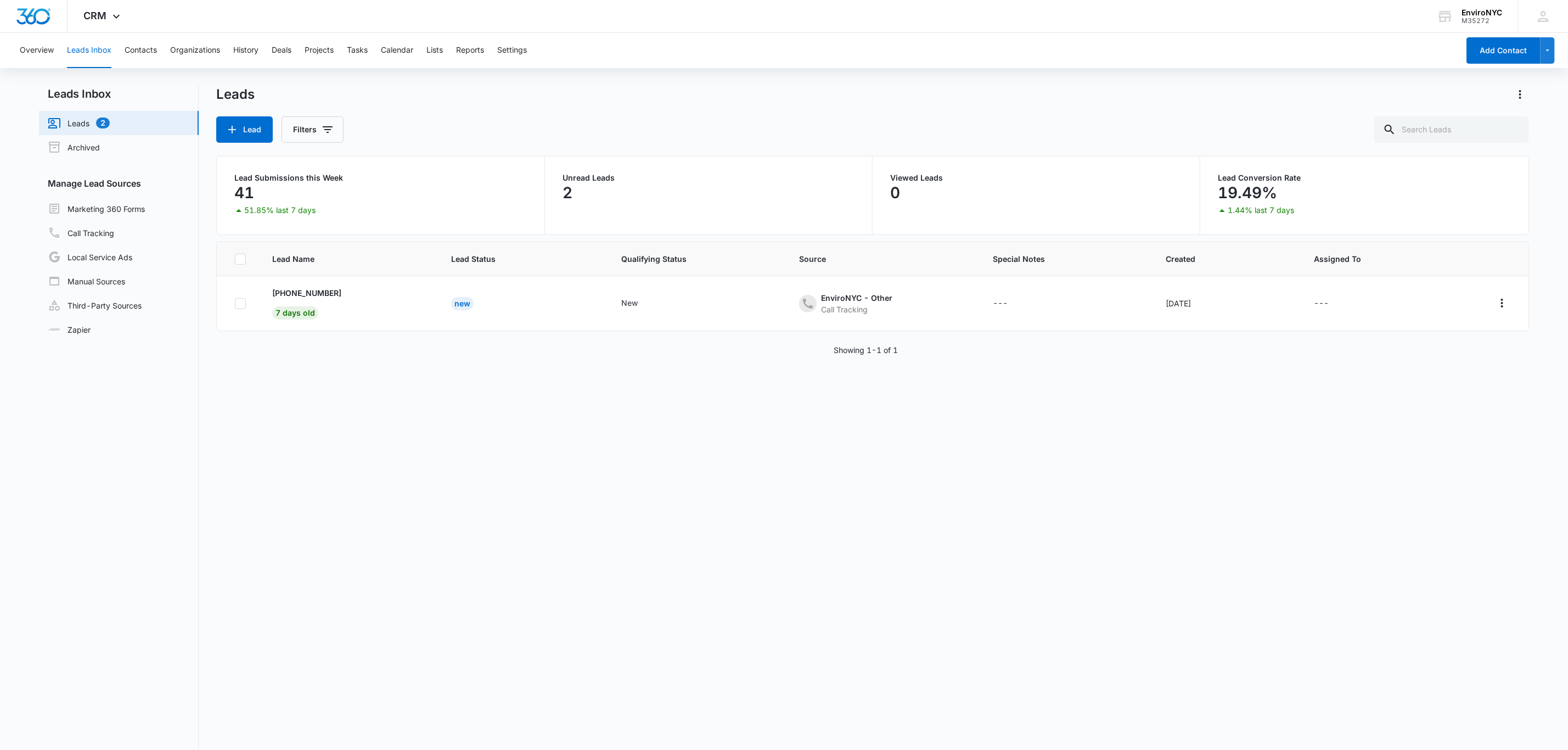
click at [304, 354] on div "Showing 1-1 of 1" at bounding box center [872, 350] width 1312 height 12
click at [318, 292] on p "[PHONE_NUMBER]" at bounding box center [306, 293] width 69 height 12
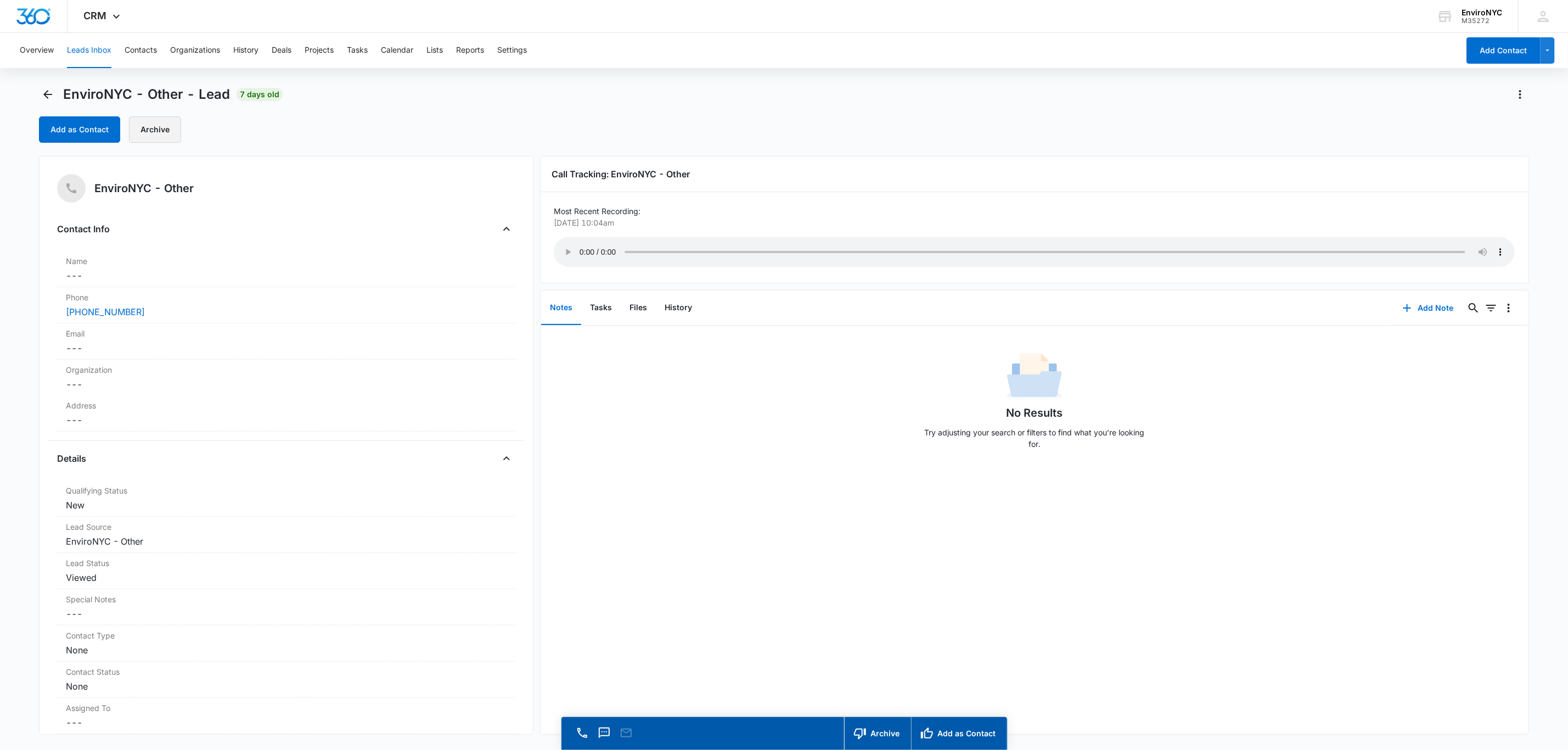
click at [156, 129] on button "Archive" at bounding box center [154, 129] width 52 height 26
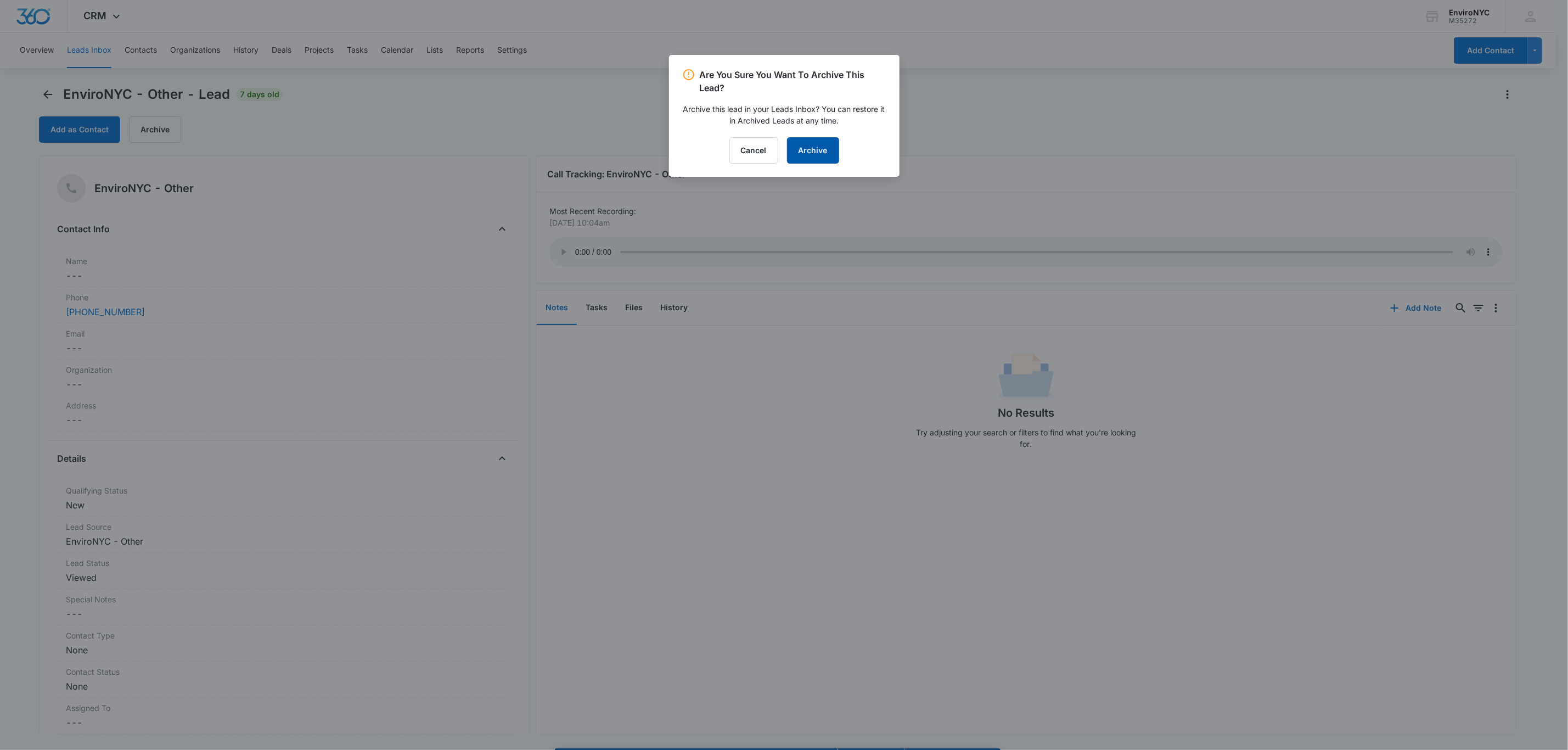
click at [789, 150] on button "Archive" at bounding box center [813, 150] width 52 height 26
